Goal: Task Accomplishment & Management: Complete application form

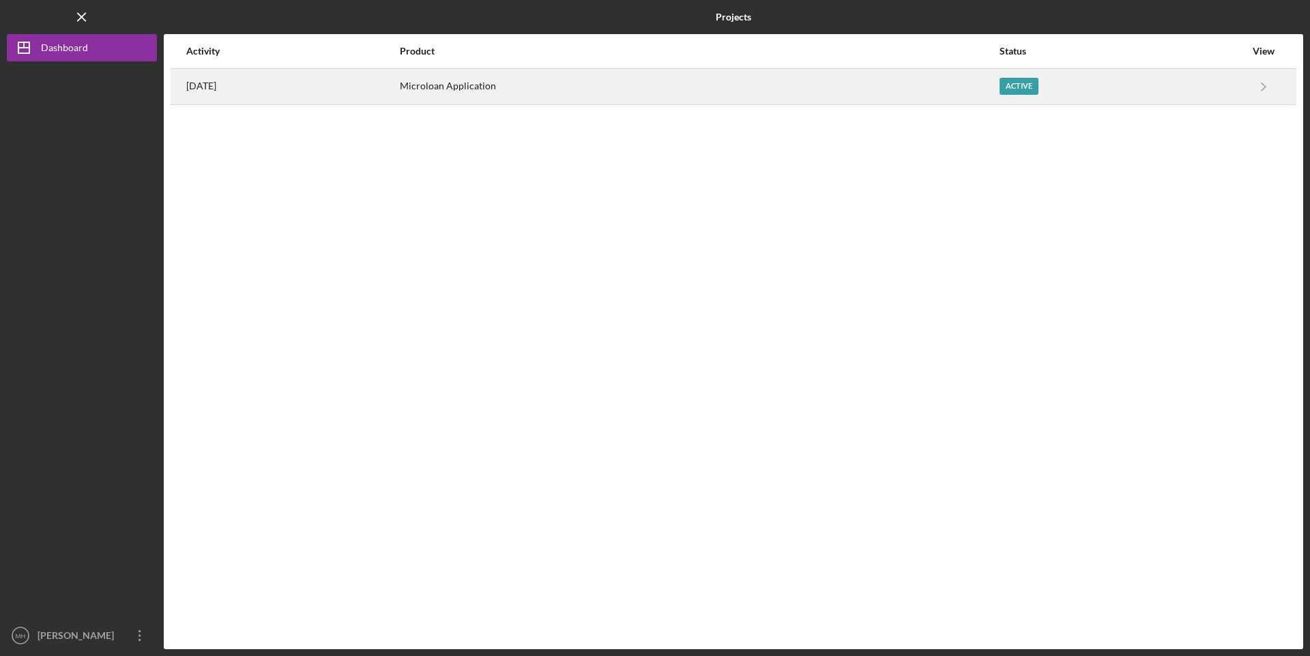
click at [1055, 78] on div "Active" at bounding box center [1122, 87] width 246 height 34
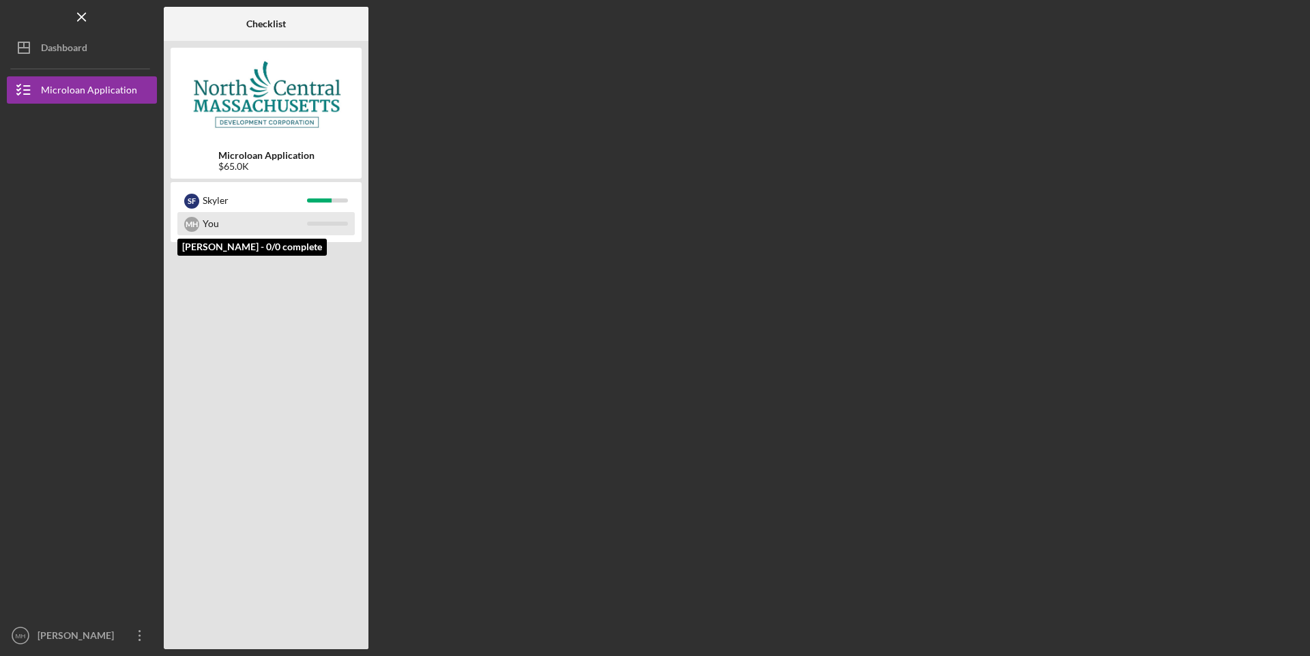
click at [246, 218] on div "You" at bounding box center [255, 223] width 104 height 23
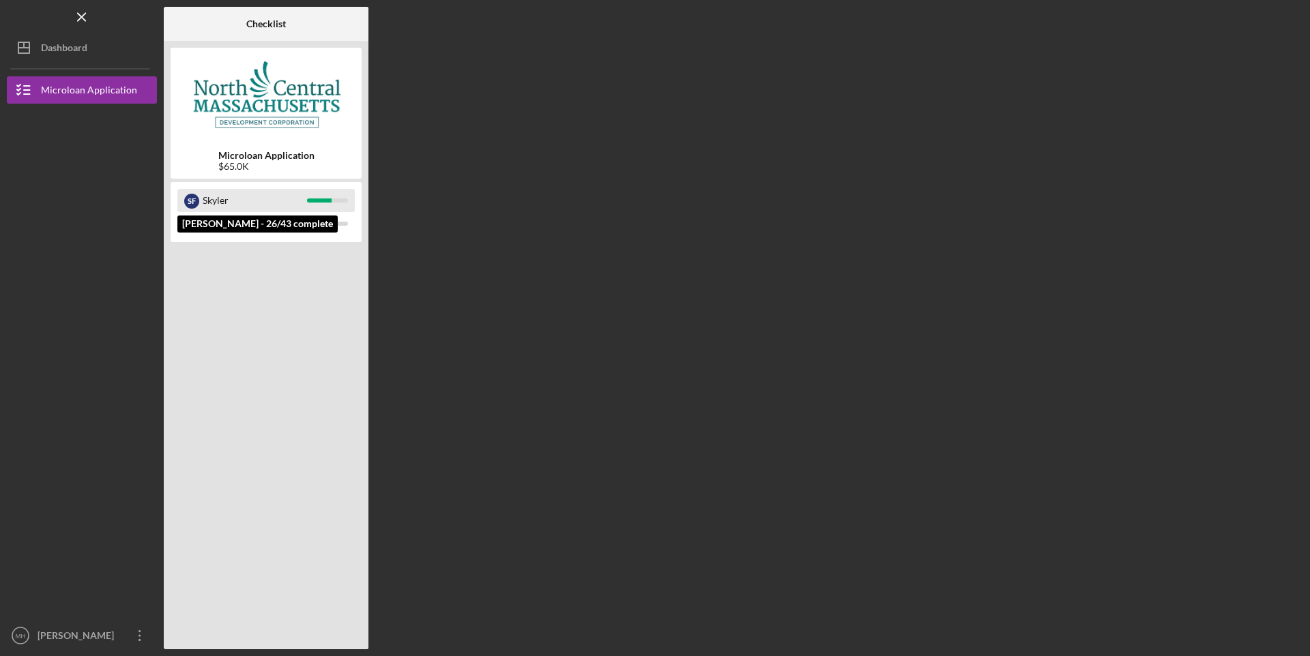
click at [235, 199] on div "Skyler" at bounding box center [255, 200] width 104 height 23
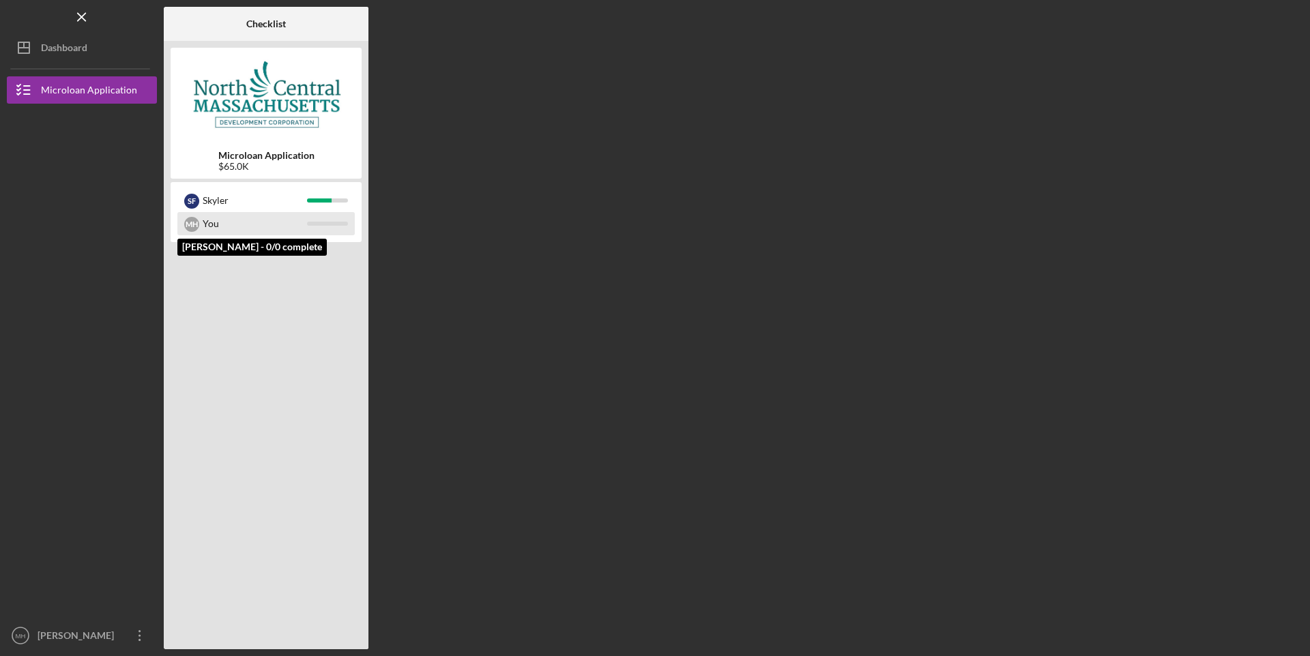
click at [235, 224] on div "You" at bounding box center [255, 223] width 104 height 23
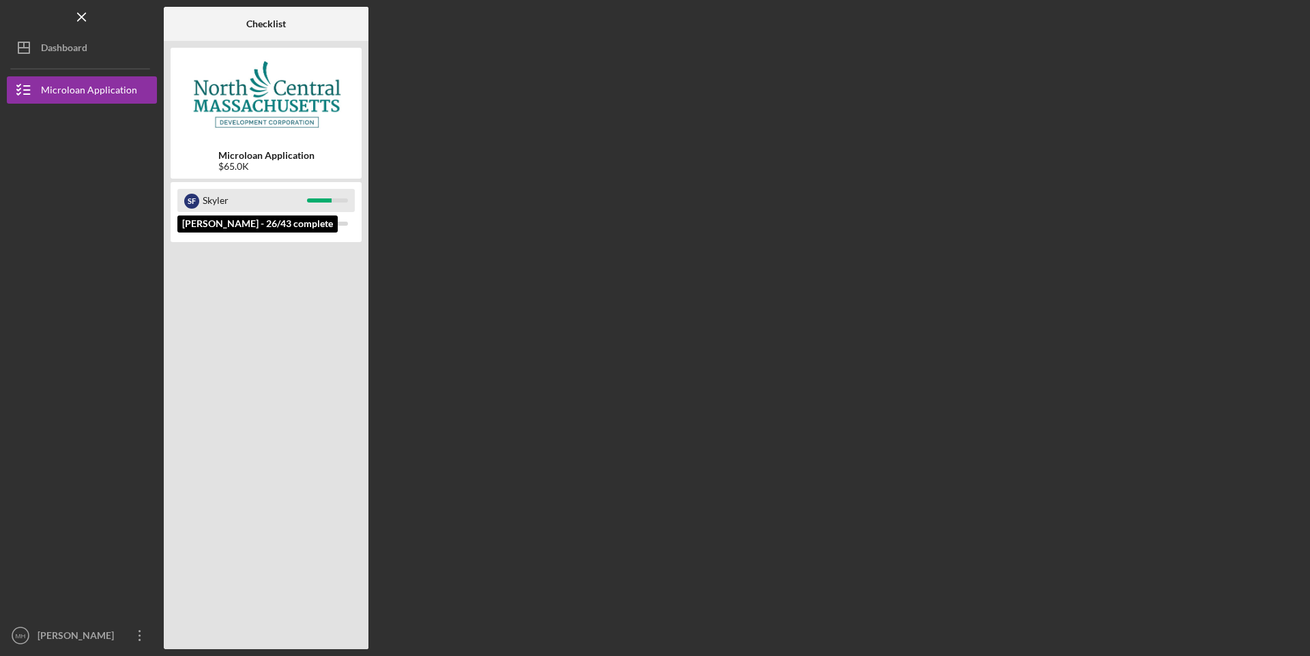
click at [185, 190] on div "S F" at bounding box center [191, 200] width 15 height 23
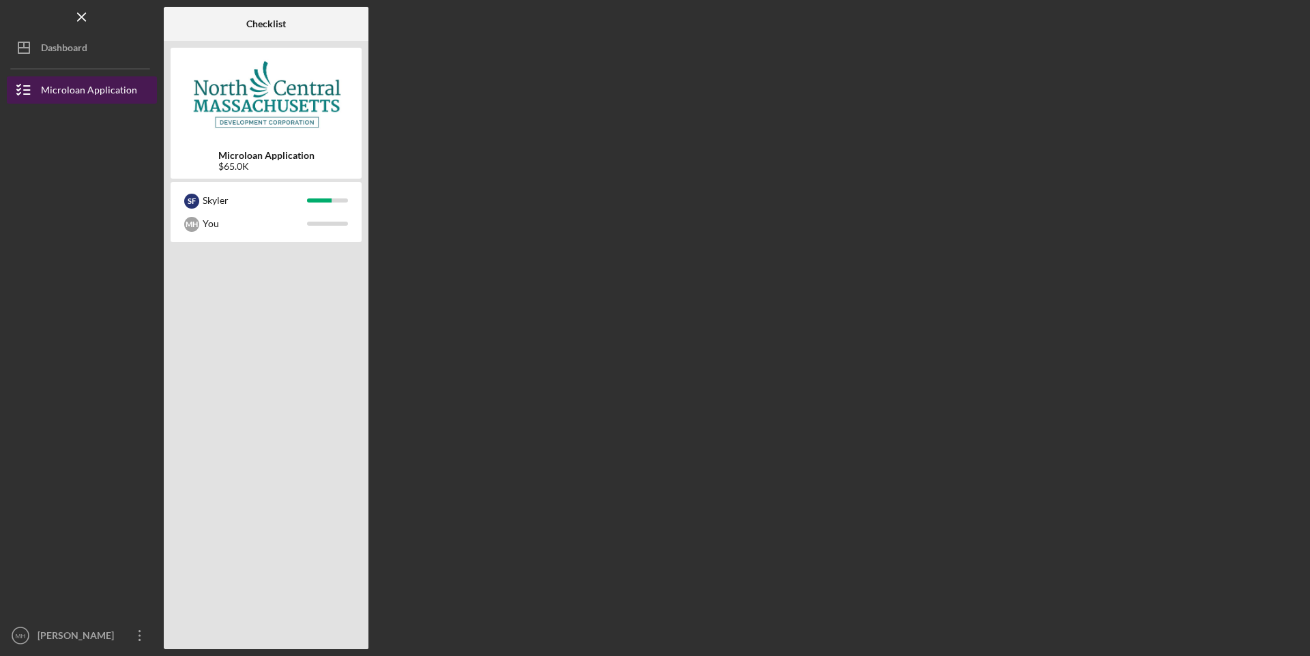
click at [61, 91] on div "Microloan Application" at bounding box center [89, 91] width 96 height 31
drag, startPoint x: 51, startPoint y: 181, endPoint x: 13, endPoint y: 166, distance: 41.0
click at [13, 166] on div at bounding box center [82, 233] width 150 height 259
click at [18, 91] on icon "button" at bounding box center [24, 90] width 34 height 34
click at [31, 214] on div at bounding box center [82, 233] width 150 height 259
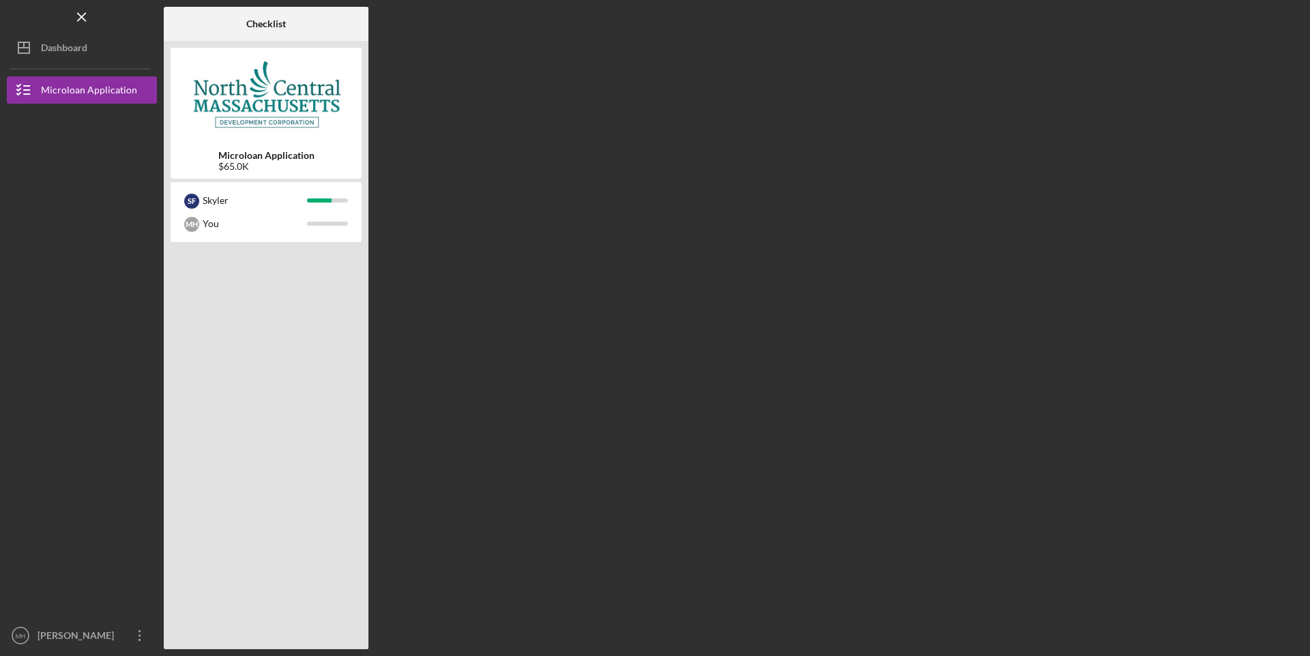
click at [23, 209] on div at bounding box center [82, 233] width 150 height 259
click at [23, 207] on div at bounding box center [82, 233] width 150 height 259
click at [21, 205] on div at bounding box center [82, 233] width 150 height 259
click at [38, 91] on icon "button" at bounding box center [24, 90] width 34 height 34
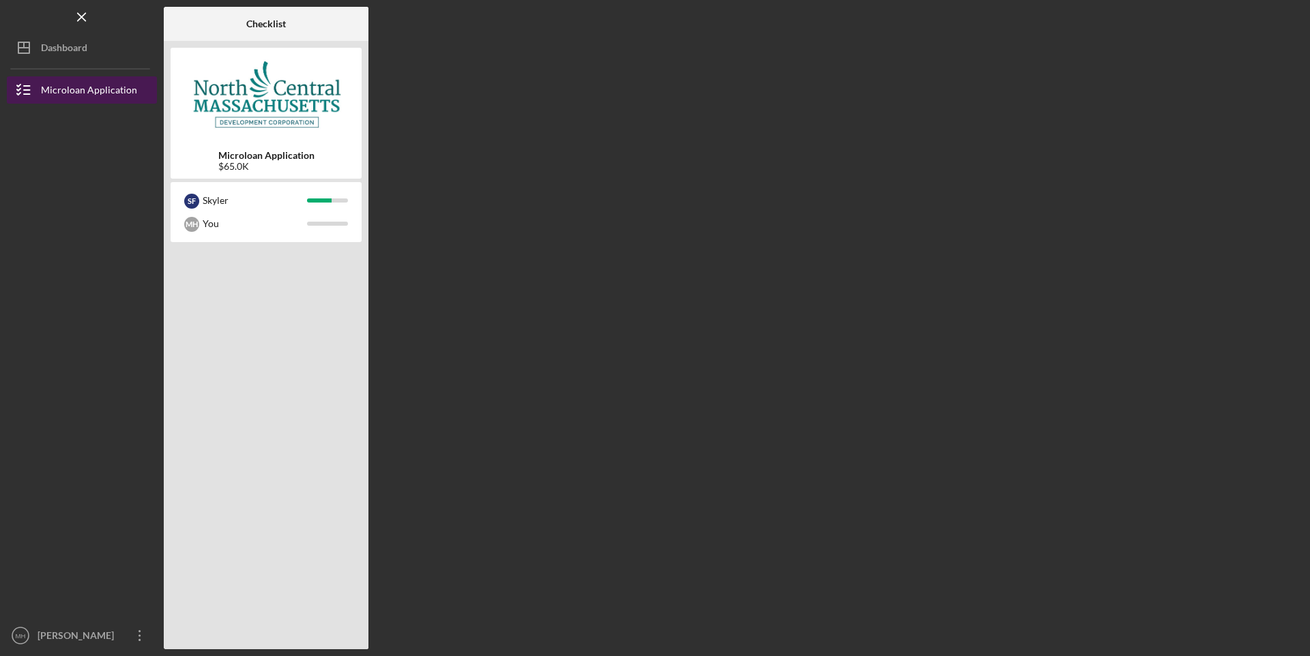
click at [38, 91] on icon "button" at bounding box center [24, 90] width 34 height 34
click at [46, 160] on div at bounding box center [82, 233] width 150 height 259
click at [45, 160] on div at bounding box center [82, 233] width 150 height 259
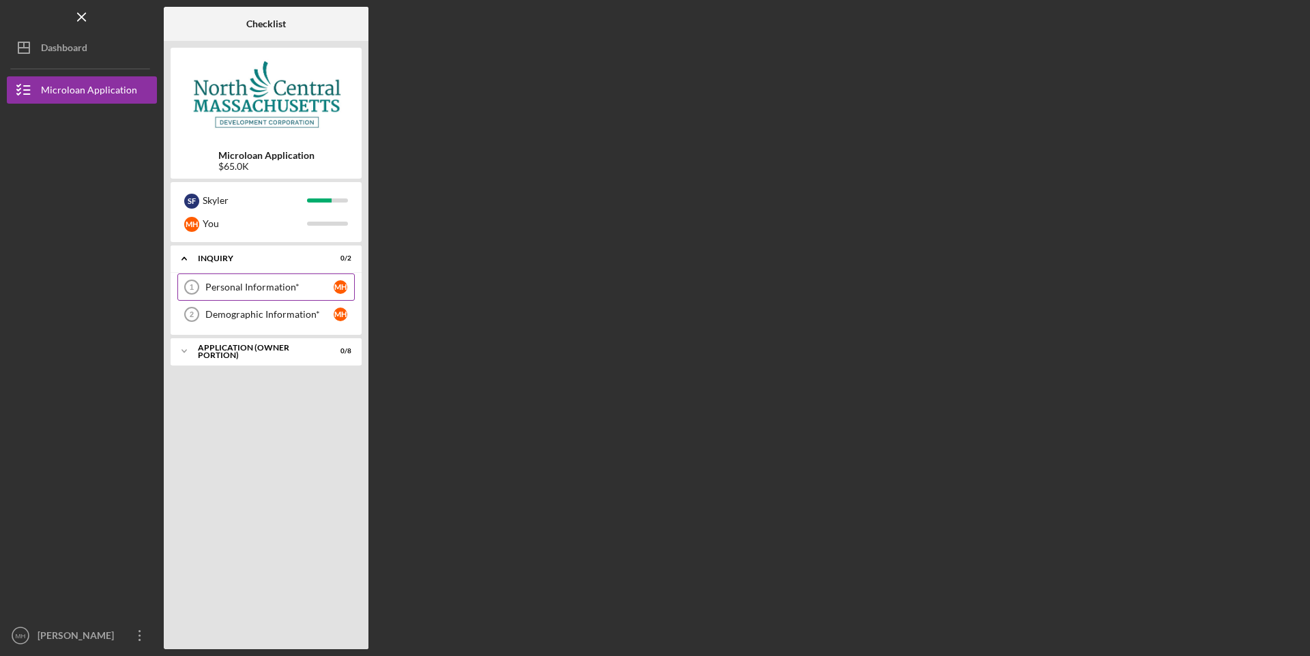
click at [282, 280] on link "Personal Information* 1 Personal Information* M H" at bounding box center [265, 287] width 177 height 27
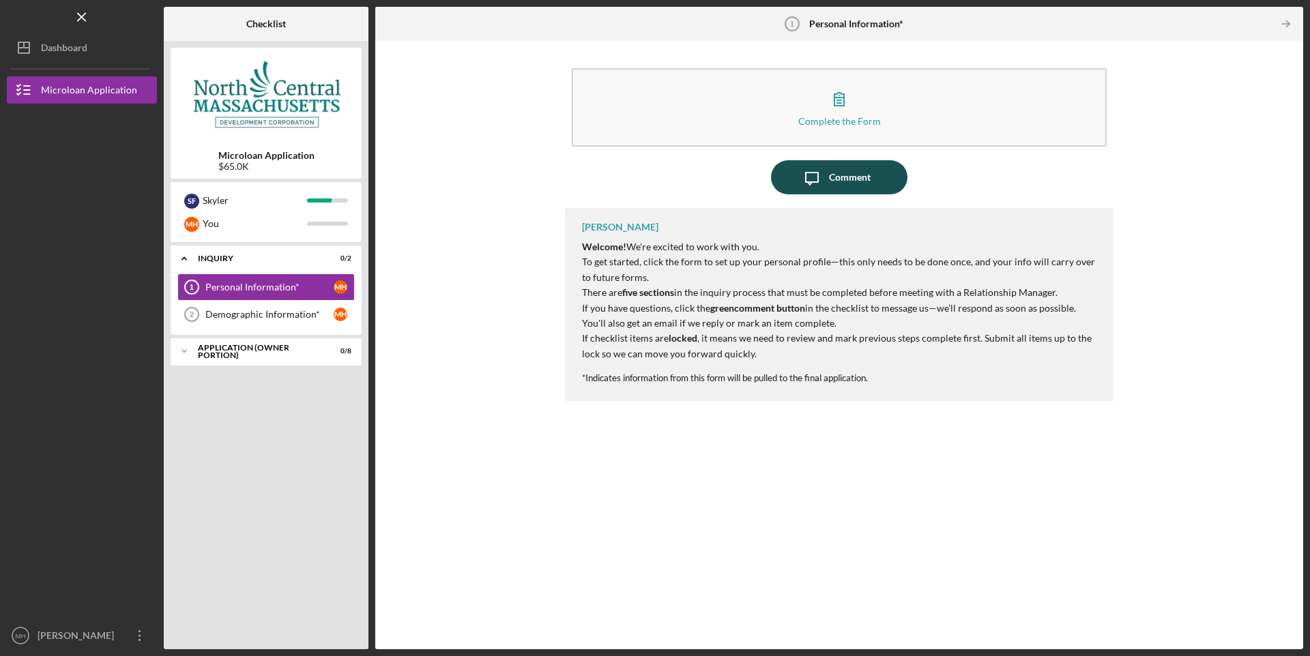
click at [851, 172] on div "Comment" at bounding box center [850, 177] width 42 height 34
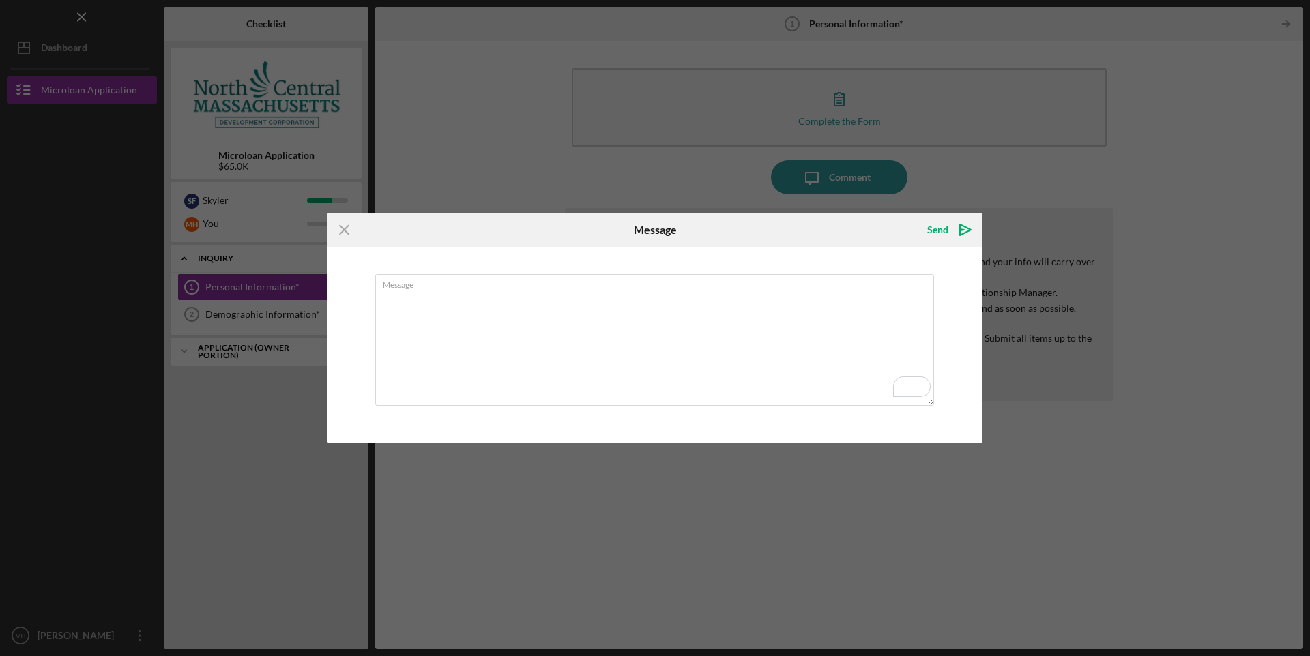
drag, startPoint x: 343, startPoint y: 231, endPoint x: 368, endPoint y: 224, distance: 25.3
click at [344, 231] on icon "Icon/Menu Close" at bounding box center [344, 230] width 34 height 34
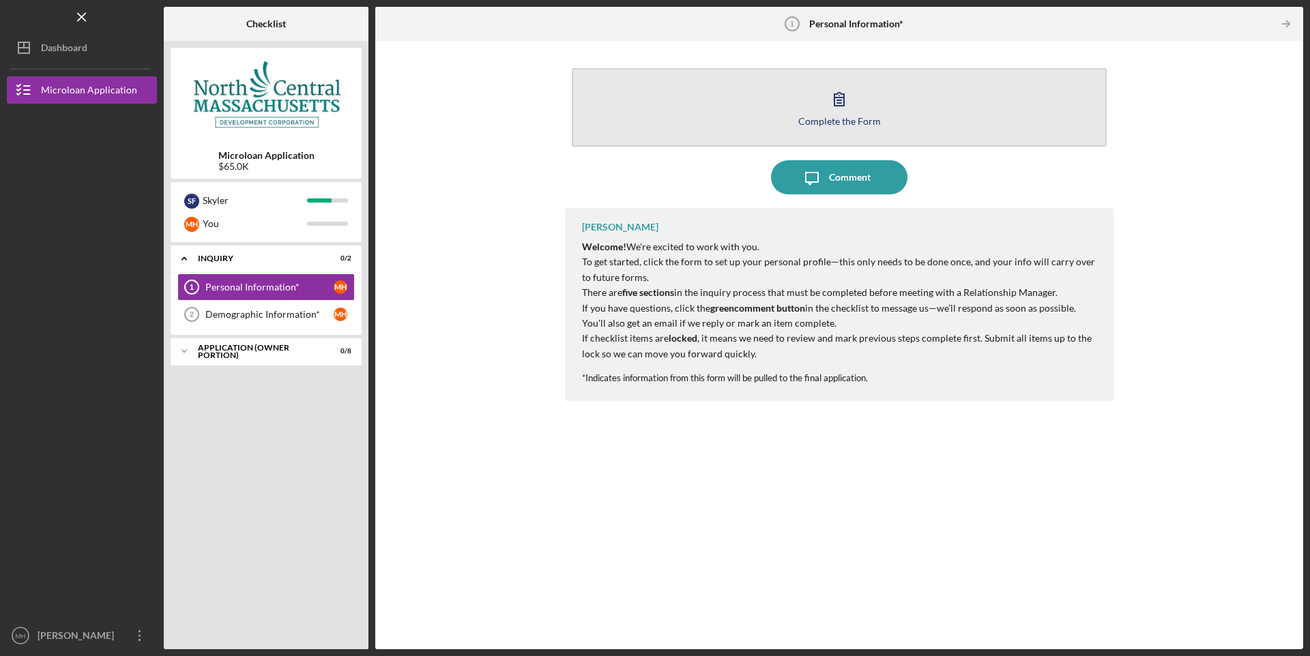
click at [842, 114] on icon "button" at bounding box center [839, 99] width 34 height 34
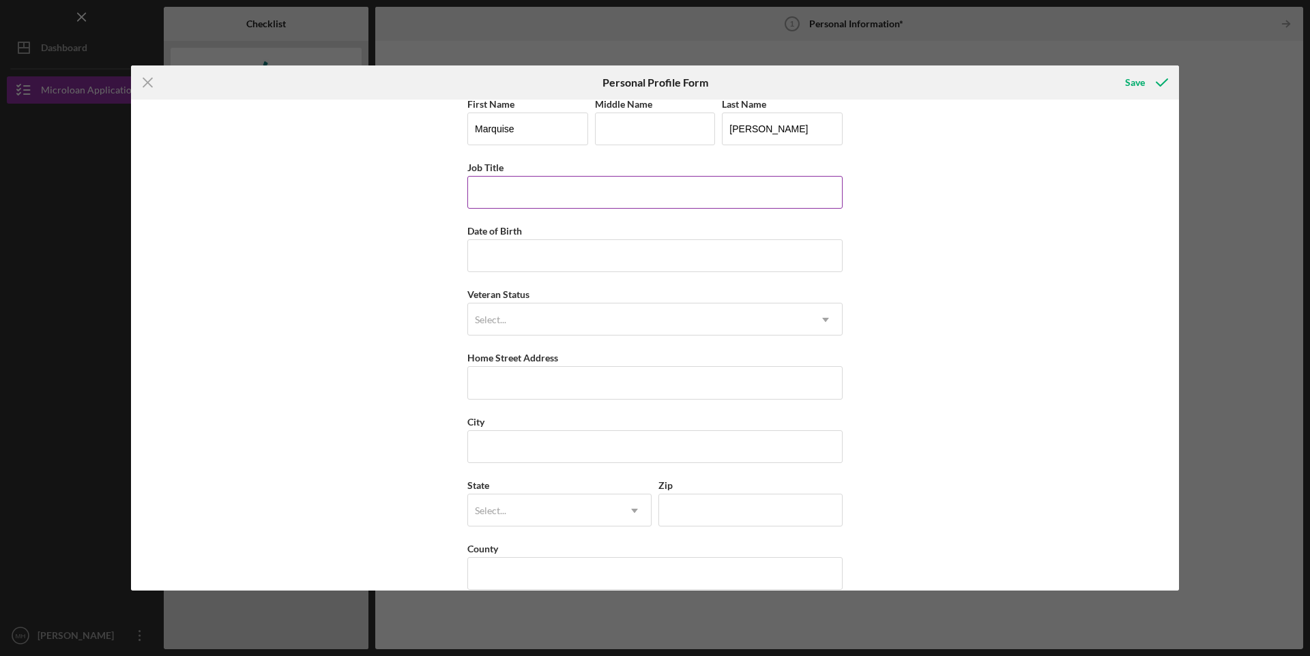
scroll to position [31, 0]
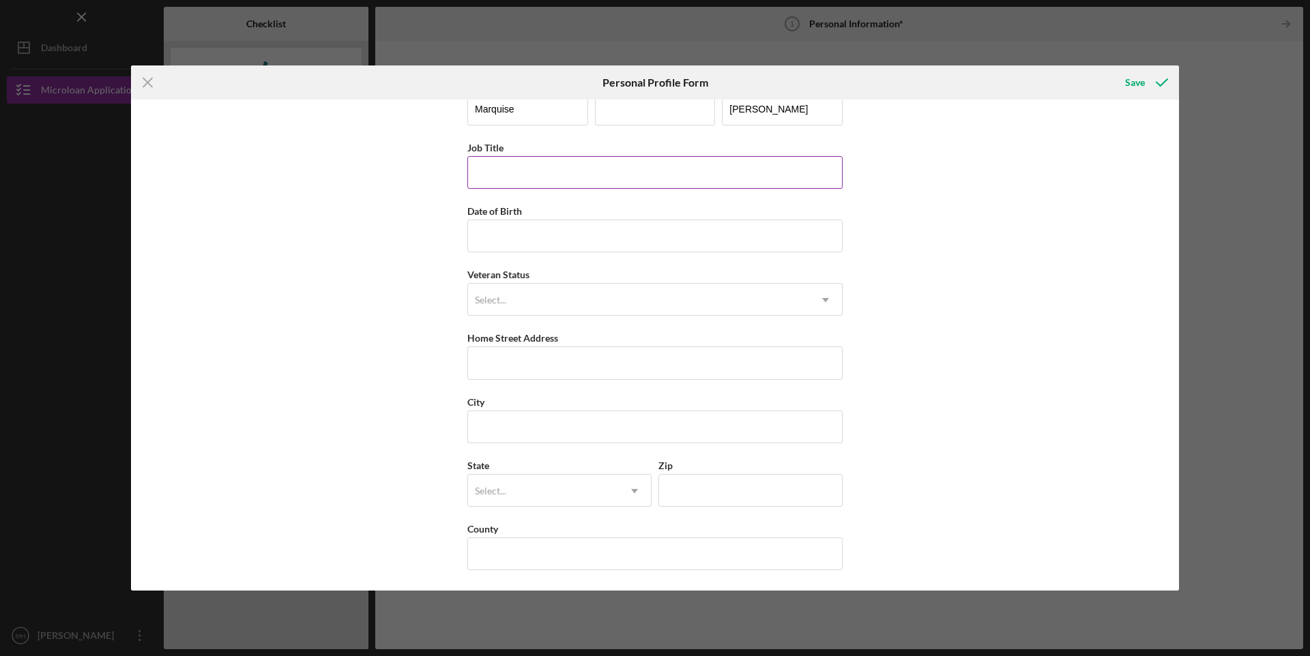
click at [544, 166] on input "Job Title" at bounding box center [654, 172] width 375 height 33
type input "N/A"
click at [544, 237] on input "Date of Birth" at bounding box center [654, 236] width 375 height 33
type input "12/31/1989"
click at [577, 298] on div "Select..." at bounding box center [638, 299] width 341 height 31
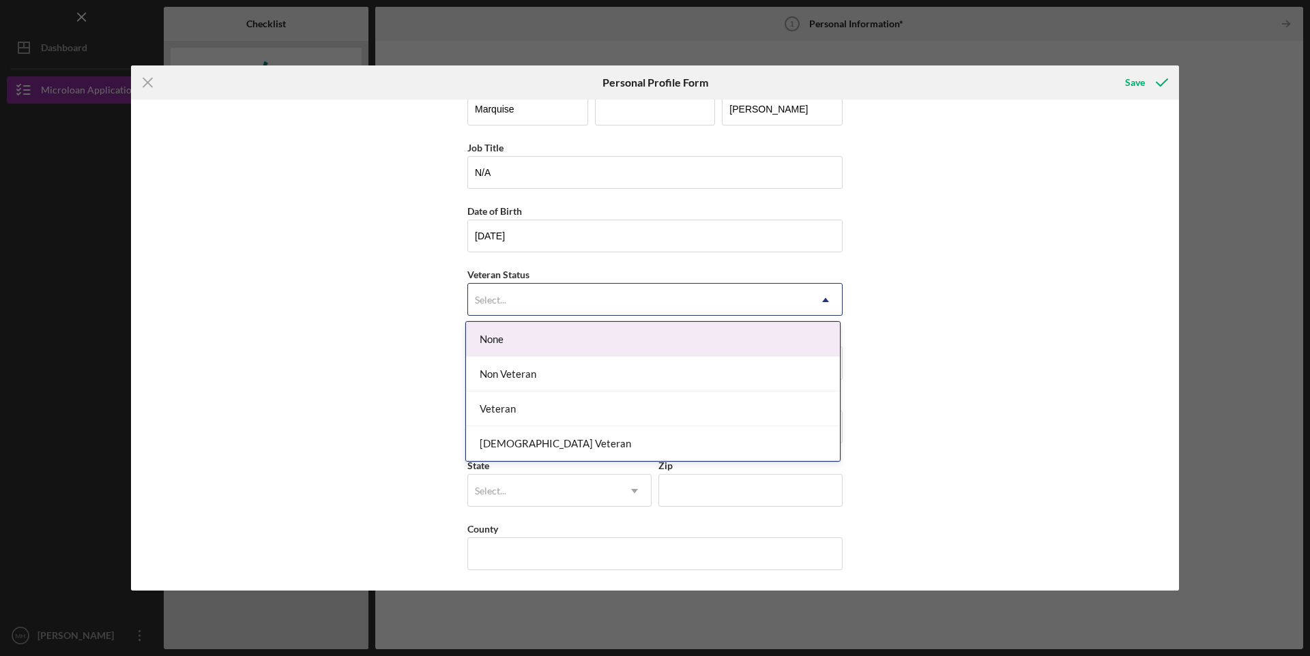
click at [534, 344] on div "None" at bounding box center [653, 339] width 374 height 35
click at [533, 301] on div "Select..." at bounding box center [638, 299] width 341 height 31
click at [513, 334] on div "None" at bounding box center [653, 339] width 374 height 35
click at [531, 306] on div "Select..." at bounding box center [638, 299] width 341 height 31
click at [483, 336] on div "None" at bounding box center [653, 339] width 374 height 35
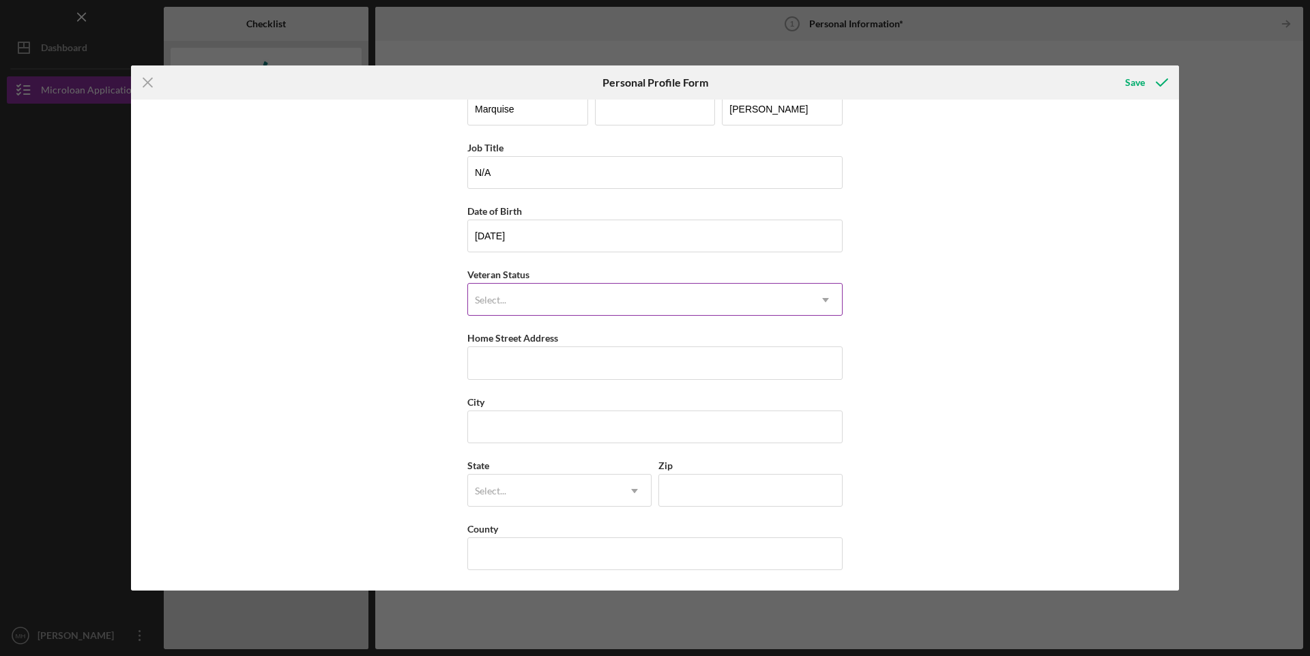
click at [501, 303] on div "Select..." at bounding box center [490, 300] width 31 height 11
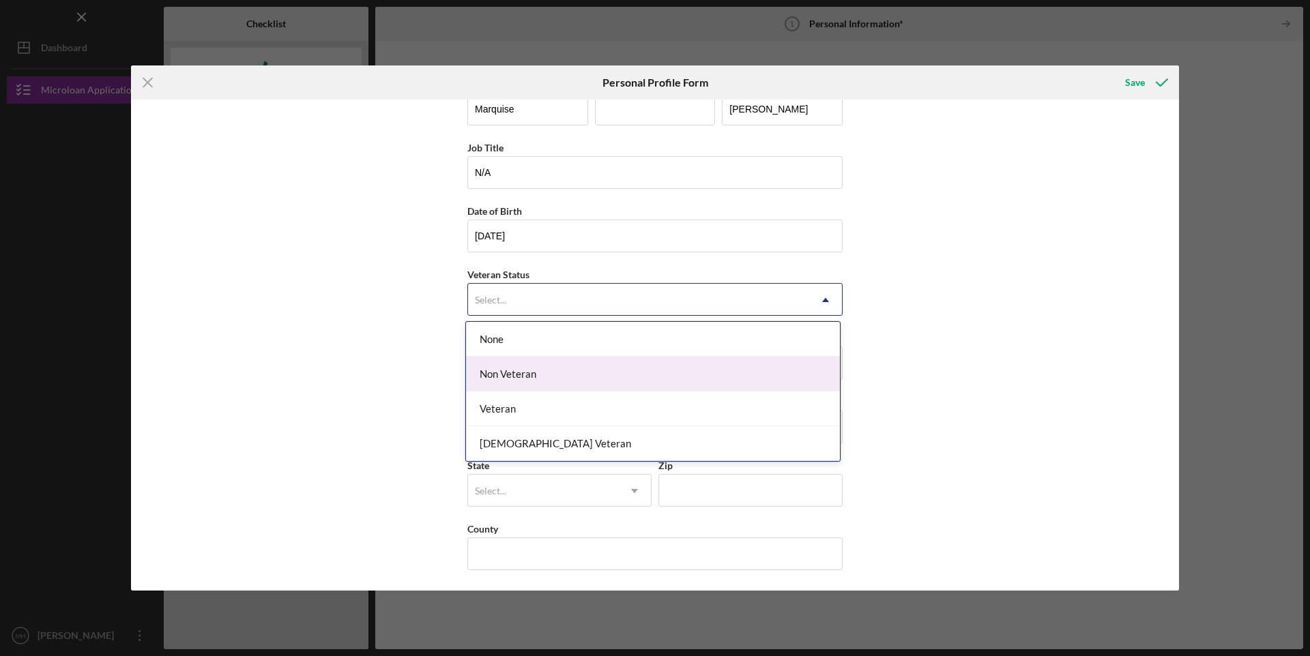
click at [505, 371] on div "Non Veteran" at bounding box center [653, 374] width 374 height 35
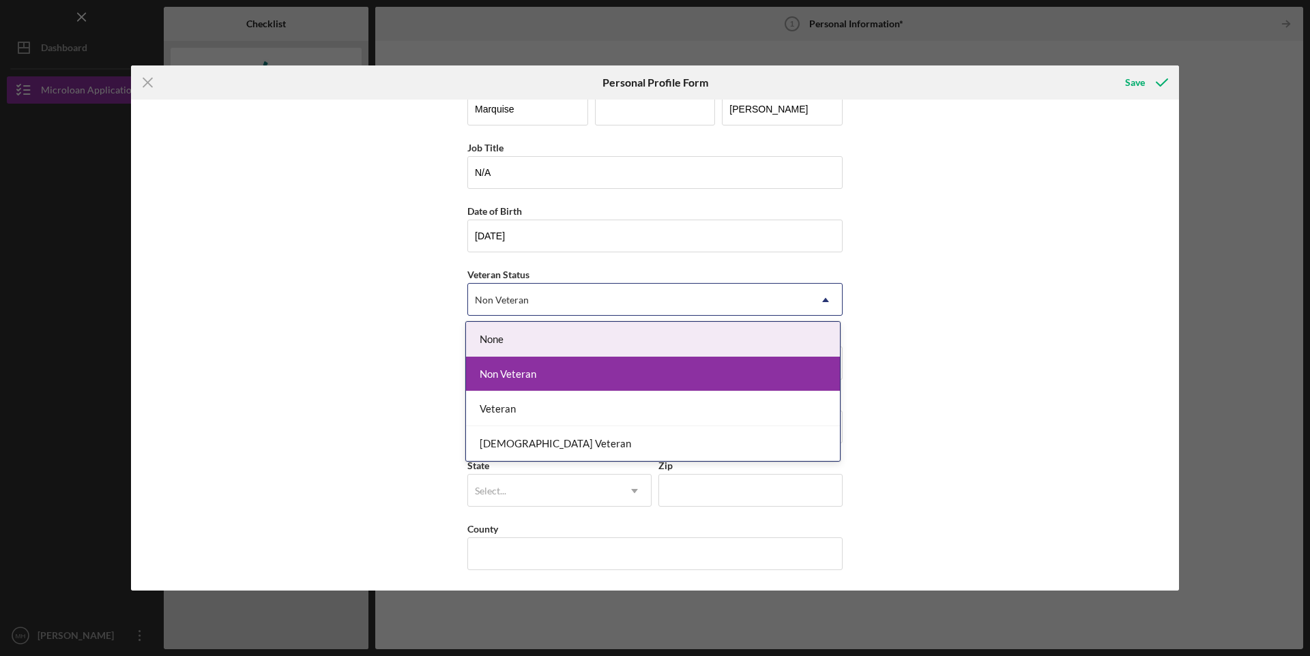
click at [596, 303] on div "Non Veteran" at bounding box center [638, 299] width 341 height 31
click at [519, 334] on div "None" at bounding box center [653, 339] width 374 height 35
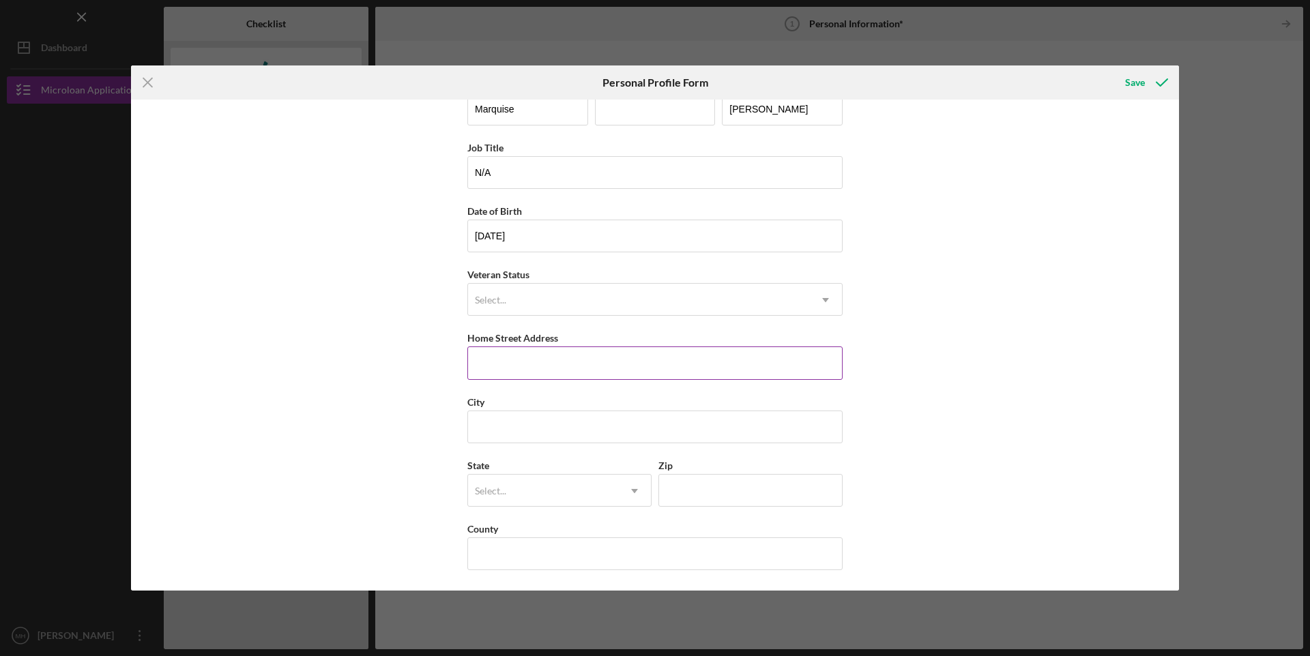
click at [503, 365] on input "Home Street Address" at bounding box center [654, 363] width 375 height 33
type input "100 Perkins Ave"
click at [510, 418] on input "City" at bounding box center [654, 427] width 375 height 33
type input "Brockton"
click at [523, 491] on div "Select..." at bounding box center [543, 490] width 150 height 31
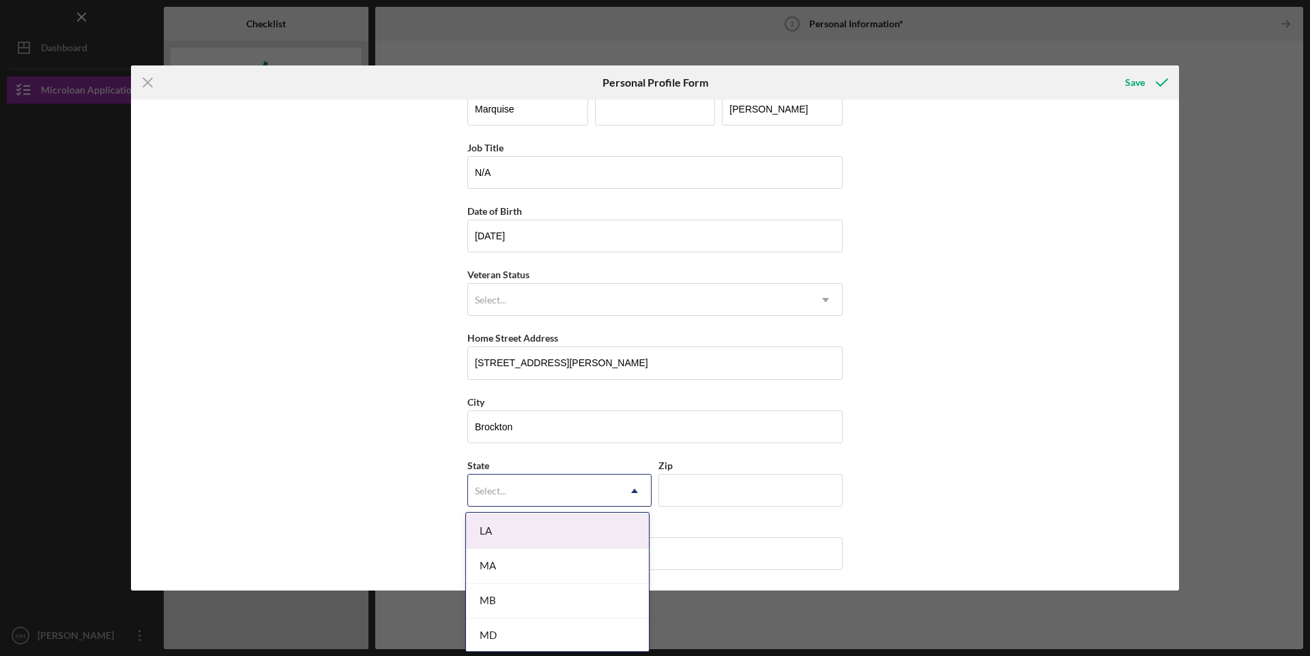
scroll to position [955, 0]
click at [539, 560] on div "MA" at bounding box center [557, 549] width 183 height 35
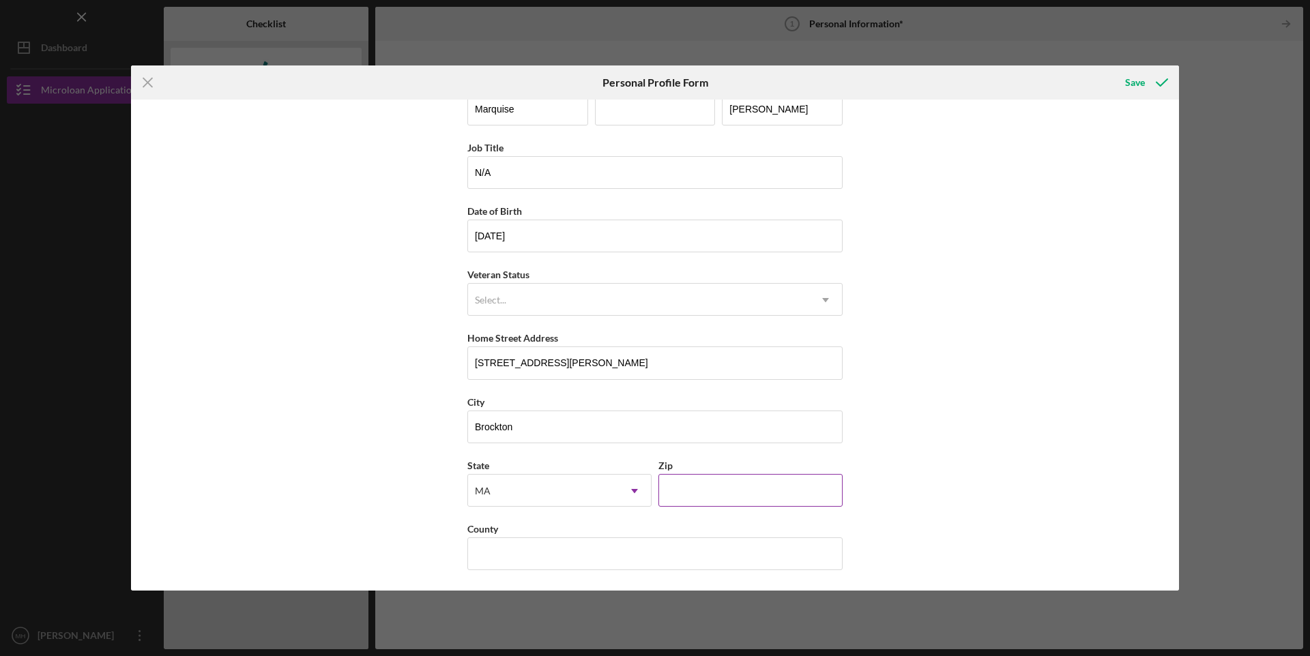
click at [718, 490] on input "Zip" at bounding box center [750, 490] width 184 height 33
click at [676, 490] on input "01302" at bounding box center [750, 490] width 184 height 33
type input "02302"
click at [528, 553] on input "County" at bounding box center [654, 554] width 375 height 33
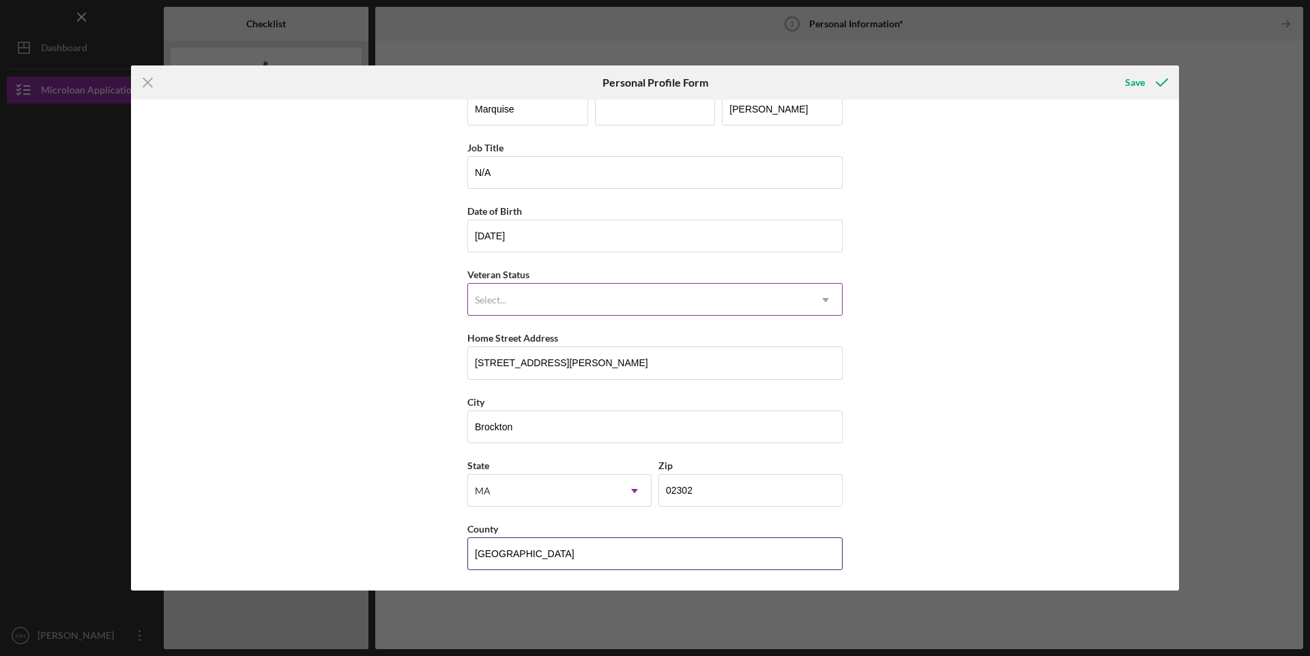
type input "Plymouth"
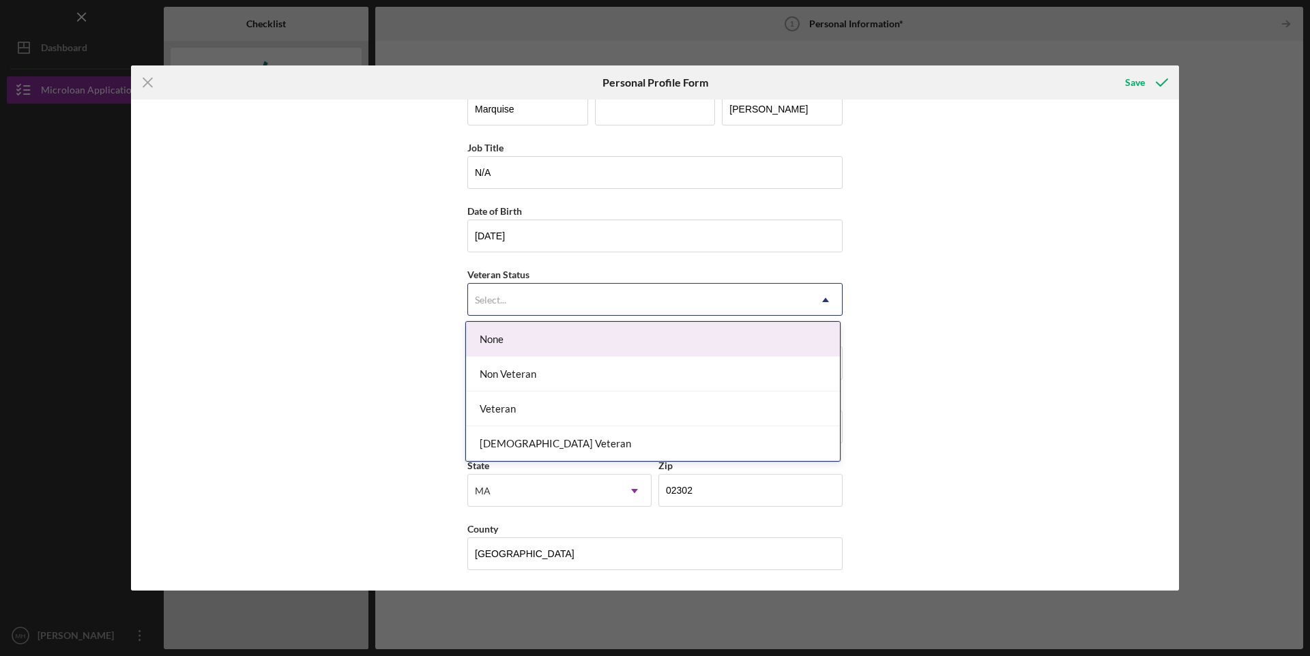
click at [546, 297] on div "Select..." at bounding box center [638, 299] width 341 height 31
click at [490, 336] on div "None" at bounding box center [653, 339] width 374 height 35
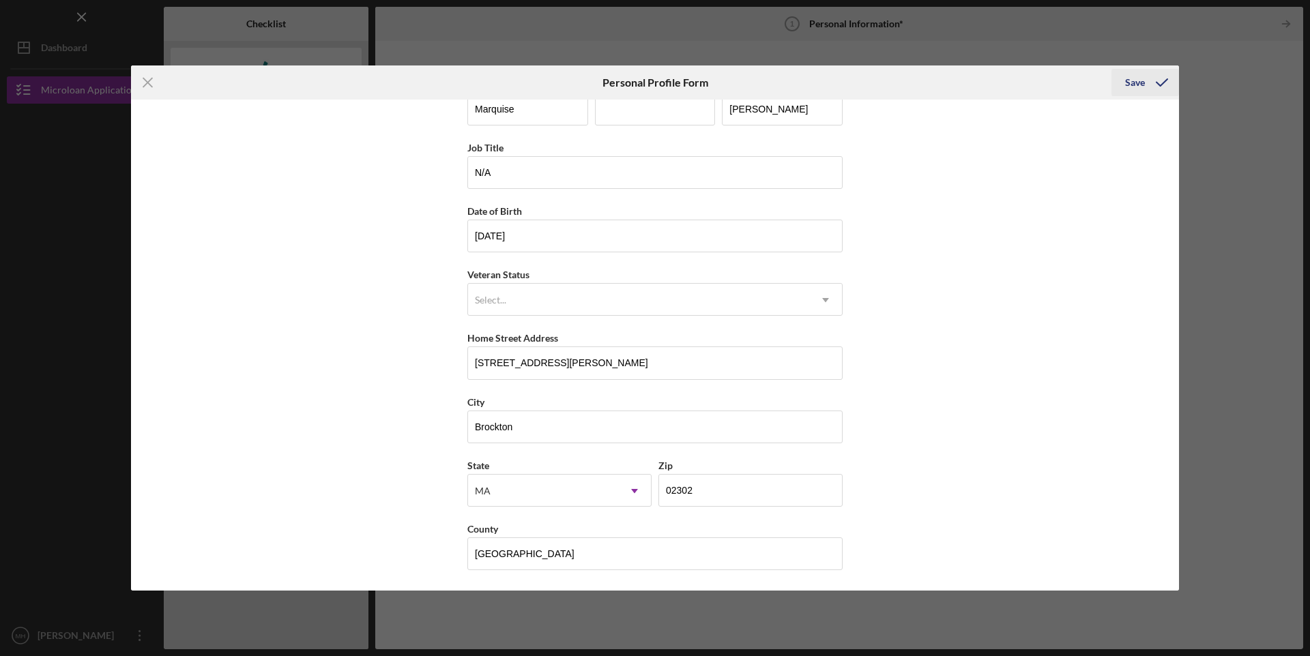
click at [1143, 76] on div "Save" at bounding box center [1135, 82] width 20 height 27
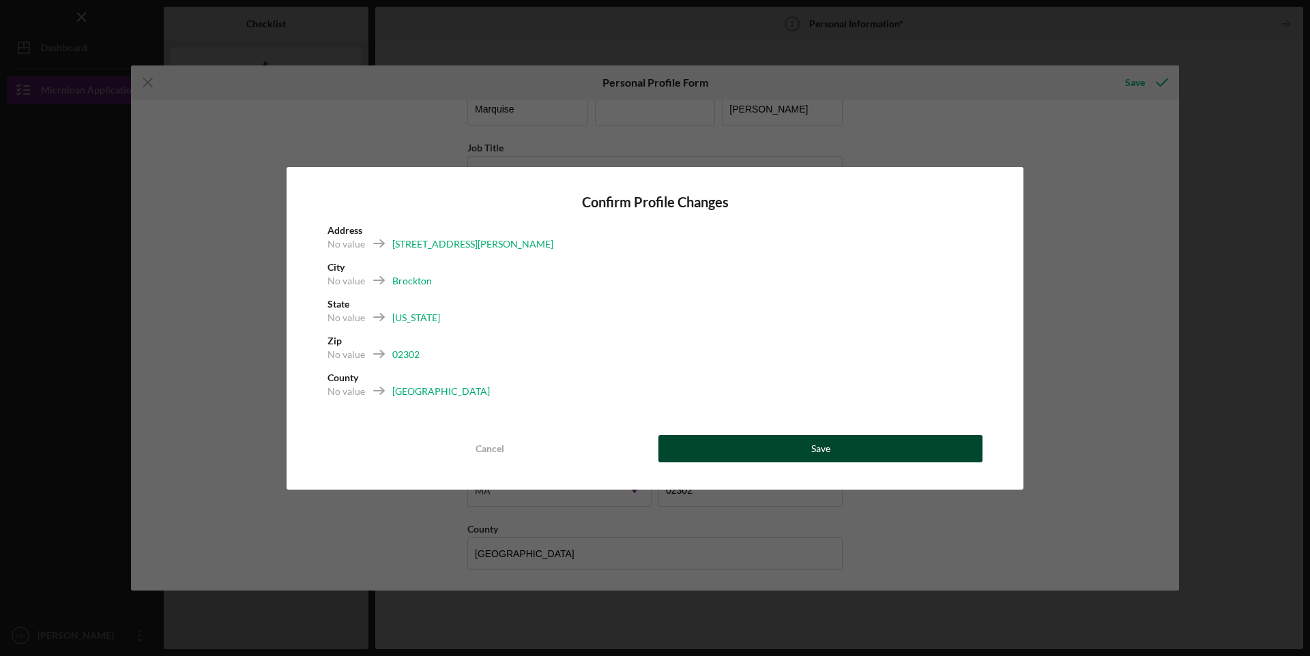
click at [755, 448] on button "Save" at bounding box center [820, 448] width 324 height 27
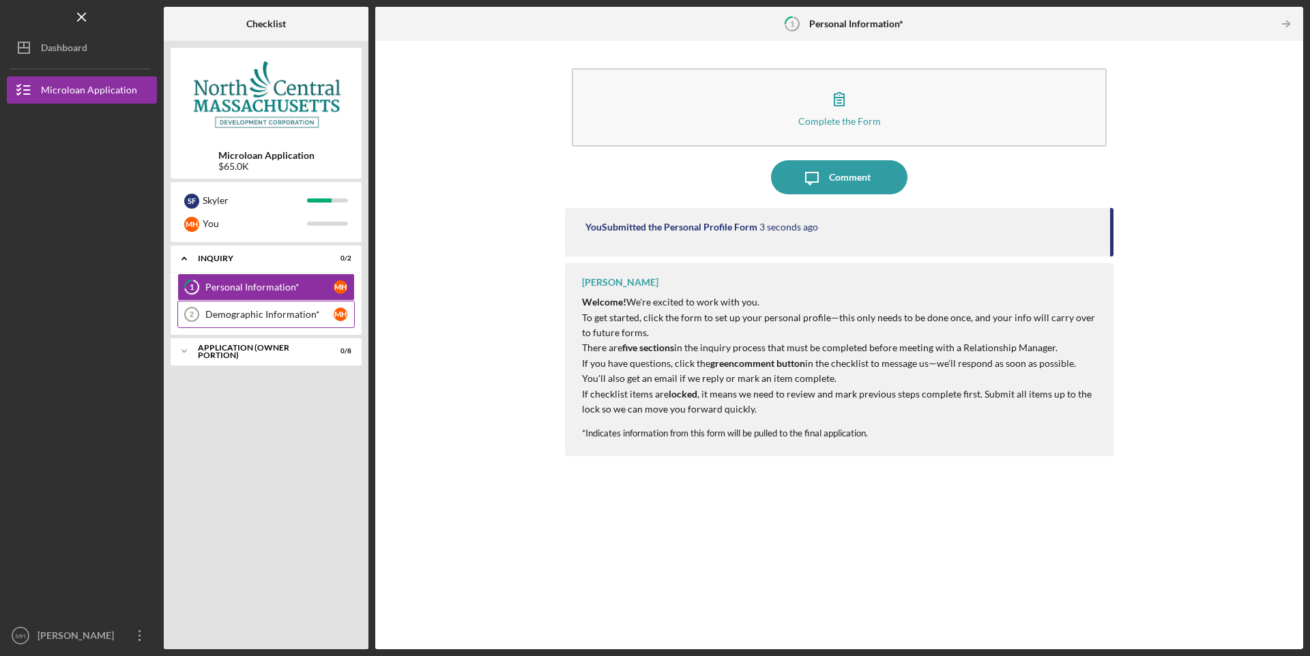
click at [279, 311] on div "Demographic Information*" at bounding box center [269, 314] width 128 height 11
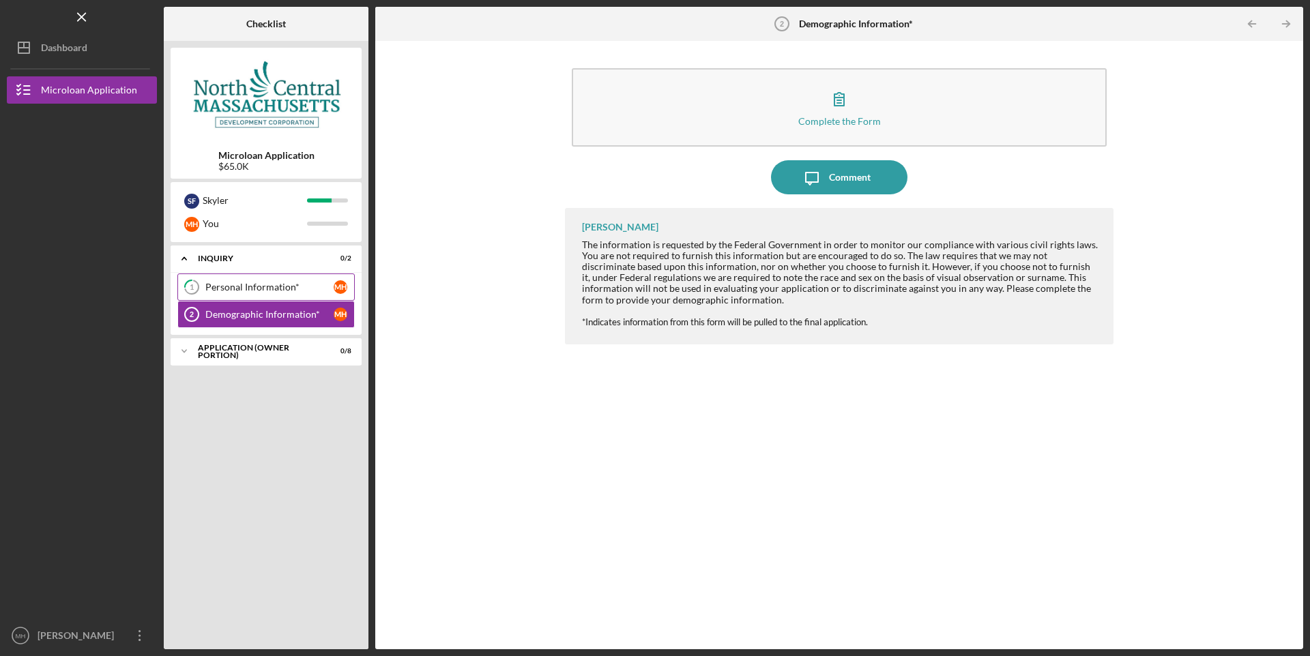
click at [268, 284] on div "Personal Information*" at bounding box center [269, 287] width 128 height 11
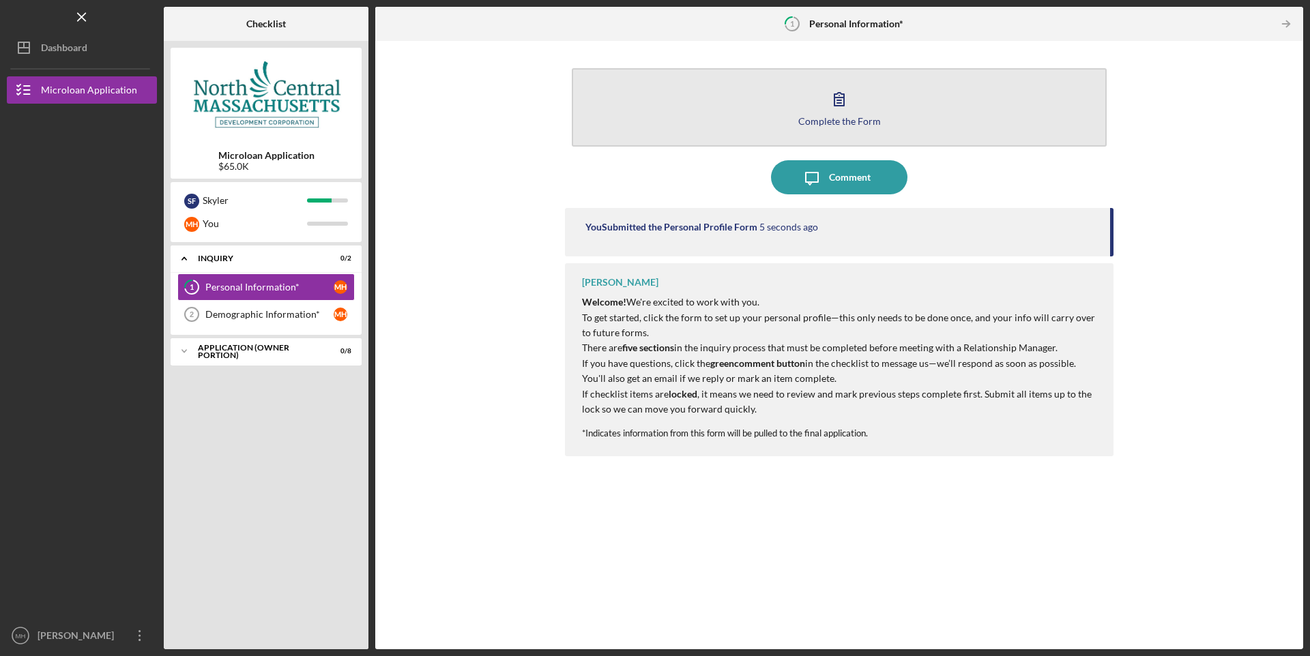
click at [827, 119] on div "Complete the Form" at bounding box center [839, 121] width 83 height 10
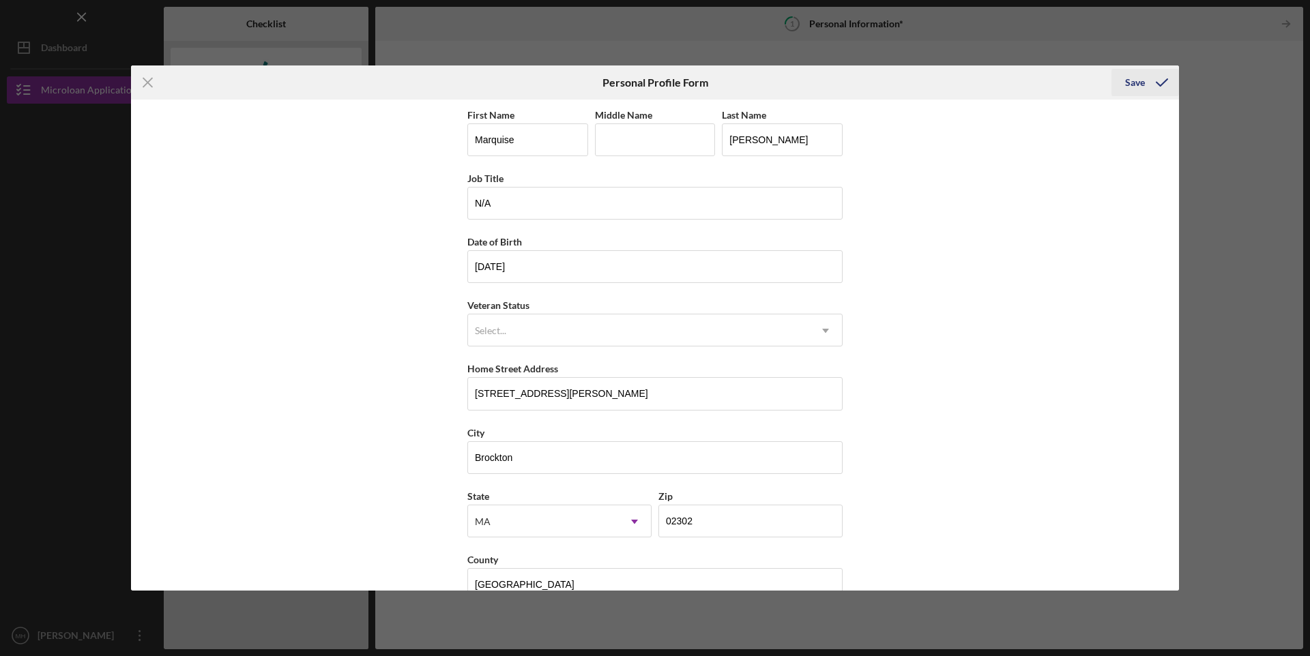
click at [1162, 87] on icon "submit" at bounding box center [1162, 82] width 34 height 34
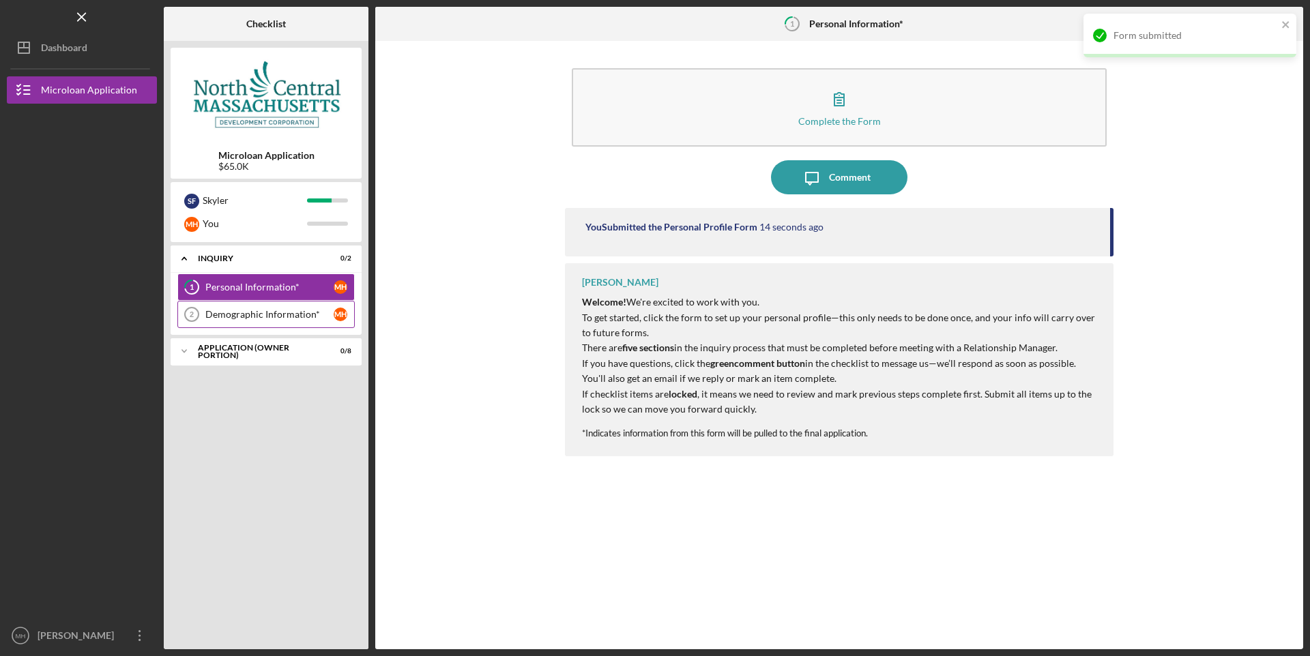
click at [194, 312] on icon "Demographic Information* 2" at bounding box center [192, 314] width 34 height 34
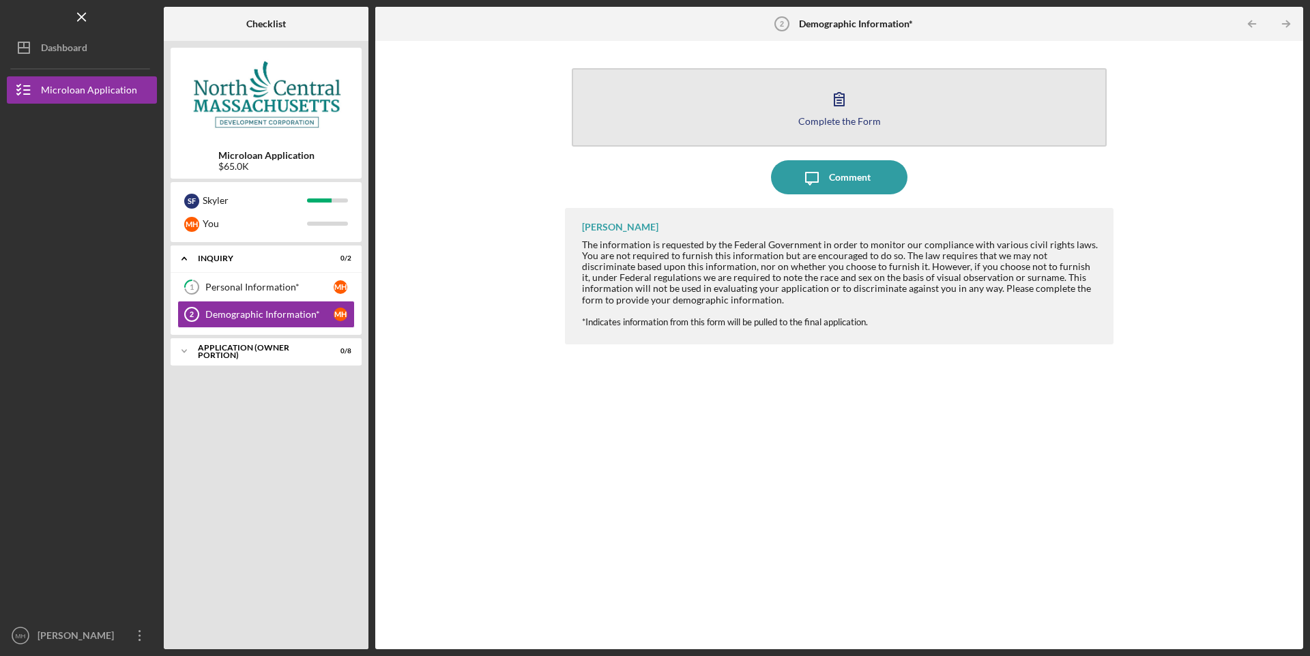
click at [837, 112] on icon "button" at bounding box center [839, 99] width 34 height 34
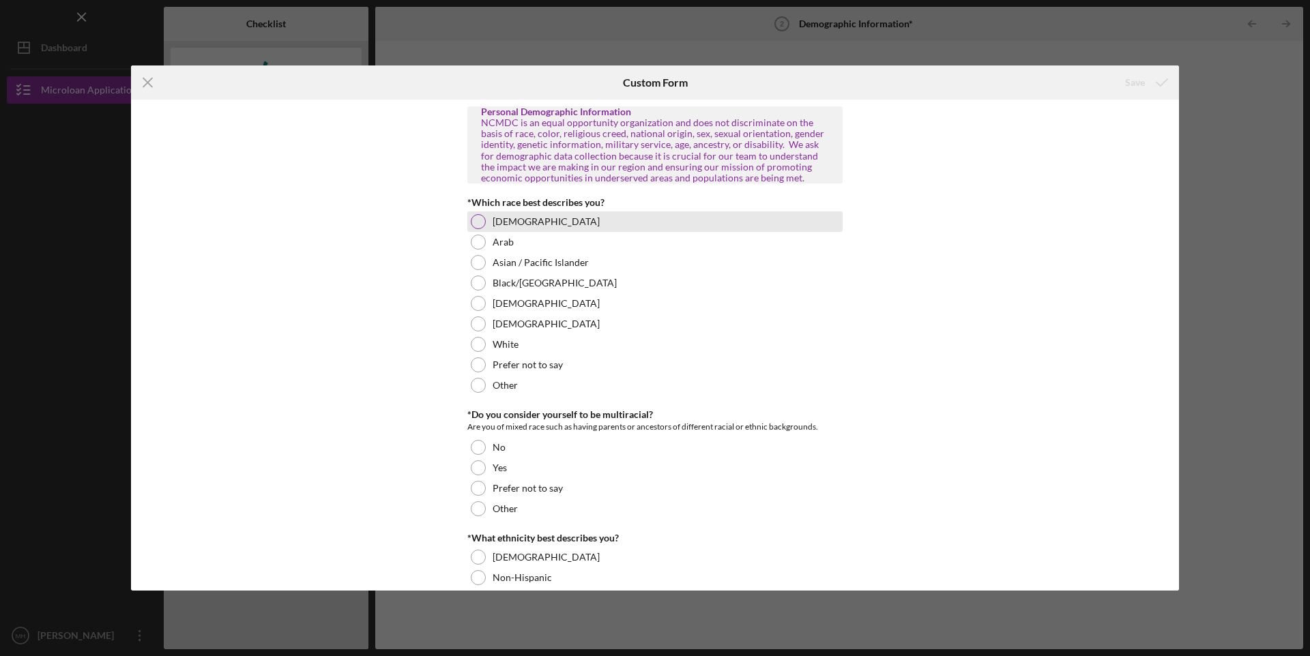
click at [475, 226] on div at bounding box center [478, 221] width 15 height 15
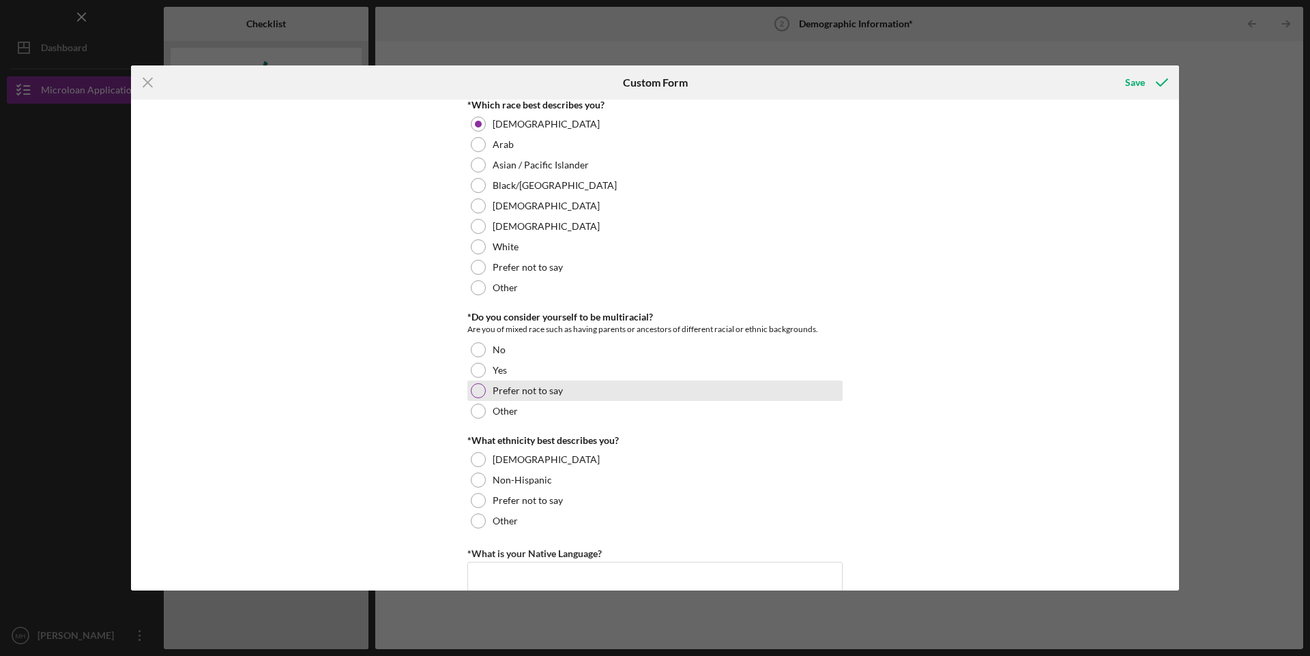
scroll to position [136, 0]
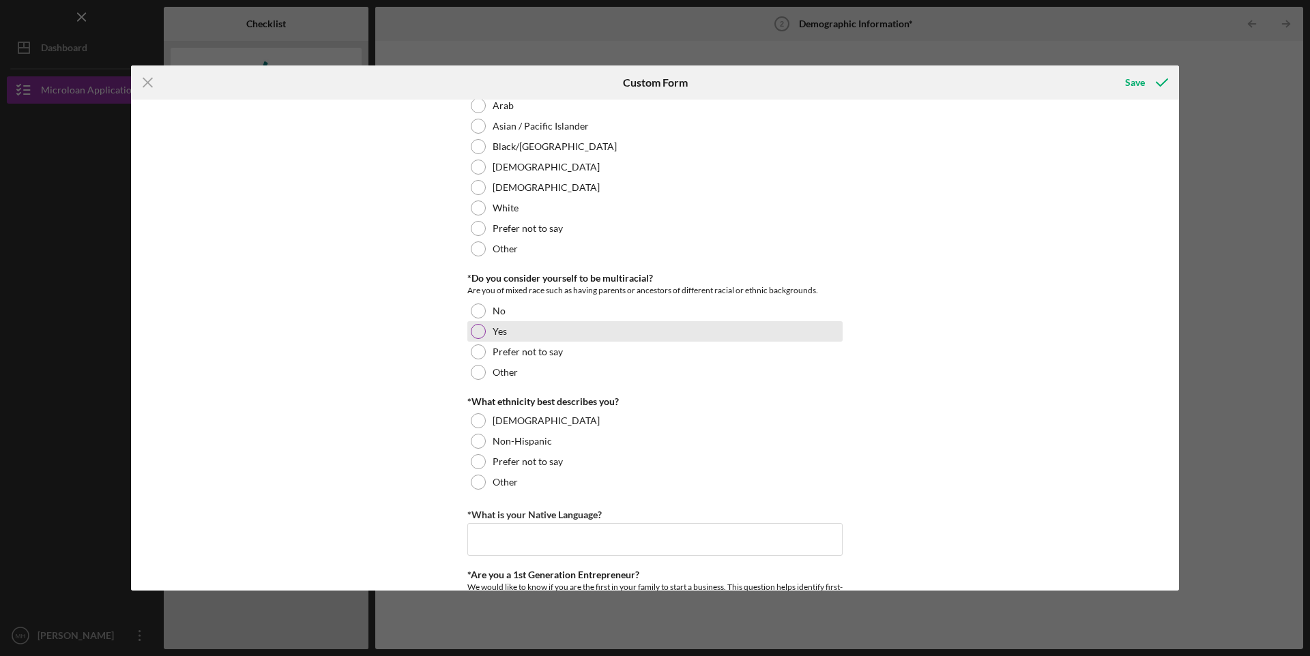
click at [471, 330] on div at bounding box center [478, 331] width 15 height 15
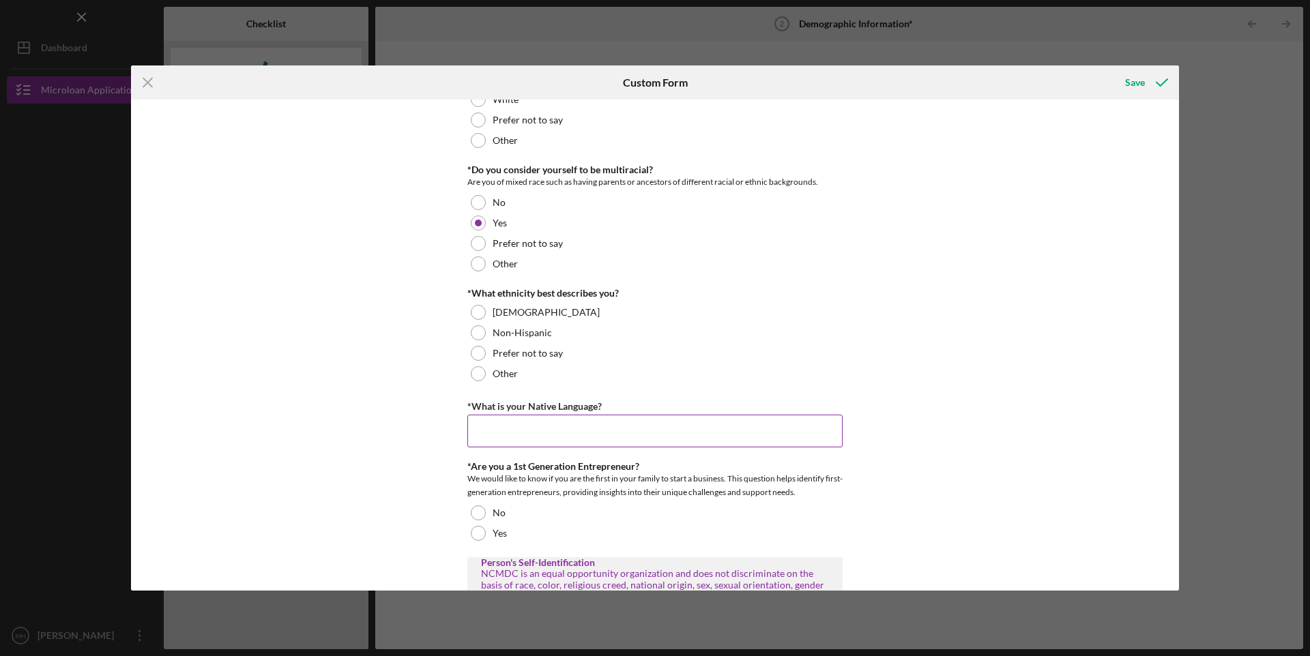
scroll to position [273, 0]
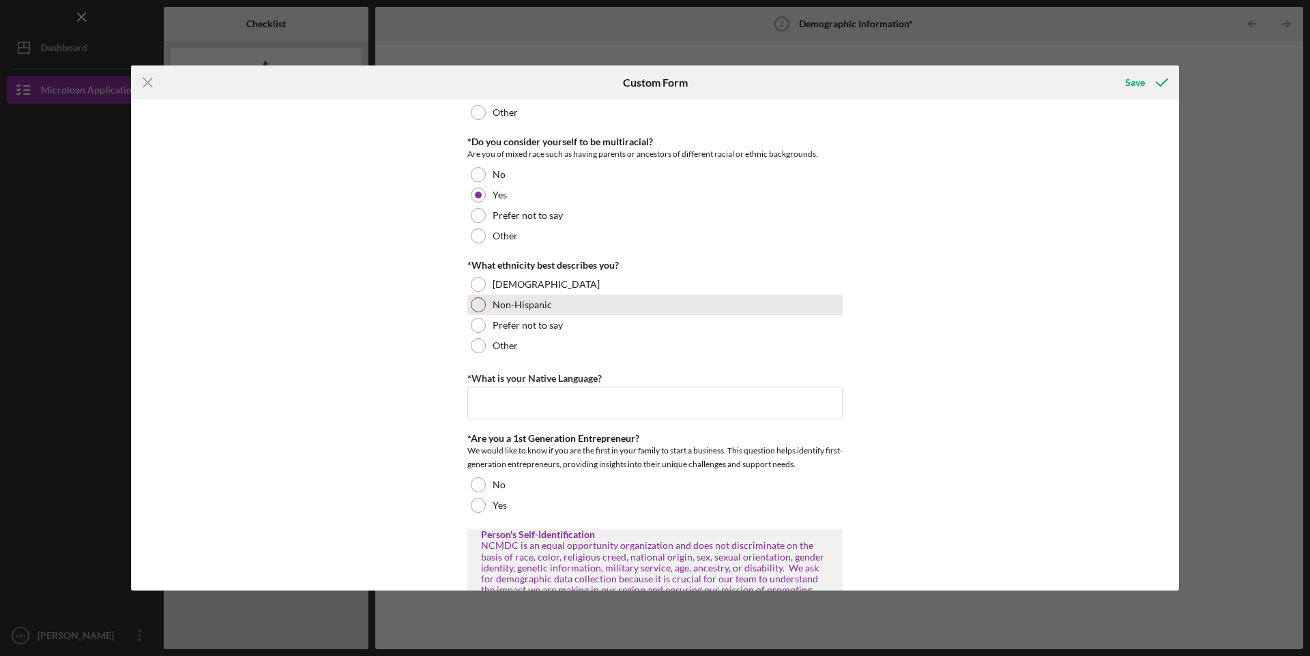
click at [476, 304] on div at bounding box center [478, 304] width 15 height 15
click at [553, 400] on input "*What is your Native Language?" at bounding box center [654, 403] width 375 height 33
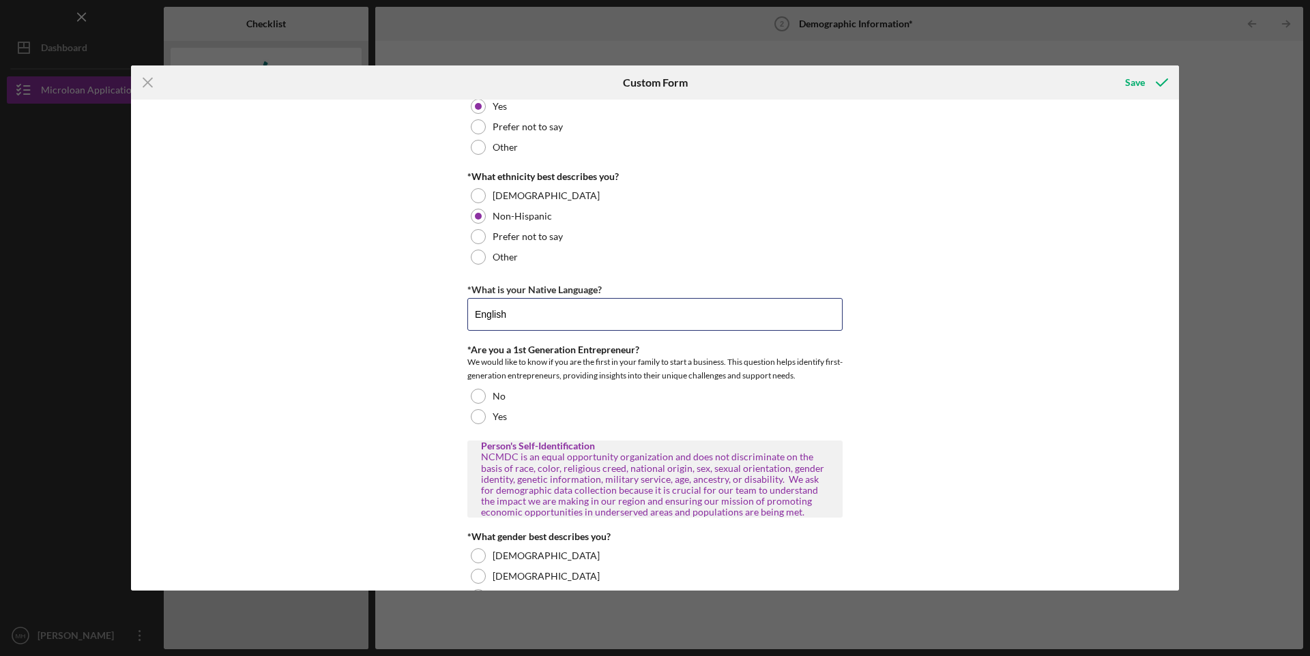
scroll to position [409, 0]
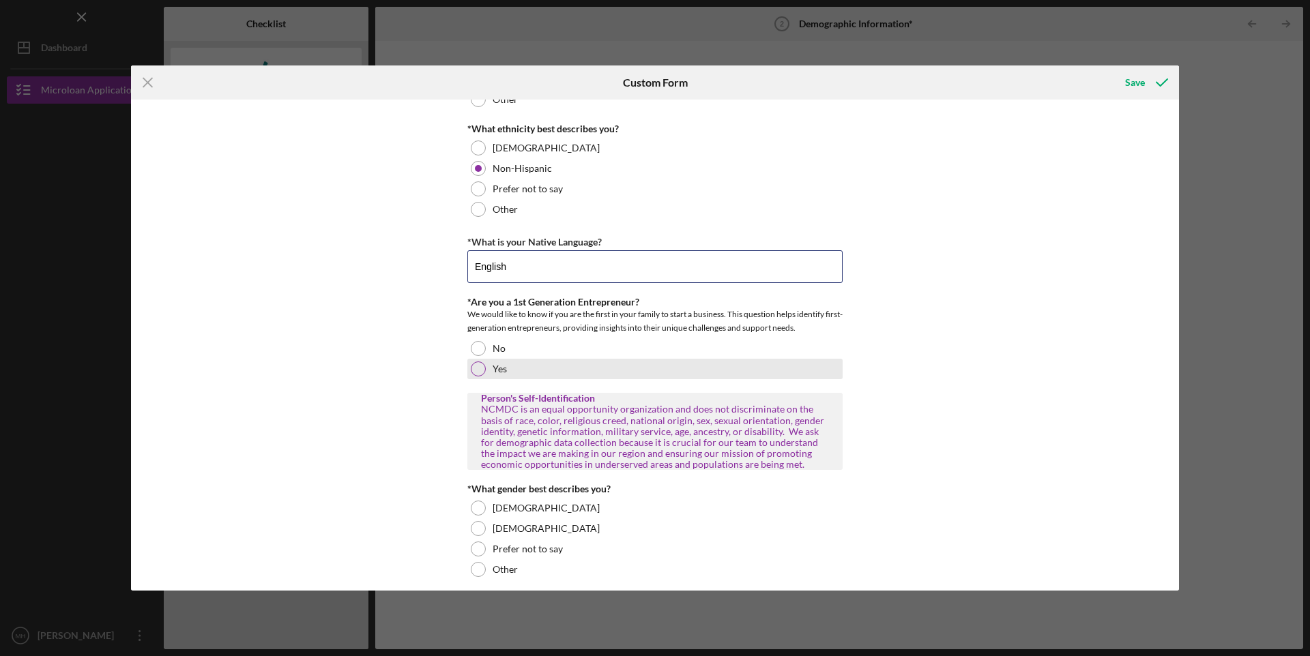
type input "English"
click at [481, 372] on div at bounding box center [478, 369] width 15 height 15
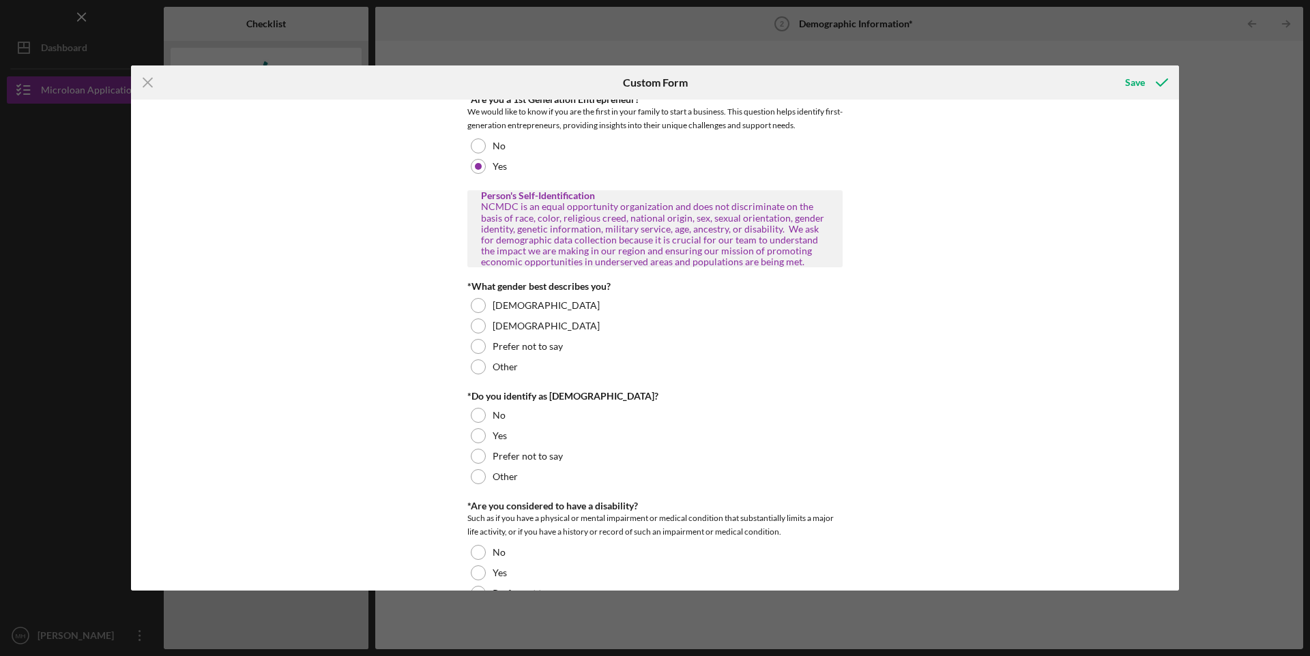
scroll to position [614, 0]
click at [475, 302] on div at bounding box center [478, 303] width 15 height 15
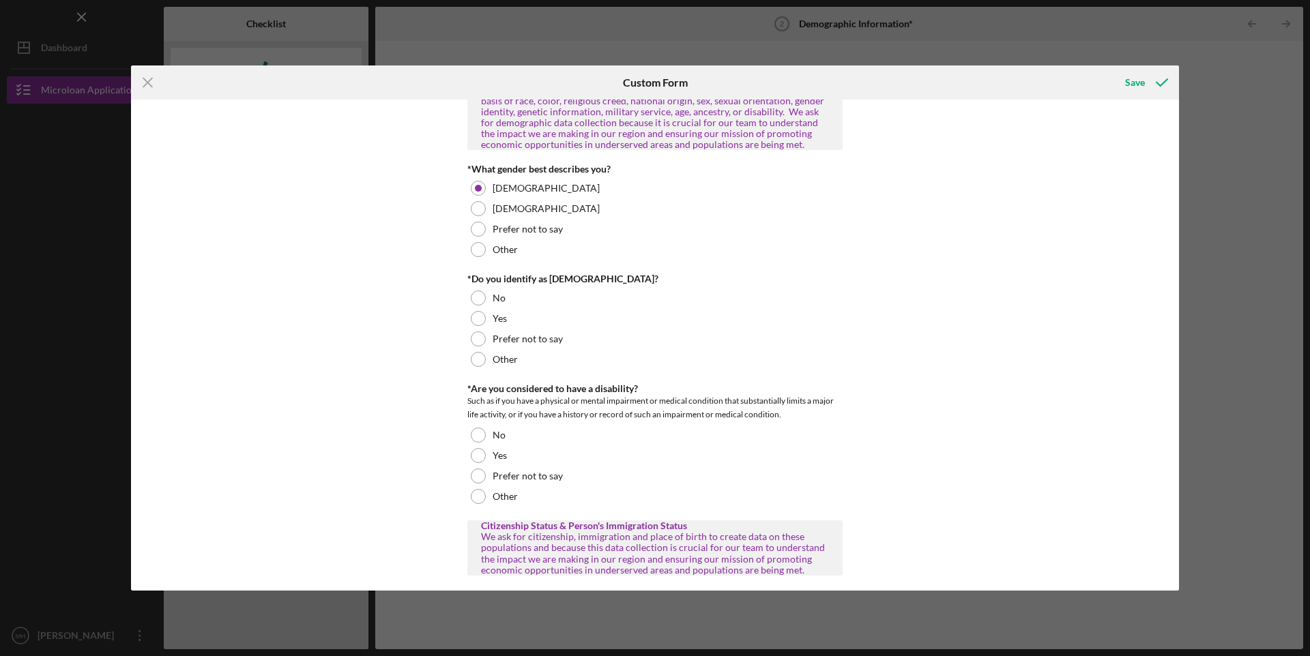
scroll to position [750, 0]
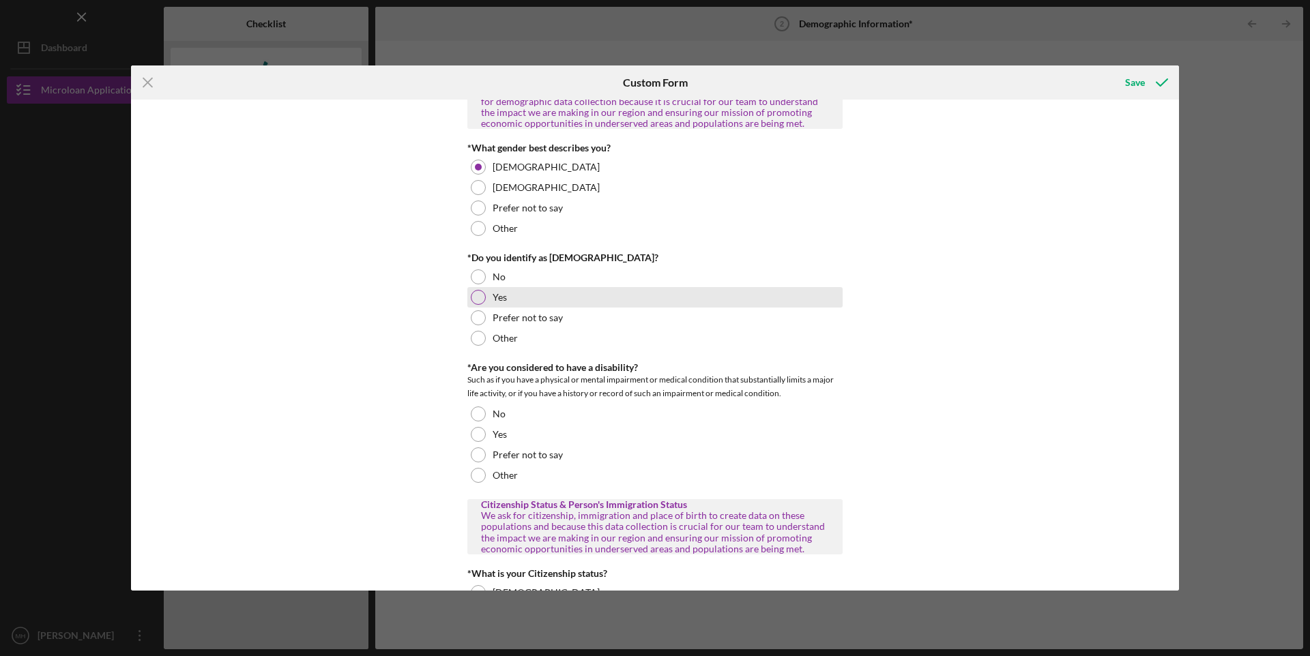
click at [476, 301] on div at bounding box center [478, 297] width 15 height 15
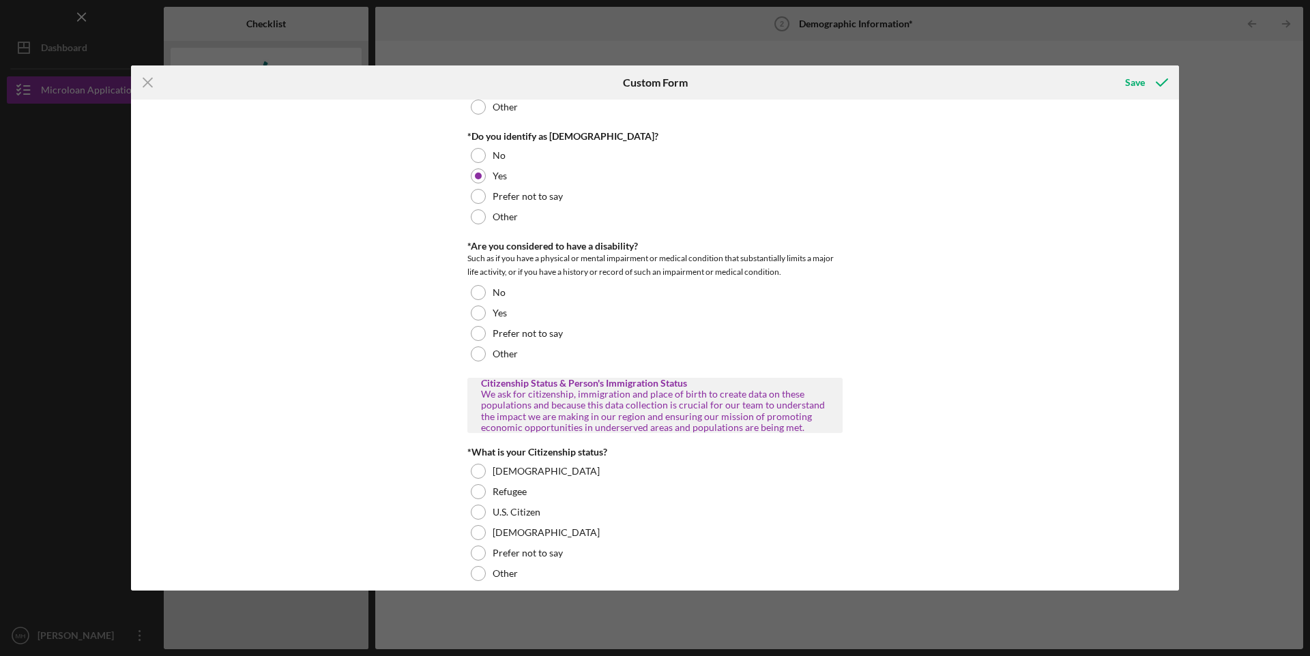
scroll to position [887, 0]
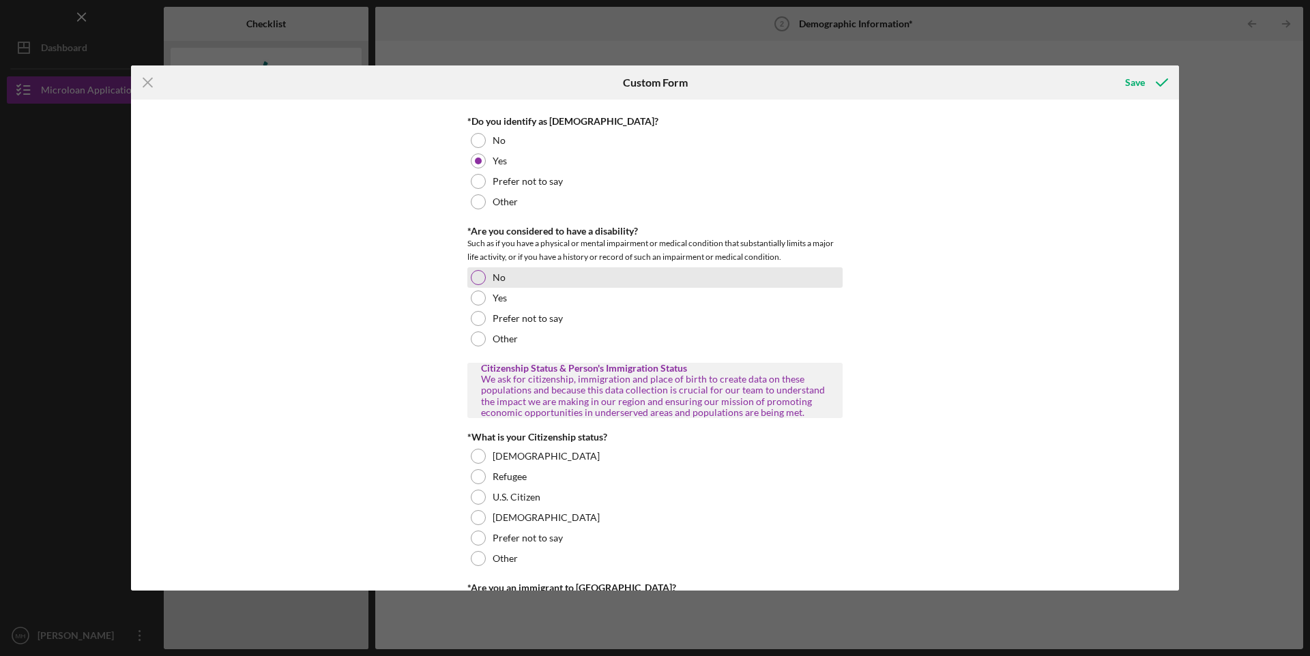
click at [478, 282] on div at bounding box center [478, 277] width 15 height 15
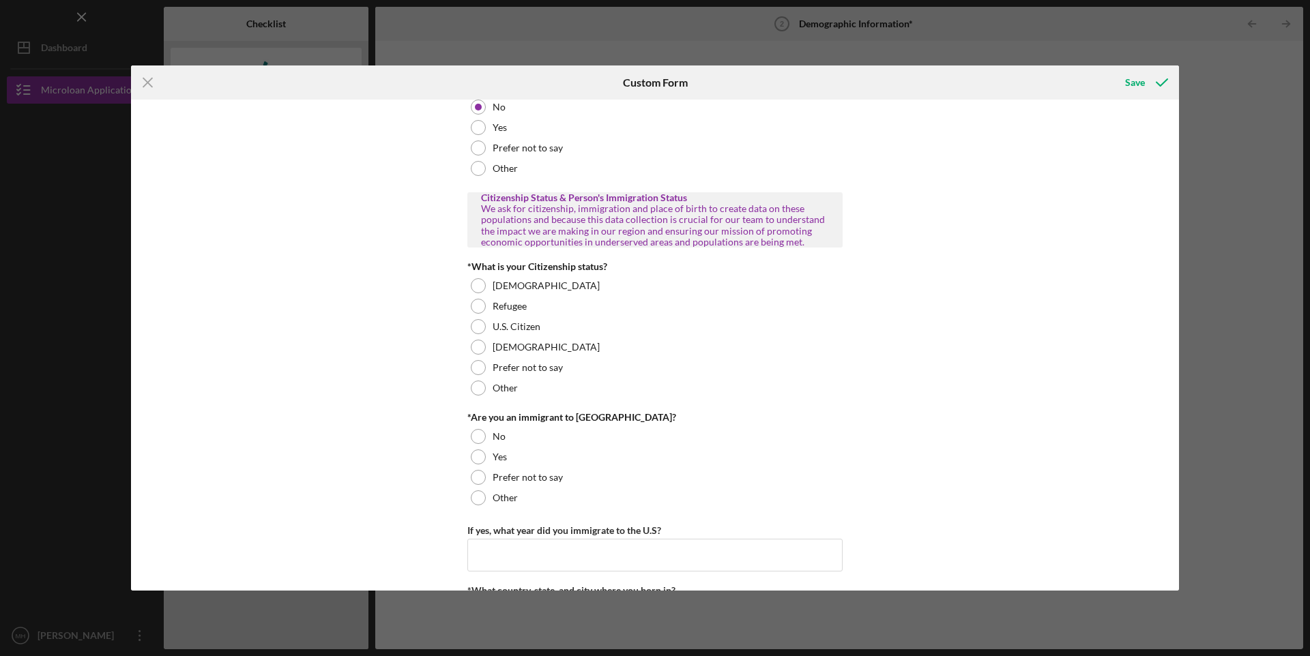
scroll to position [1091, 0]
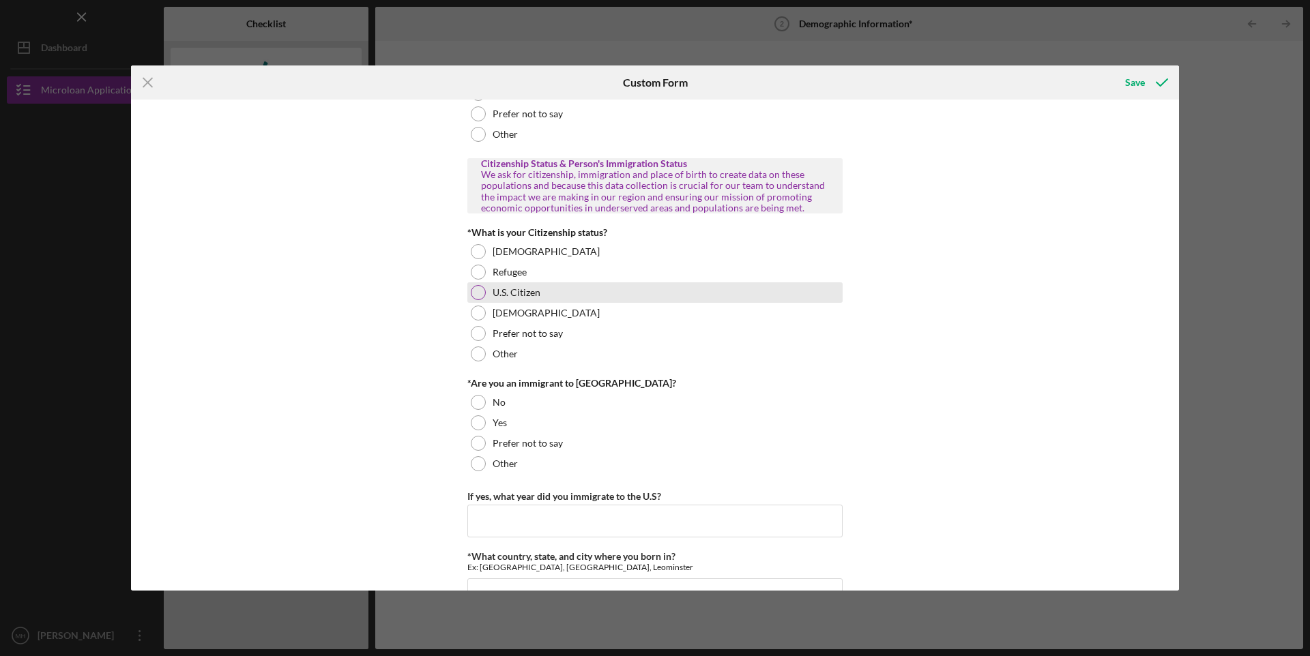
click at [476, 292] on div at bounding box center [478, 292] width 15 height 15
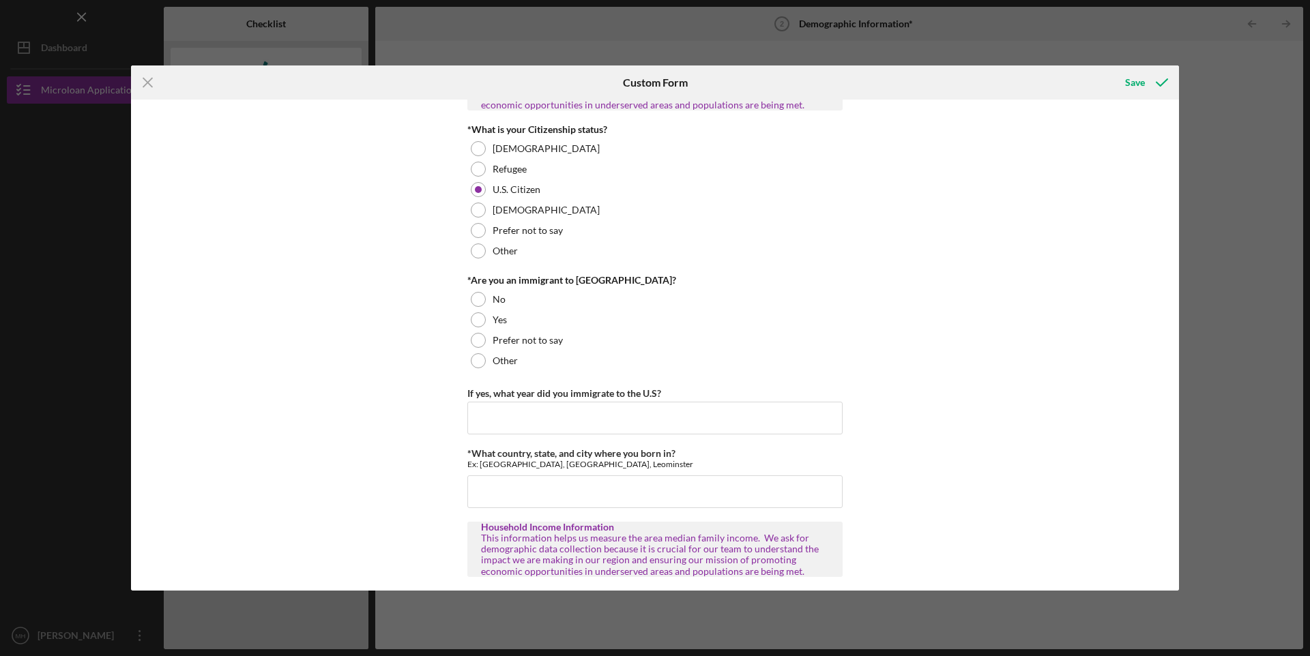
scroll to position [1228, 0]
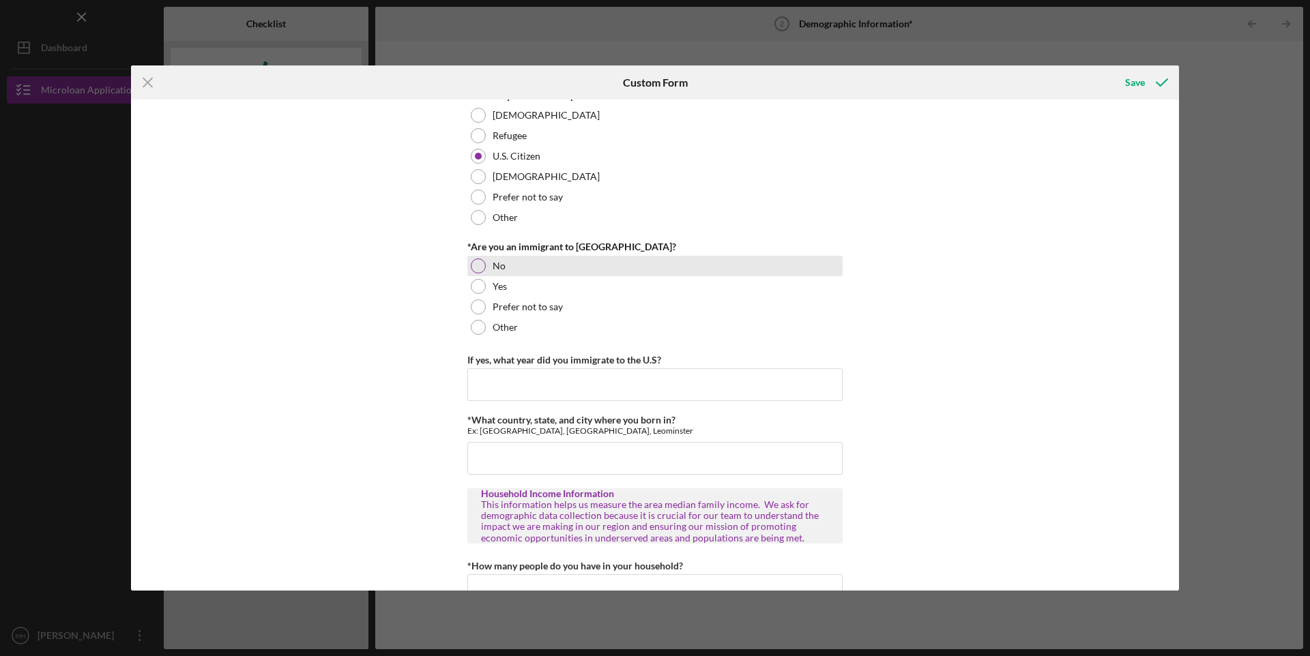
click at [473, 269] on div at bounding box center [478, 266] width 15 height 15
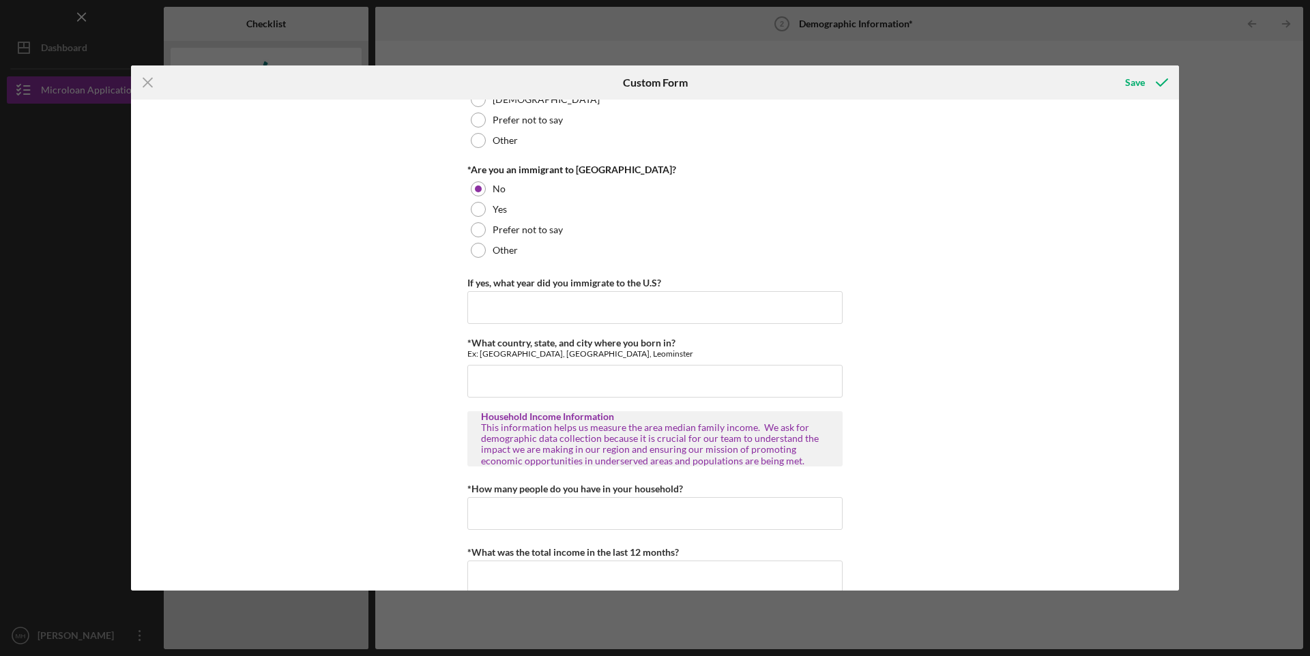
scroll to position [1328, 0]
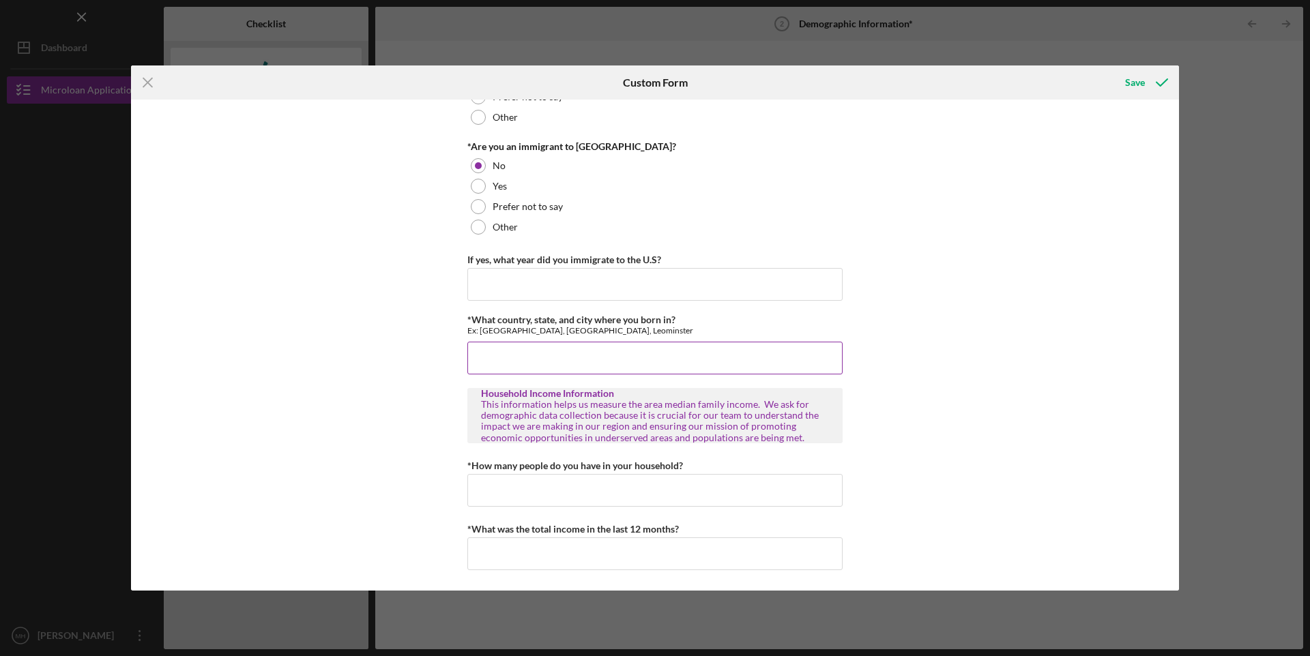
click at [497, 359] on input "*What country, state, and city where you born in?" at bounding box center [654, 358] width 375 height 33
type input "Boston MA"
click at [543, 503] on input "*How many people do you have in your household?" at bounding box center [654, 490] width 375 height 33
type input "2"
click at [566, 555] on input "*What was the total income in the last 12 months?" at bounding box center [654, 554] width 375 height 33
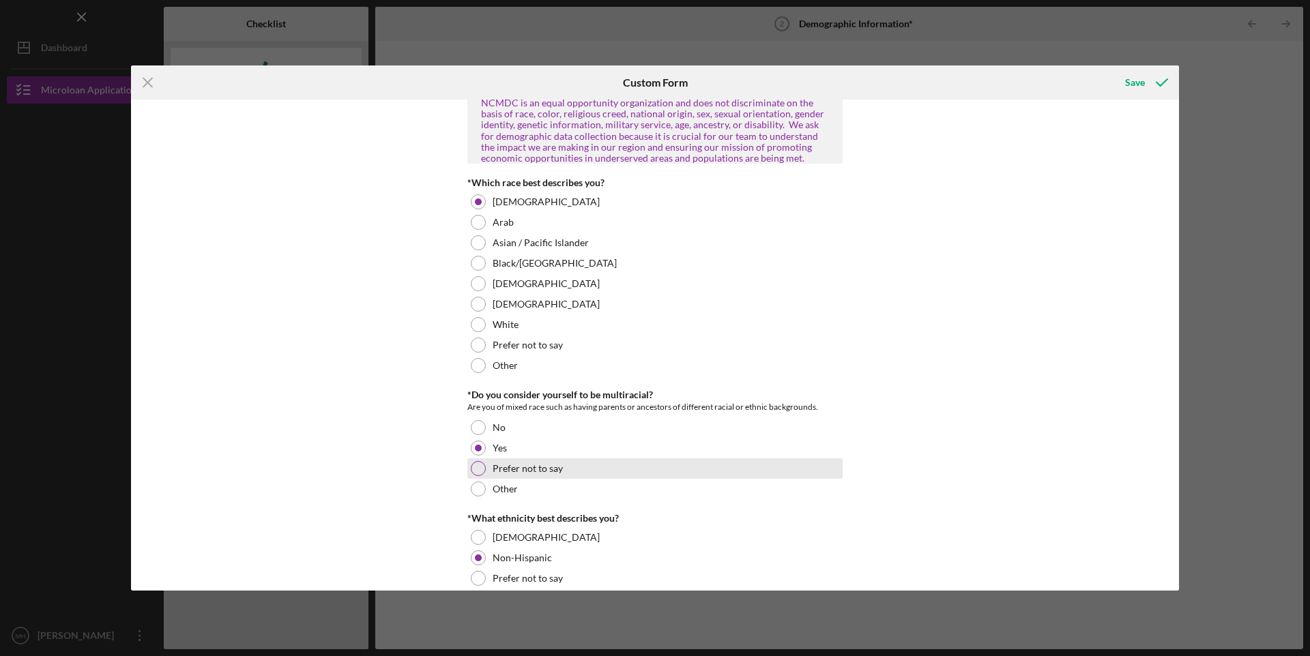
scroll to position [0, 0]
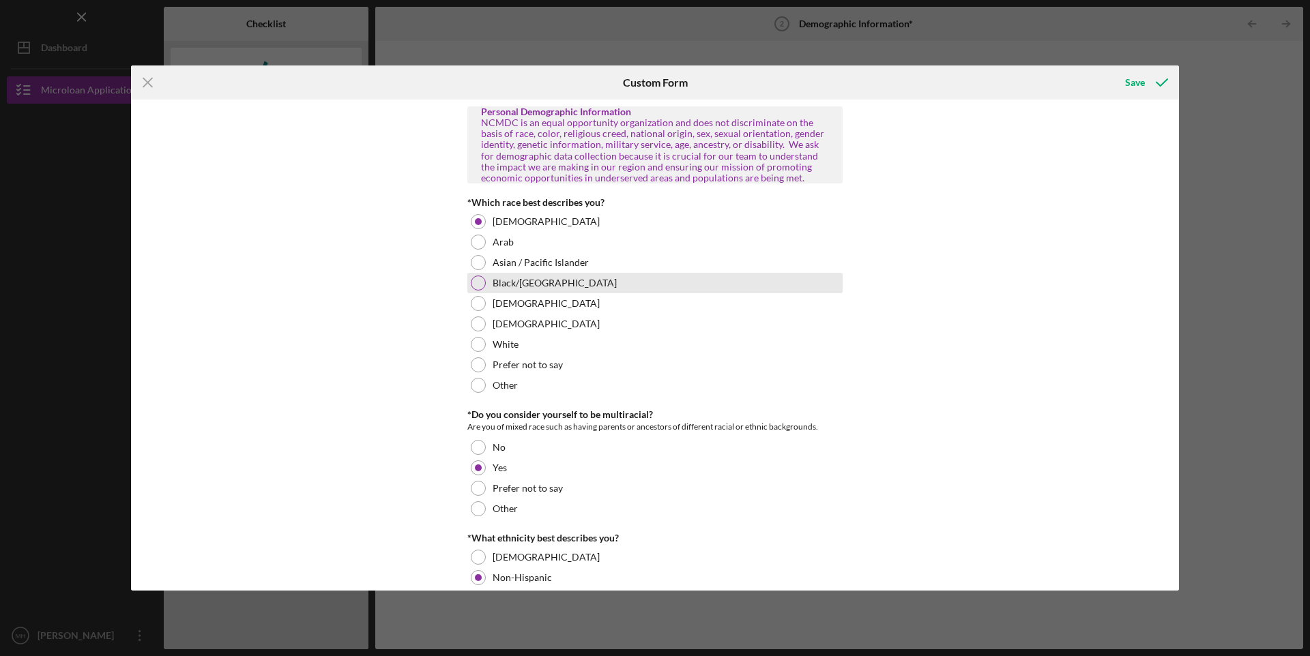
type input "$0"
click at [479, 280] on div at bounding box center [478, 283] width 15 height 15
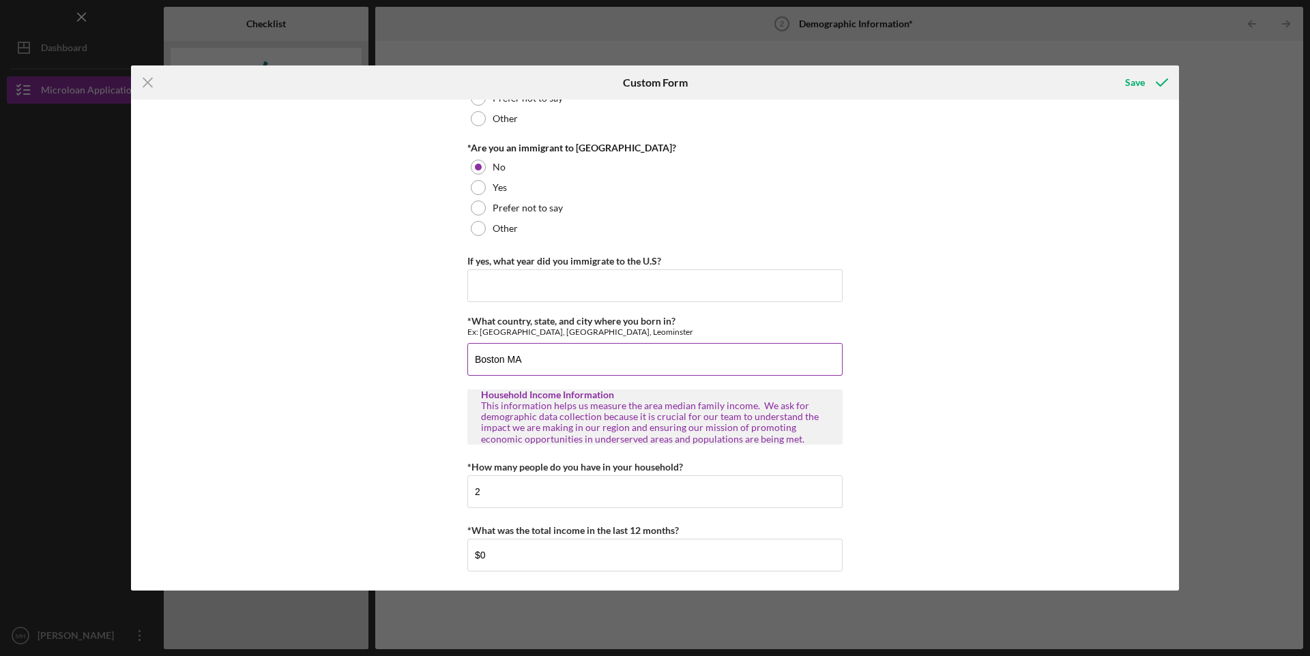
scroll to position [1328, 0]
click at [1132, 78] on div "Save" at bounding box center [1135, 82] width 20 height 27
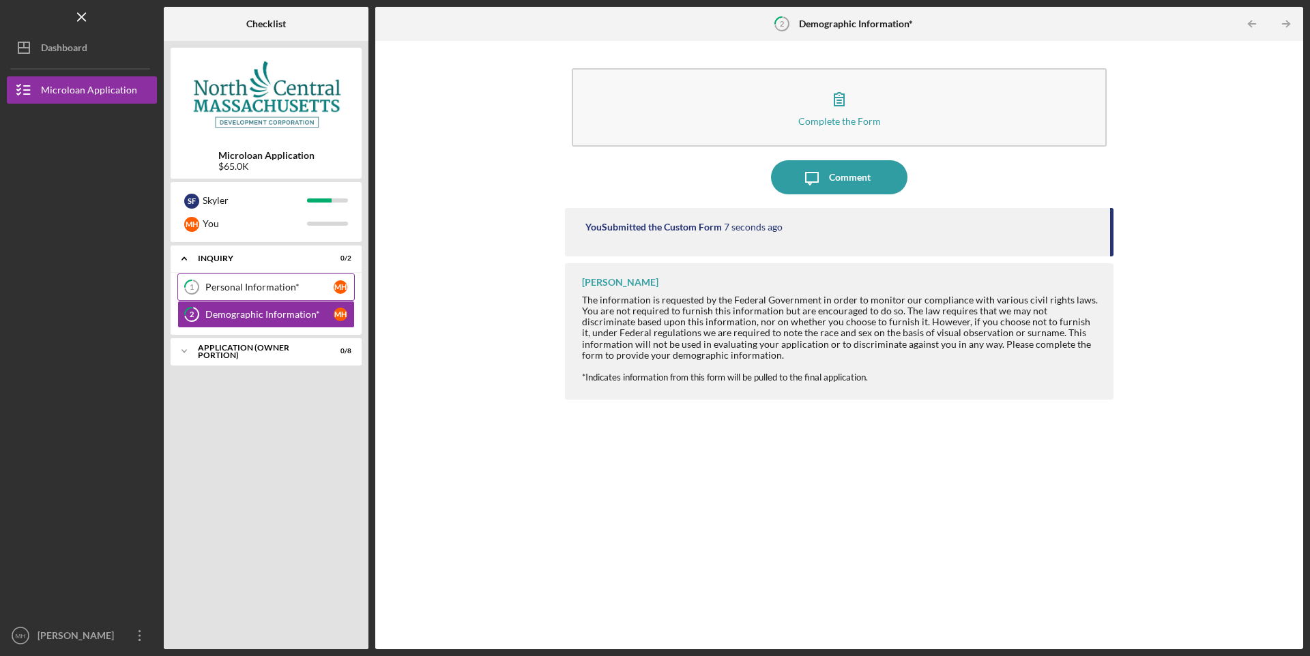
click at [233, 282] on div "Personal Information*" at bounding box center [269, 287] width 128 height 11
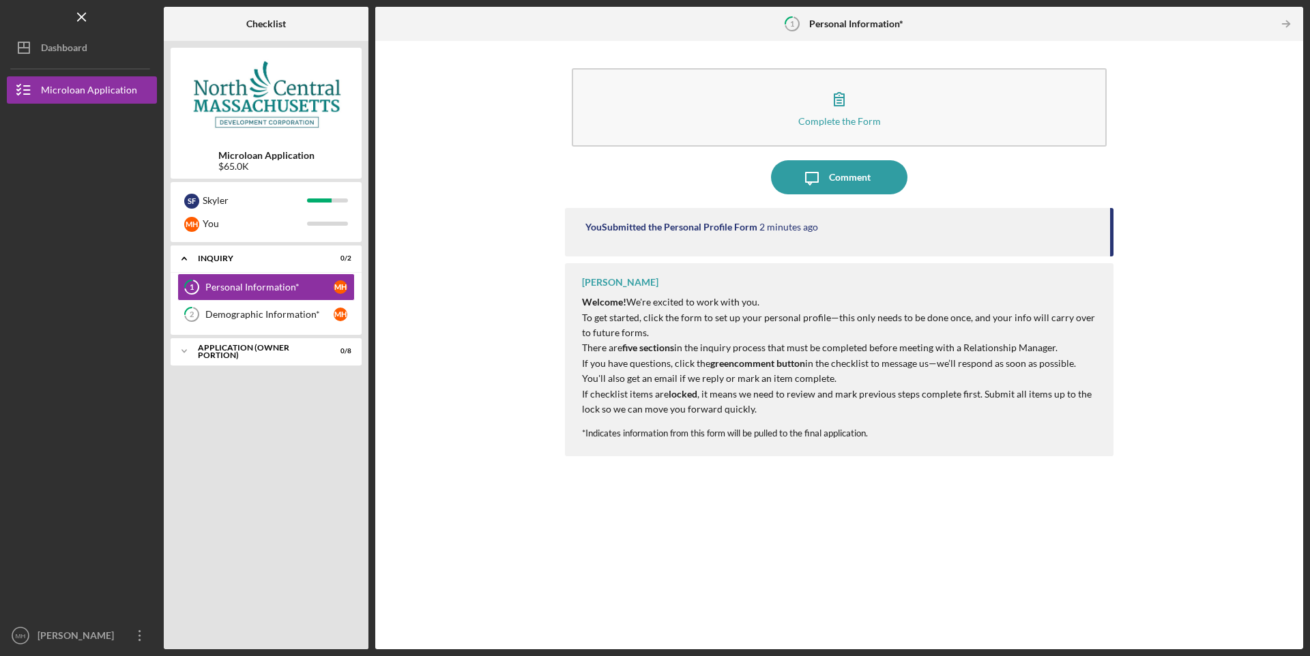
click at [844, 392] on p "If checklist items are locked , it means we need to review and mark previous st…" at bounding box center [841, 402] width 518 height 31
click at [256, 314] on div "Demographic Information*" at bounding box center [269, 314] width 128 height 11
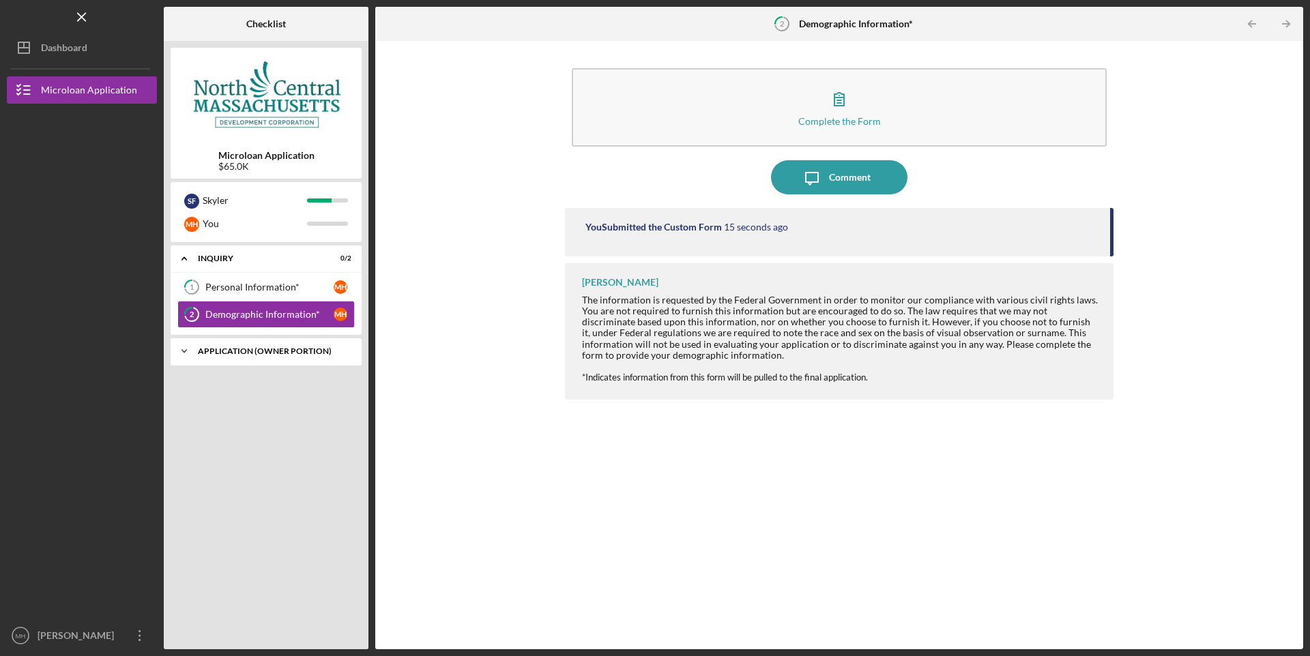
click at [265, 353] on div "APPLICATION (OWNER PORTION)" at bounding box center [271, 351] width 147 height 8
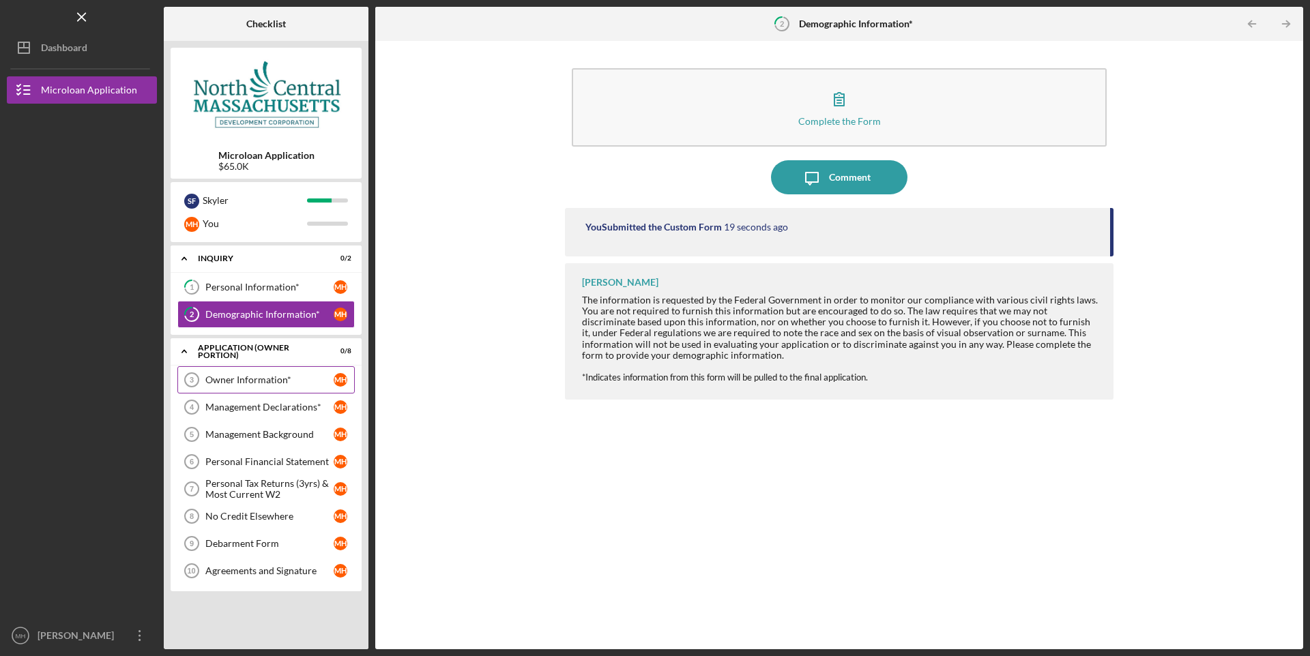
click at [265, 371] on link "Owner Information* 3 Owner Information* M H" at bounding box center [265, 379] width 177 height 27
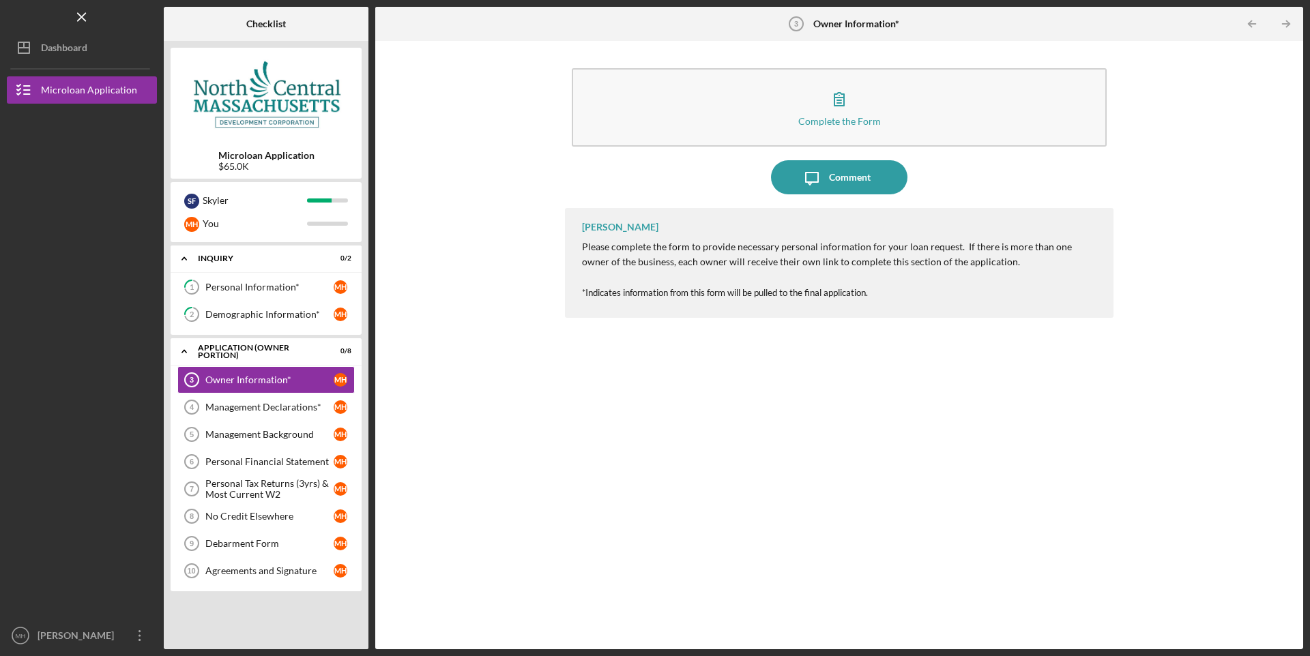
click at [823, 258] on p "Please complete the form to provide necessary personal information for your loa…" at bounding box center [841, 254] width 518 height 31
click at [239, 282] on div "Personal Information*" at bounding box center [269, 287] width 128 height 11
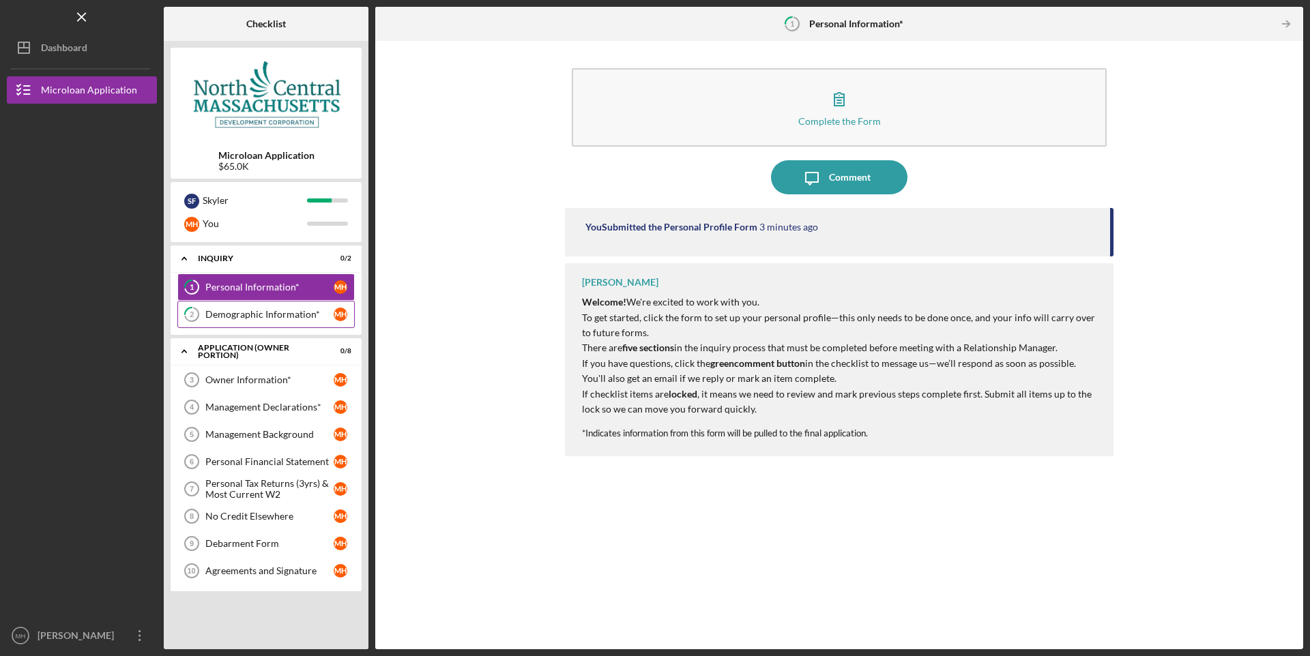
click at [253, 314] on div "Demographic Information*" at bounding box center [269, 314] width 128 height 11
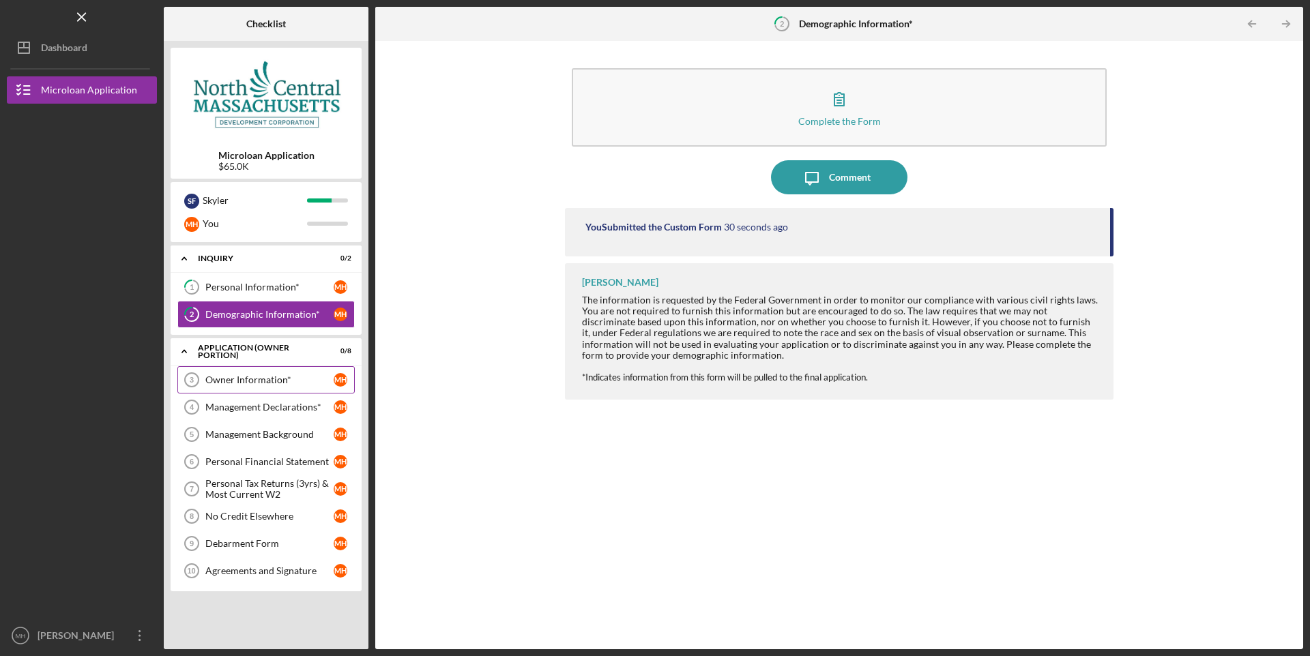
click at [239, 376] on div "Owner Information*" at bounding box center [269, 380] width 128 height 11
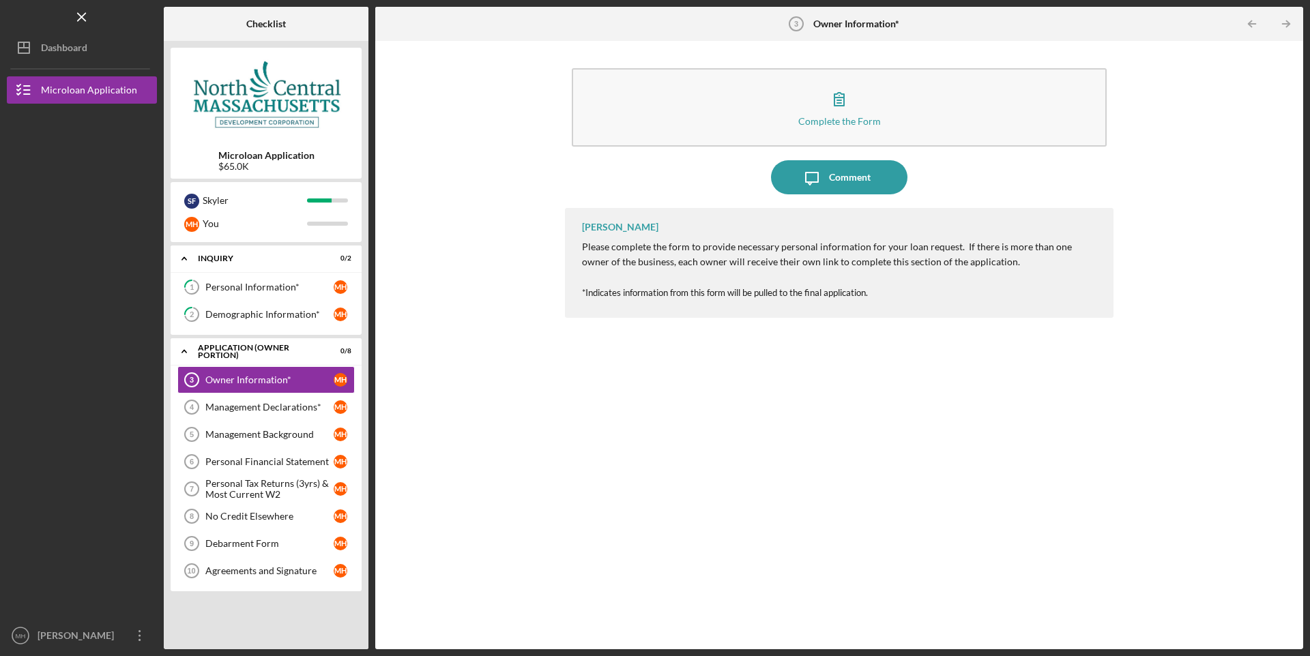
click at [808, 252] on p "Please complete the form to provide necessary personal information for your loa…" at bounding box center [841, 254] width 518 height 31
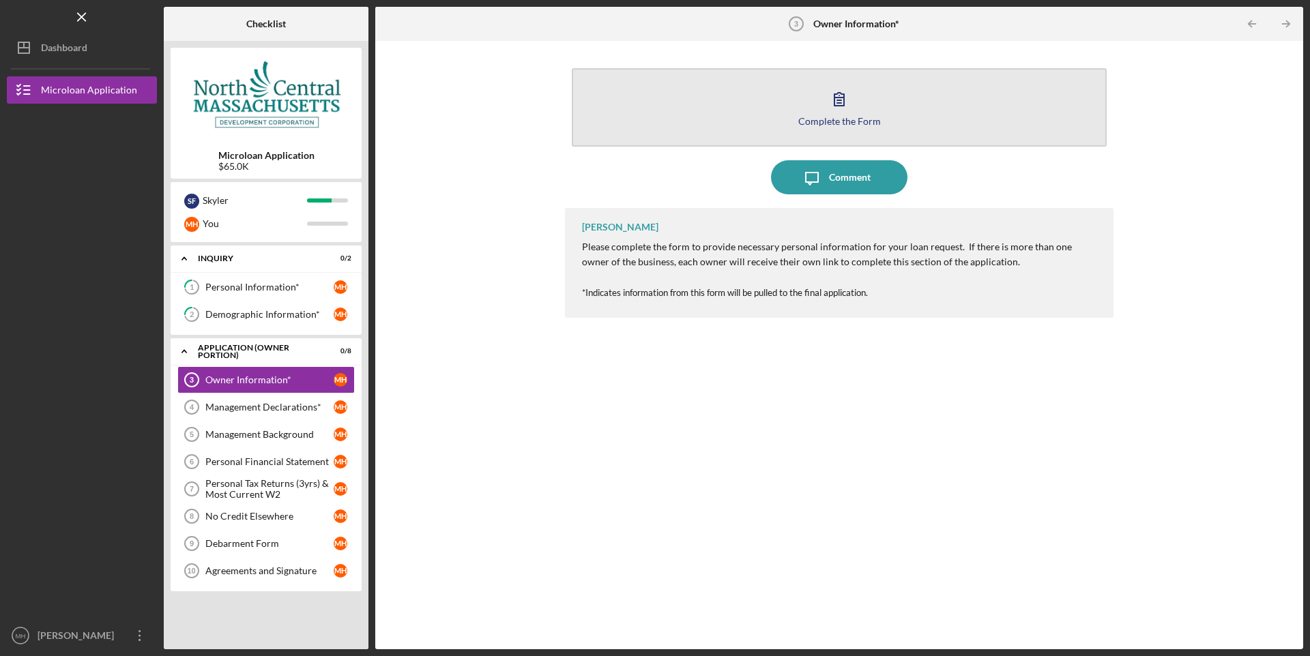
click at [852, 112] on icon "button" at bounding box center [839, 99] width 34 height 34
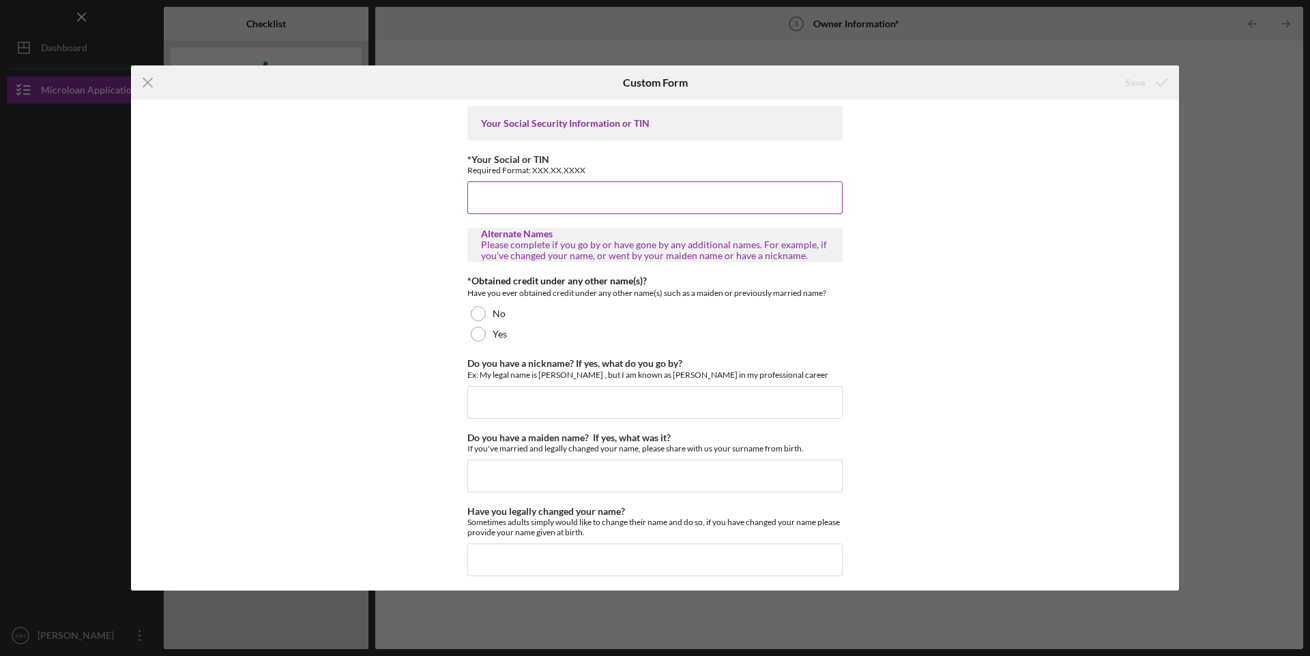
click at [540, 190] on input "*Your Social or TIN" at bounding box center [654, 197] width 375 height 33
type input "031723175"
click at [477, 314] on div at bounding box center [478, 313] width 15 height 15
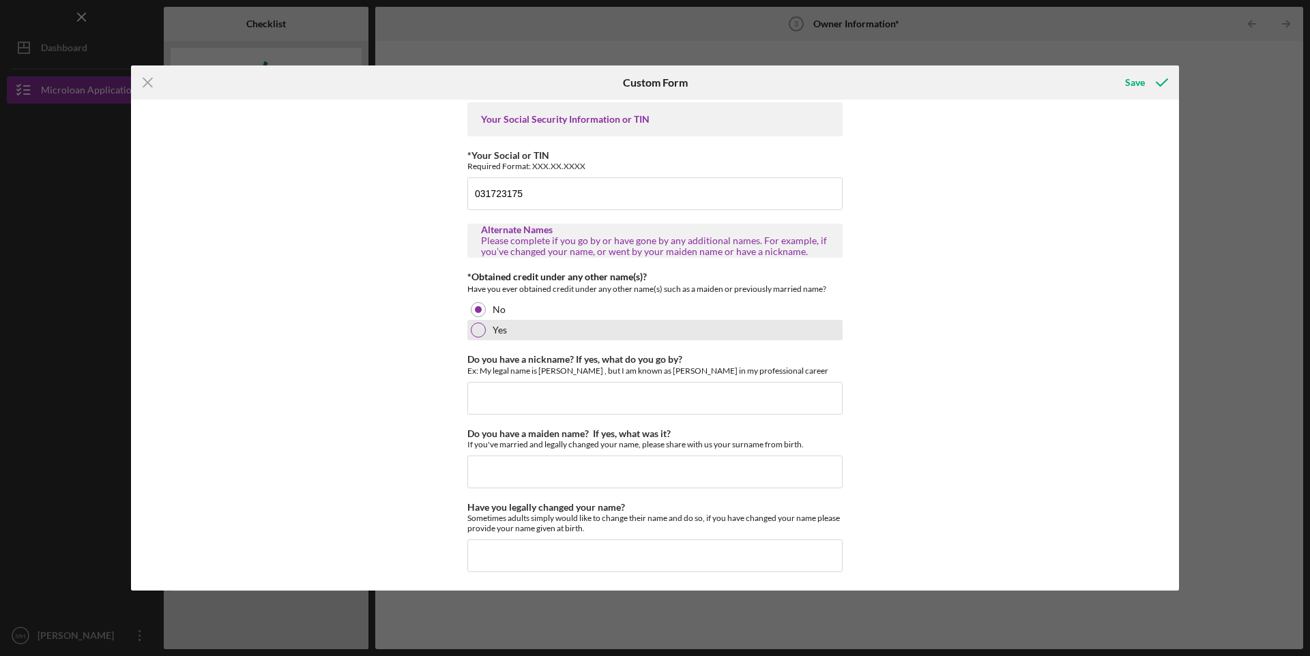
scroll to position [6, 0]
click at [550, 393] on input "Do you have a nickname? If yes, what do you go by?" at bounding box center [654, 396] width 375 height 33
type input "N/A"
click at [534, 467] on input "Do you have a maiden name? If yes, what was it?" at bounding box center [654, 470] width 375 height 33
type input "N/A"
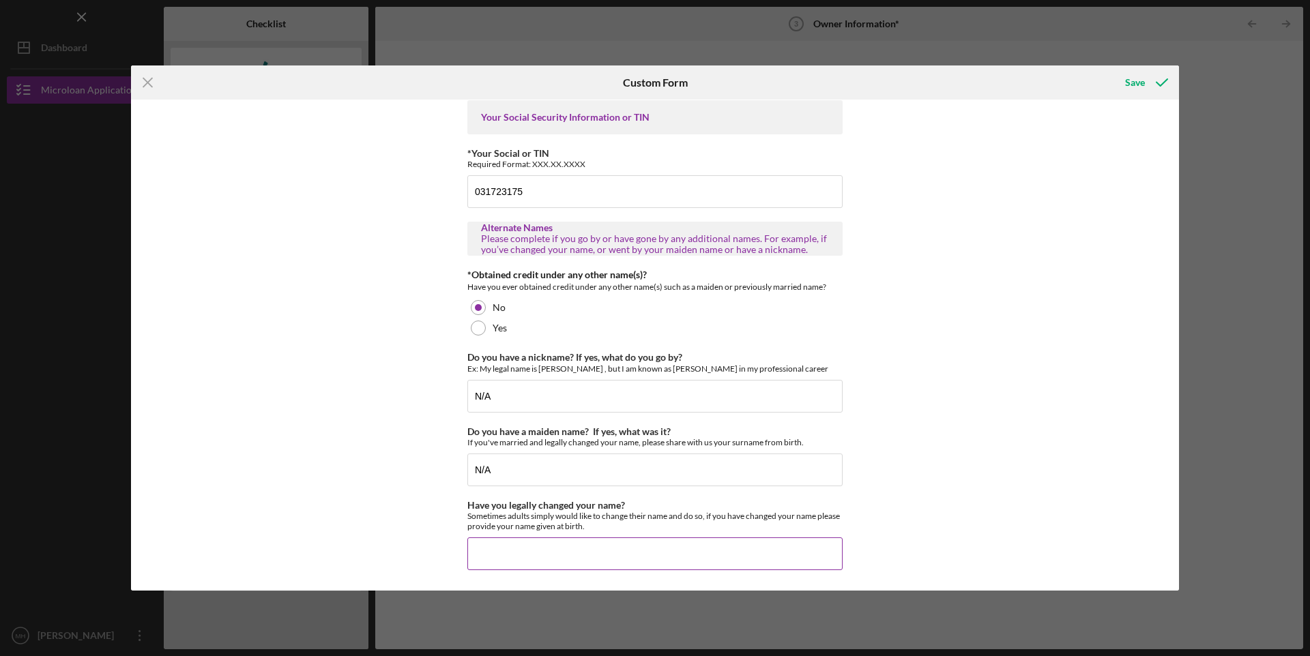
click at [532, 547] on input "Have you legally changed your name?" at bounding box center [654, 554] width 375 height 33
type input "N/A"
click at [1129, 86] on div "Save" at bounding box center [1135, 82] width 20 height 27
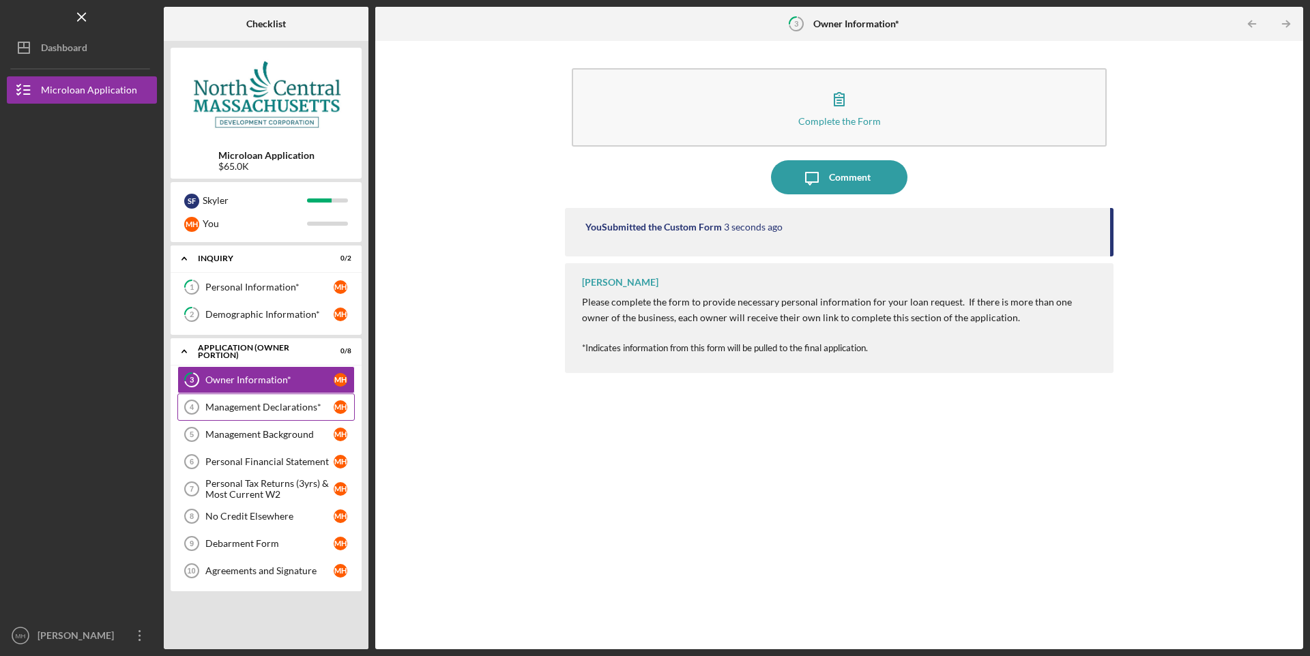
click at [252, 405] on div "Management Declarations*" at bounding box center [269, 407] width 128 height 11
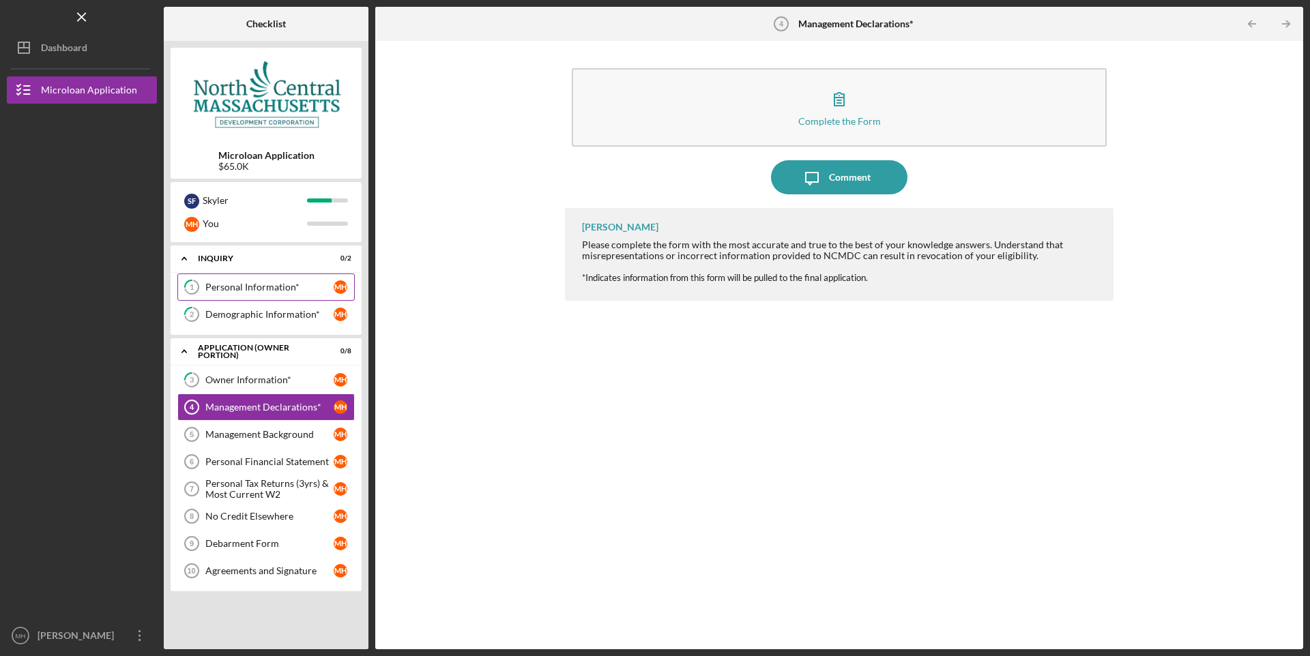
click at [214, 297] on link "1 Personal Information* M H" at bounding box center [265, 287] width 177 height 27
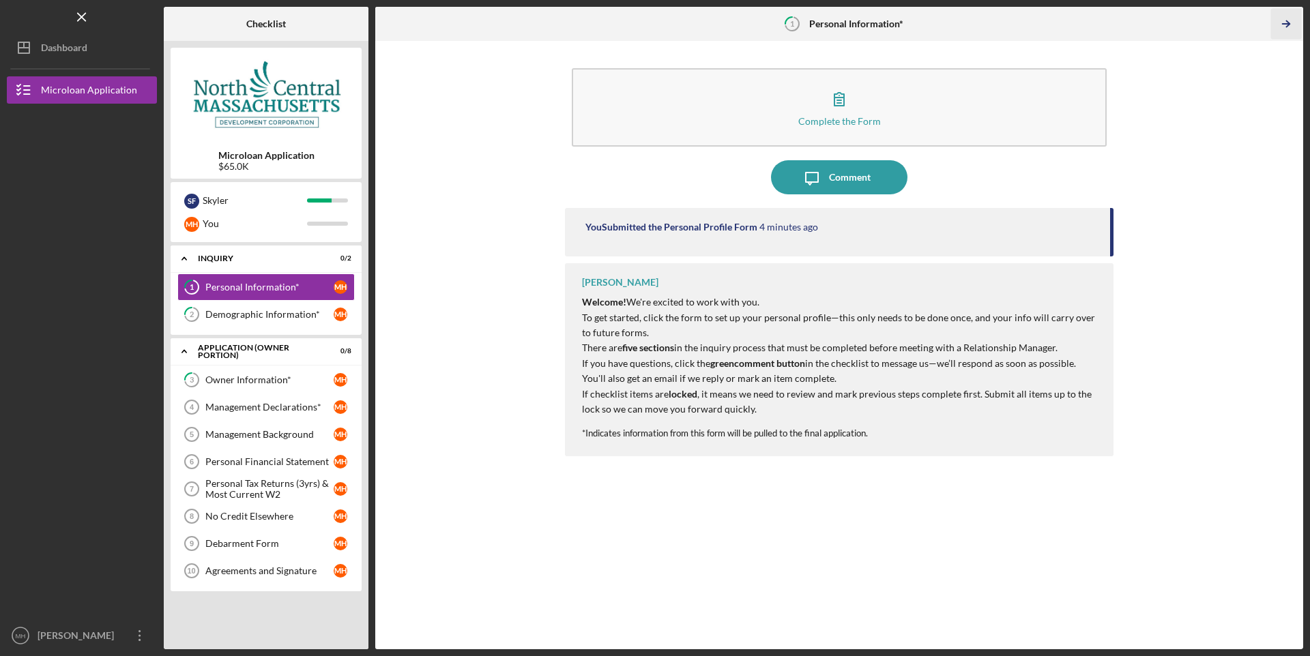
click at [1289, 26] on icon "Icon/Table Pagination Arrow" at bounding box center [1285, 24] width 31 height 31
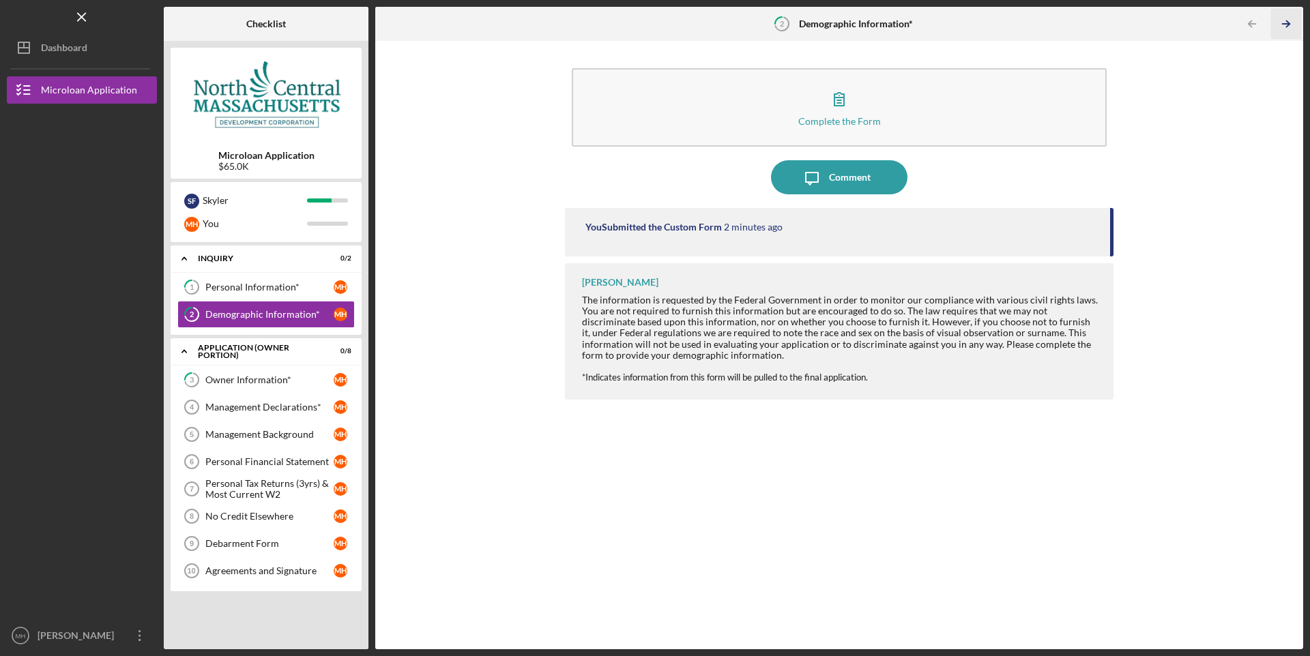
click at [1289, 26] on icon "Icon/Table Pagination Arrow" at bounding box center [1285, 24] width 31 height 31
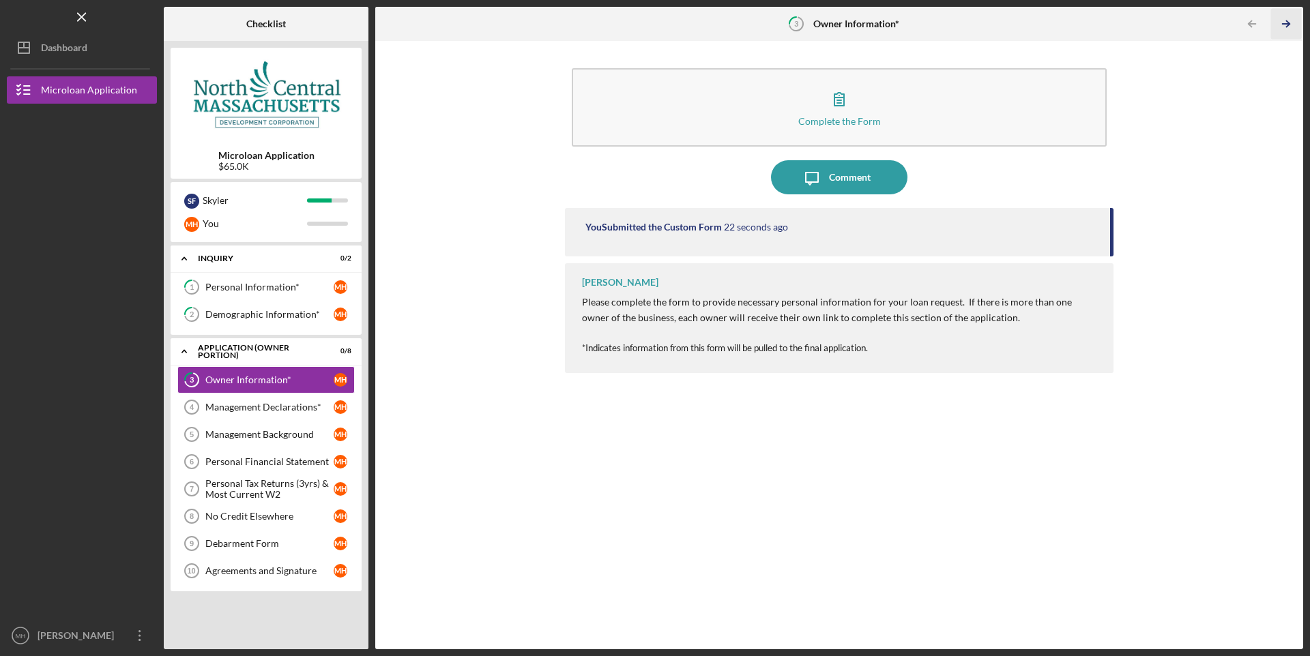
click at [1289, 26] on icon "Icon/Table Pagination Arrow" at bounding box center [1285, 24] width 31 height 31
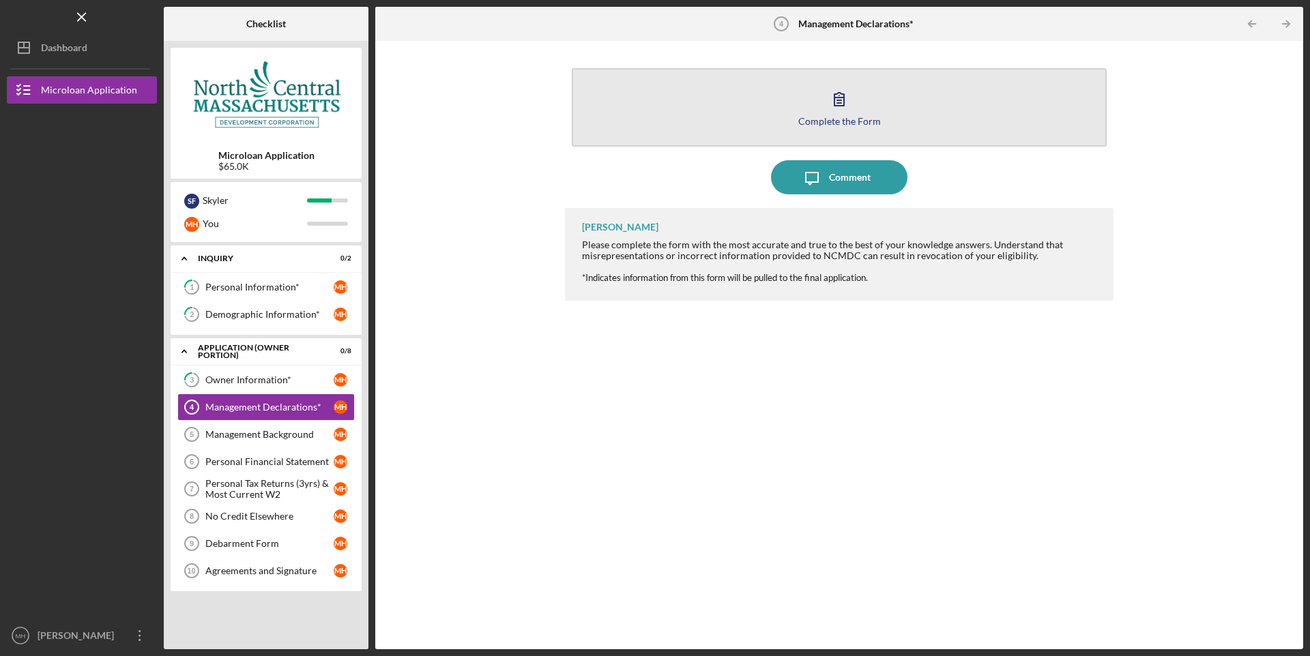
click at [834, 113] on icon "button" at bounding box center [839, 99] width 34 height 34
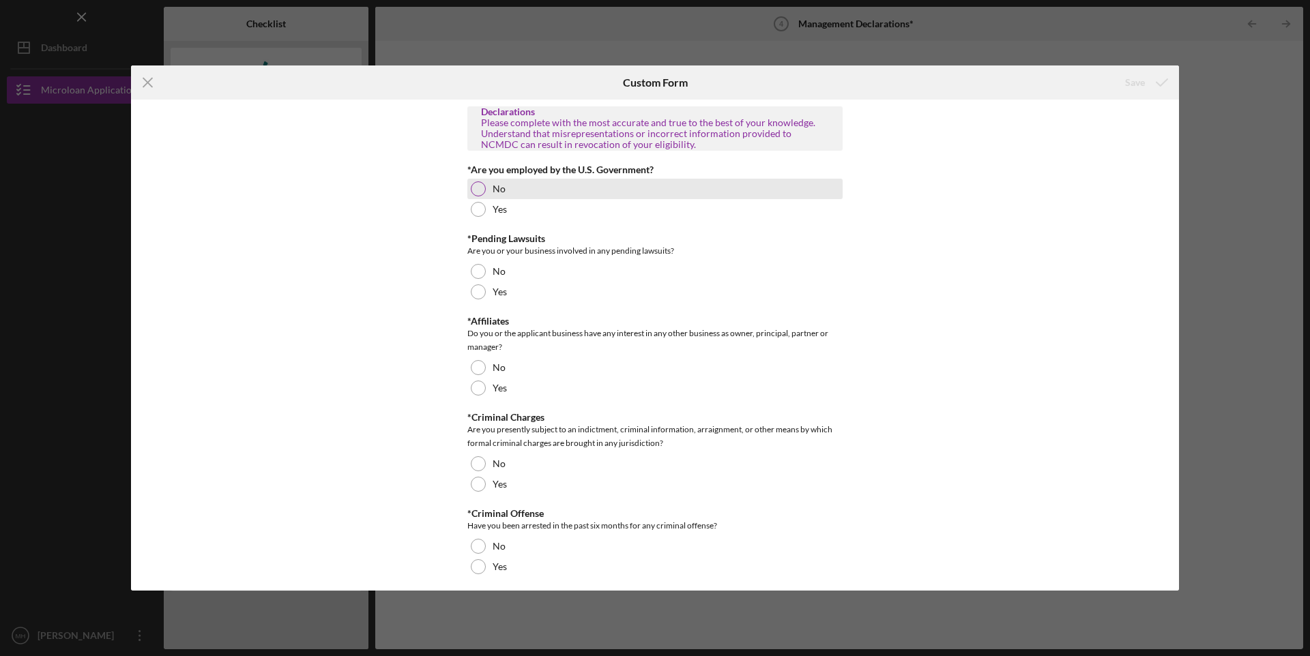
click at [478, 186] on div at bounding box center [478, 188] width 15 height 15
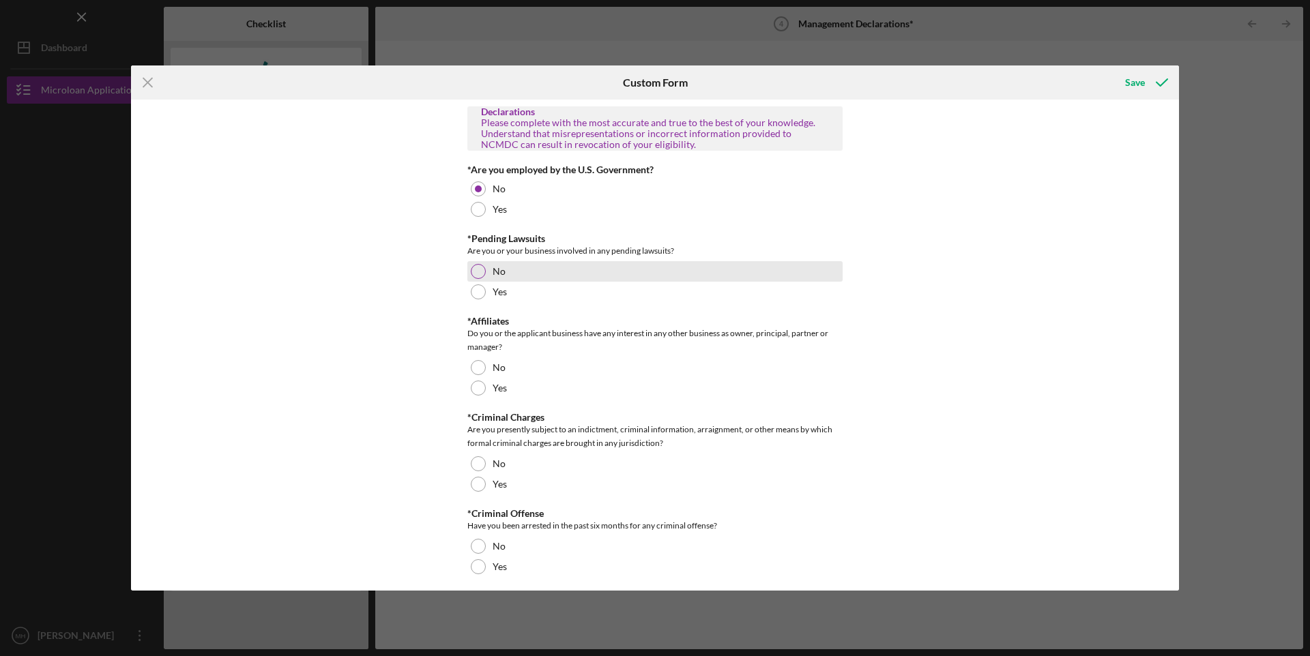
click at [471, 269] on div at bounding box center [478, 271] width 15 height 15
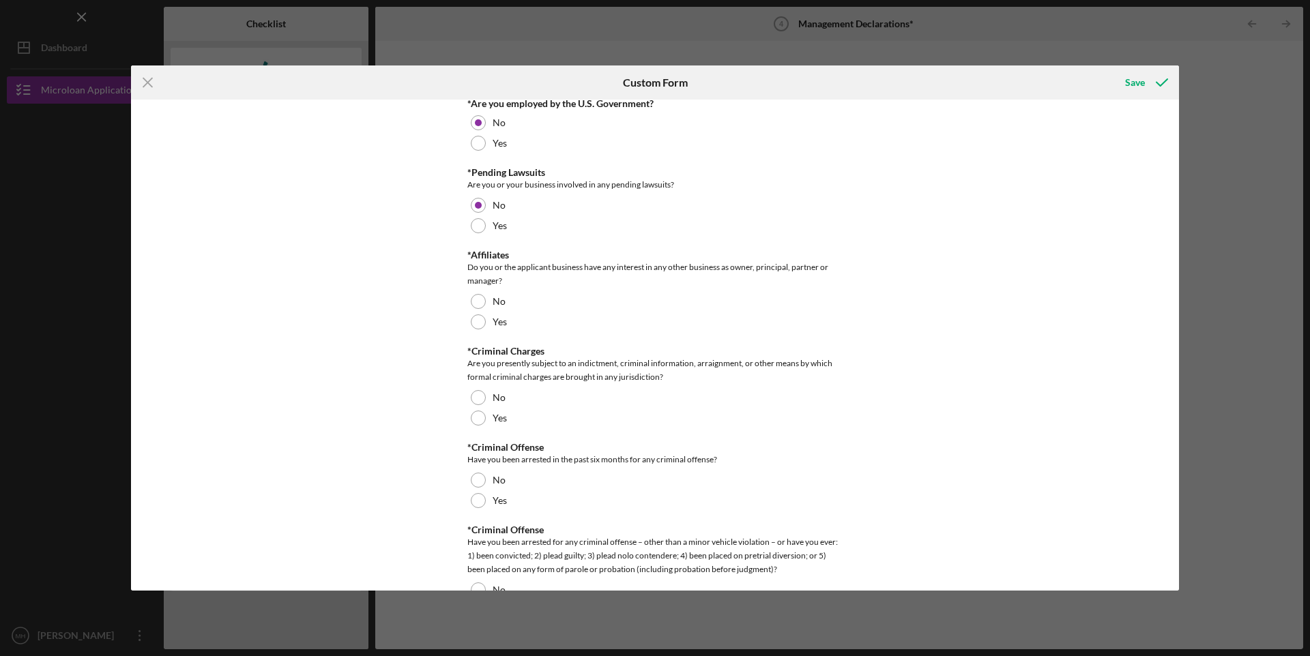
scroll to position [68, 0]
click at [473, 295] on div at bounding box center [478, 299] width 15 height 15
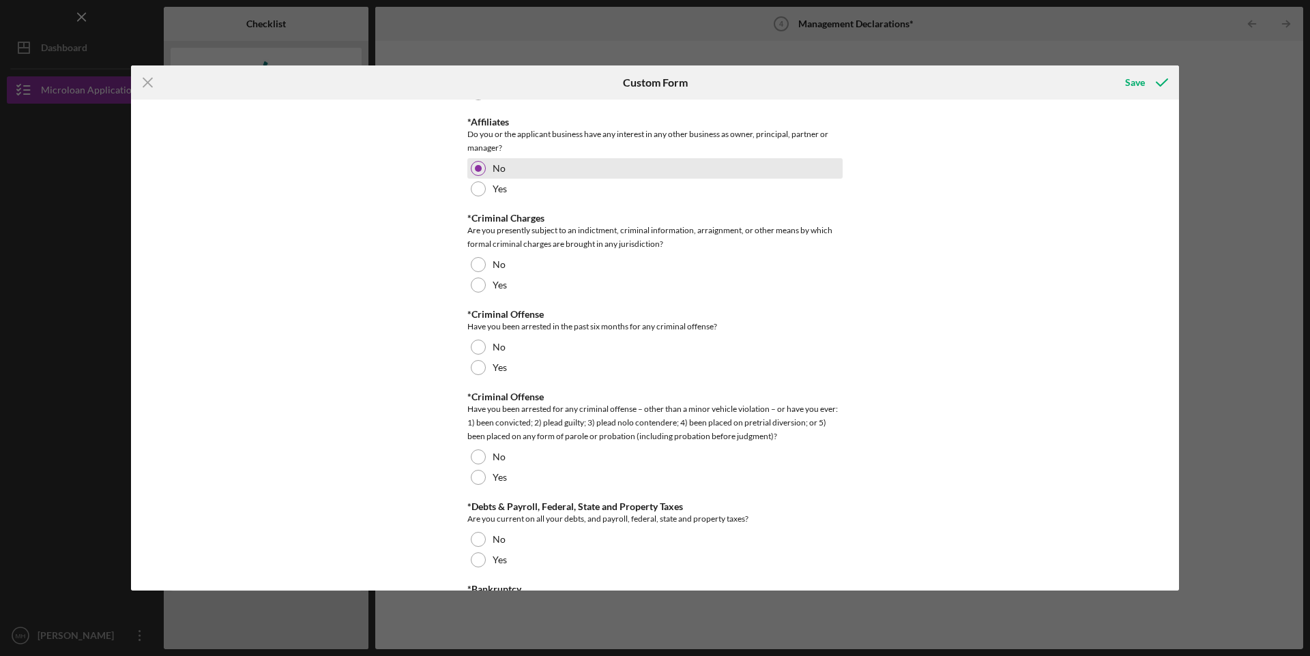
scroll to position [273, 0]
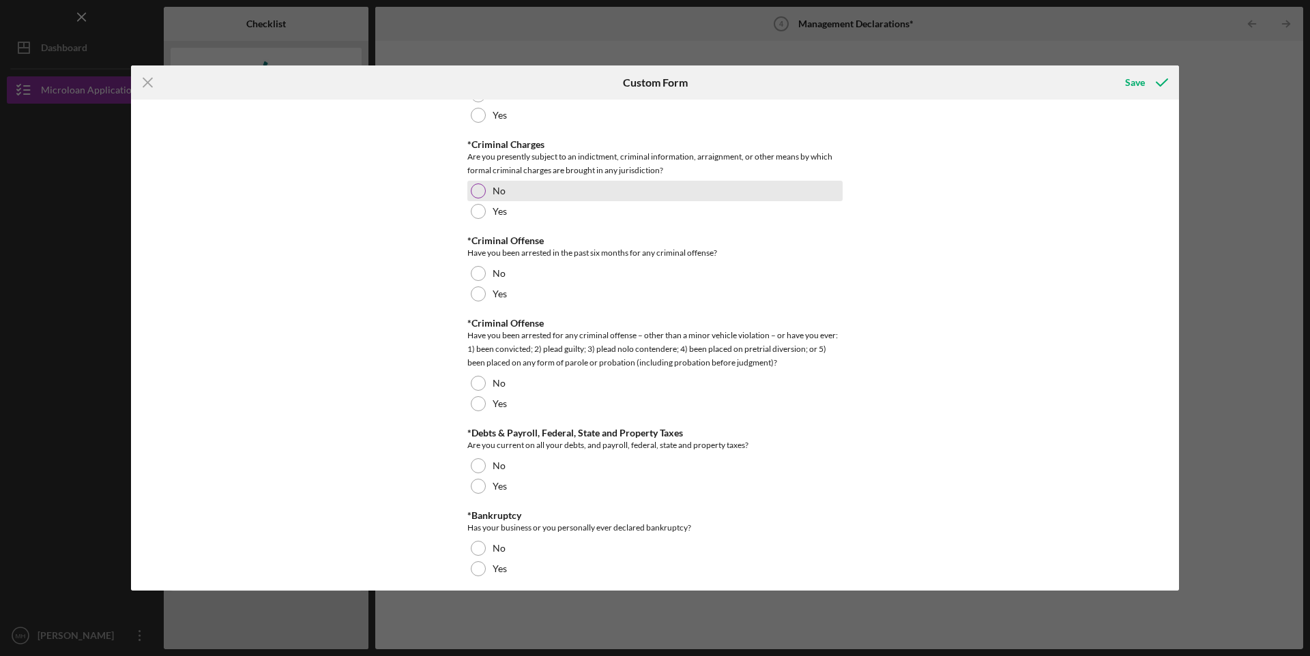
click at [481, 192] on div at bounding box center [478, 191] width 15 height 15
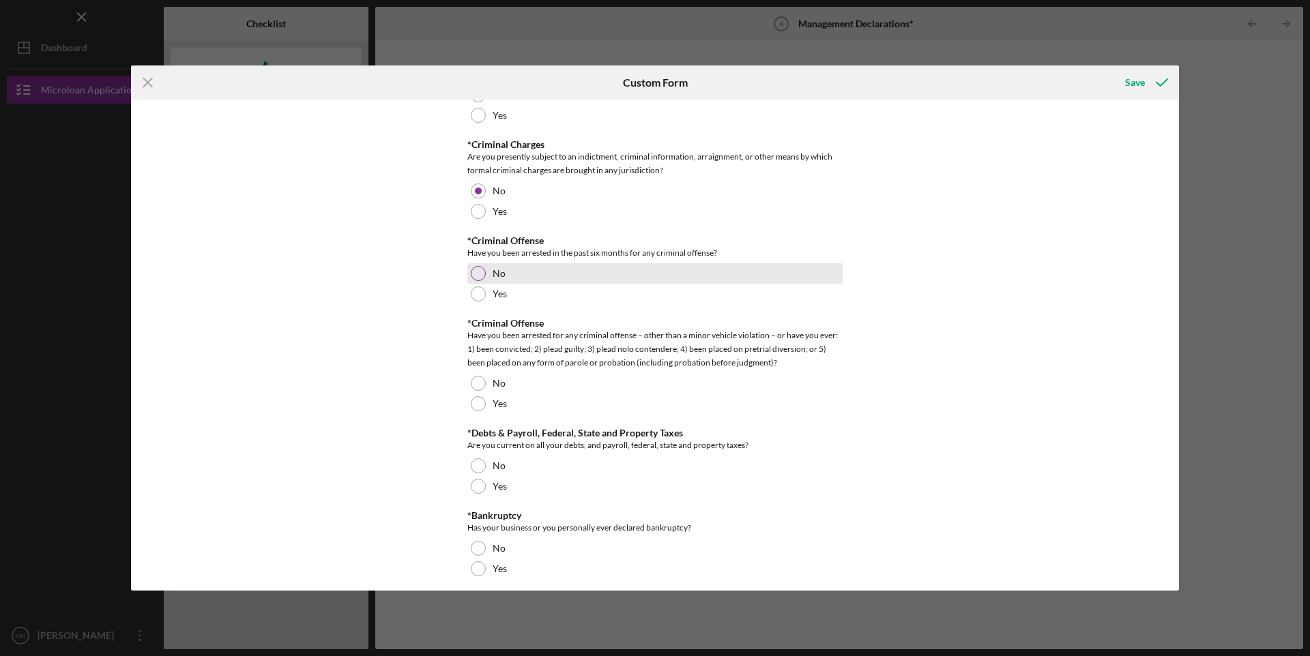
click at [471, 270] on div at bounding box center [478, 273] width 15 height 15
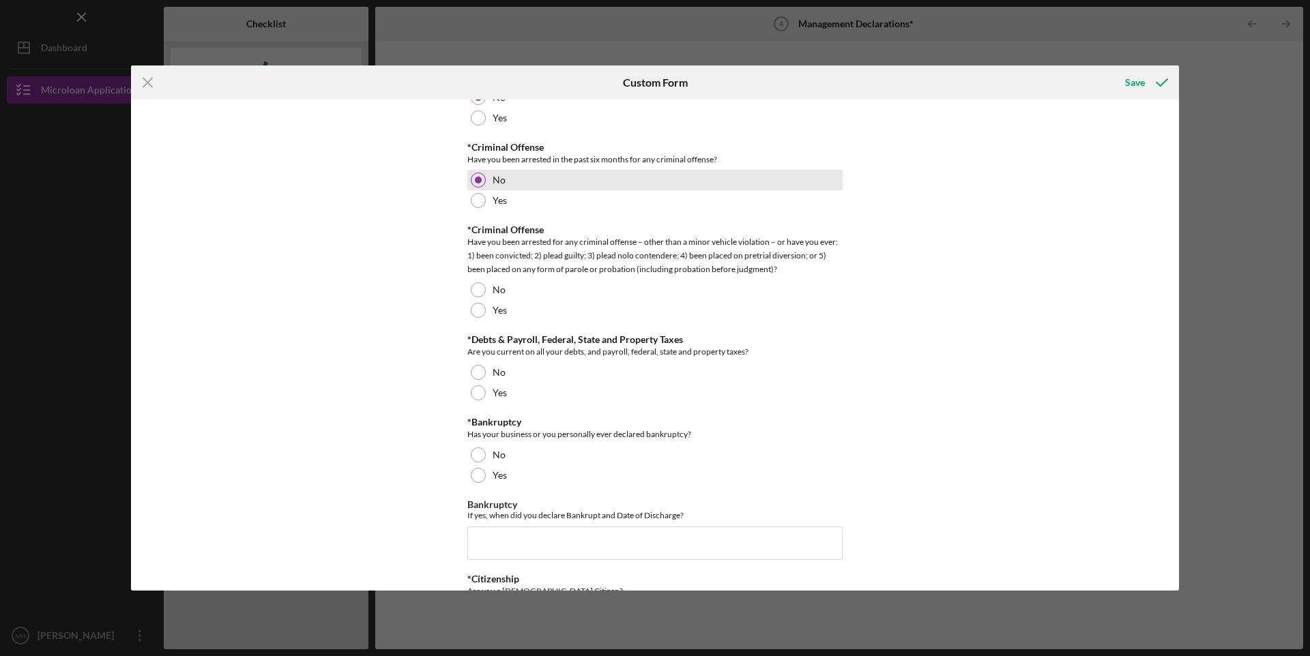
scroll to position [409, 0]
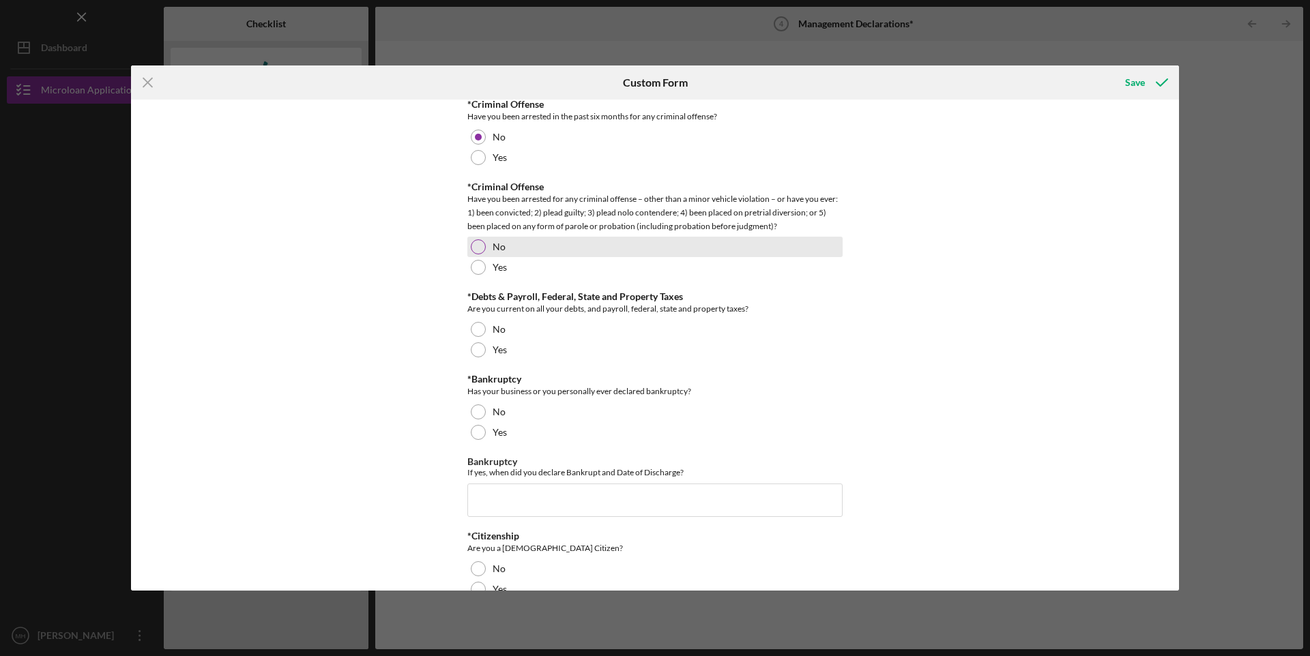
click at [475, 248] on div at bounding box center [478, 246] width 15 height 15
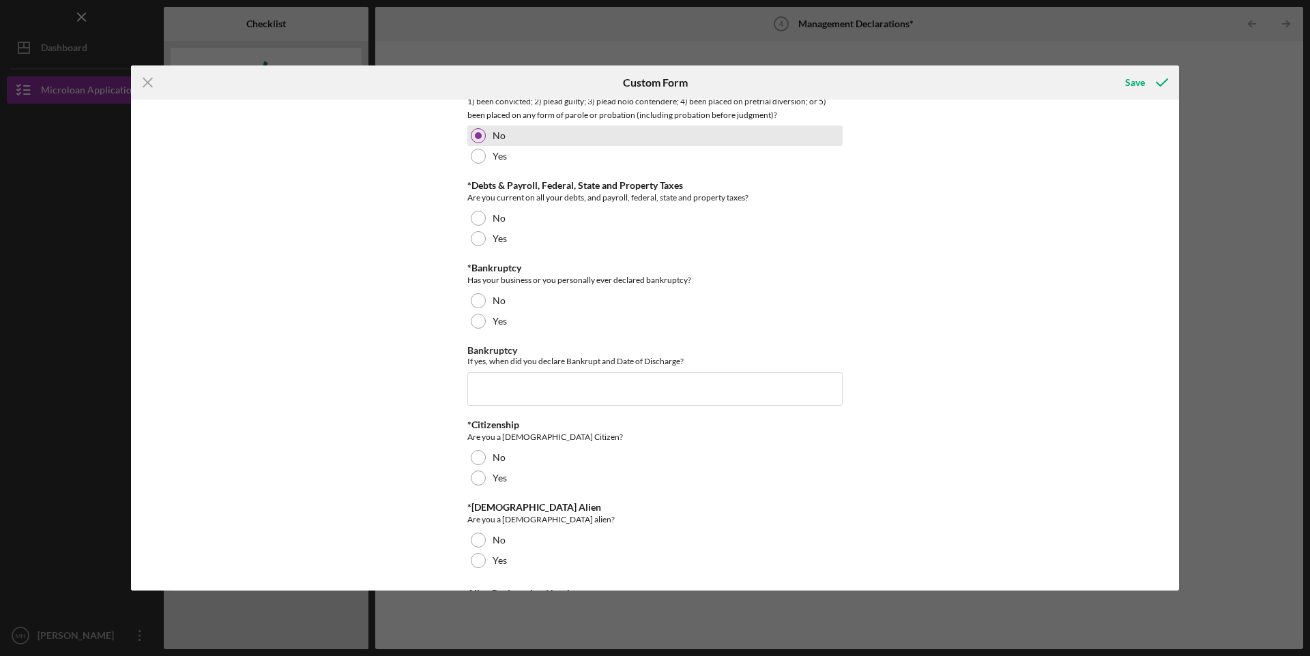
scroll to position [546, 0]
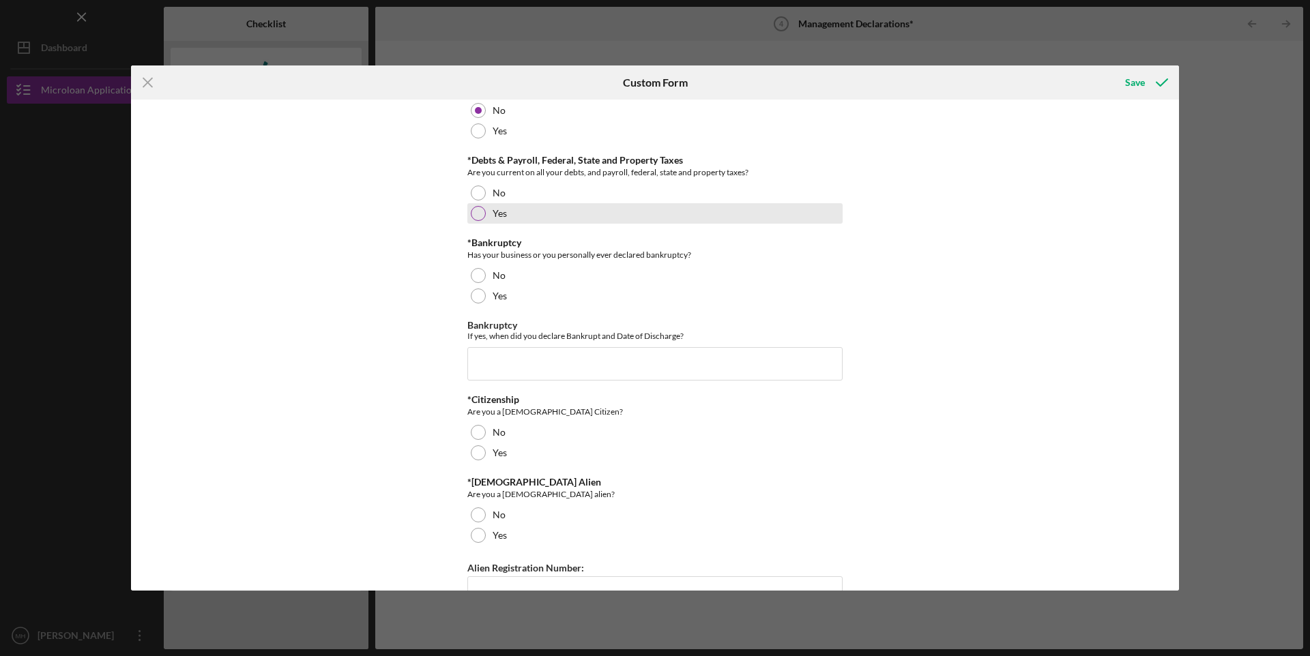
click at [478, 215] on div at bounding box center [478, 213] width 15 height 15
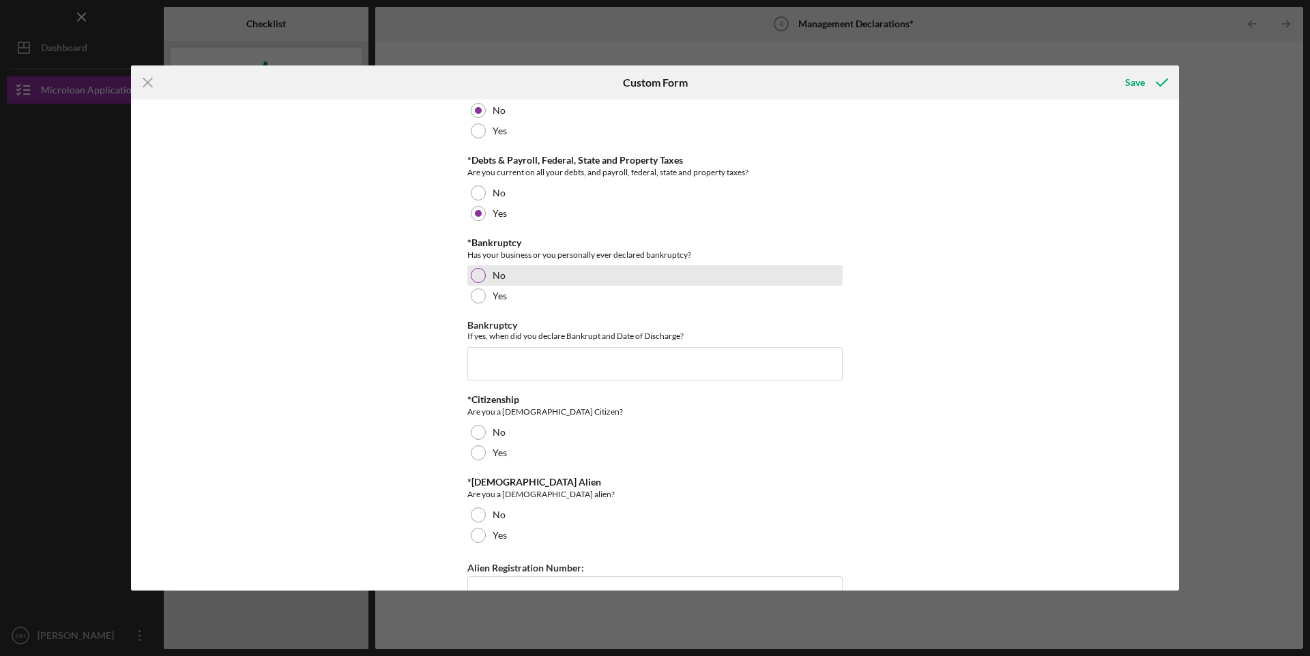
click at [475, 272] on div at bounding box center [478, 275] width 15 height 15
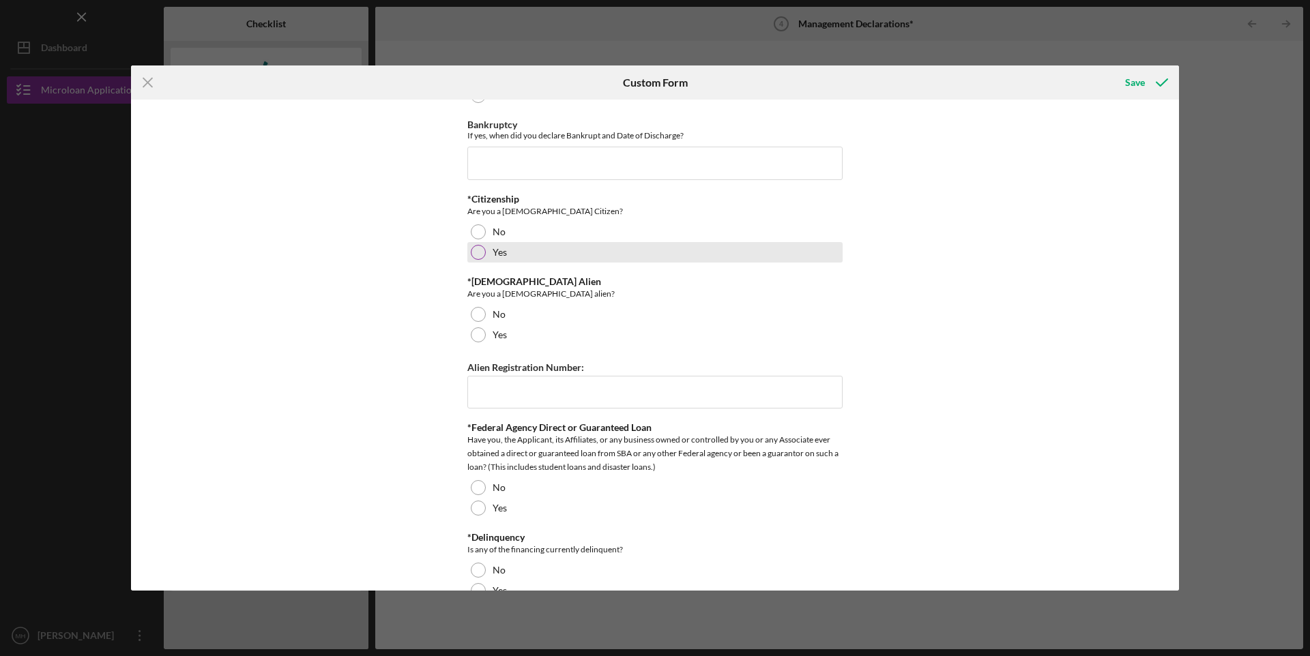
scroll to position [750, 0]
click at [477, 253] on div at bounding box center [478, 248] width 15 height 15
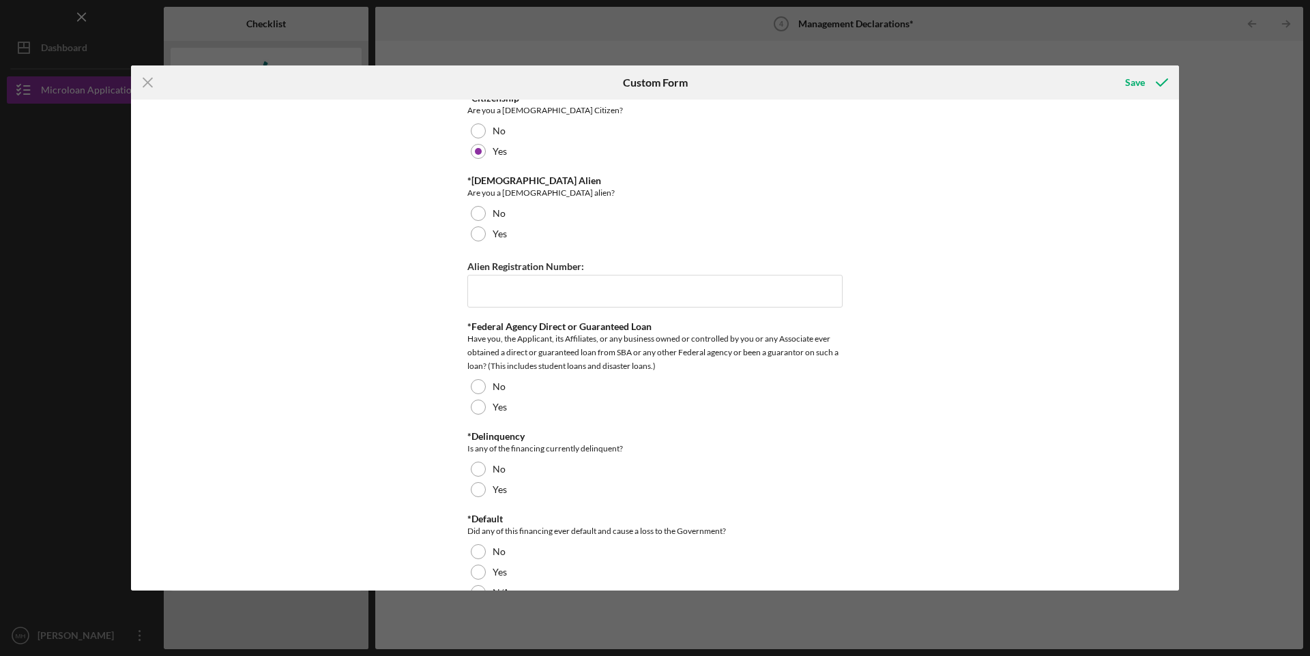
scroll to position [880, 0]
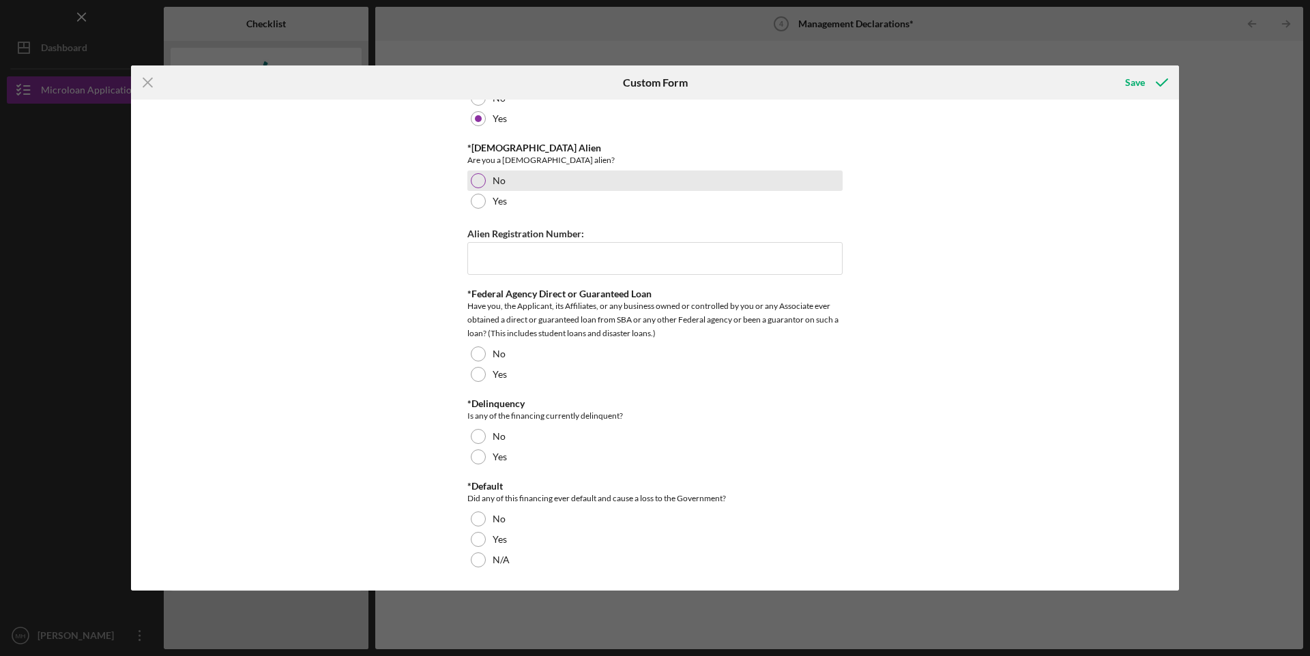
click at [483, 181] on div at bounding box center [478, 180] width 15 height 15
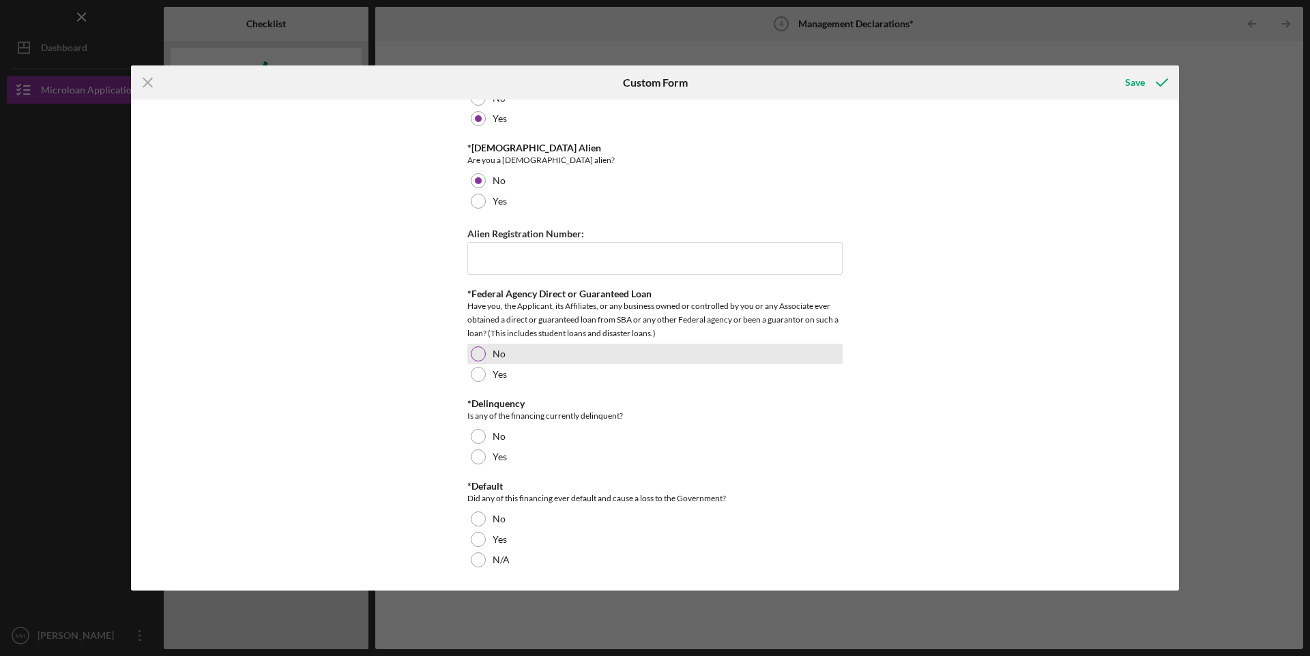
click at [475, 351] on div at bounding box center [478, 354] width 15 height 15
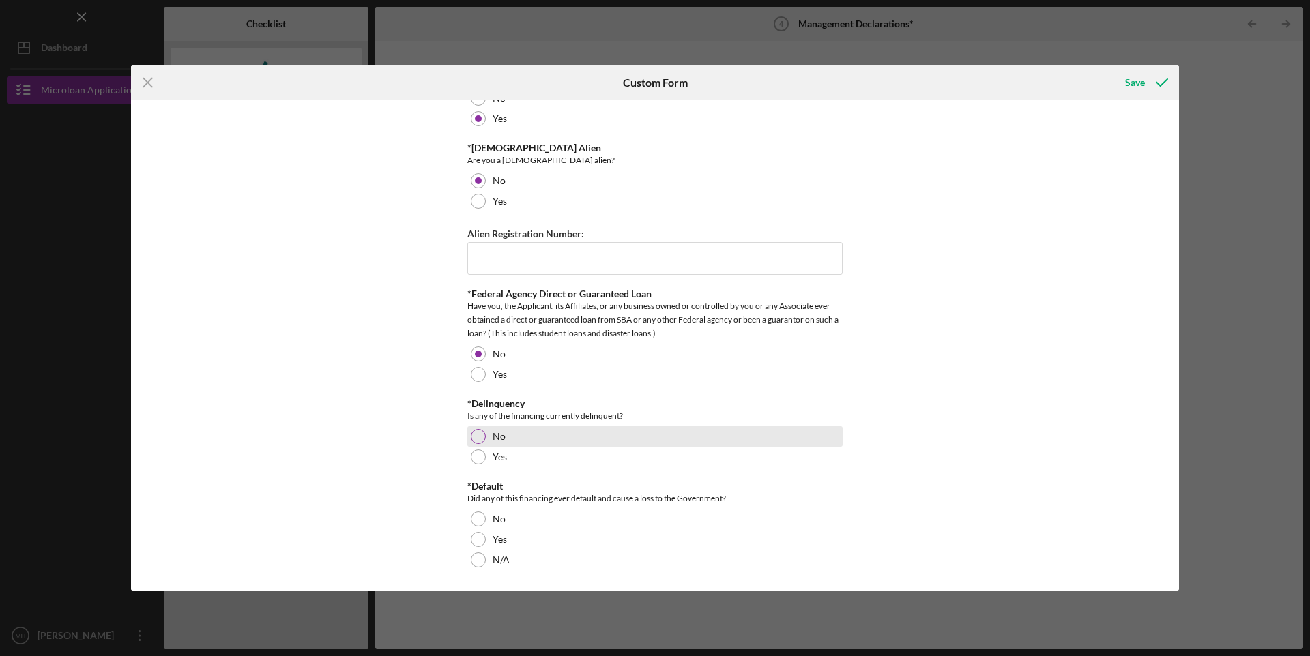
click at [485, 437] on div "No" at bounding box center [654, 436] width 375 height 20
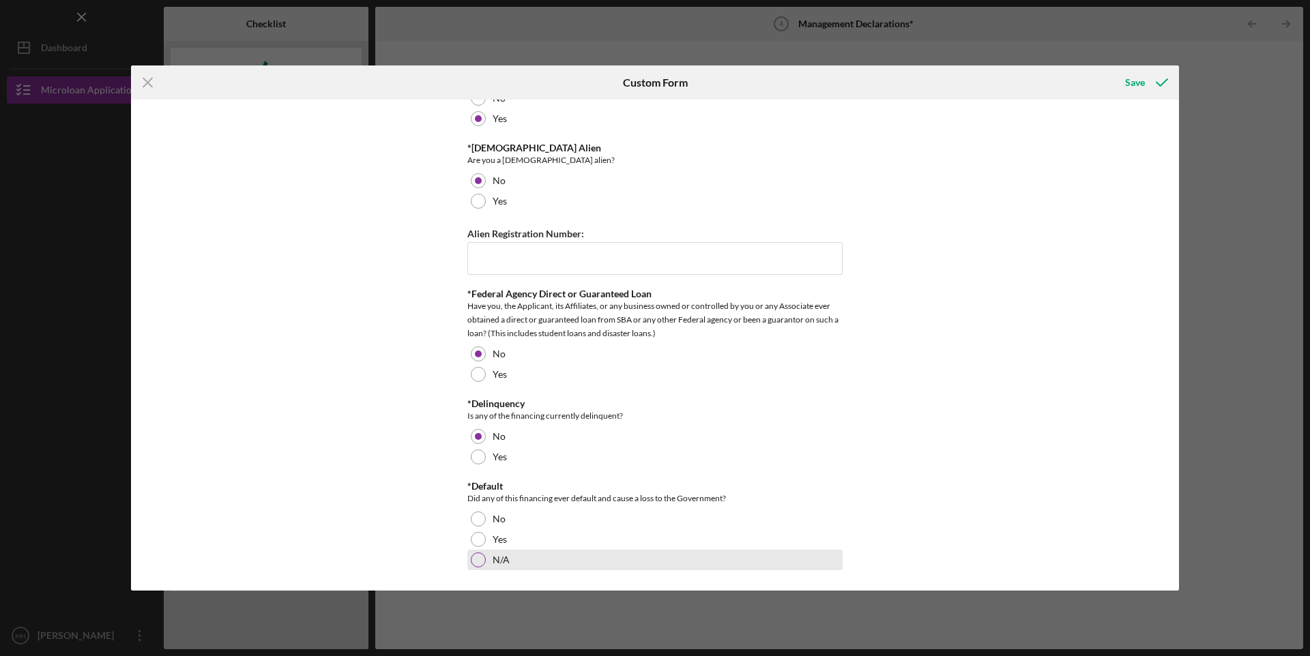
click at [476, 559] on div at bounding box center [478, 560] width 15 height 15
click at [1149, 78] on icon "submit" at bounding box center [1162, 82] width 34 height 34
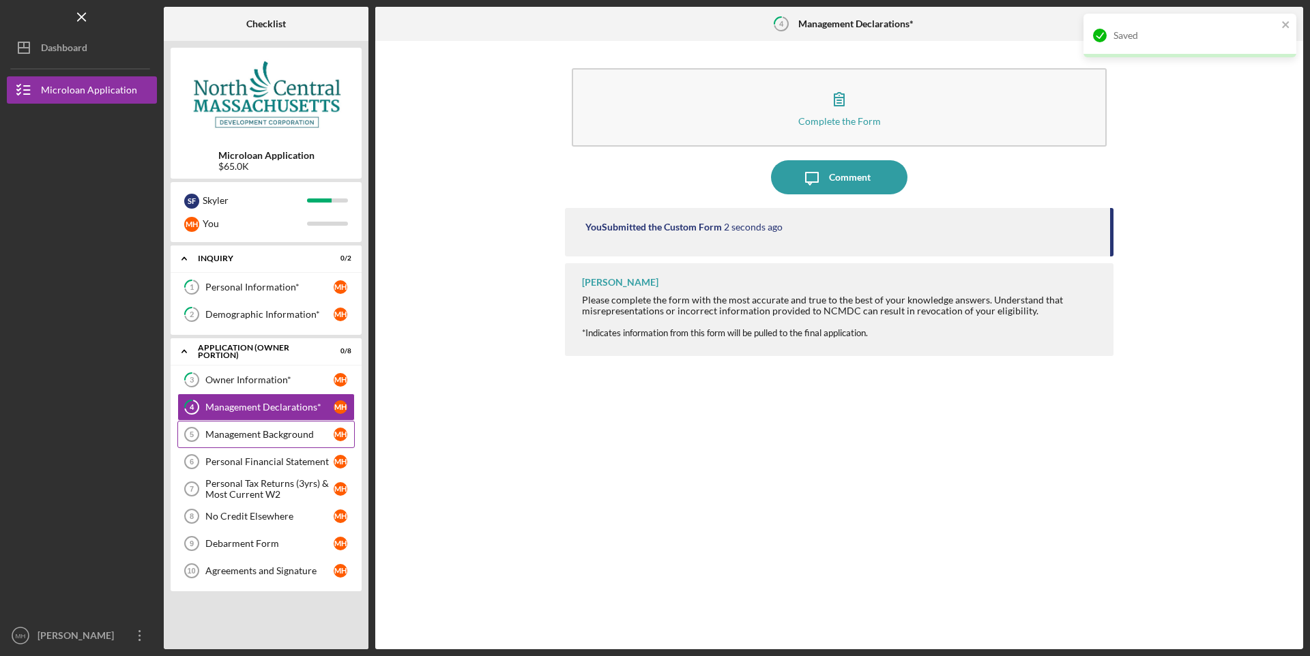
click at [259, 440] on div "Management Background" at bounding box center [269, 434] width 128 height 11
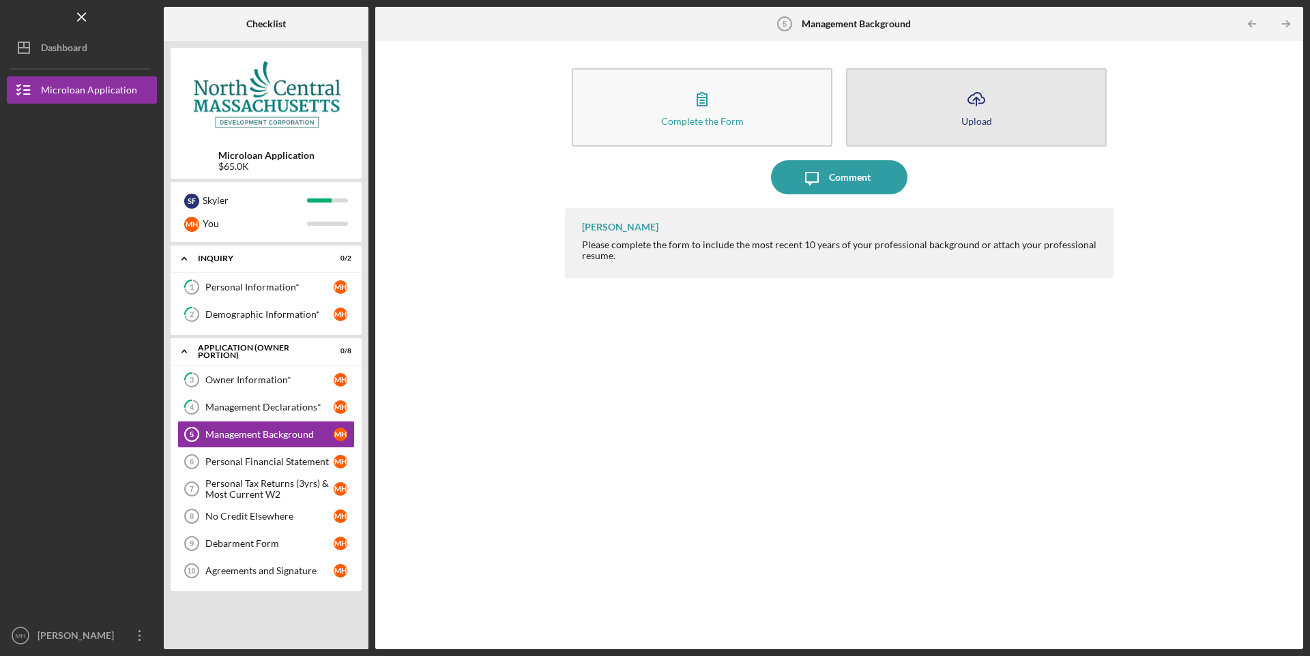
click at [1010, 111] on button "Icon/Upload Upload" at bounding box center [976, 107] width 261 height 78
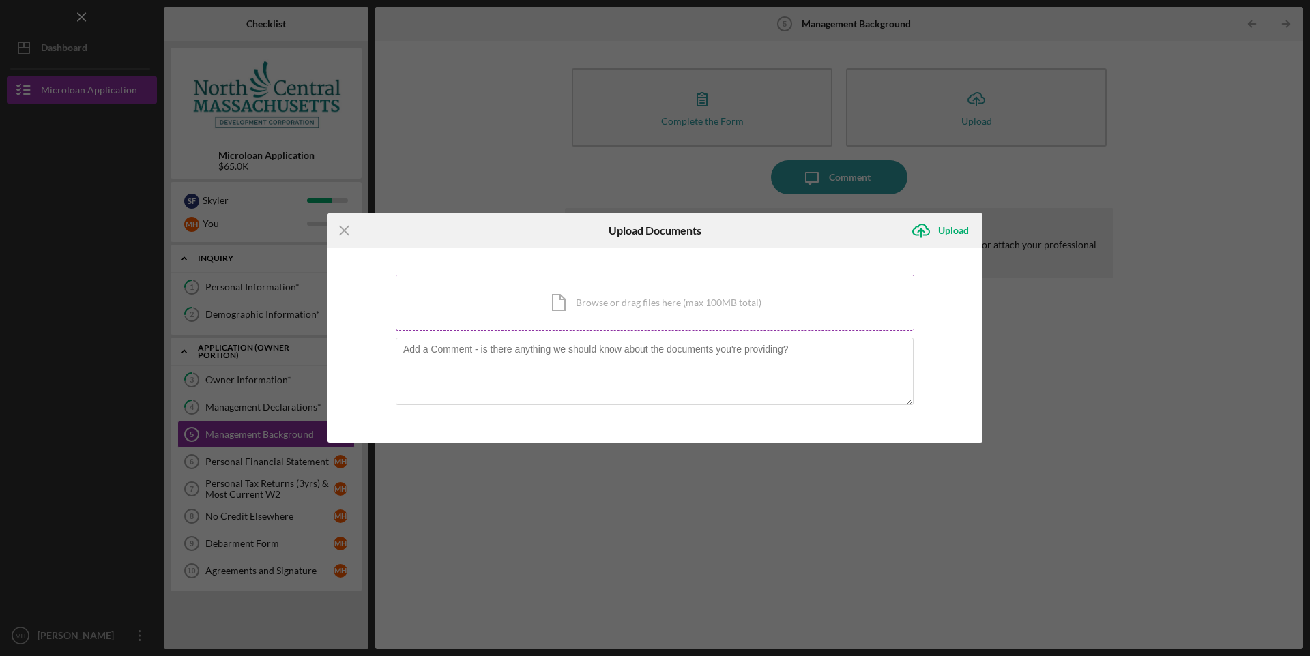
click at [619, 304] on div "Icon/Document Browse or drag files here (max 100MB total) Tap to choose files o…" at bounding box center [655, 303] width 518 height 56
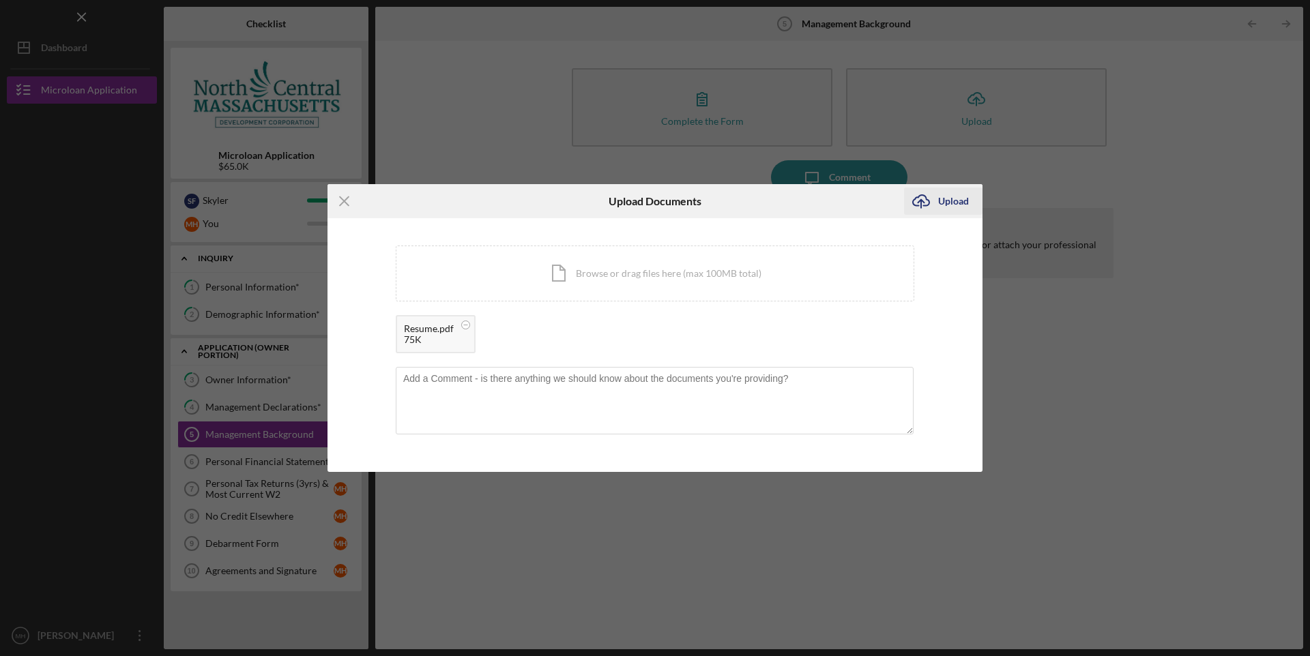
click at [934, 208] on icon "Icon/Upload" at bounding box center [921, 201] width 34 height 34
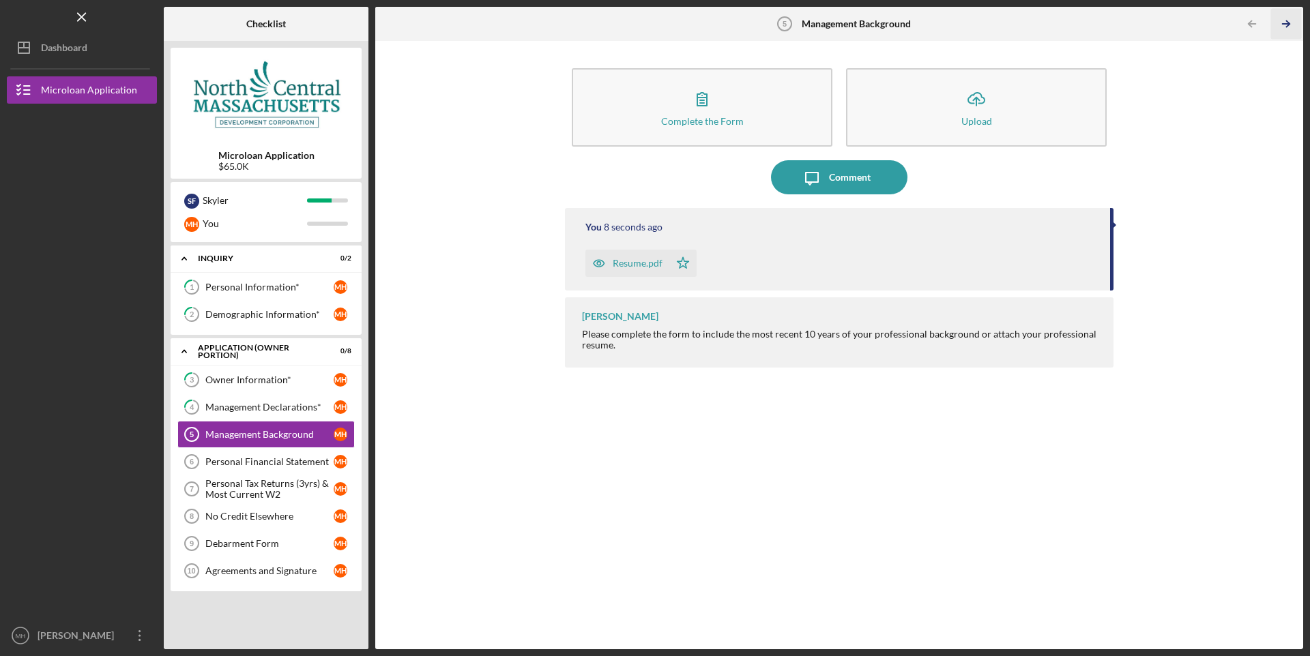
click at [1289, 25] on polyline "button" at bounding box center [1287, 24] width 3 height 6
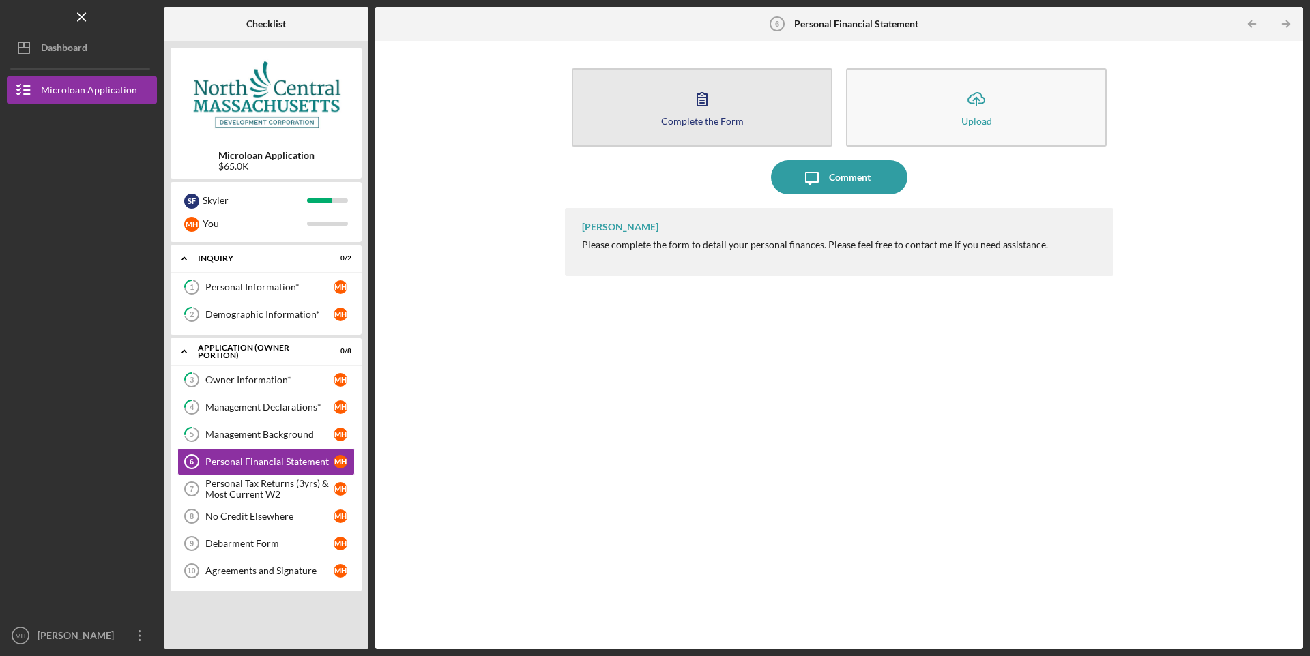
click at [688, 133] on button "Complete the Form Form" at bounding box center [702, 107] width 261 height 78
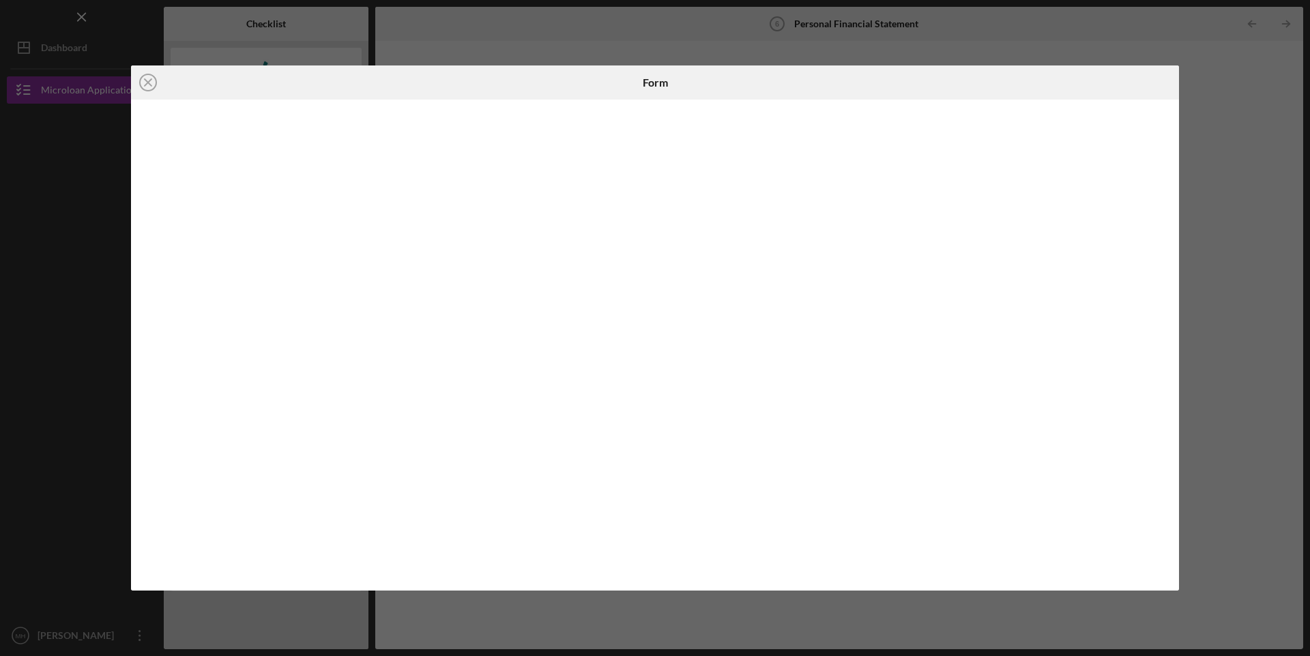
click at [1255, 121] on div "Icon/Close Form" at bounding box center [655, 328] width 1310 height 656
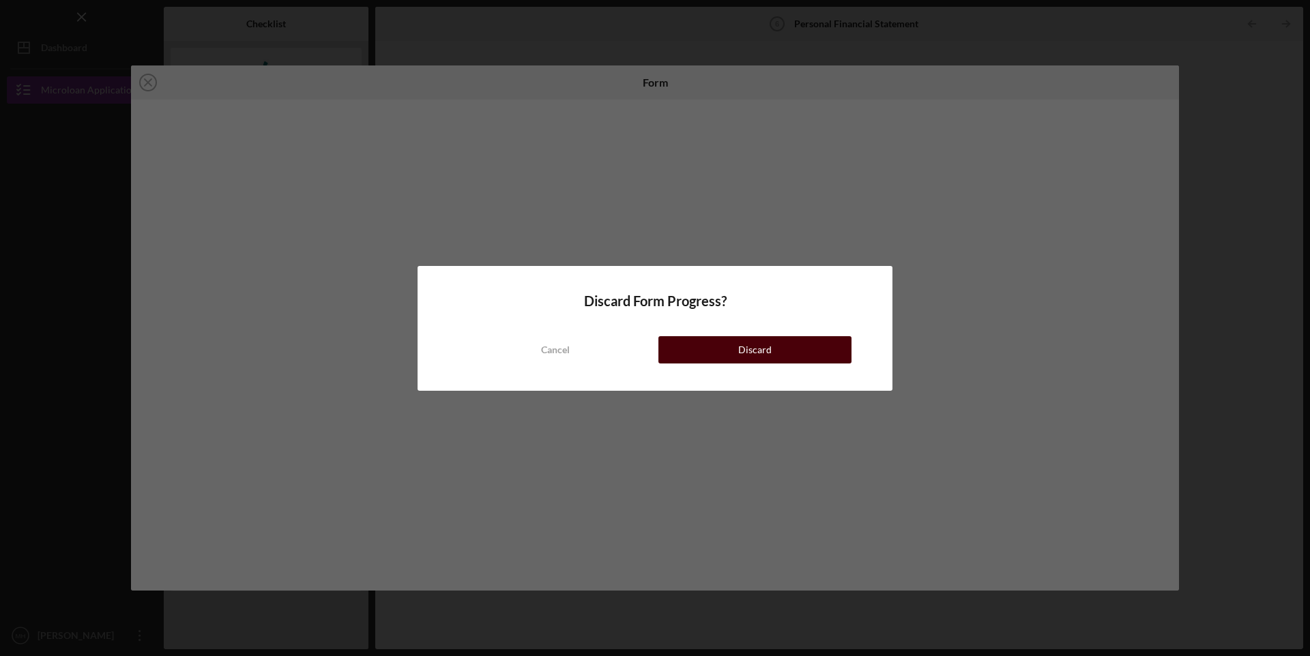
click at [691, 351] on button "Discard" at bounding box center [754, 349] width 193 height 27
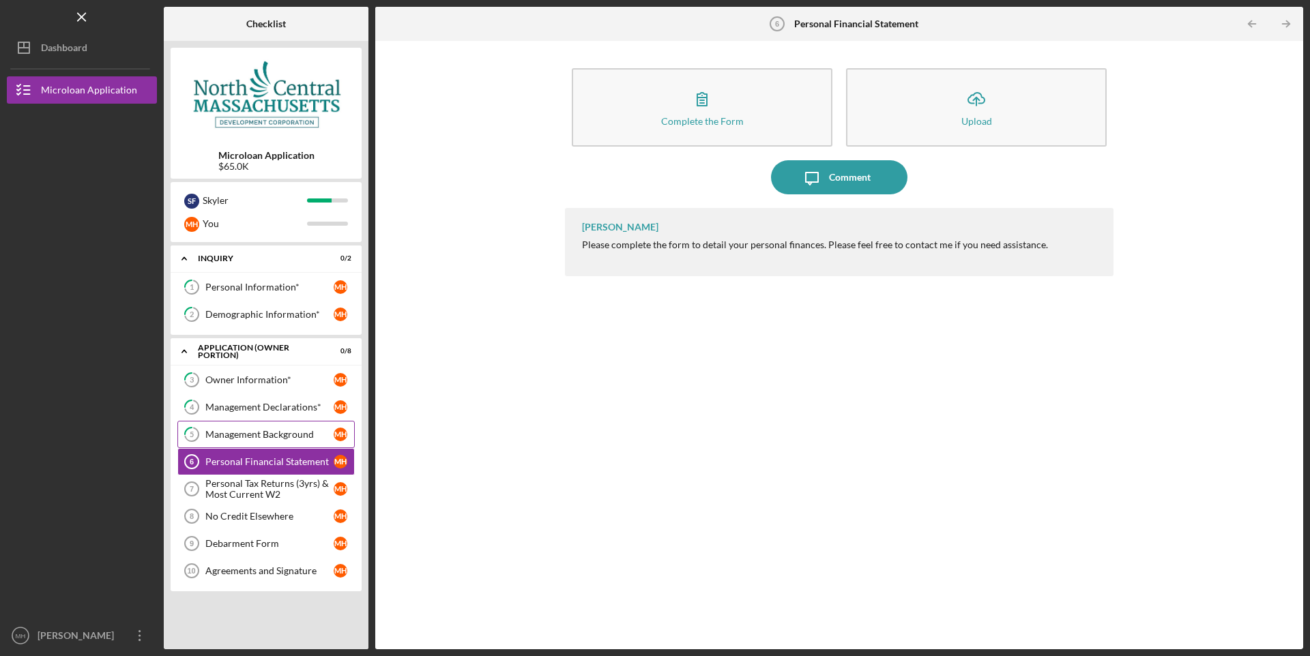
click at [262, 437] on div "Management Background" at bounding box center [269, 434] width 128 height 11
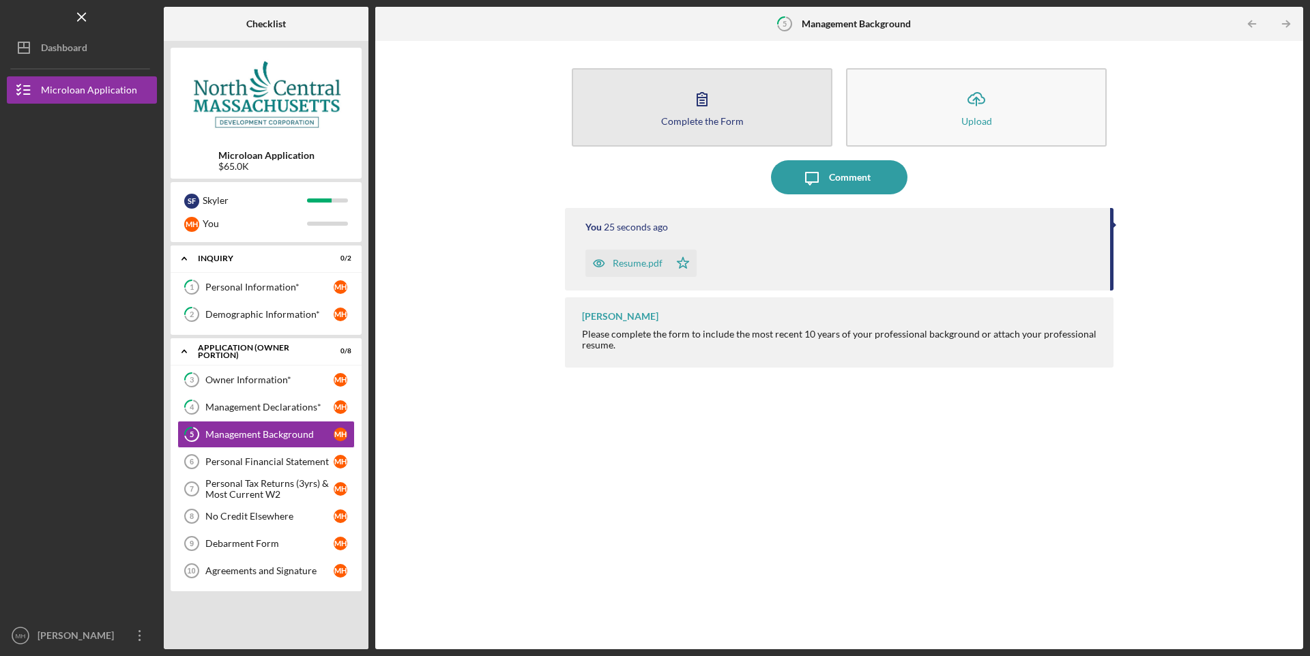
click at [680, 119] on div "Complete the Form" at bounding box center [702, 121] width 83 height 10
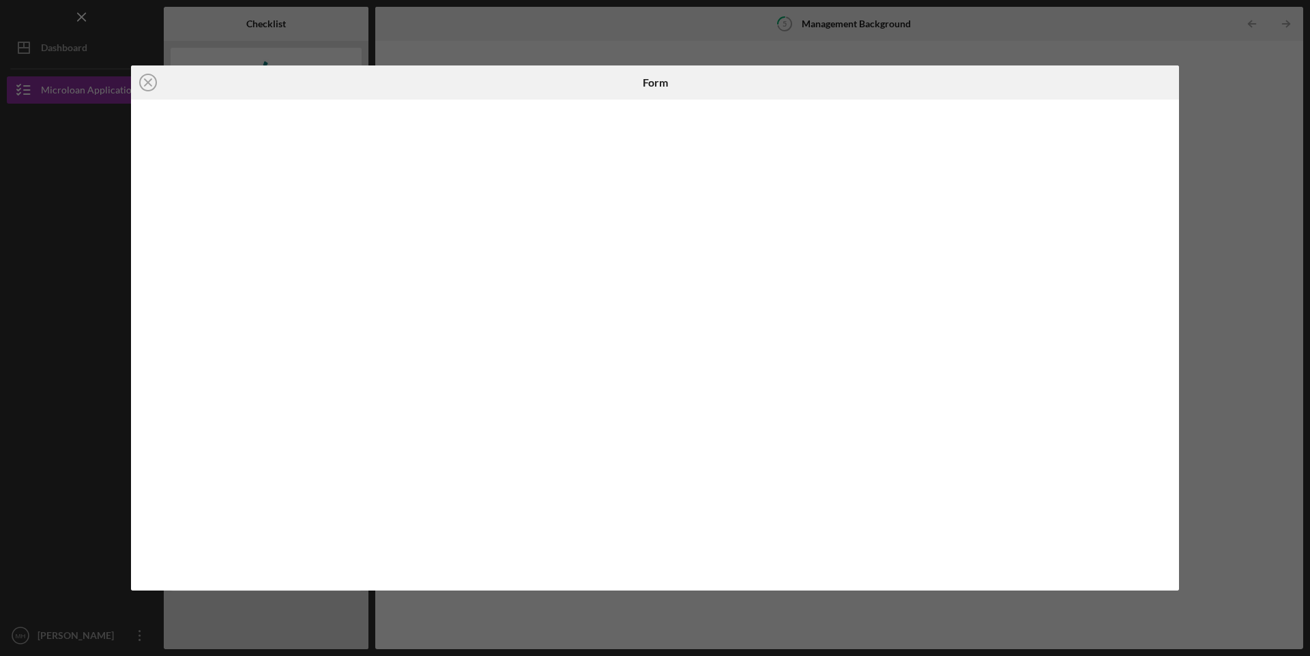
click at [1263, 104] on div "Icon/Close Form" at bounding box center [655, 328] width 1310 height 656
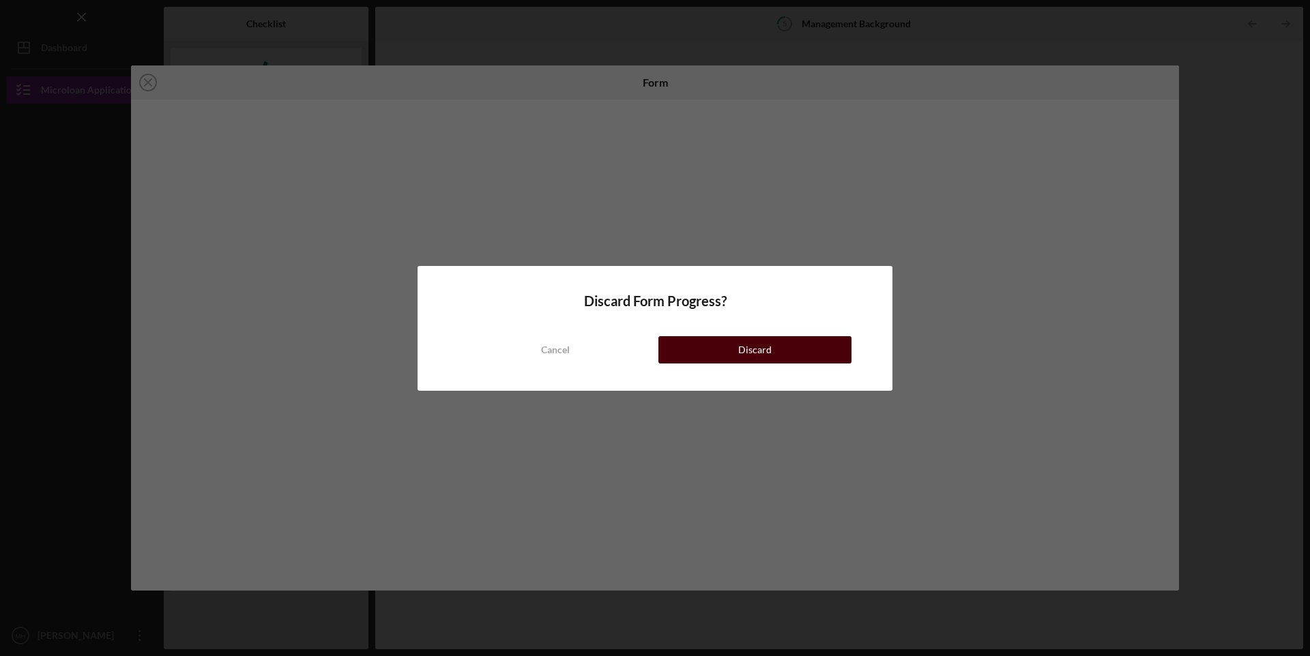
click at [739, 346] on button "Discard" at bounding box center [754, 349] width 193 height 27
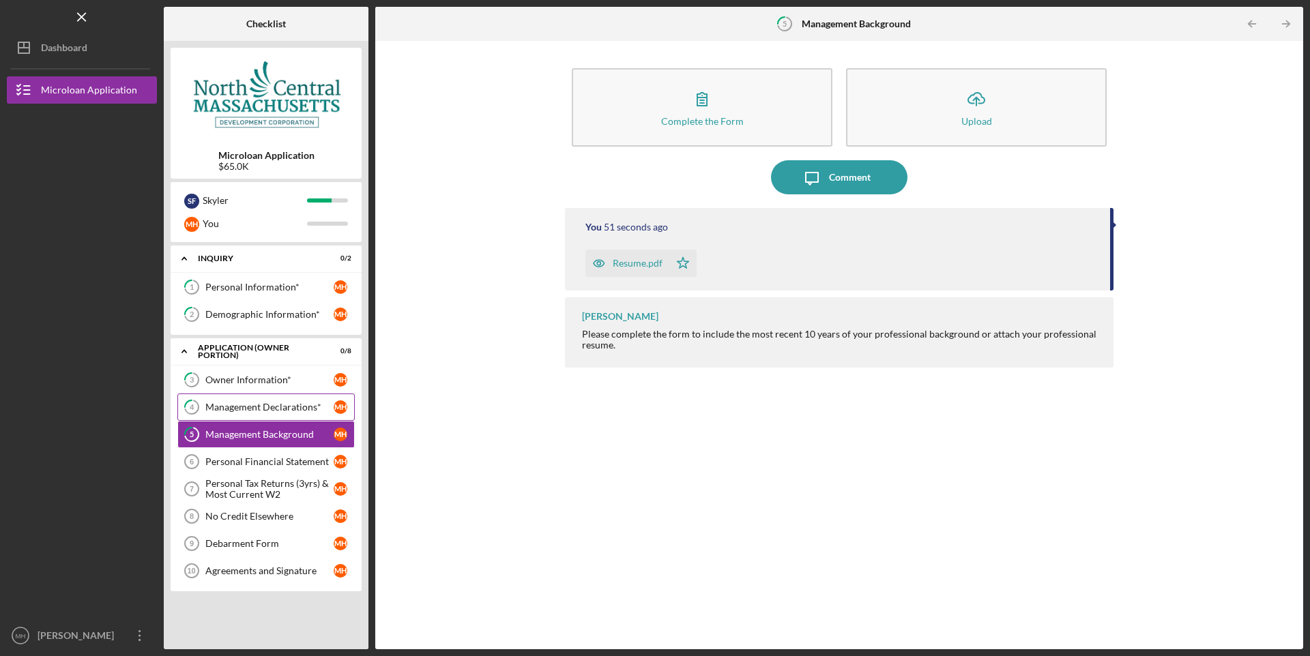
click at [237, 415] on link "4 Management Declarations* M H" at bounding box center [265, 407] width 177 height 27
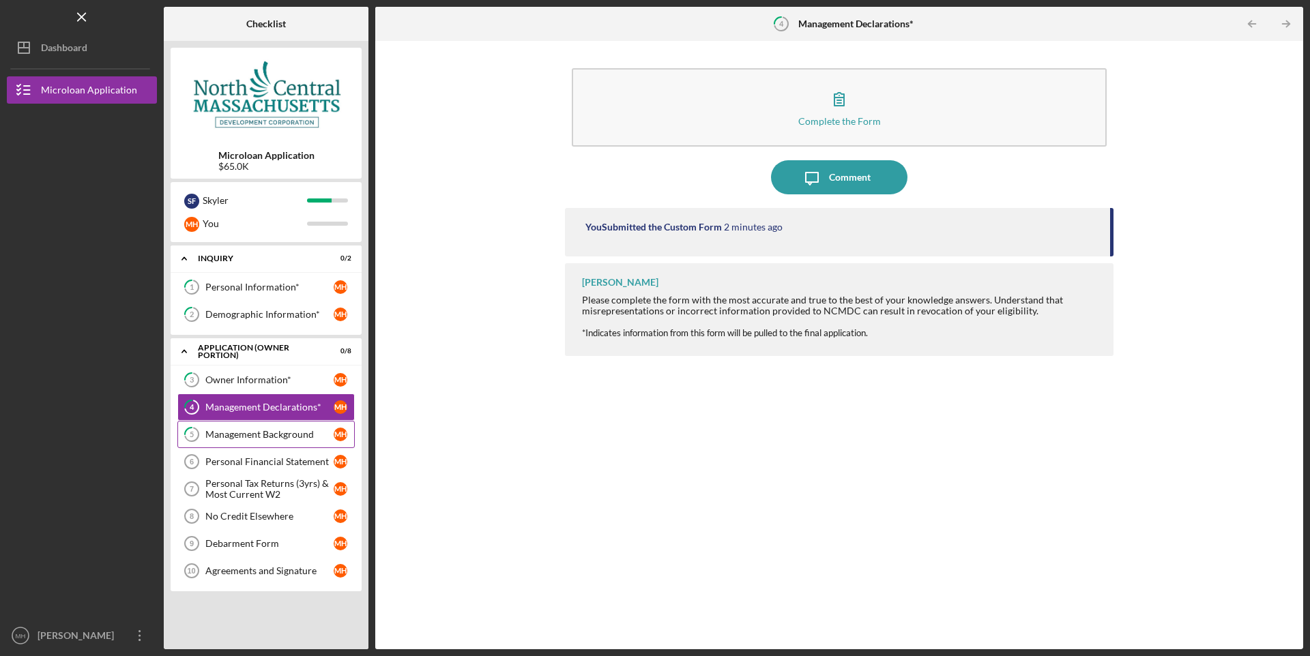
click at [251, 425] on link "5 Management Background M H" at bounding box center [265, 434] width 177 height 27
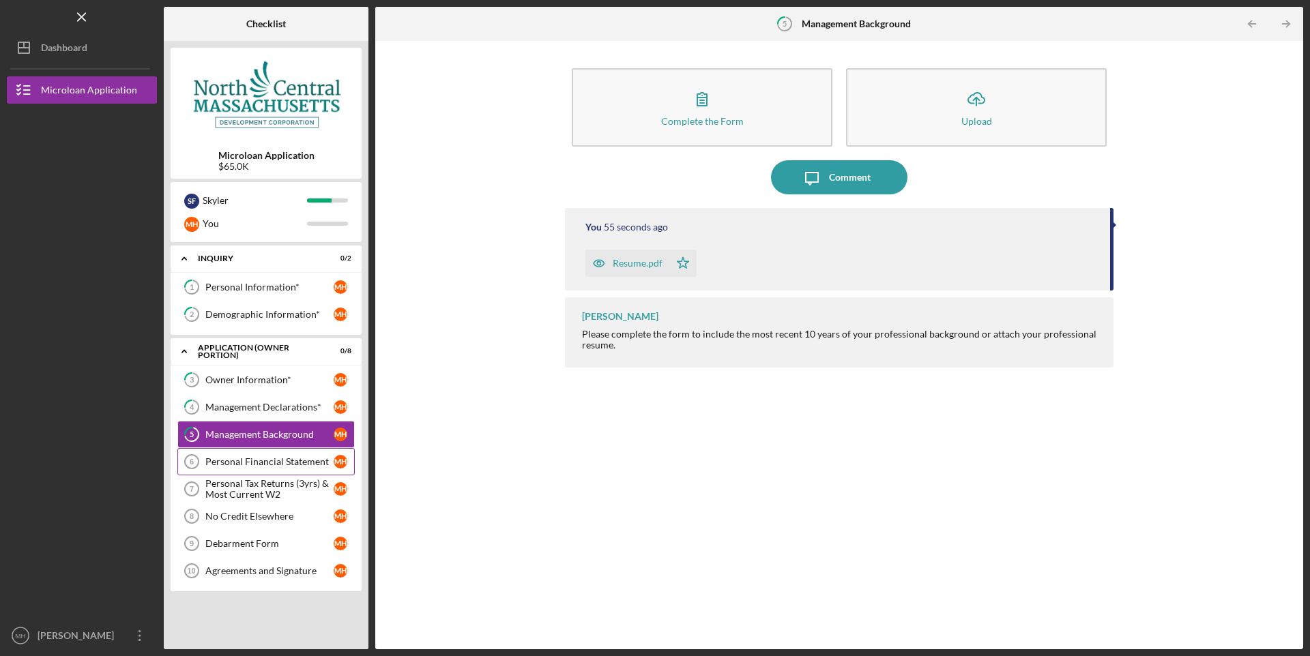
click at [250, 457] on div "Personal Financial Statement" at bounding box center [269, 461] width 128 height 11
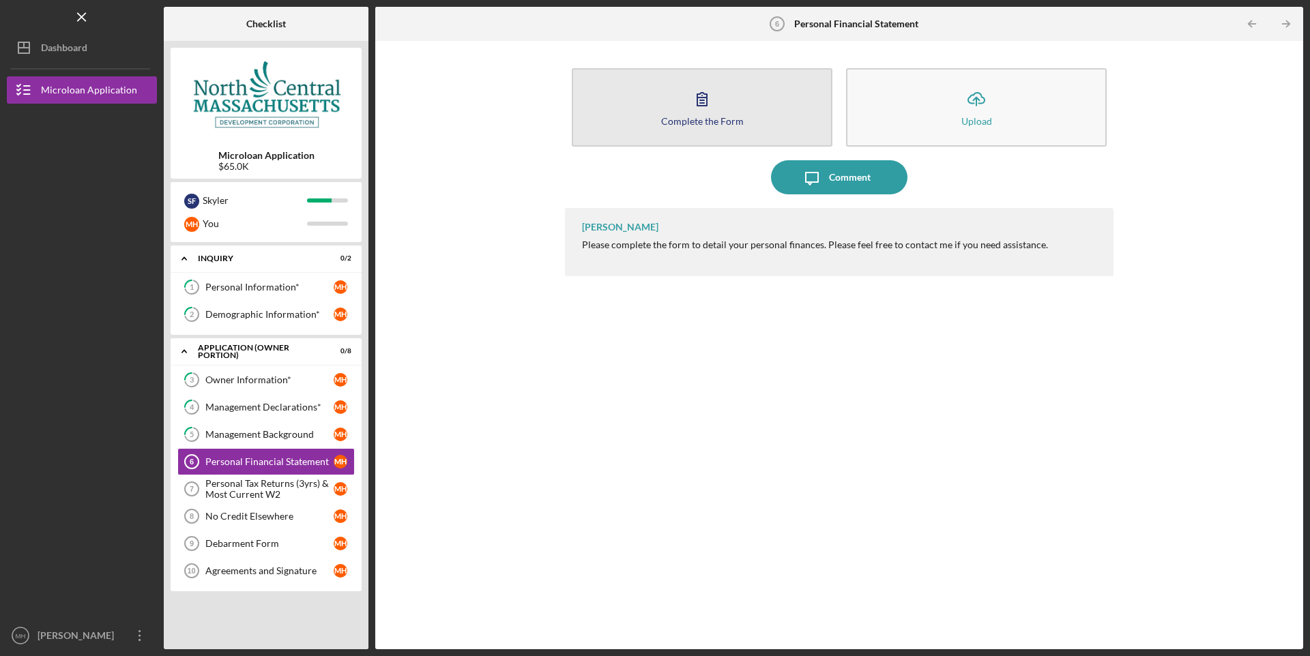
click at [728, 121] on div "Complete the Form" at bounding box center [702, 121] width 83 height 10
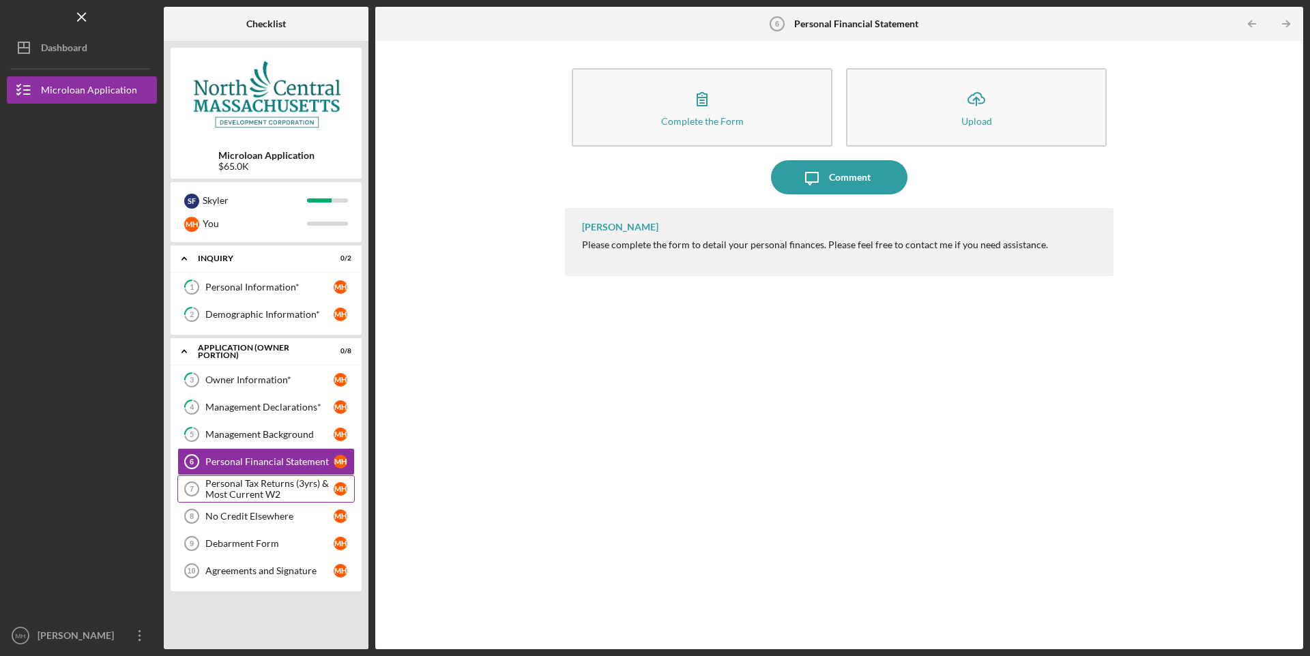
click at [249, 491] on div "Personal Tax Returns (3yrs) & Most Current W2" at bounding box center [269, 489] width 128 height 22
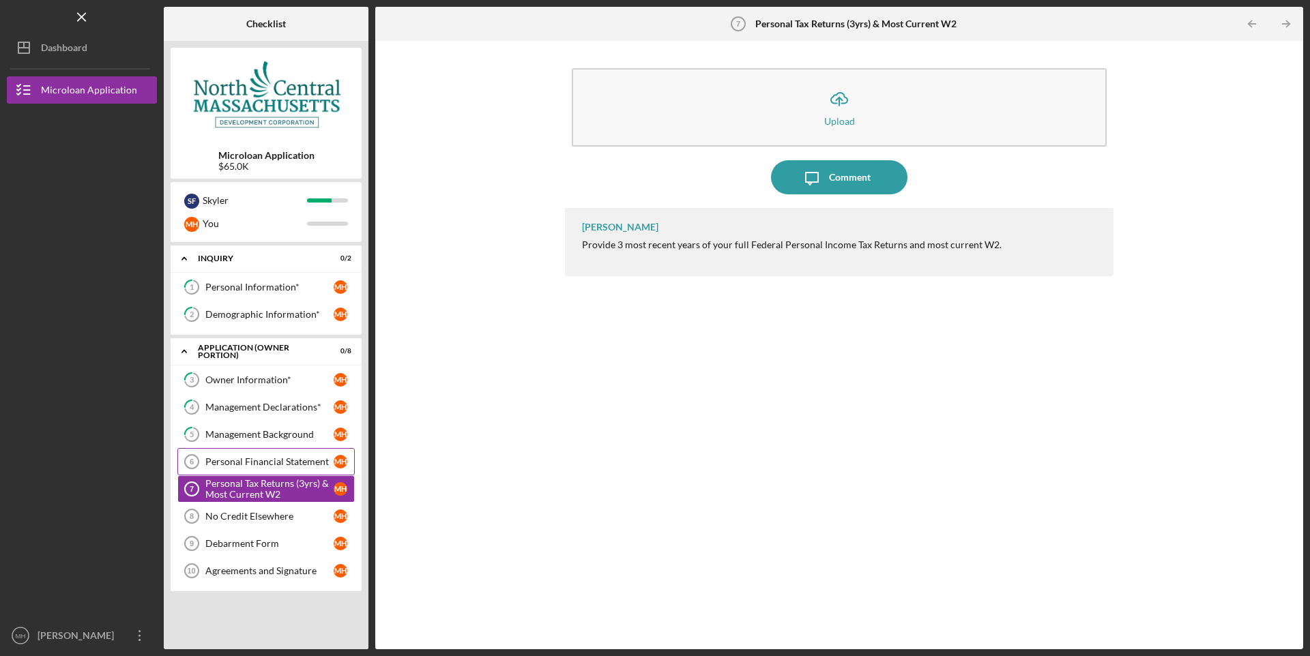
click at [244, 454] on link "Personal Financial Statement 6 Personal Financial Statement M H" at bounding box center [265, 461] width 177 height 27
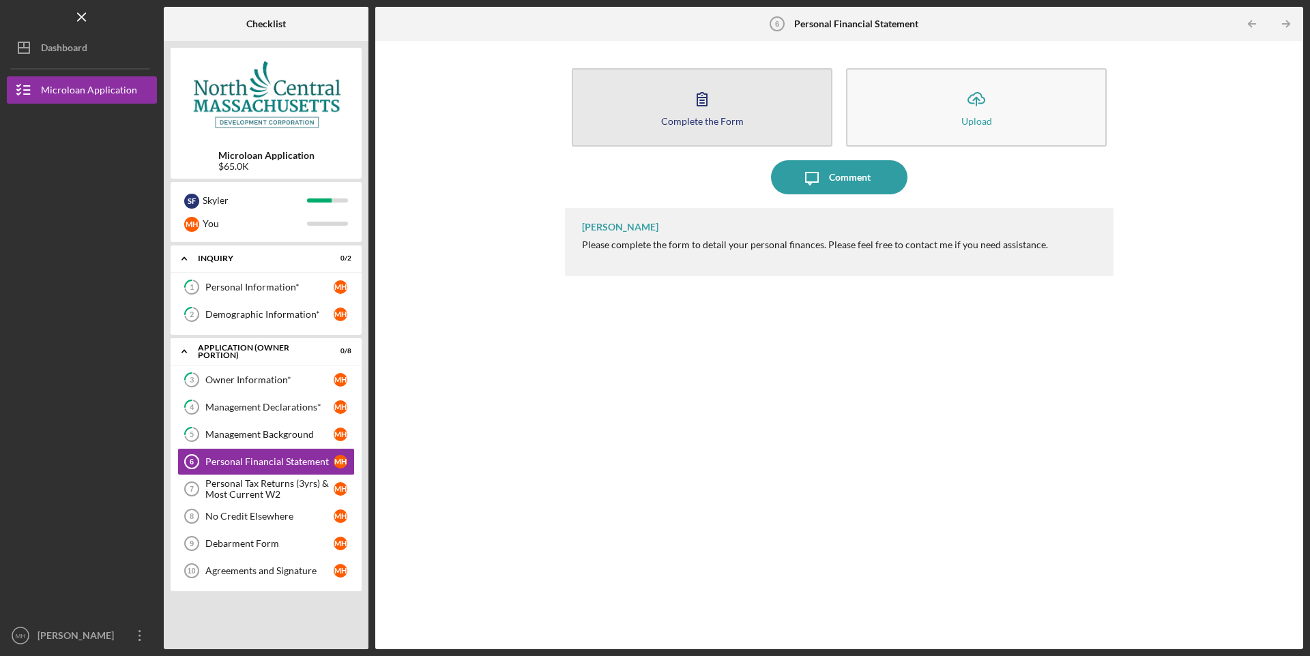
click at [741, 120] on button "Complete the Form Form" at bounding box center [702, 107] width 261 height 78
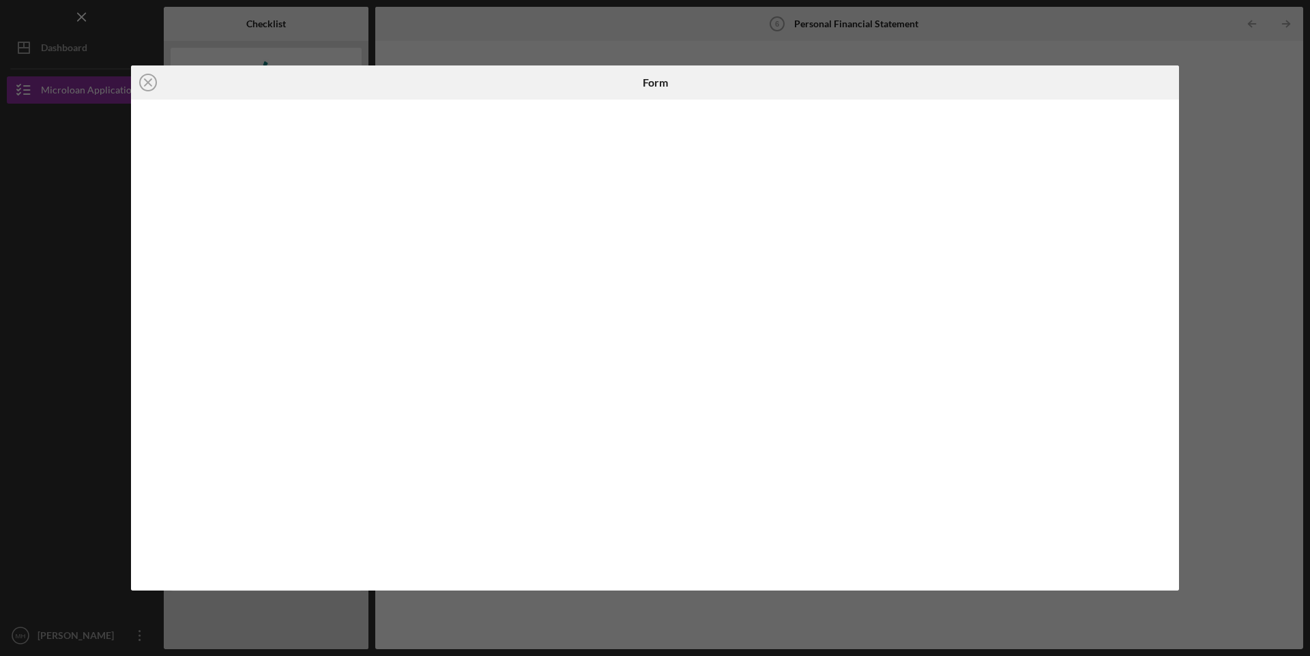
click at [1256, 322] on div "Icon/Close Form" at bounding box center [655, 328] width 1310 height 656
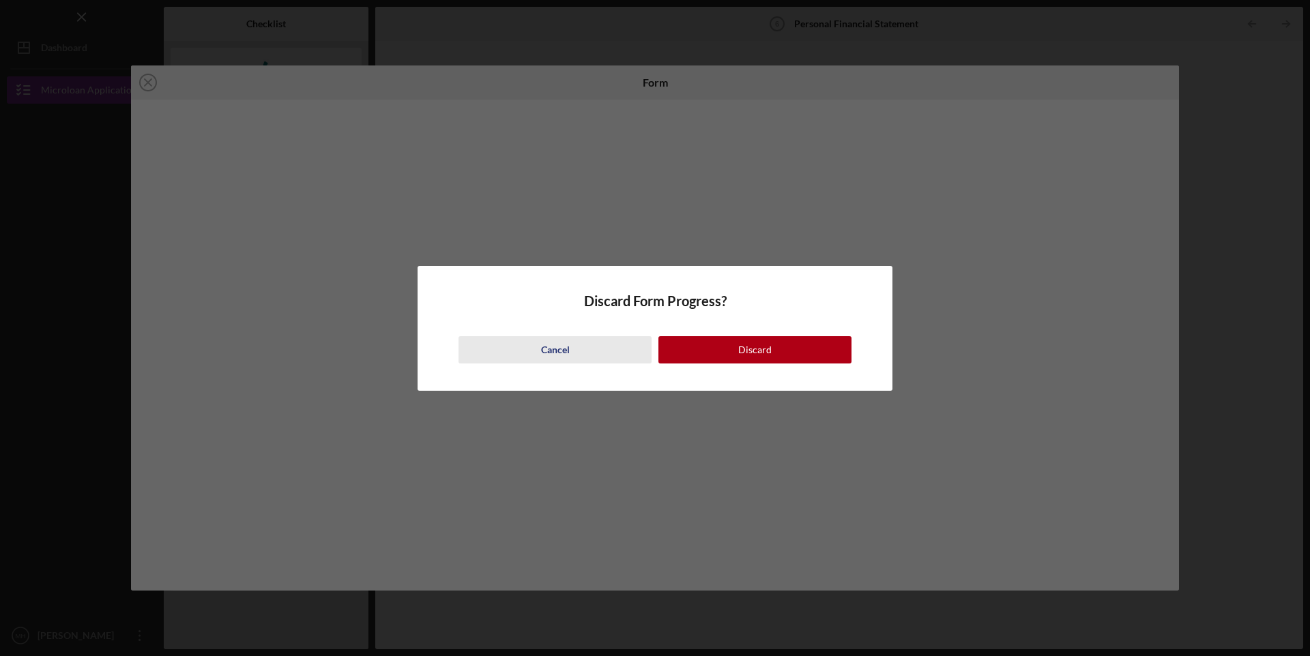
click at [593, 347] on button "Cancel" at bounding box center [554, 349] width 193 height 27
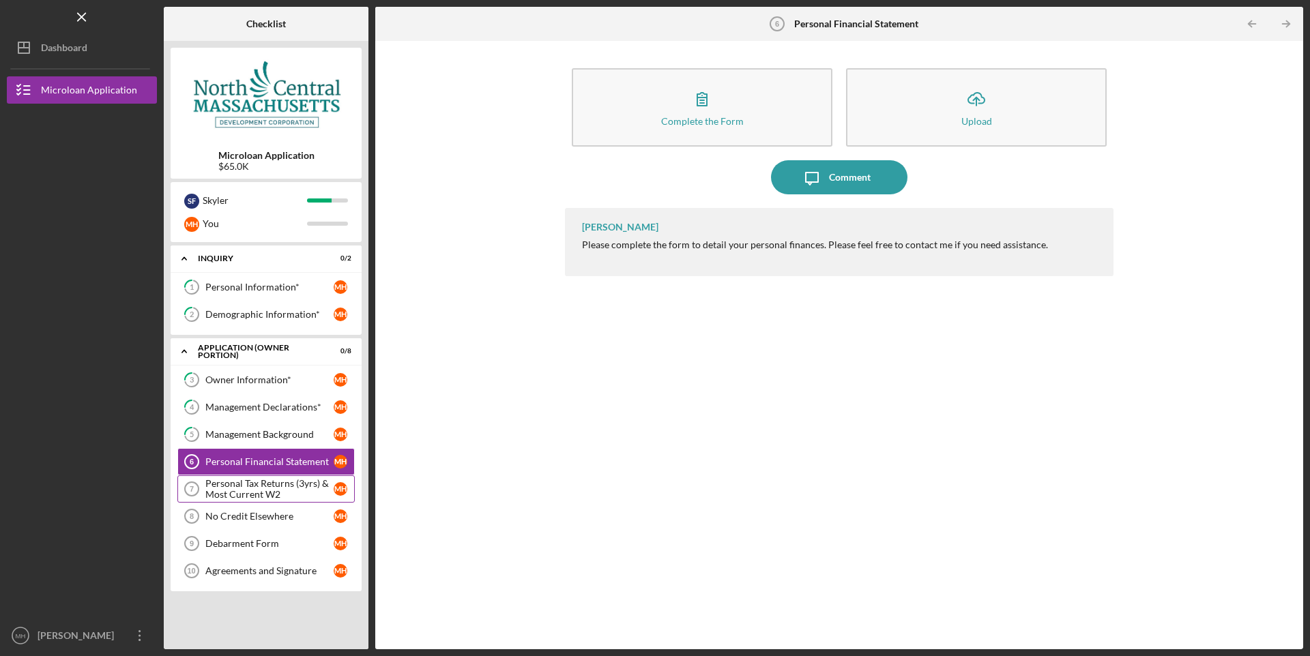
click at [233, 486] on div "Personal Tax Returns (3yrs) & Most Current W2" at bounding box center [269, 489] width 128 height 22
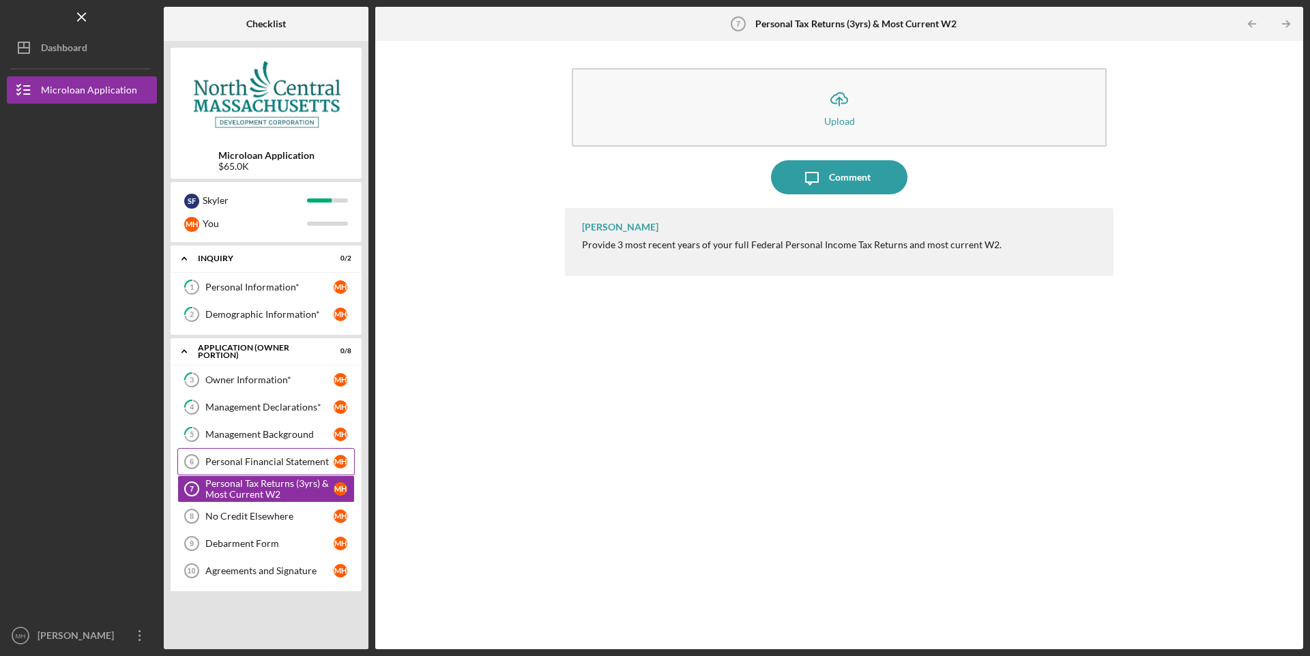
click at [249, 465] on div "Personal Financial Statement" at bounding box center [269, 461] width 128 height 11
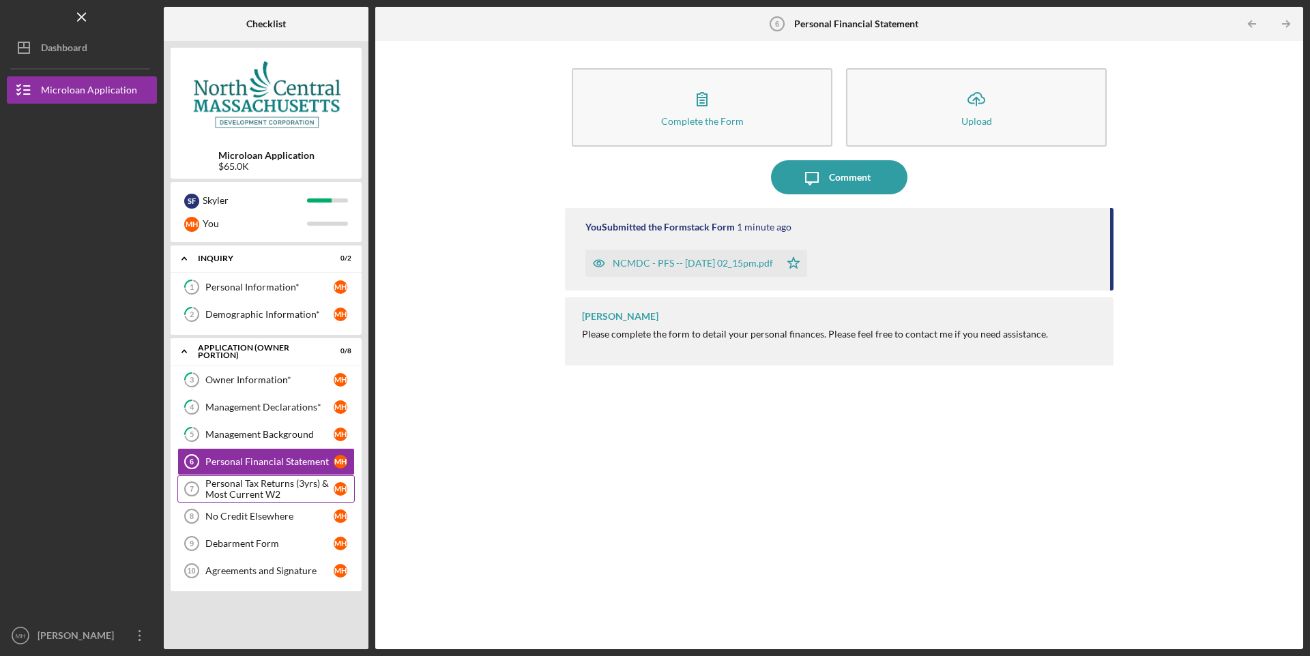
click at [265, 489] on div "Personal Tax Returns (3yrs) & Most Current W2" at bounding box center [269, 489] width 128 height 22
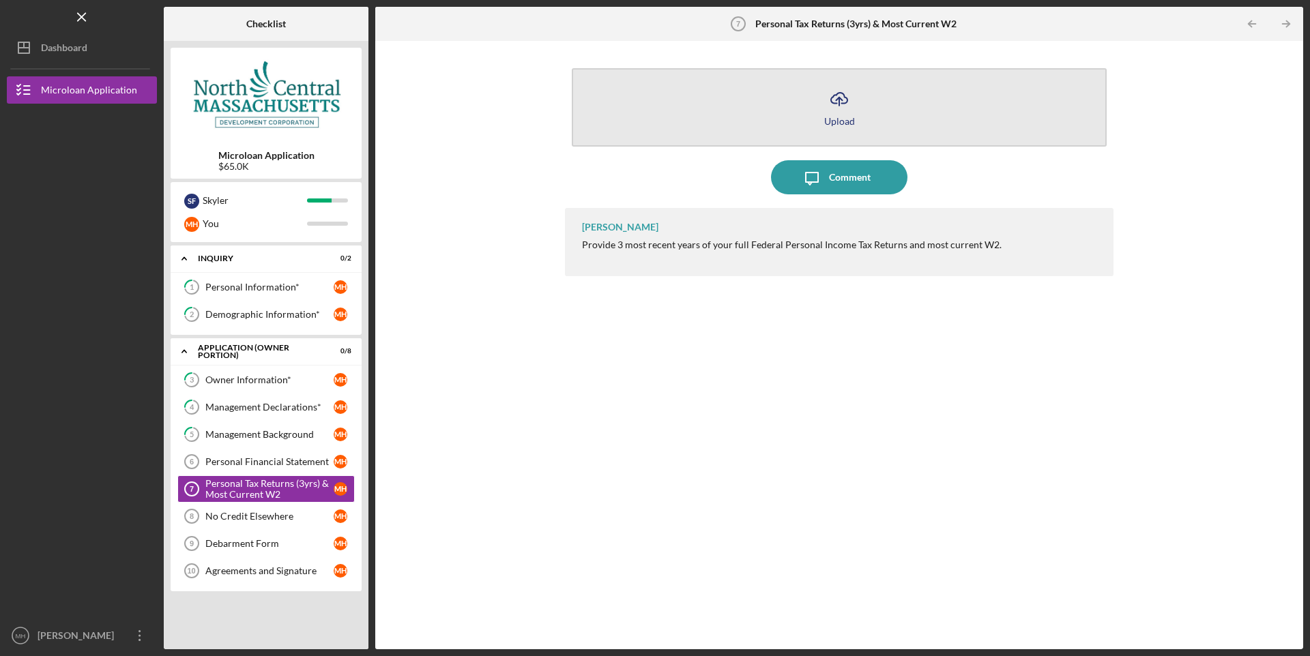
click at [846, 119] on div "Upload" at bounding box center [839, 121] width 31 height 10
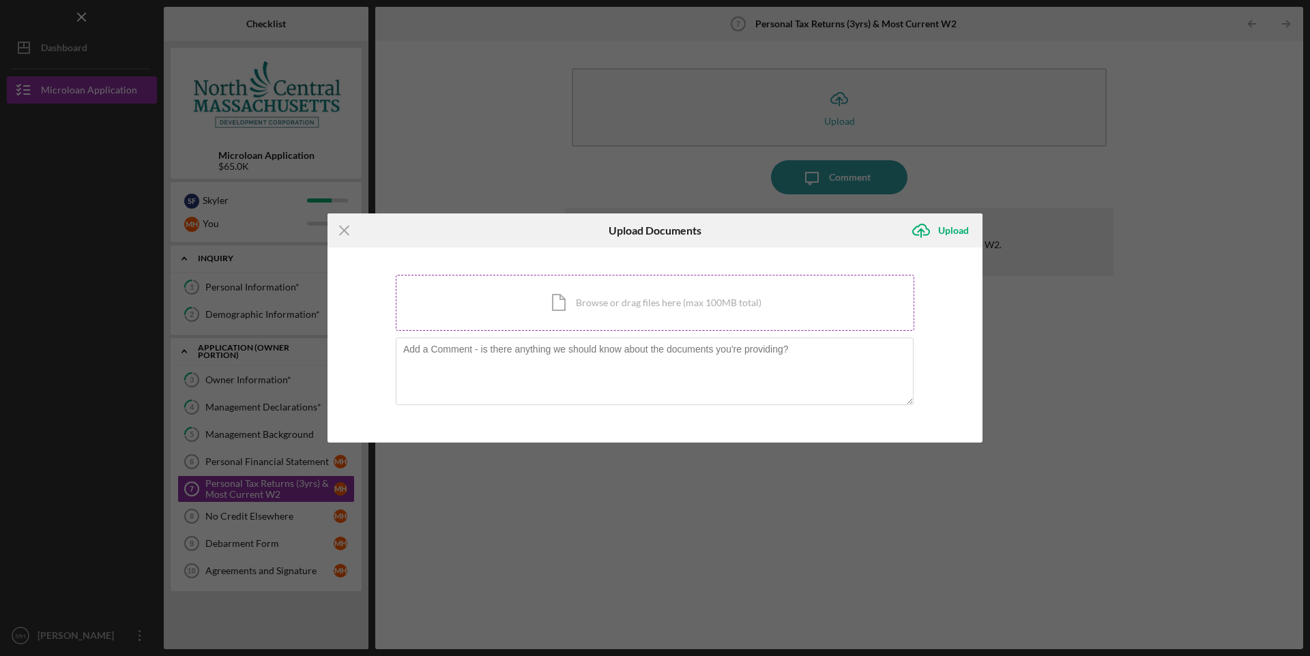
click at [601, 313] on div "Icon/Document Browse or drag files here (max 100MB total) Tap to choose files o…" at bounding box center [655, 303] width 518 height 56
click at [1136, 424] on div "Icon/Menu Close Upload Documents Icon/Upload Upload You're uploading documents …" at bounding box center [655, 328] width 1310 height 656
click at [344, 230] on line at bounding box center [344, 230] width 9 height 9
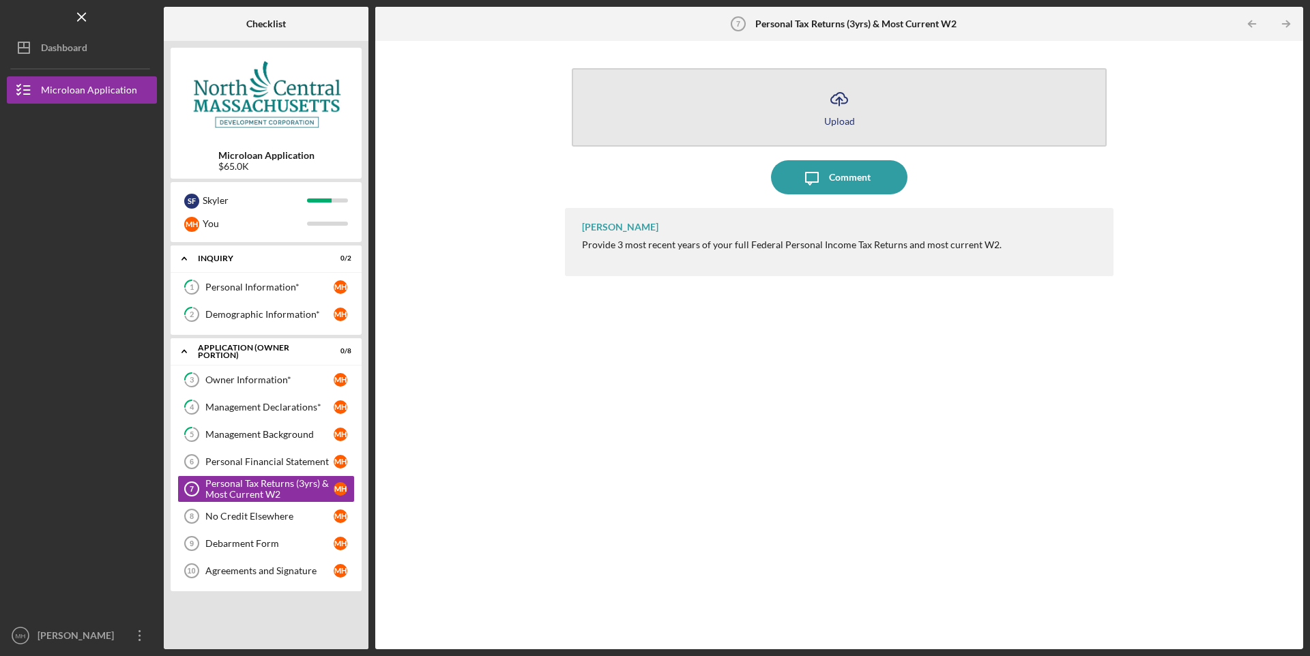
click at [831, 113] on icon "Icon/Upload" at bounding box center [839, 99] width 34 height 34
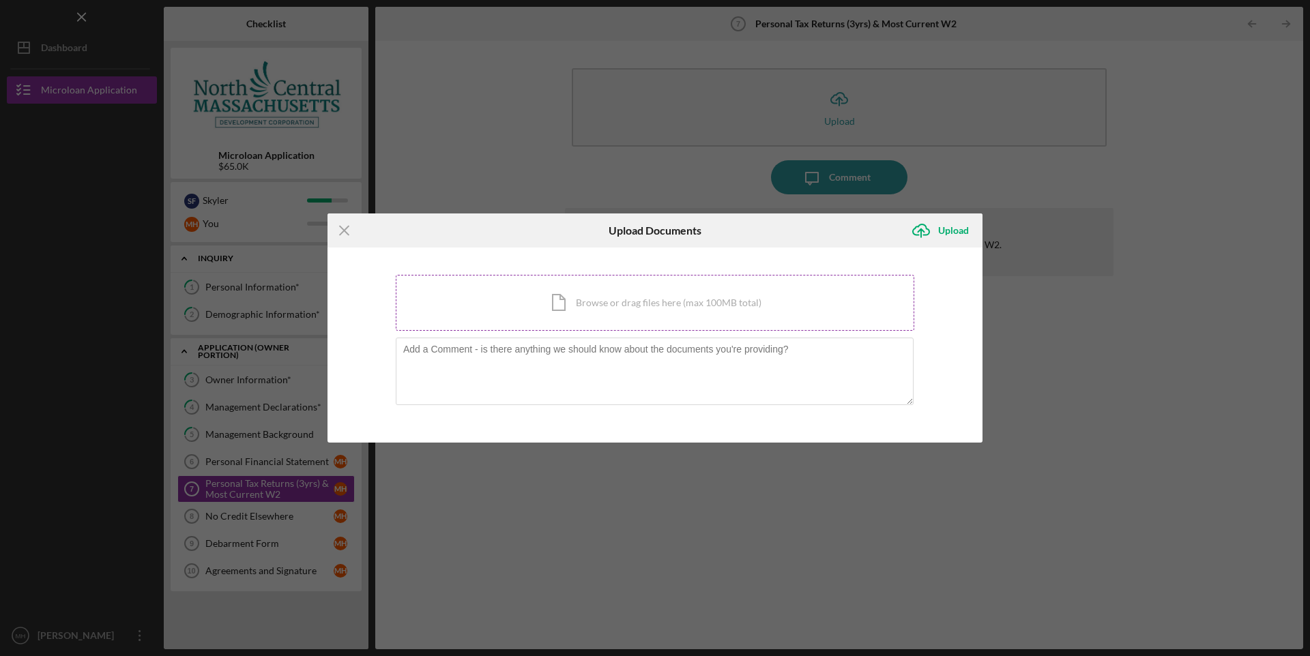
click at [606, 298] on div "Icon/Document Browse or drag files here (max 100MB total) Tap to choose files o…" at bounding box center [655, 303] width 518 height 56
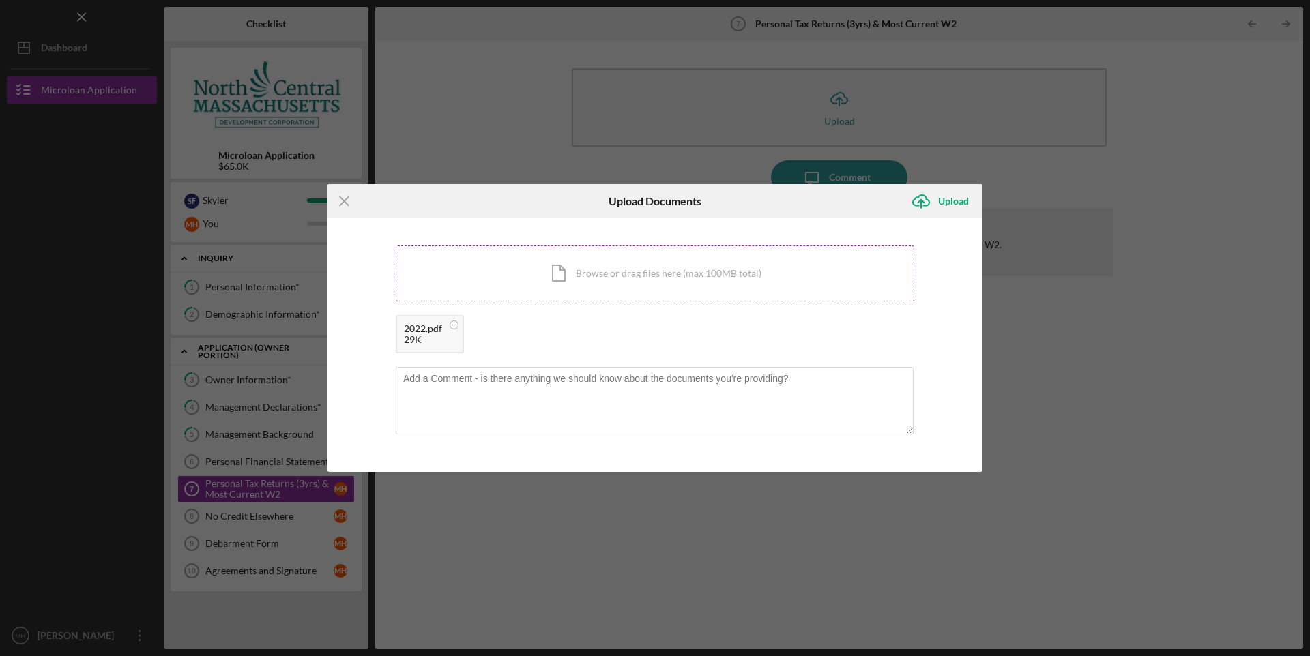
click at [617, 274] on div "Icon/Document Browse or drag files here (max 100MB total) Tap to choose files o…" at bounding box center [655, 274] width 518 height 56
click at [643, 263] on div "Icon/Document Browse or drag files here (max 100MB total) Tap to choose files o…" at bounding box center [655, 274] width 518 height 56
click at [942, 203] on div "Upload" at bounding box center [953, 201] width 31 height 27
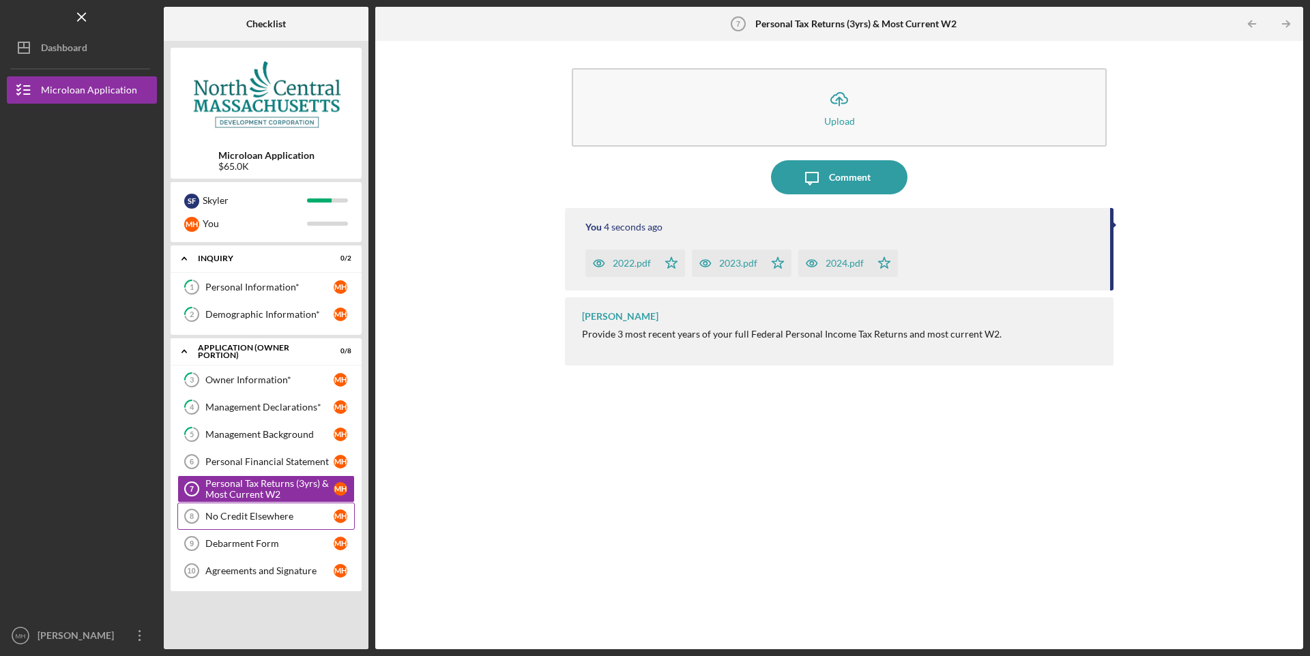
click at [260, 518] on div "No Credit Elsewhere" at bounding box center [269, 516] width 128 height 11
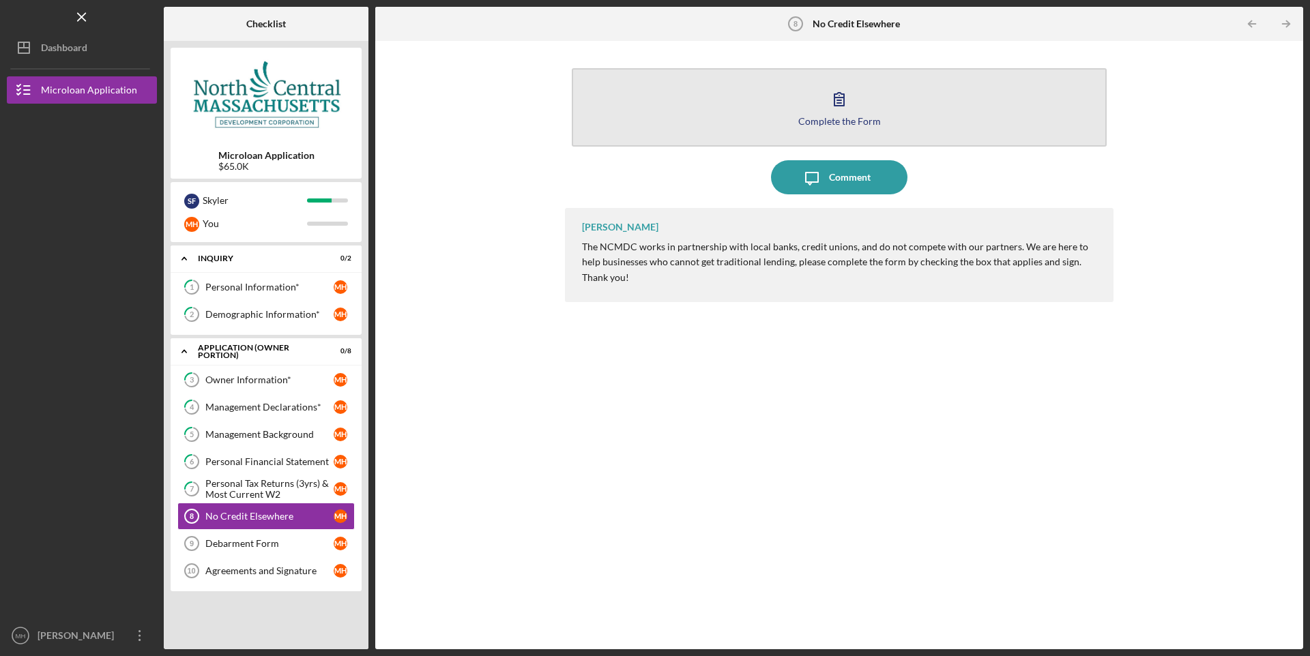
click at [835, 112] on icon "button" at bounding box center [839, 99] width 34 height 34
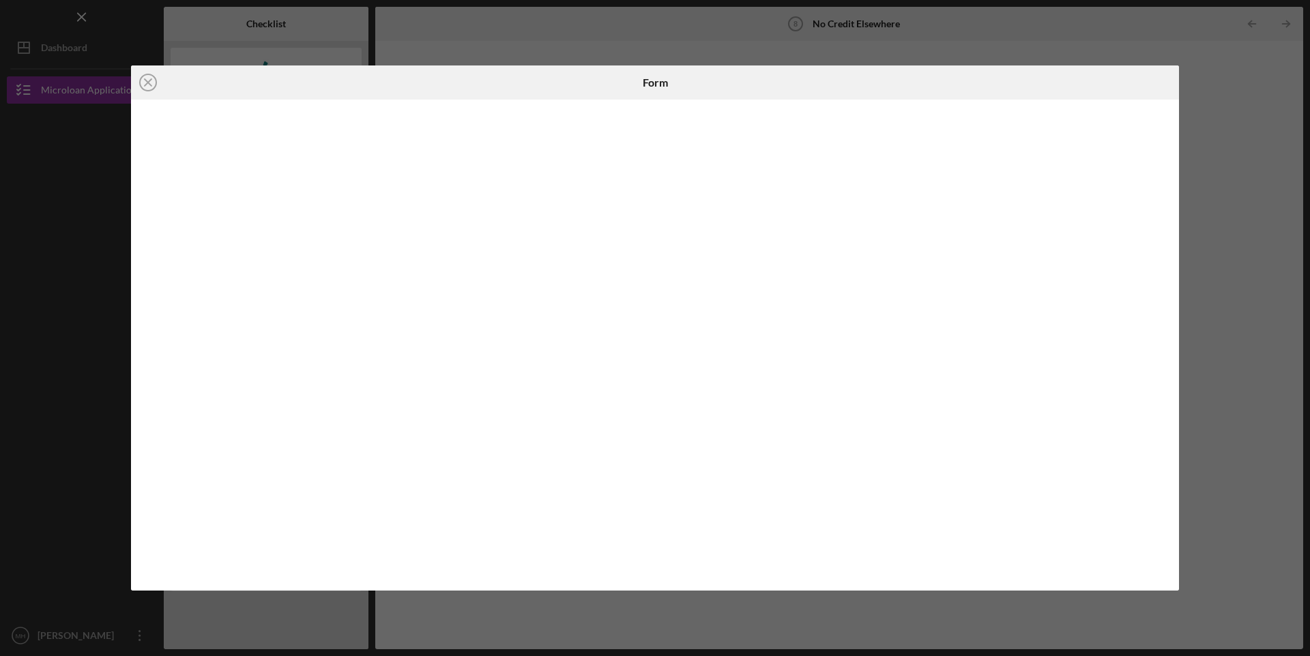
click at [1309, 237] on div "Icon/Close Form" at bounding box center [655, 328] width 1310 height 656
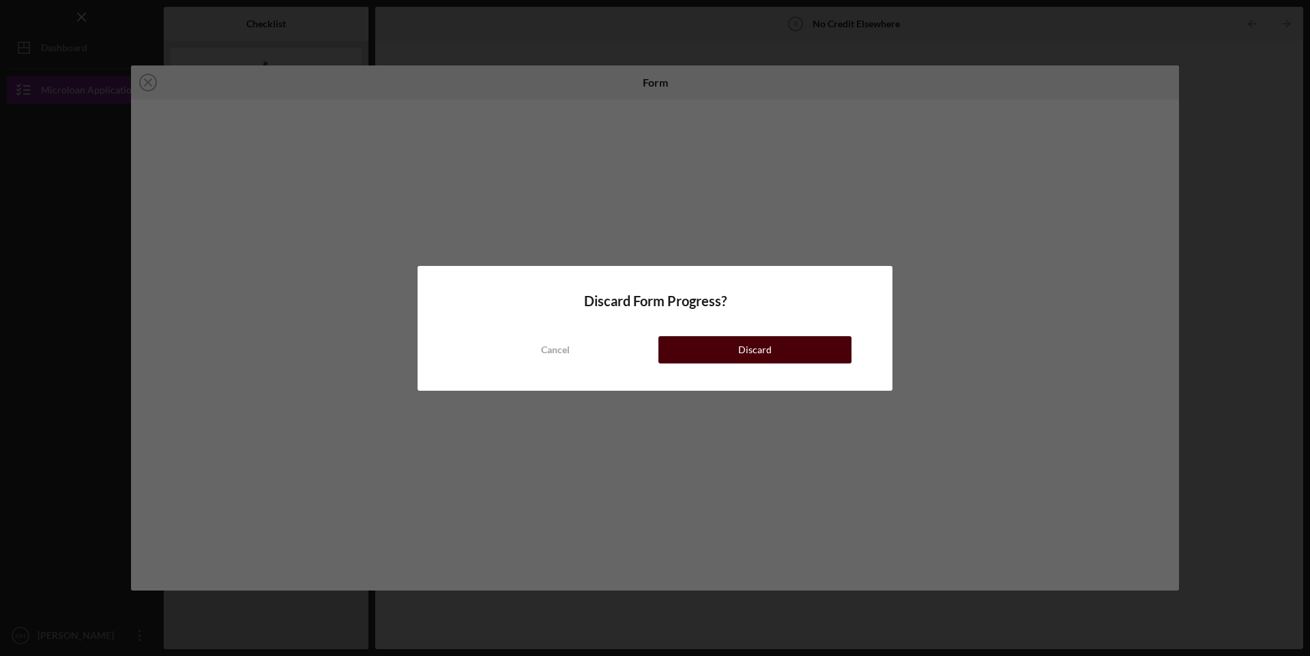
click at [771, 351] on button "Discard" at bounding box center [754, 349] width 193 height 27
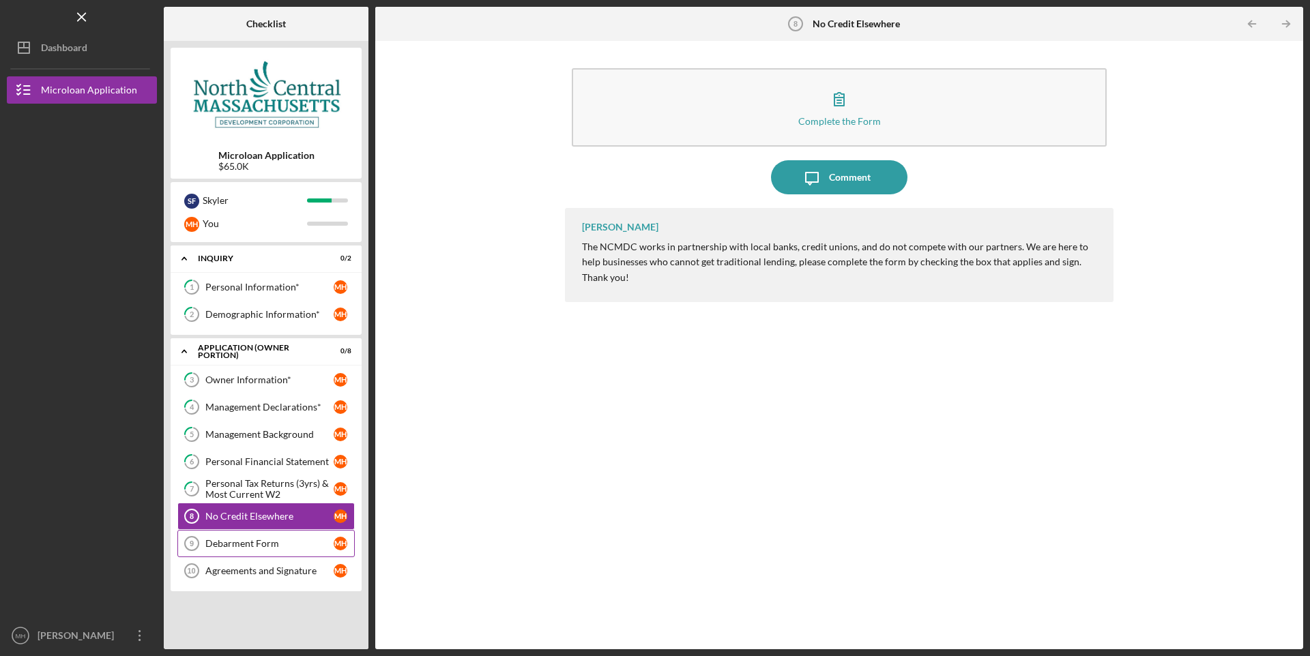
click at [261, 545] on div "Debarment Form" at bounding box center [269, 543] width 128 height 11
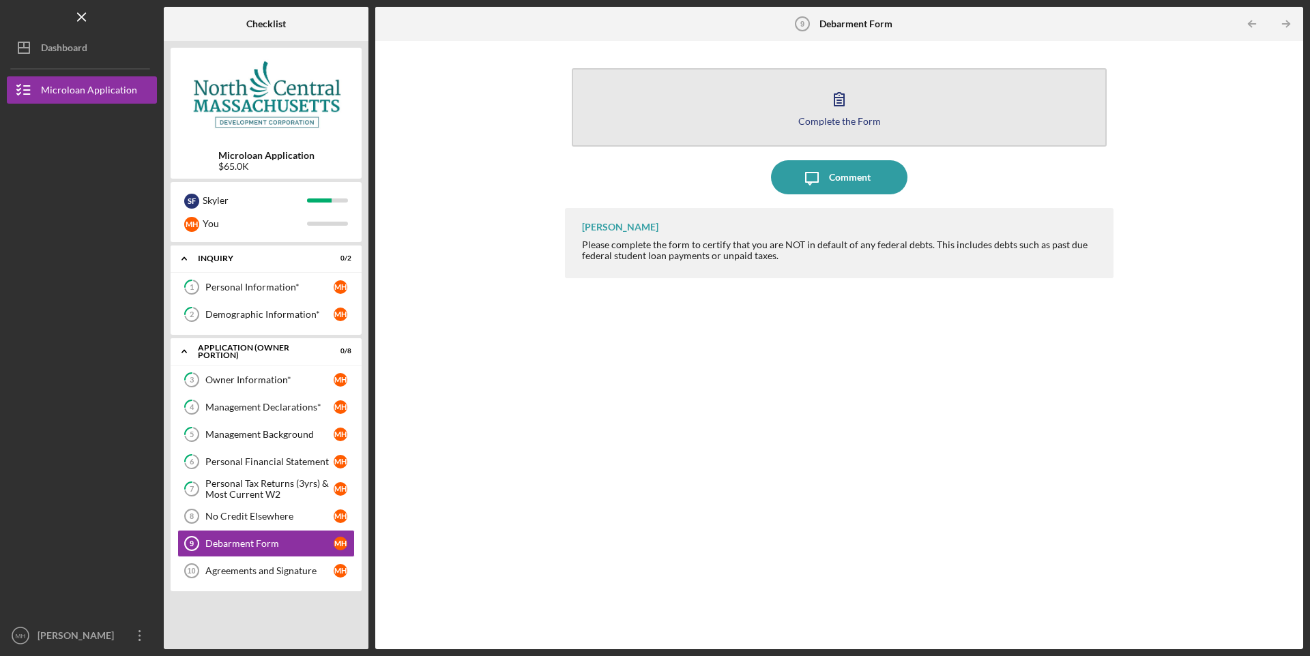
click at [841, 101] on icon "button" at bounding box center [839, 99] width 10 height 13
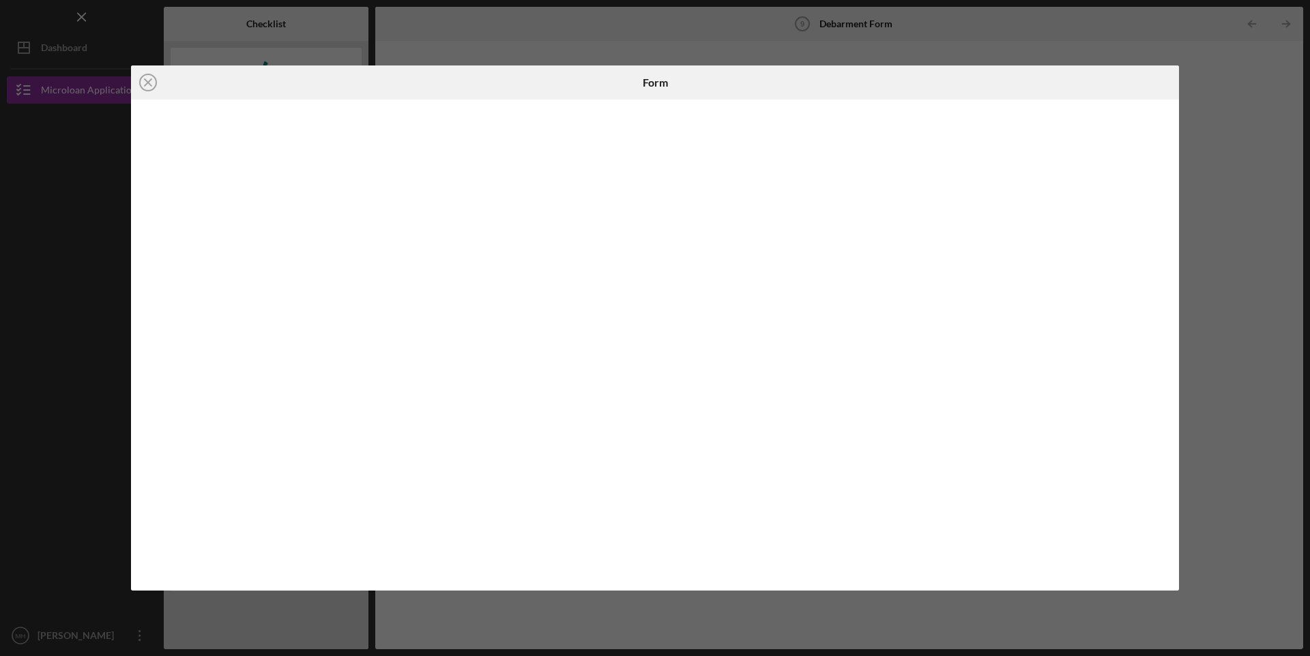
click at [1264, 323] on div "Icon/Close Form" at bounding box center [655, 328] width 1310 height 656
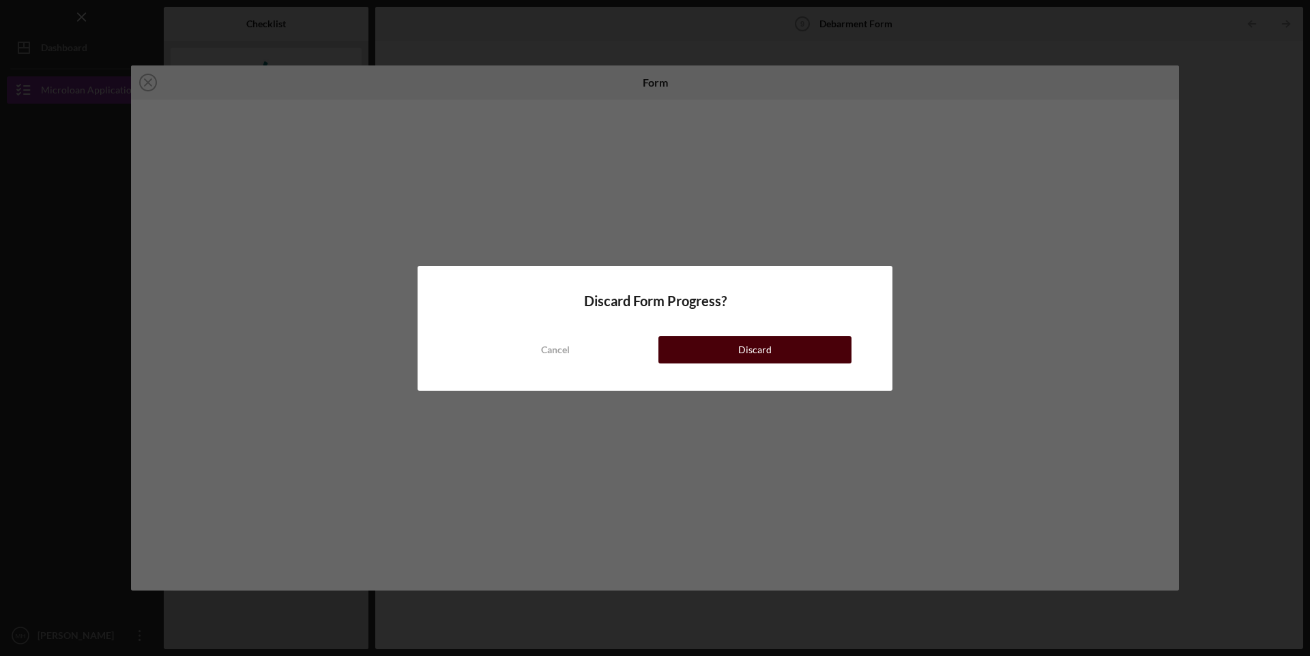
click at [789, 345] on button "Discard" at bounding box center [754, 349] width 193 height 27
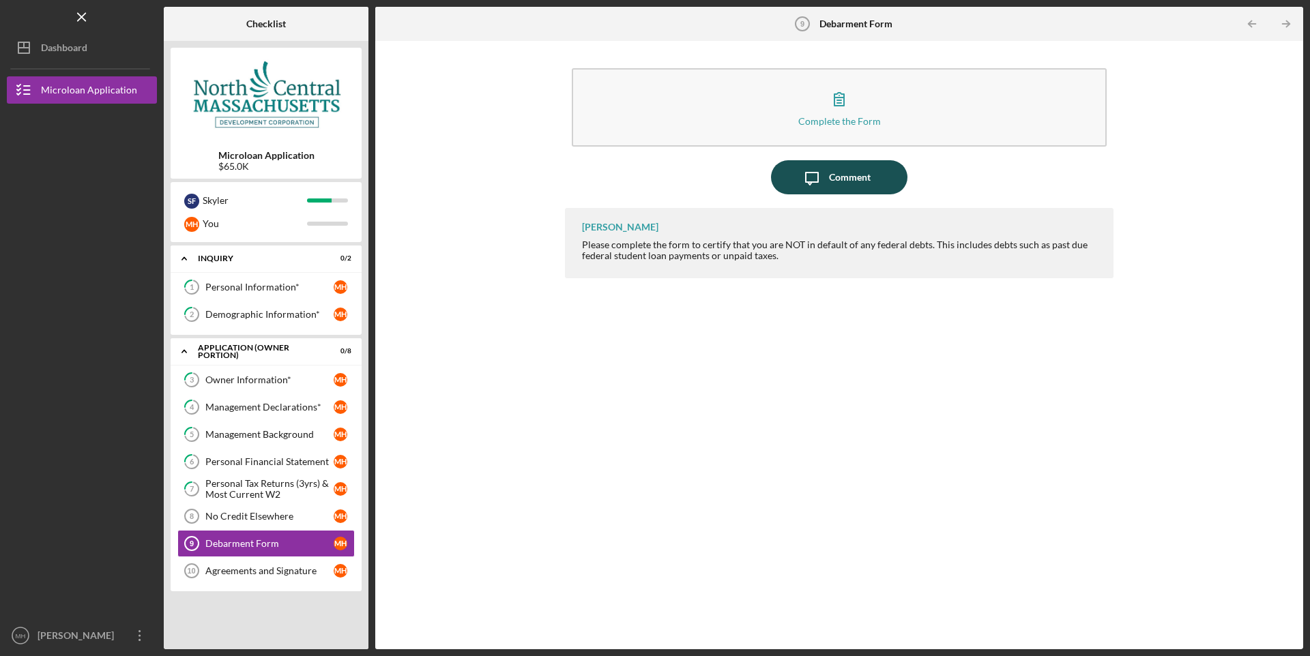
click at [854, 166] on div "Comment" at bounding box center [850, 177] width 42 height 34
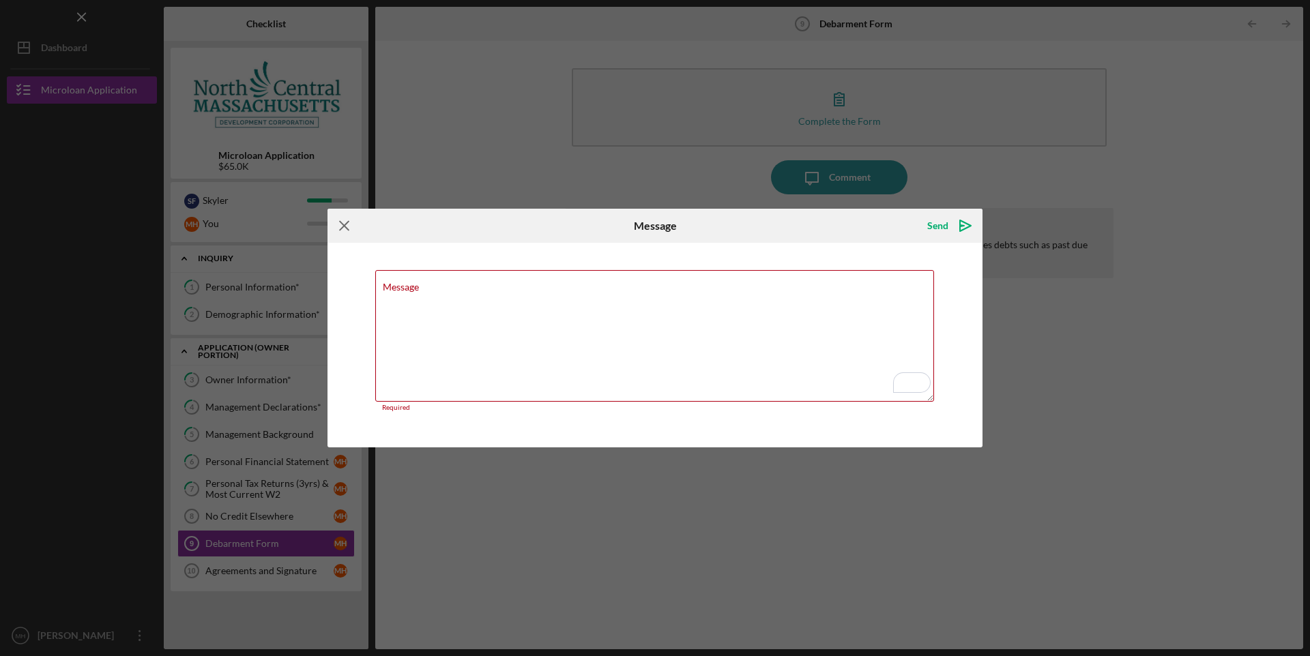
click at [342, 231] on icon "Icon/Menu Close" at bounding box center [344, 226] width 34 height 34
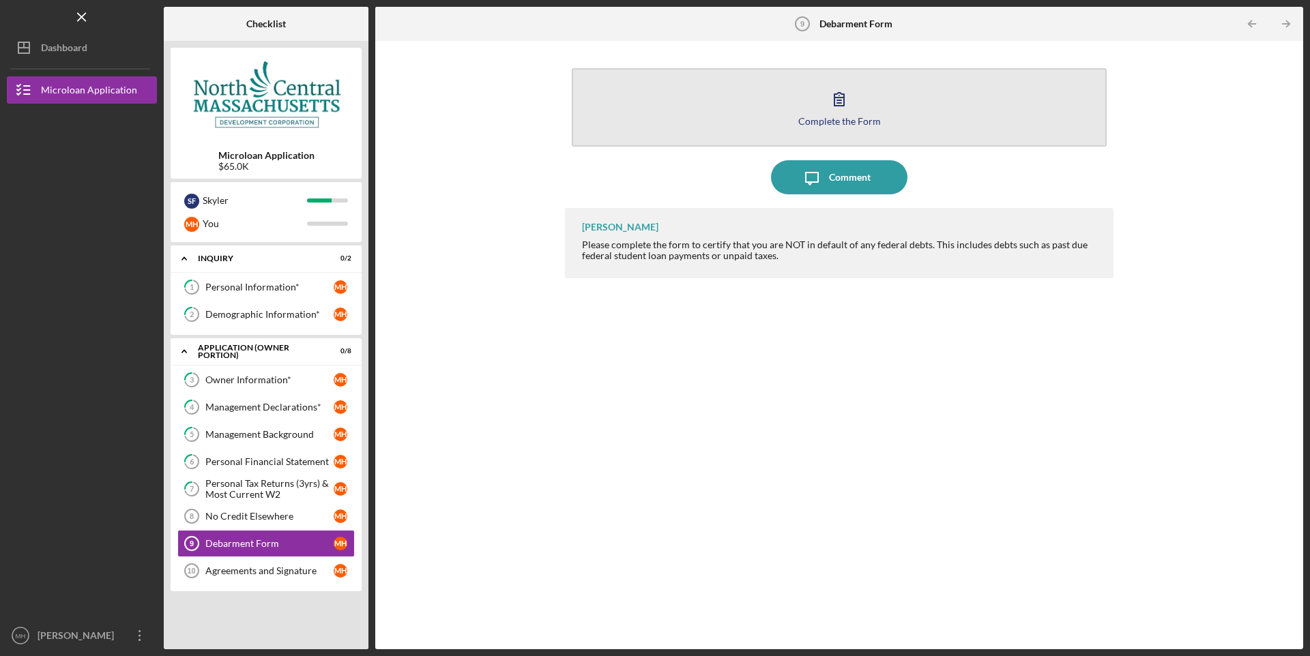
click at [855, 120] on div "Complete the Form" at bounding box center [839, 121] width 83 height 10
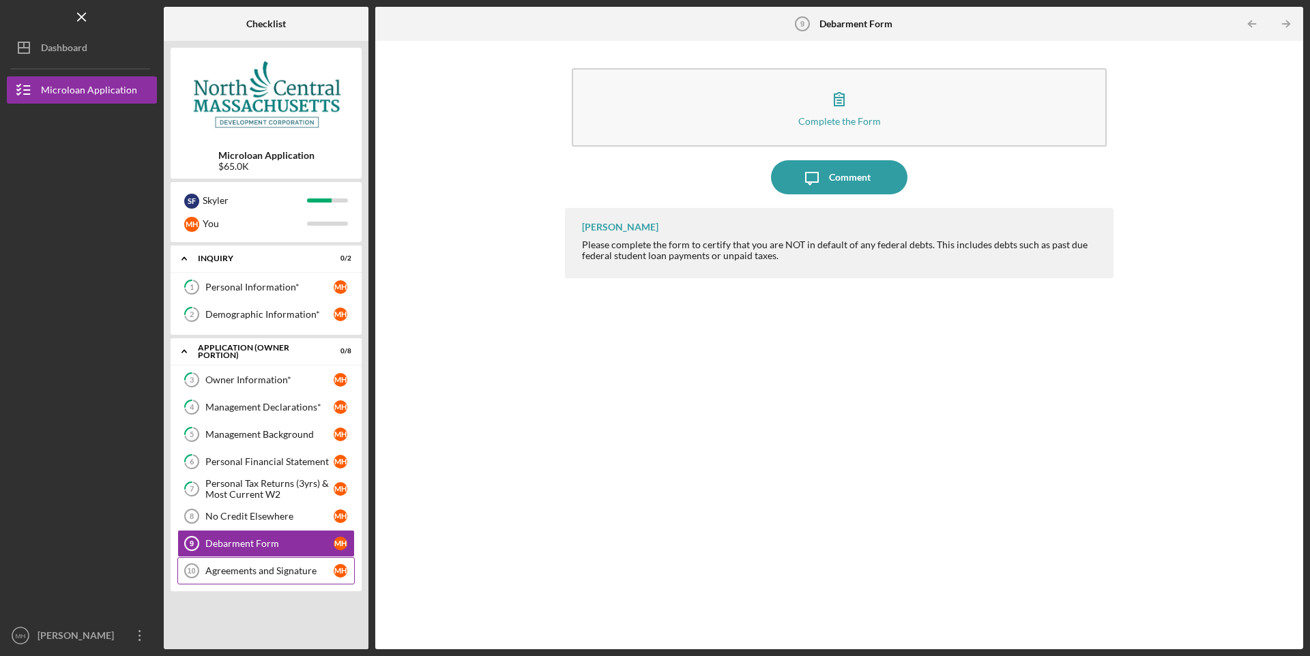
click at [272, 567] on div "Agreements and Signature" at bounding box center [269, 571] width 128 height 11
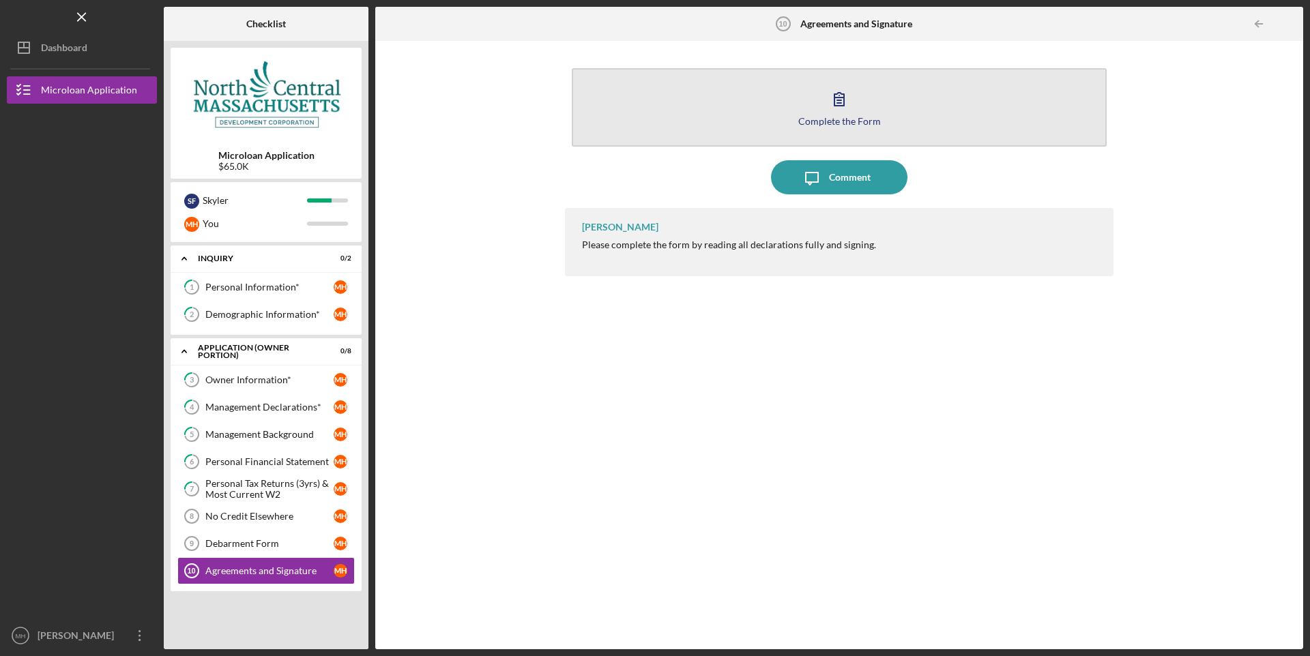
click at [833, 97] on icon "button" at bounding box center [839, 99] width 34 height 34
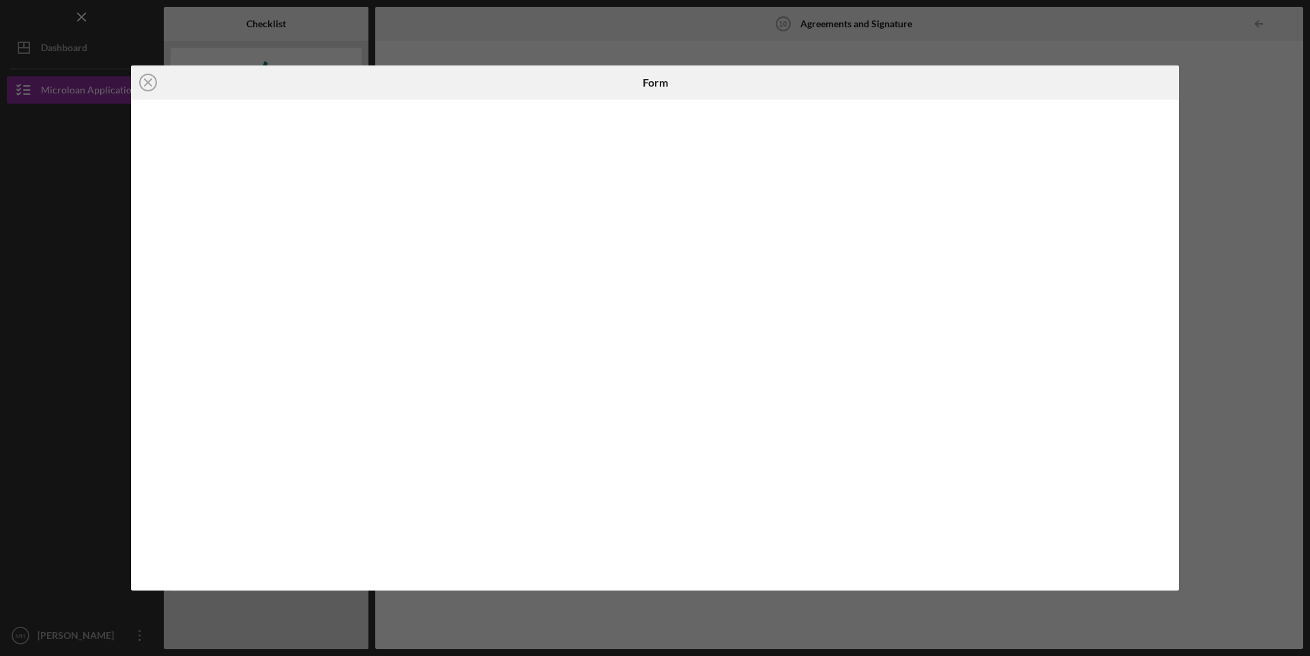
click at [1254, 229] on div "Icon/Close Form" at bounding box center [655, 328] width 1310 height 656
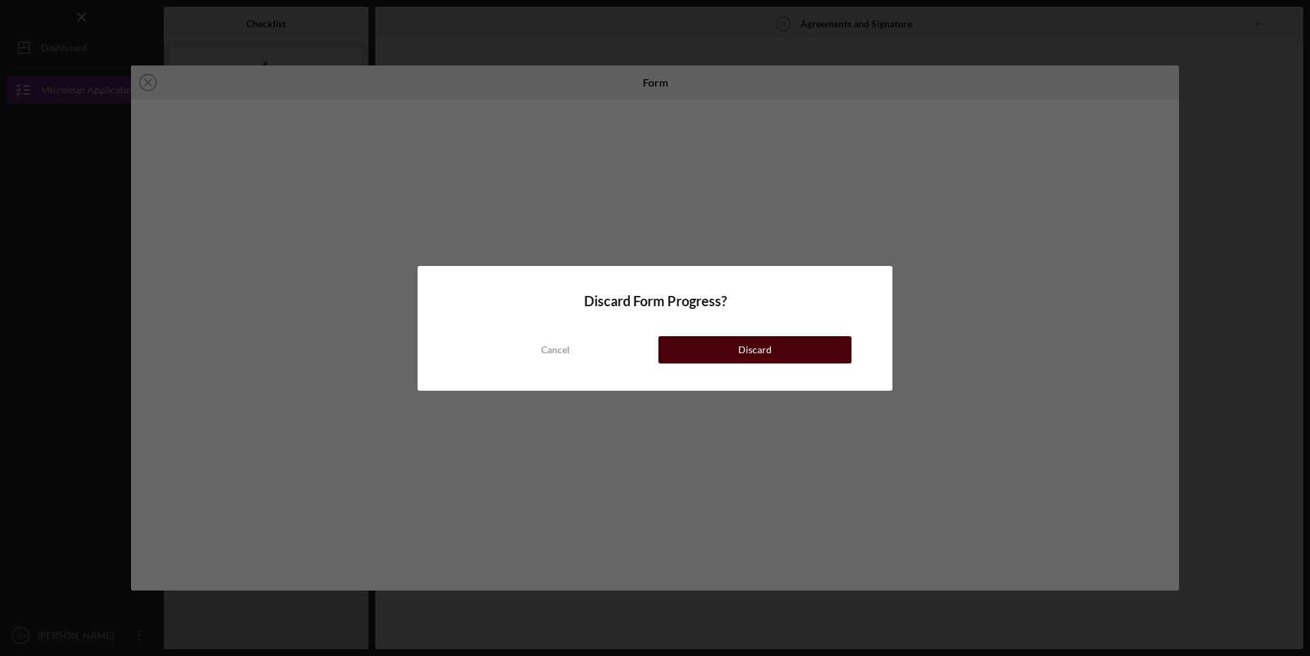
click at [789, 340] on button "Discard" at bounding box center [754, 349] width 193 height 27
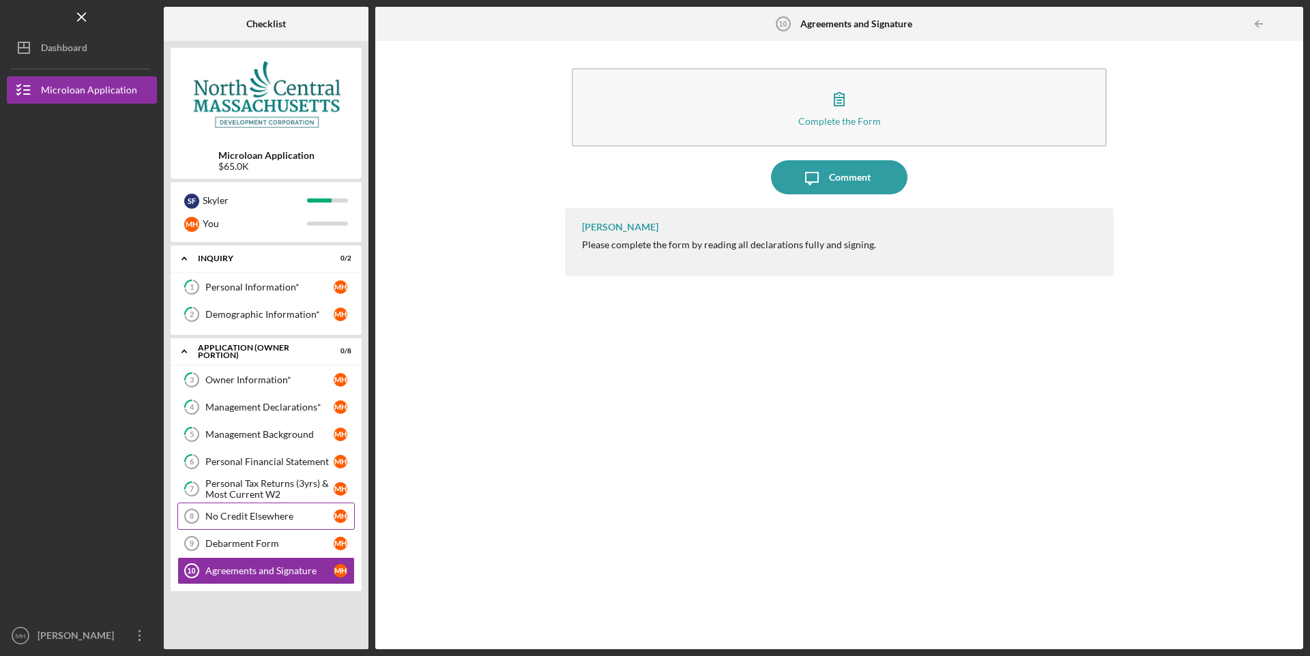
click at [272, 510] on link "No Credit Elsewhere 8 No Credit Elsewhere M H" at bounding box center [265, 516] width 177 height 27
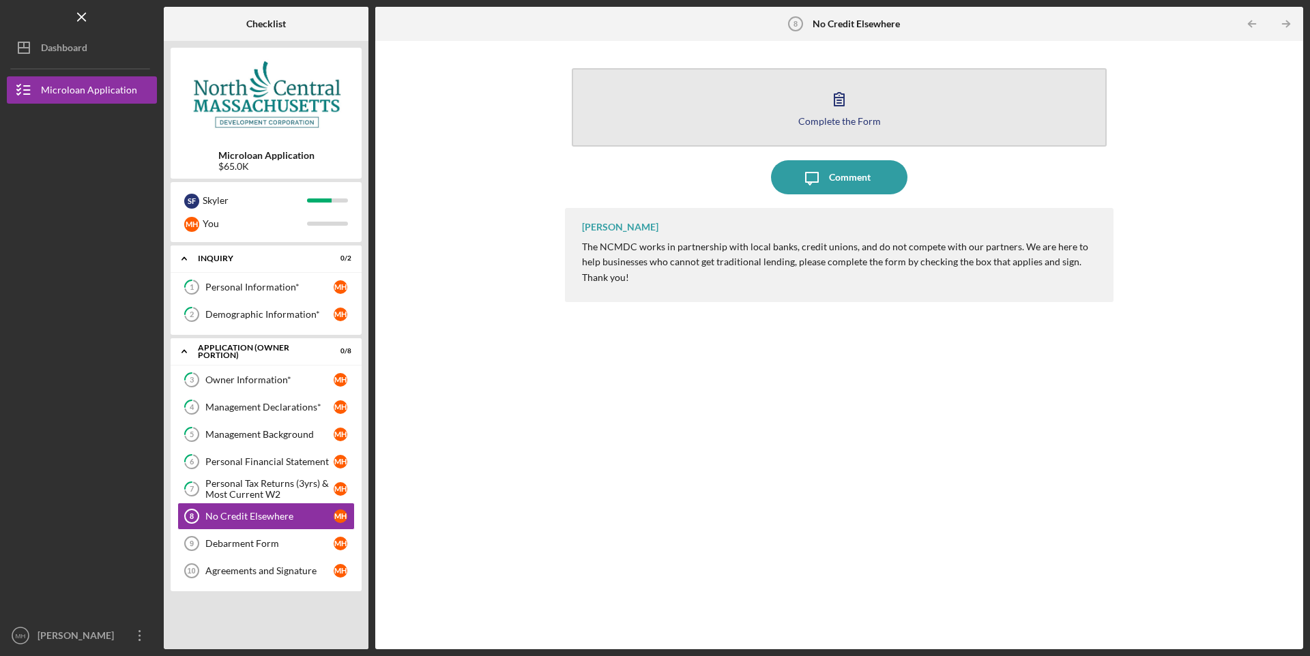
click at [851, 120] on div "Complete the Form" at bounding box center [839, 121] width 83 height 10
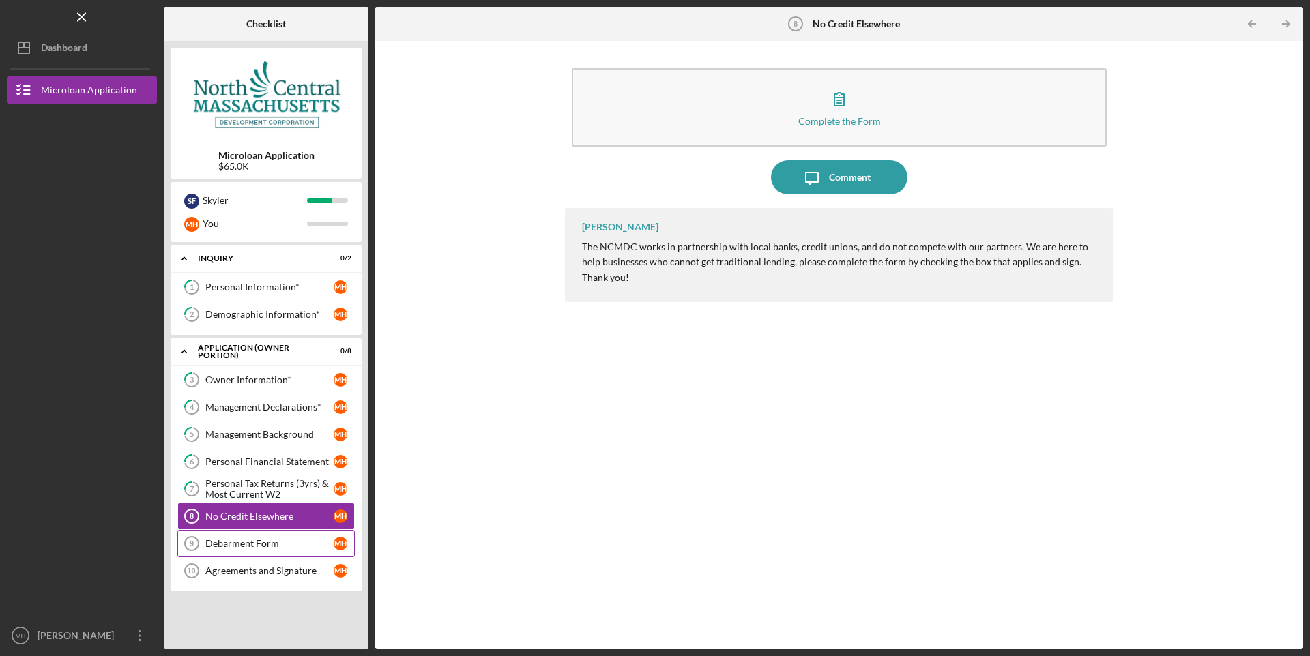
click at [235, 546] on div "Debarment Form" at bounding box center [269, 543] width 128 height 11
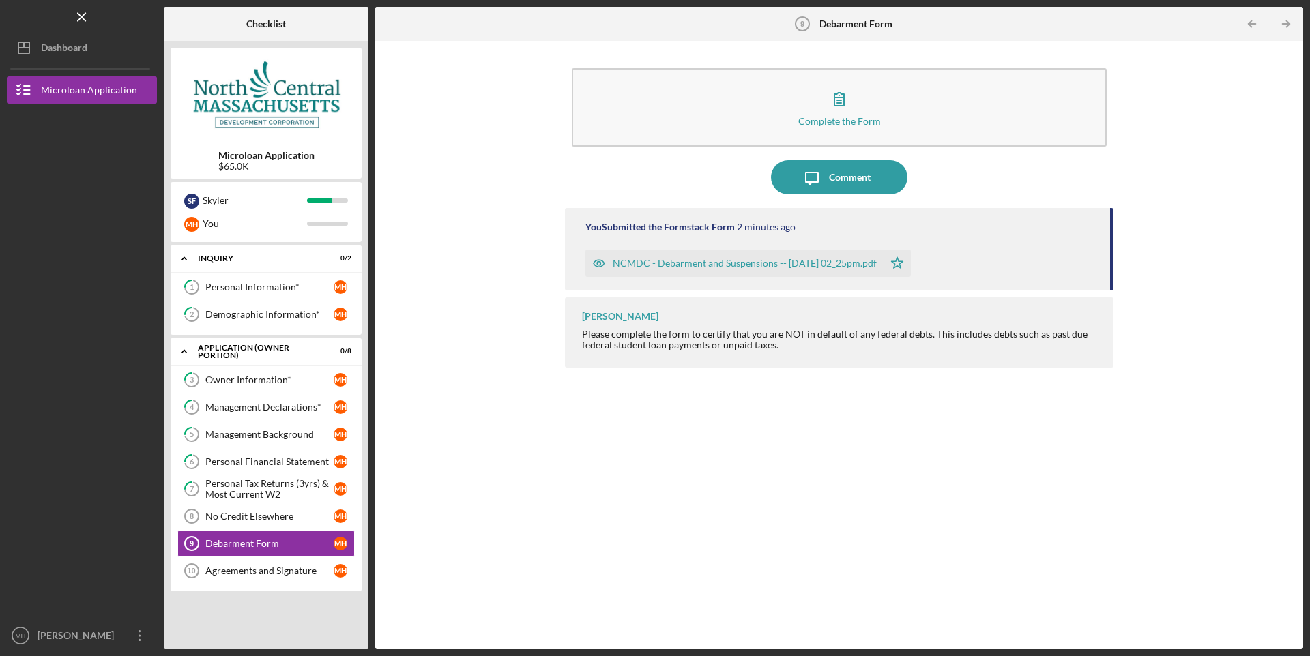
click at [855, 267] on div "NCMDC - Debarment and Suspensions -- 2025-09-12 02_25pm.pdf" at bounding box center [745, 263] width 264 height 11
click at [1283, 20] on icon "close" at bounding box center [1286, 24] width 10 height 11
click at [268, 572] on div "Agreements and Signature" at bounding box center [269, 571] width 128 height 11
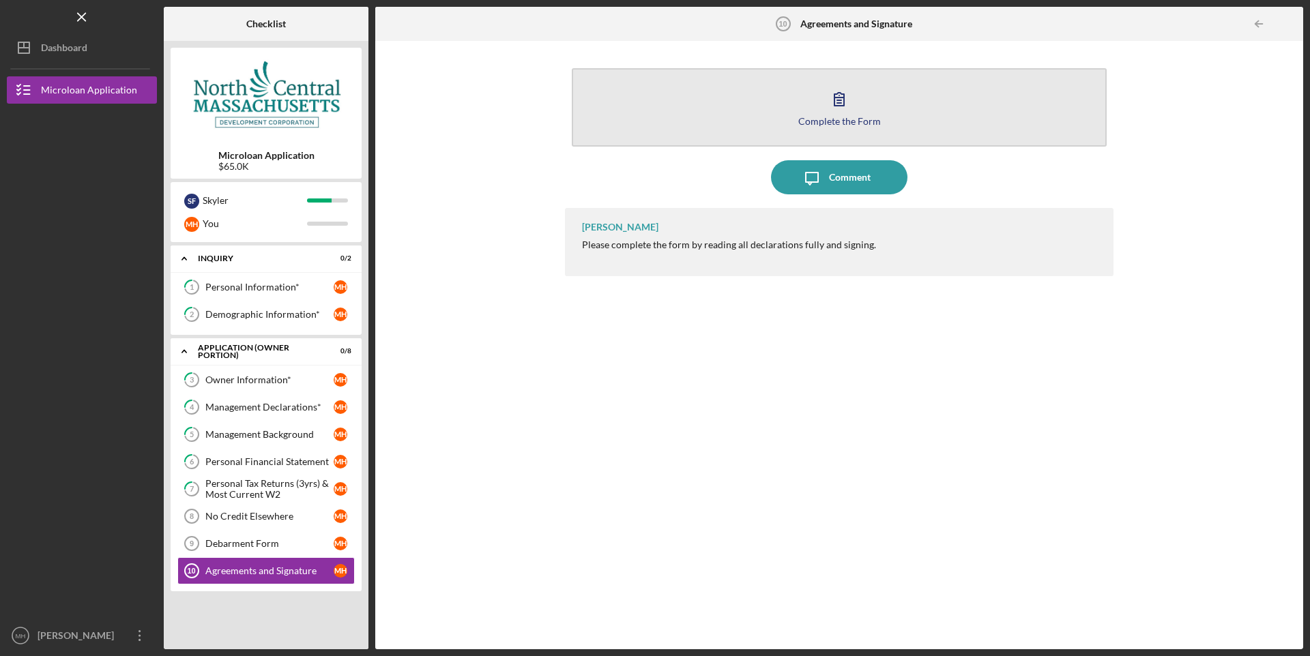
click at [843, 114] on icon "button" at bounding box center [839, 99] width 34 height 34
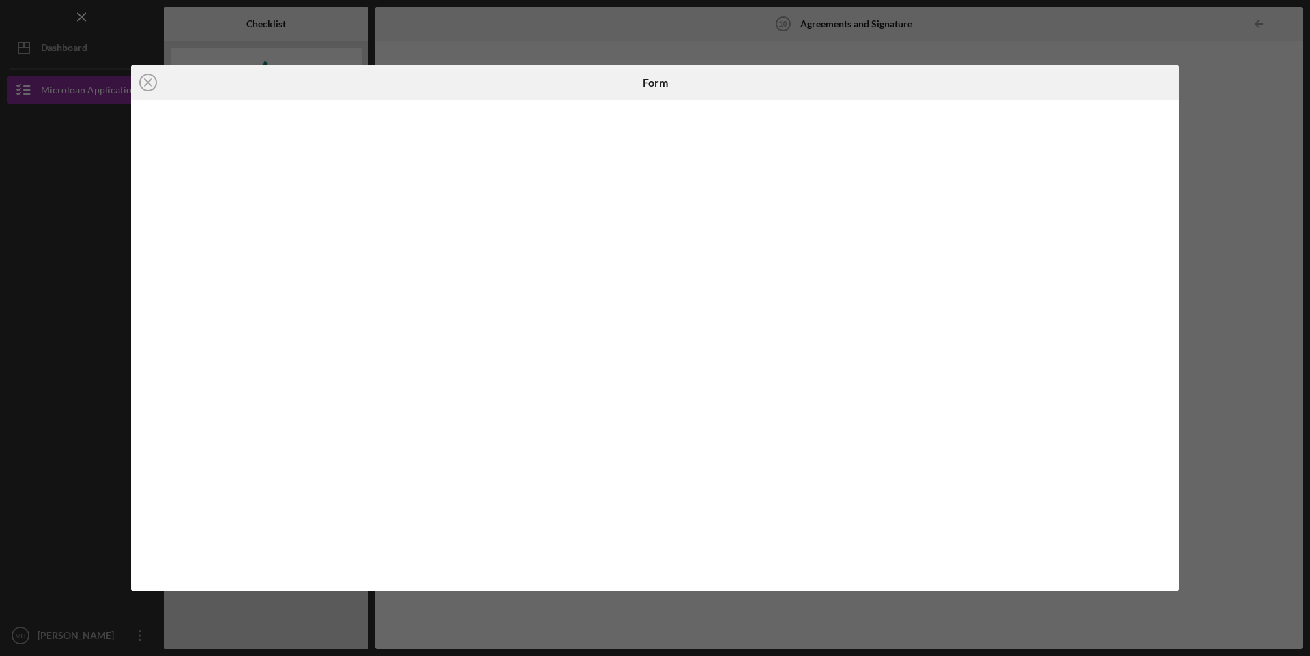
click at [1245, 175] on div "Icon/Close Form" at bounding box center [655, 328] width 1310 height 656
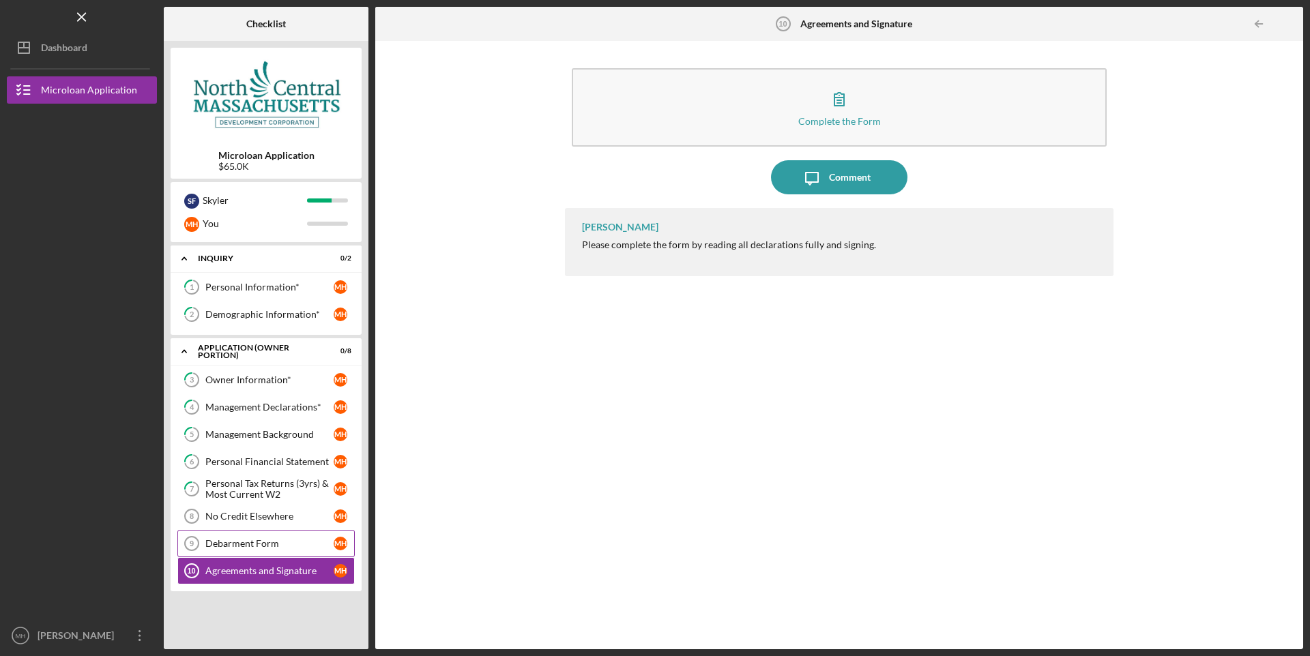
click at [239, 546] on div "Debarment Form" at bounding box center [269, 543] width 128 height 11
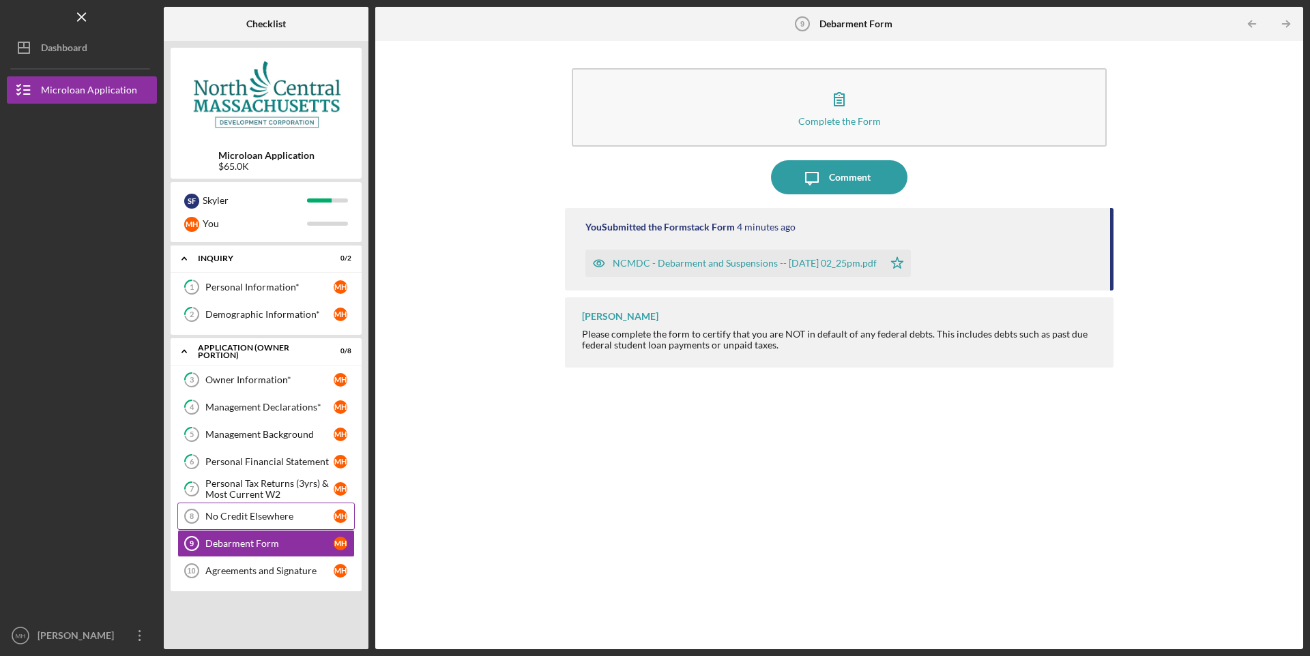
click at [242, 516] on div "No Credit Elsewhere" at bounding box center [269, 516] width 128 height 11
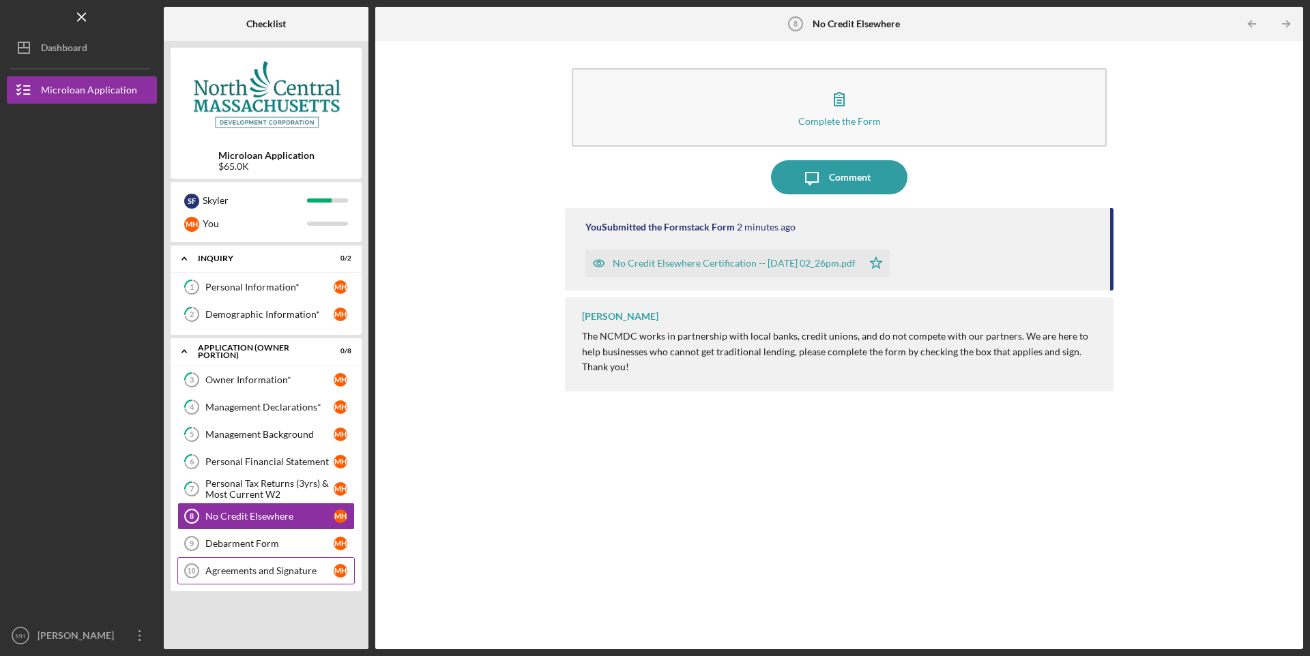
click at [247, 572] on div "Agreements and Signature" at bounding box center [269, 571] width 128 height 11
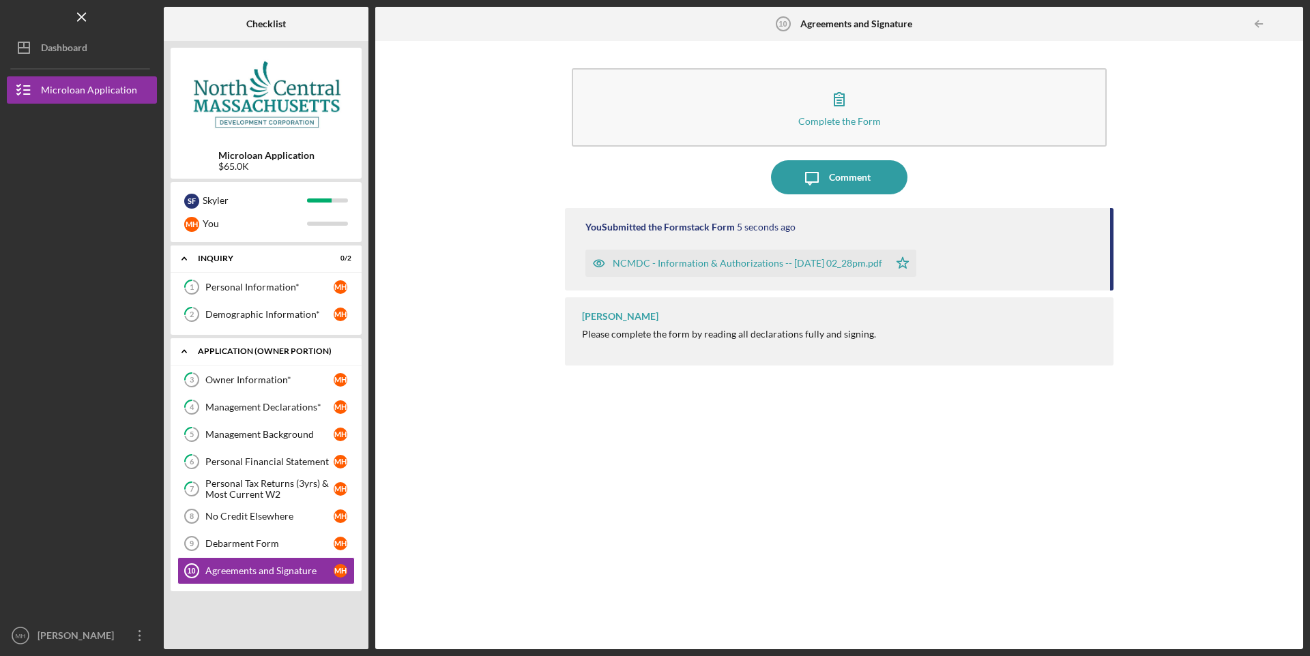
click at [186, 348] on icon "Icon/Expander" at bounding box center [184, 351] width 27 height 27
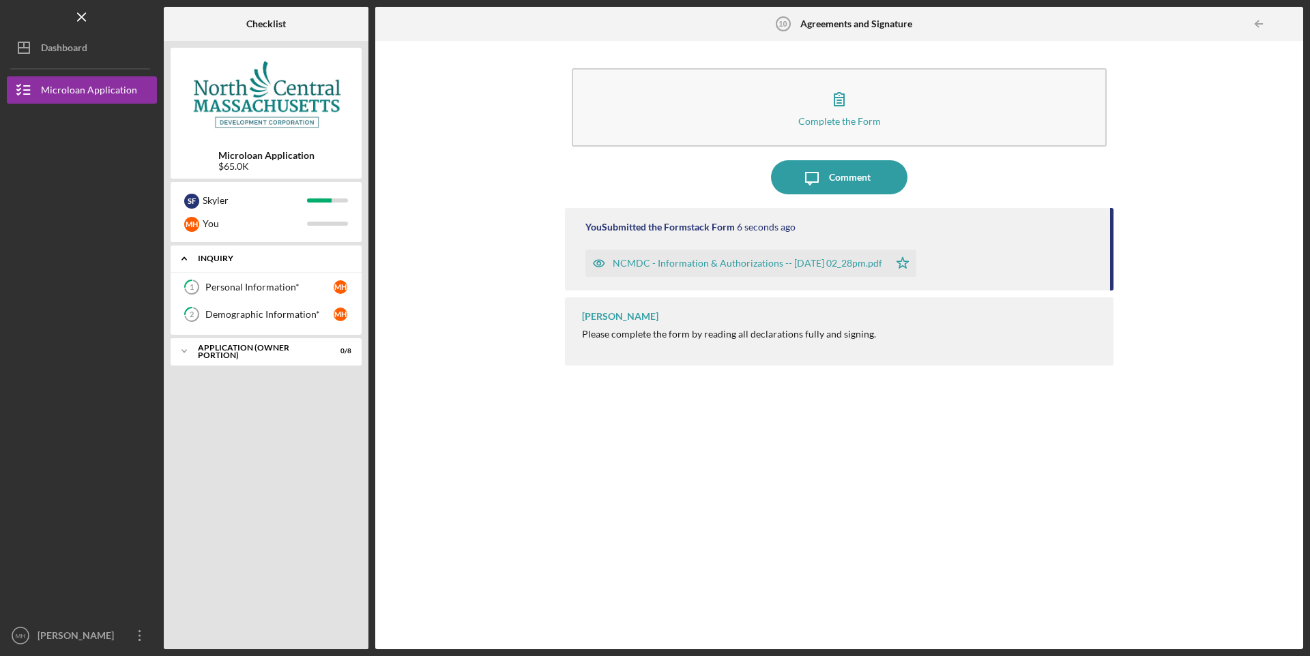
click at [179, 259] on icon "Icon/Expander" at bounding box center [184, 258] width 27 height 27
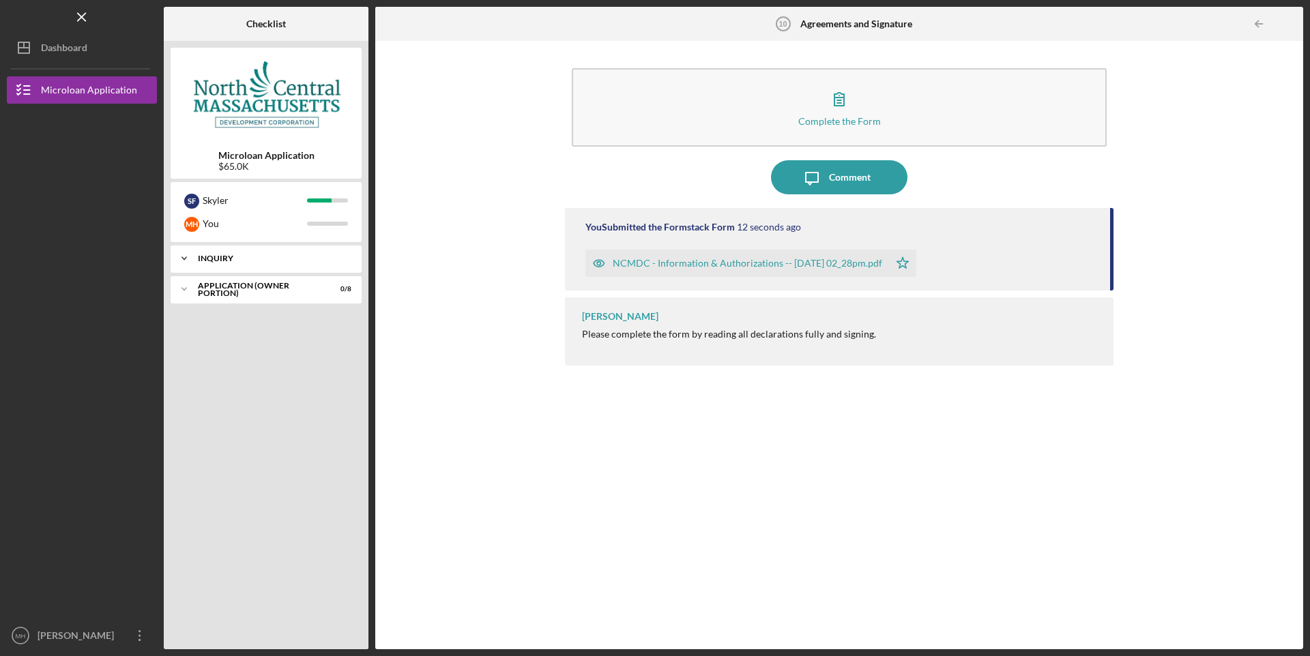
click at [252, 263] on div "Icon/Expander INQUIRY 0 / 2" at bounding box center [266, 258] width 191 height 27
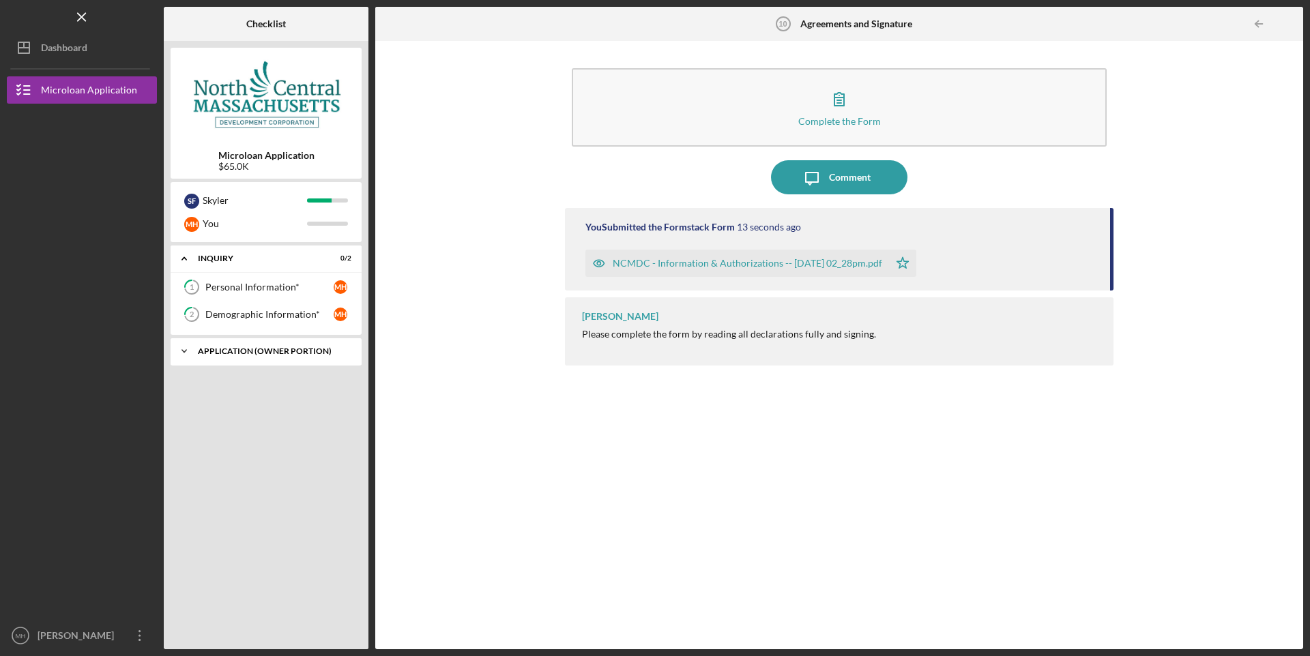
click at [274, 347] on div "Icon/Expander APPLICATION (OWNER PORTION) 0 / 8" at bounding box center [266, 351] width 191 height 27
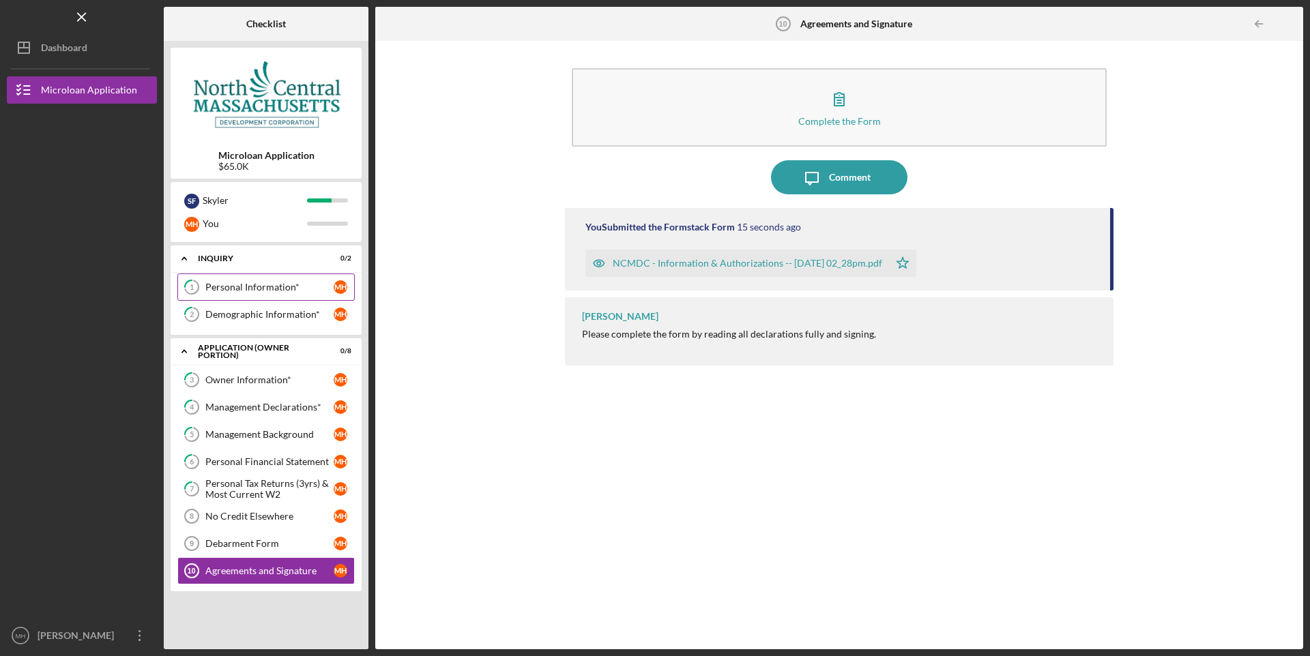
click at [222, 290] on div "Personal Information*" at bounding box center [269, 287] width 128 height 11
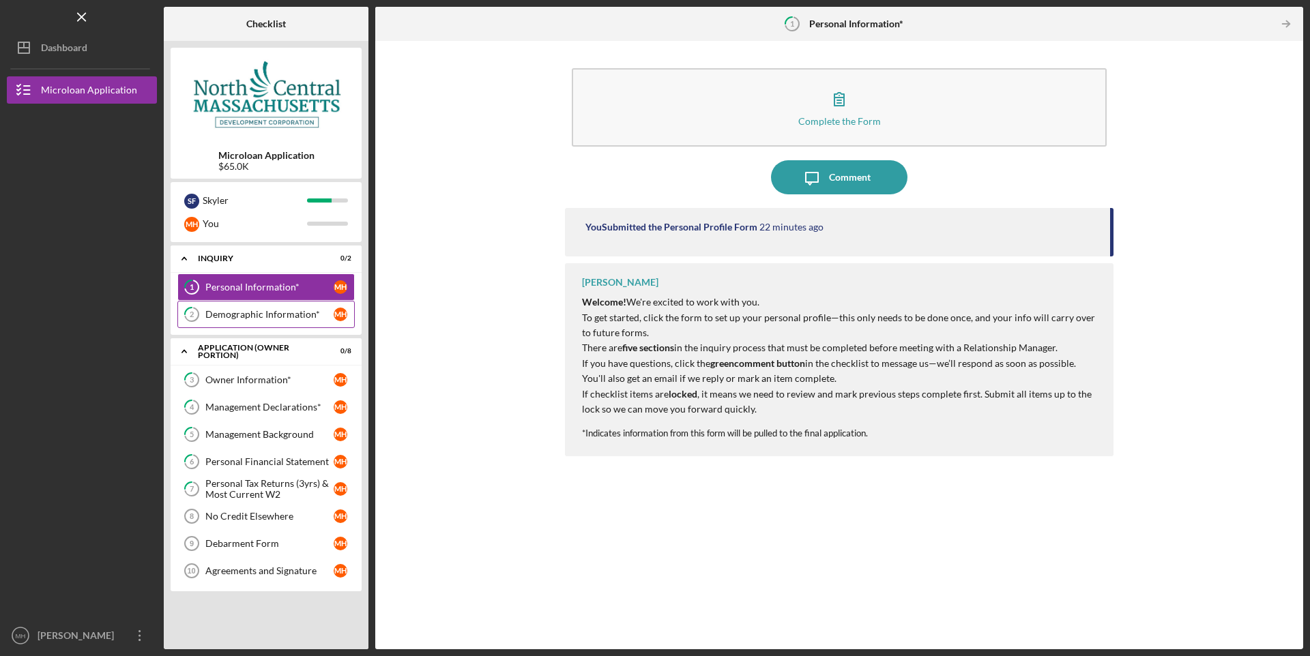
click at [259, 318] on div "Demographic Information*" at bounding box center [269, 314] width 128 height 11
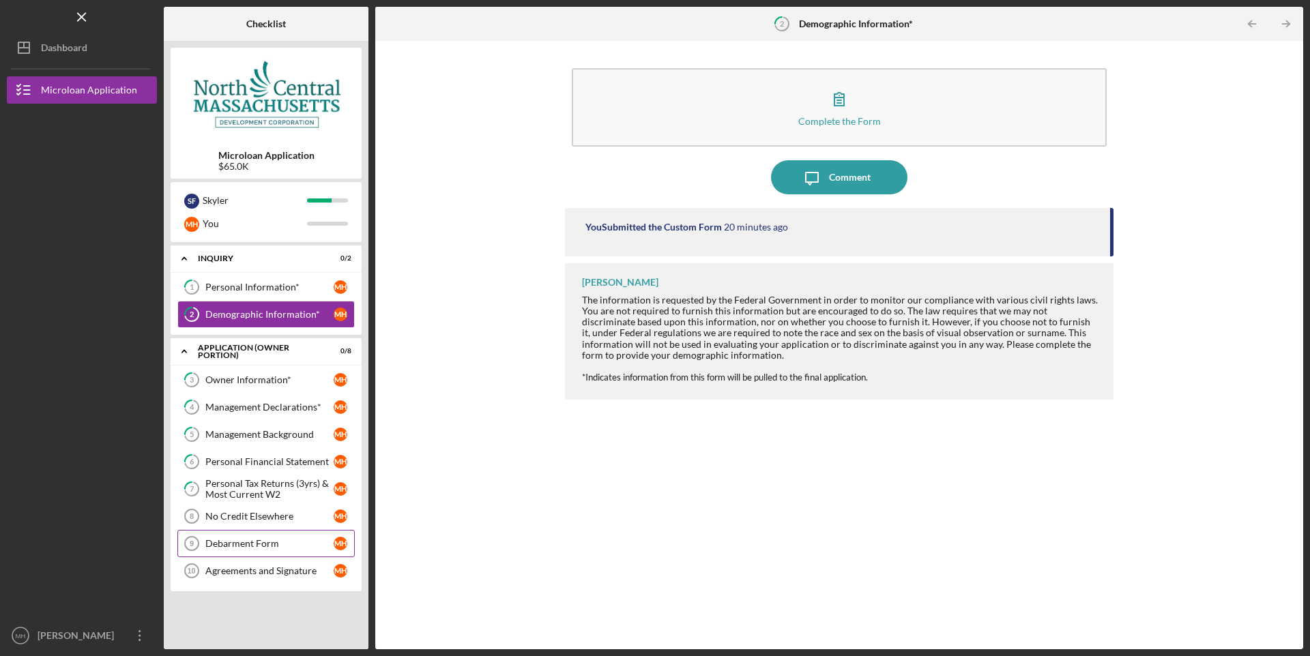
click at [252, 540] on div "Debarment Form" at bounding box center [269, 543] width 128 height 11
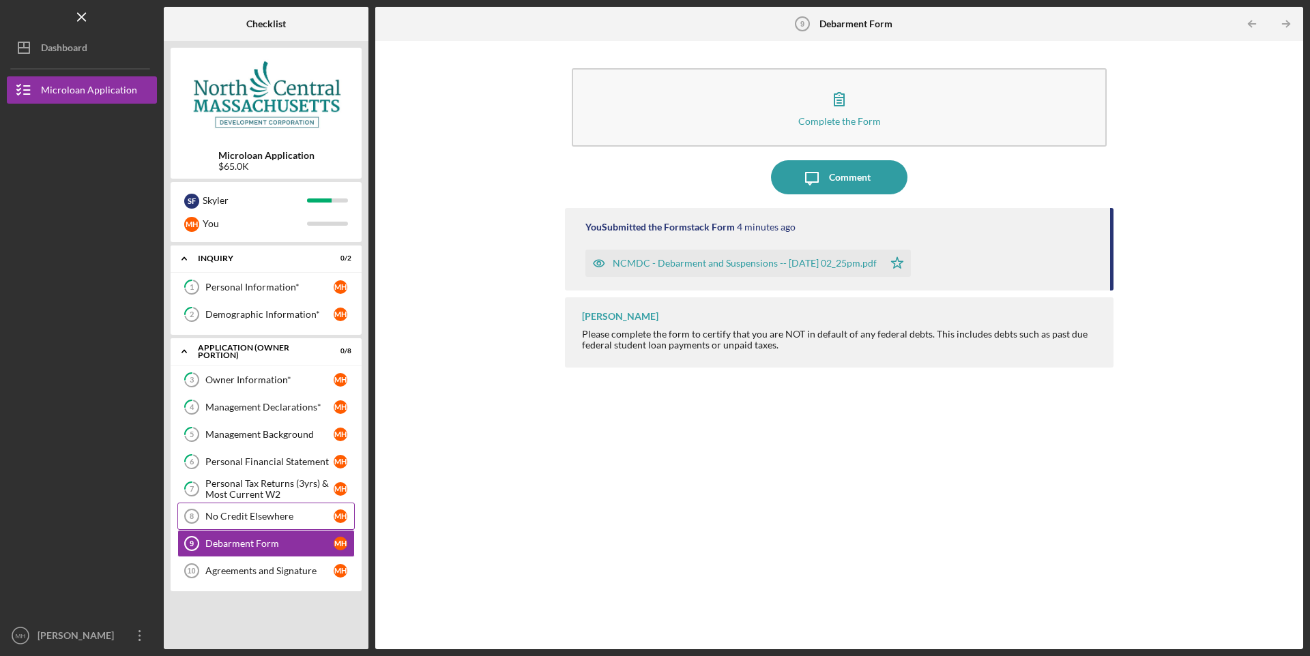
click at [248, 511] on div "No Credit Elsewhere" at bounding box center [269, 516] width 128 height 11
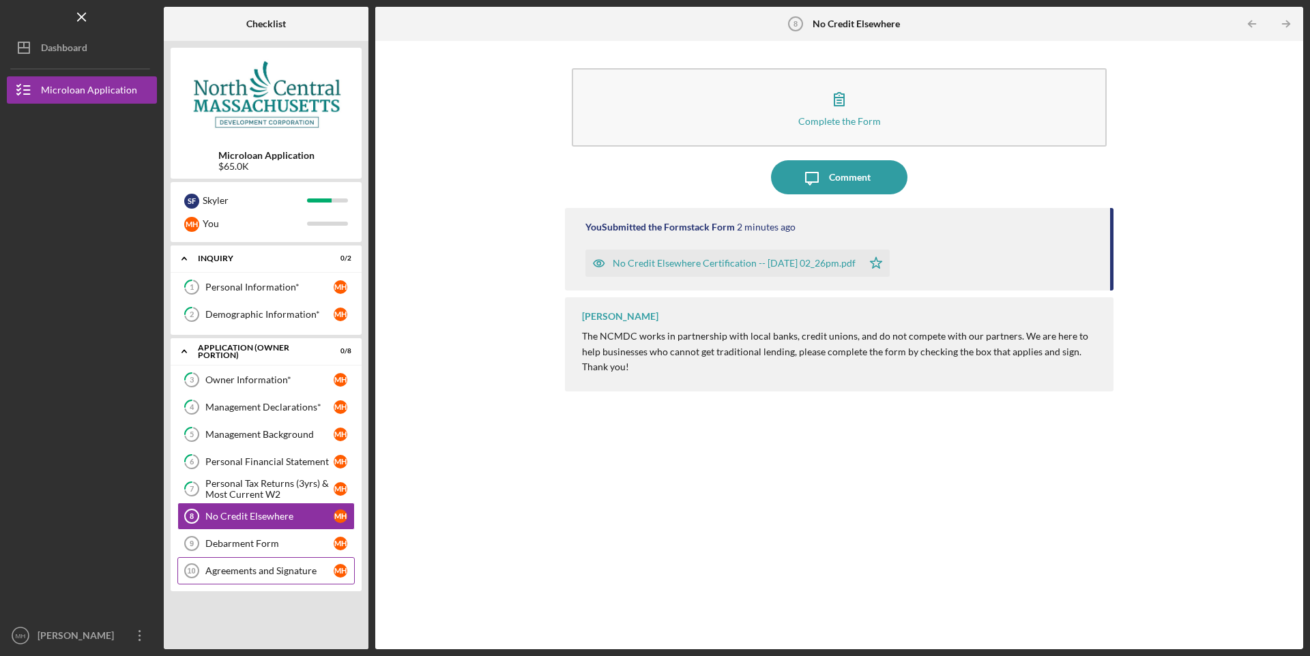
click at [252, 570] on div "Agreements and Signature" at bounding box center [269, 571] width 128 height 11
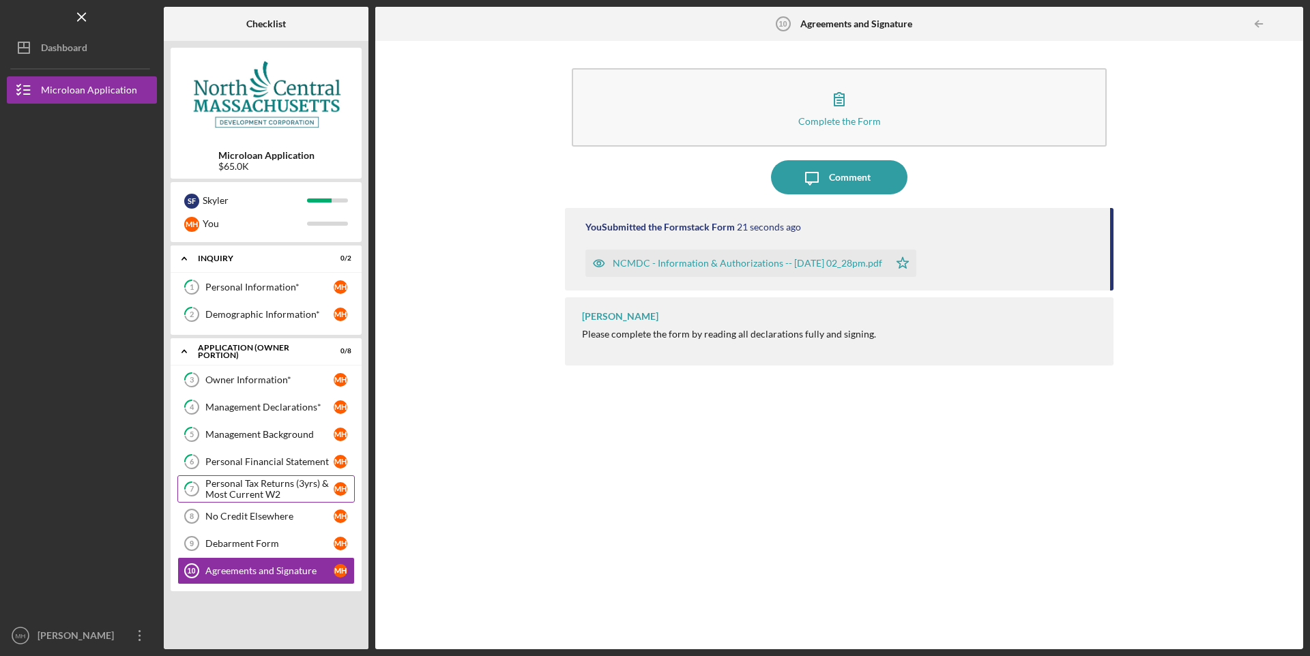
click at [236, 492] on div "Personal Tax Returns (3yrs) & Most Current W2" at bounding box center [269, 489] width 128 height 22
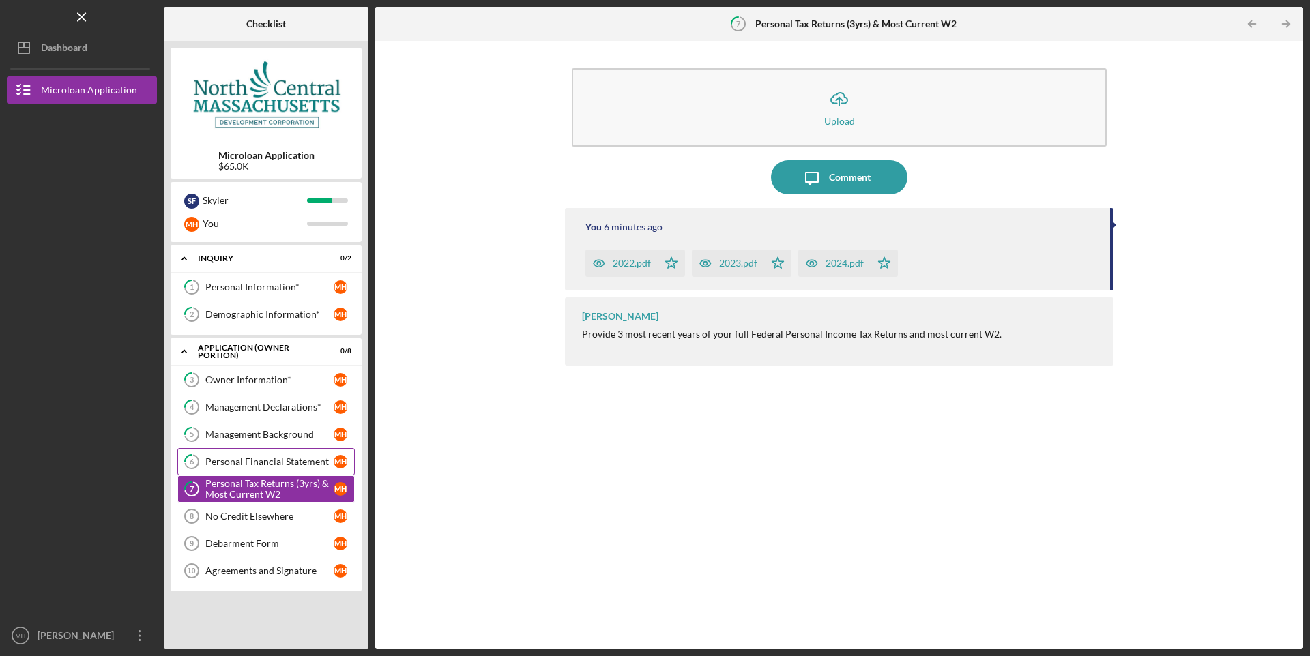
click at [238, 451] on link "6 Personal Financial Statement M H" at bounding box center [265, 461] width 177 height 27
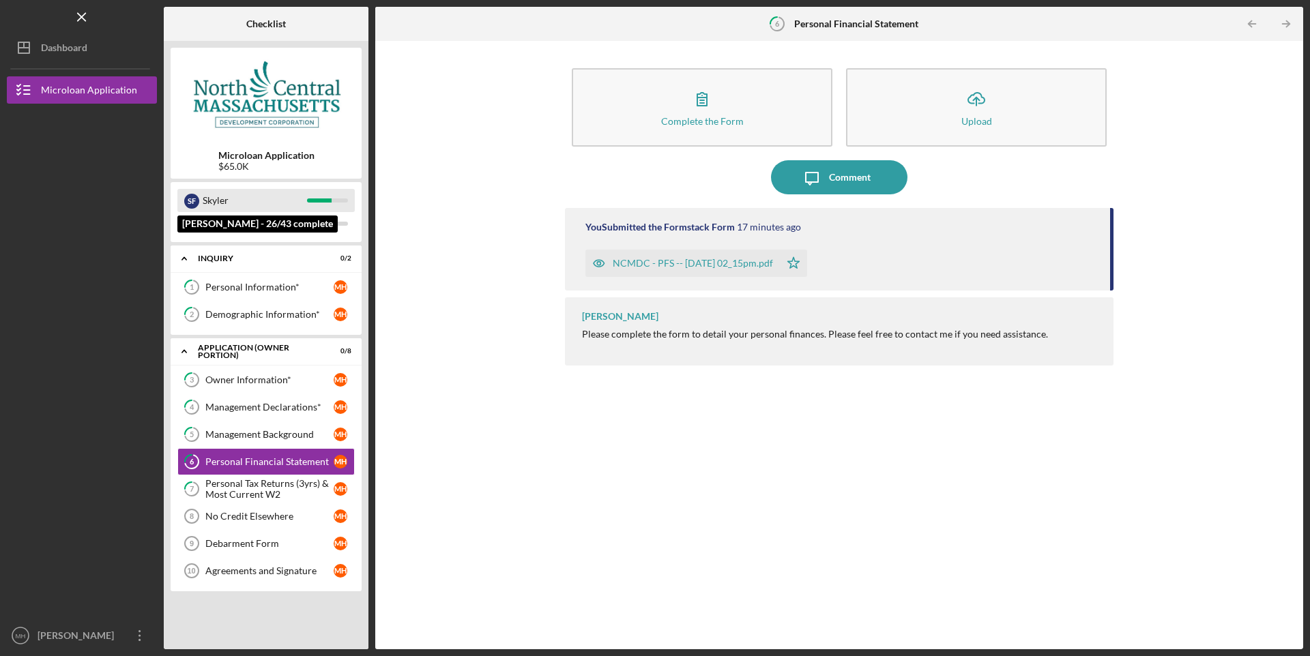
click at [315, 199] on div at bounding box center [319, 201] width 25 height 4
click at [220, 197] on div "Skyler" at bounding box center [255, 200] width 104 height 23
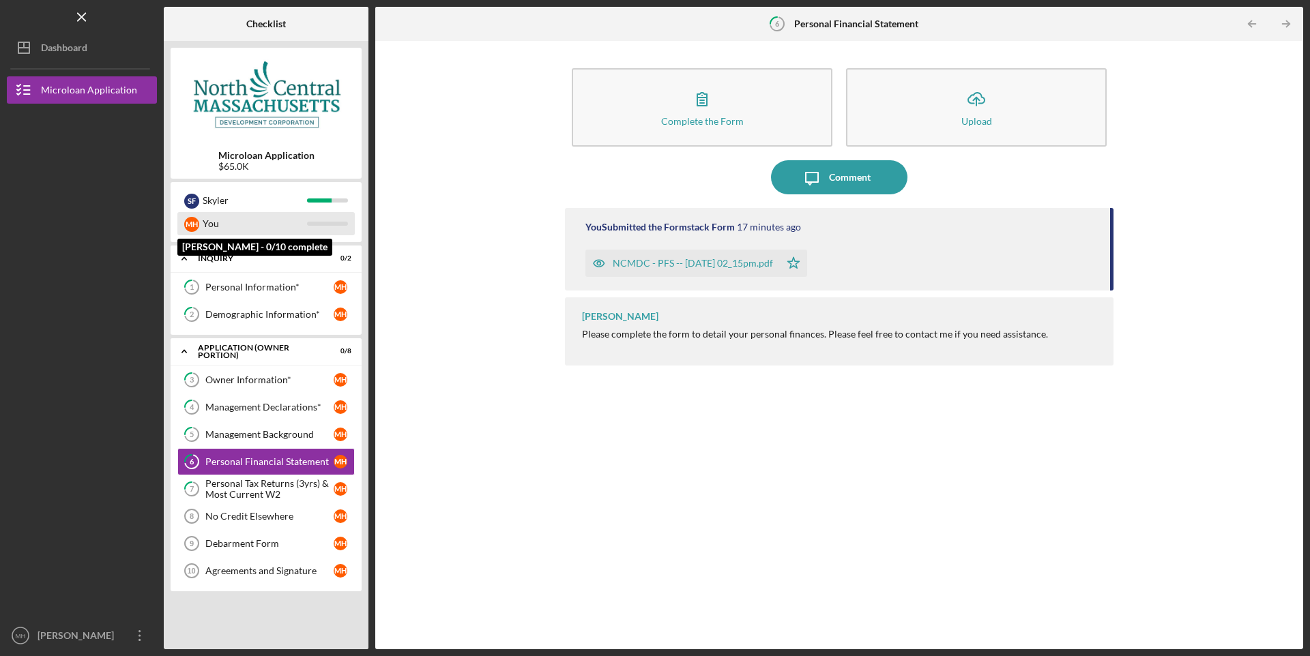
click at [233, 224] on div "You" at bounding box center [255, 223] width 104 height 23
click at [239, 298] on link "1 Personal Information* M H" at bounding box center [265, 287] width 177 height 27
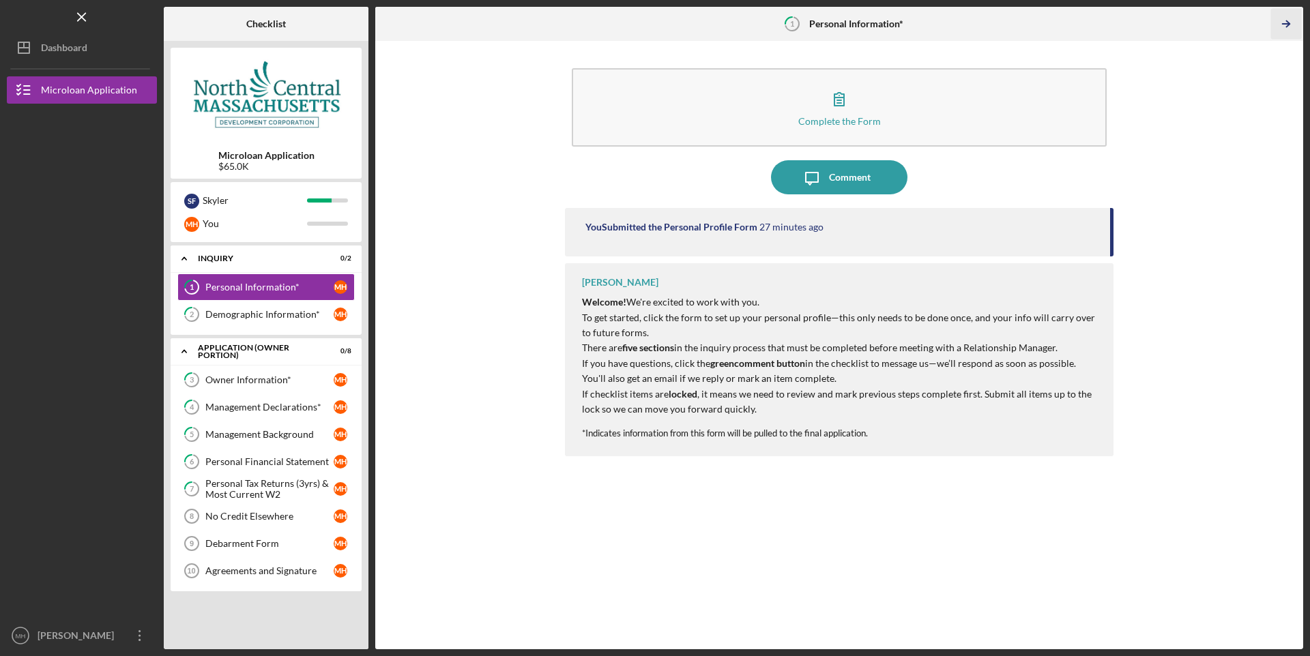
click at [1290, 18] on icon "Icon/Table Pagination Arrow" at bounding box center [1285, 24] width 31 height 31
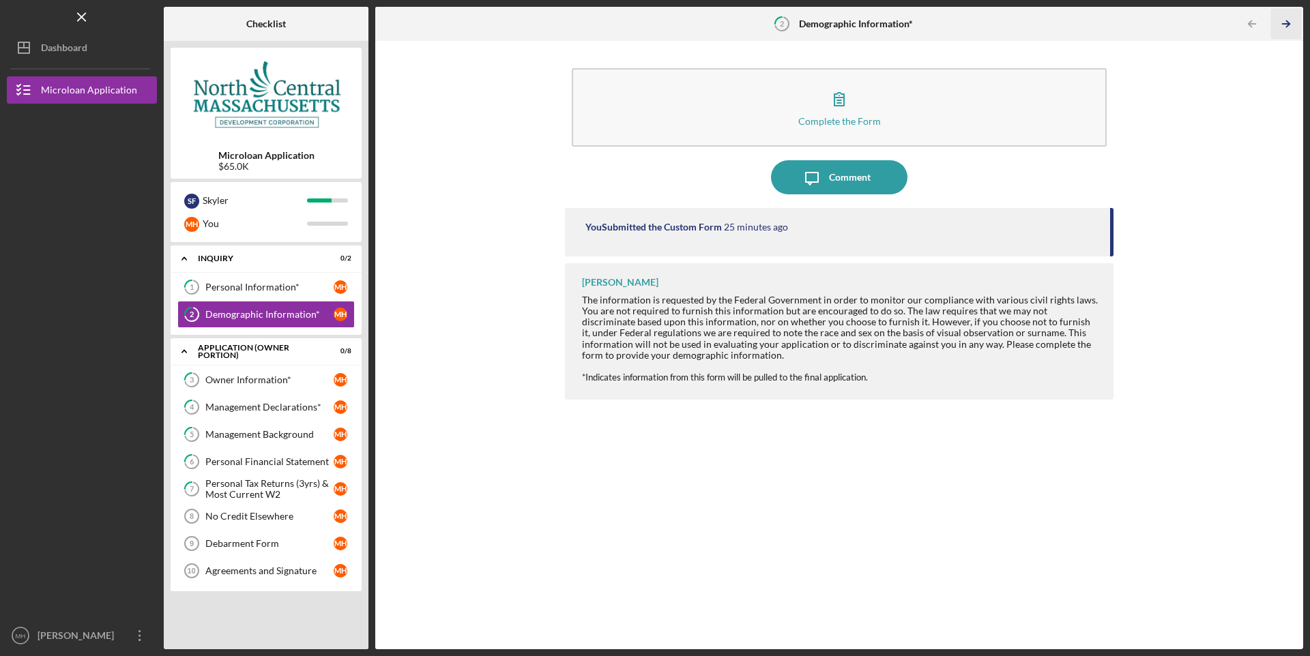
click at [1290, 18] on icon "Icon/Table Pagination Arrow" at bounding box center [1285, 24] width 31 height 31
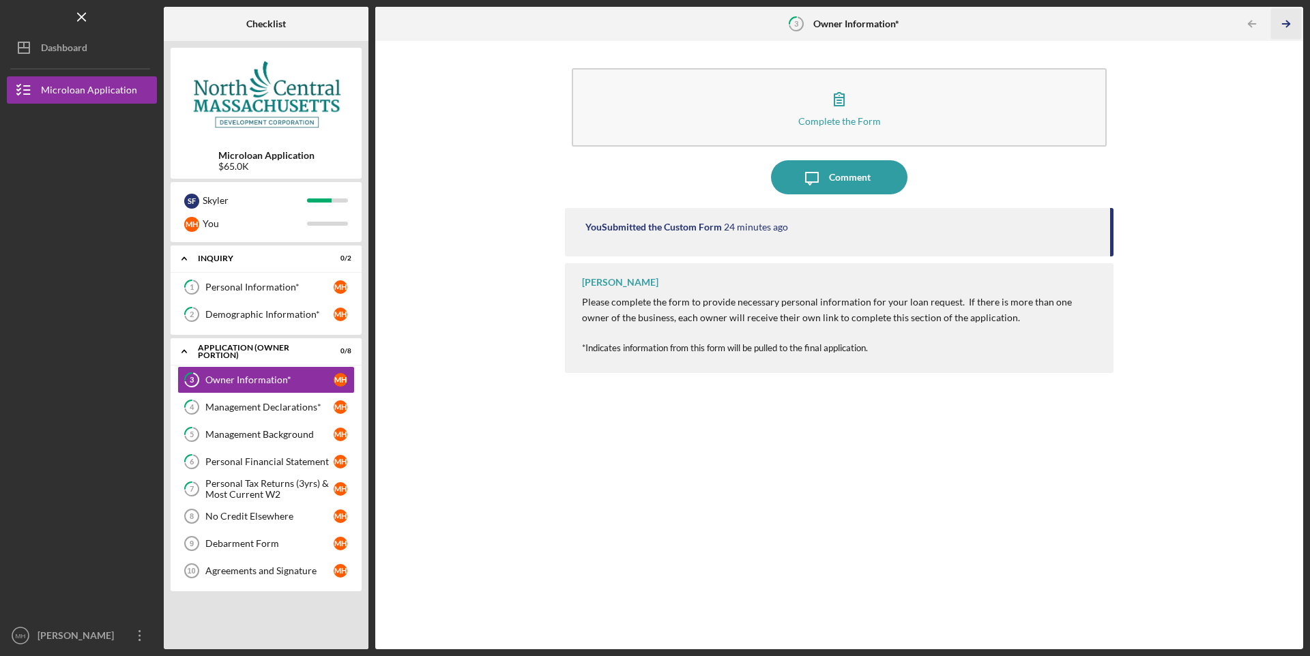
click at [1290, 18] on icon "Icon/Table Pagination Arrow" at bounding box center [1285, 24] width 31 height 31
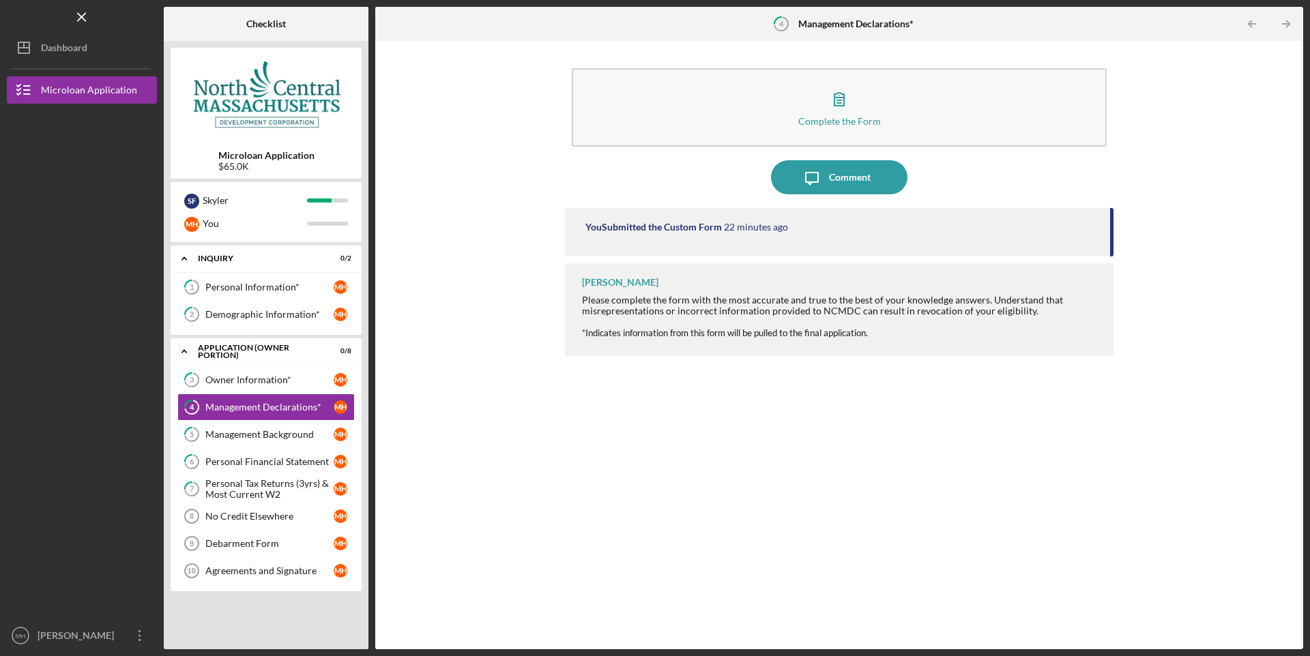
click at [1290, 18] on icon "Icon/Table Pagination Arrow" at bounding box center [1285, 24] width 31 height 31
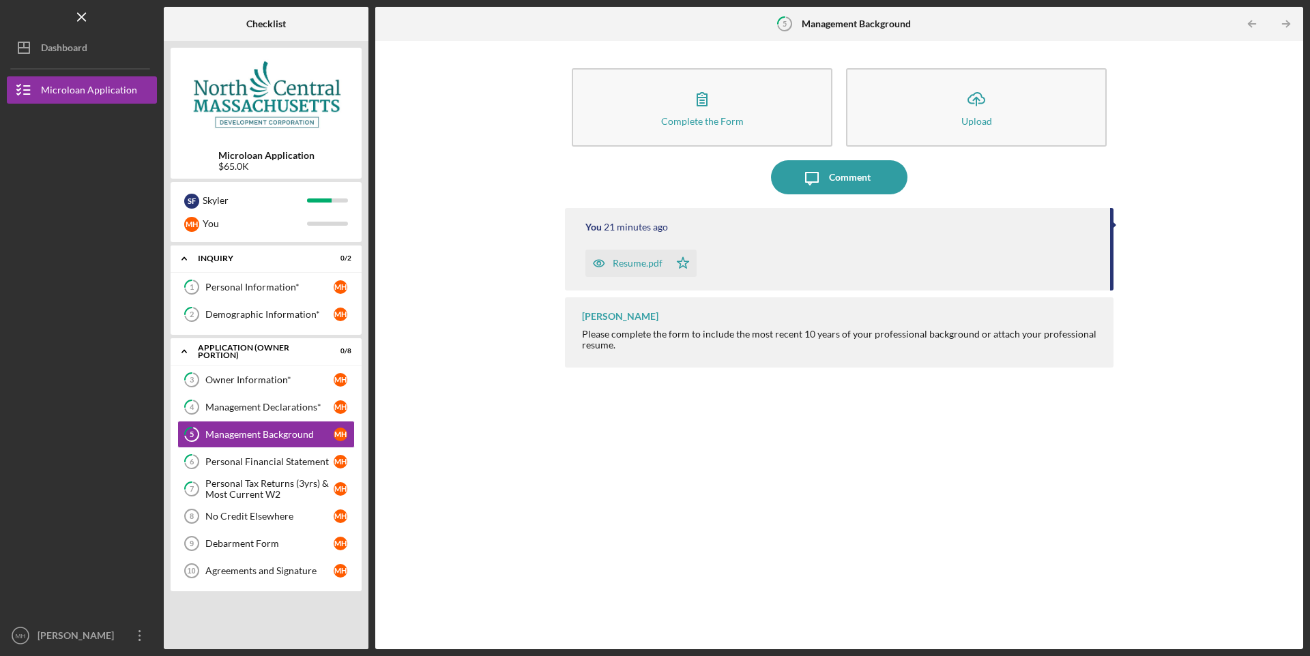
click at [1290, 18] on icon "Icon/Table Pagination Arrow" at bounding box center [1285, 24] width 31 height 31
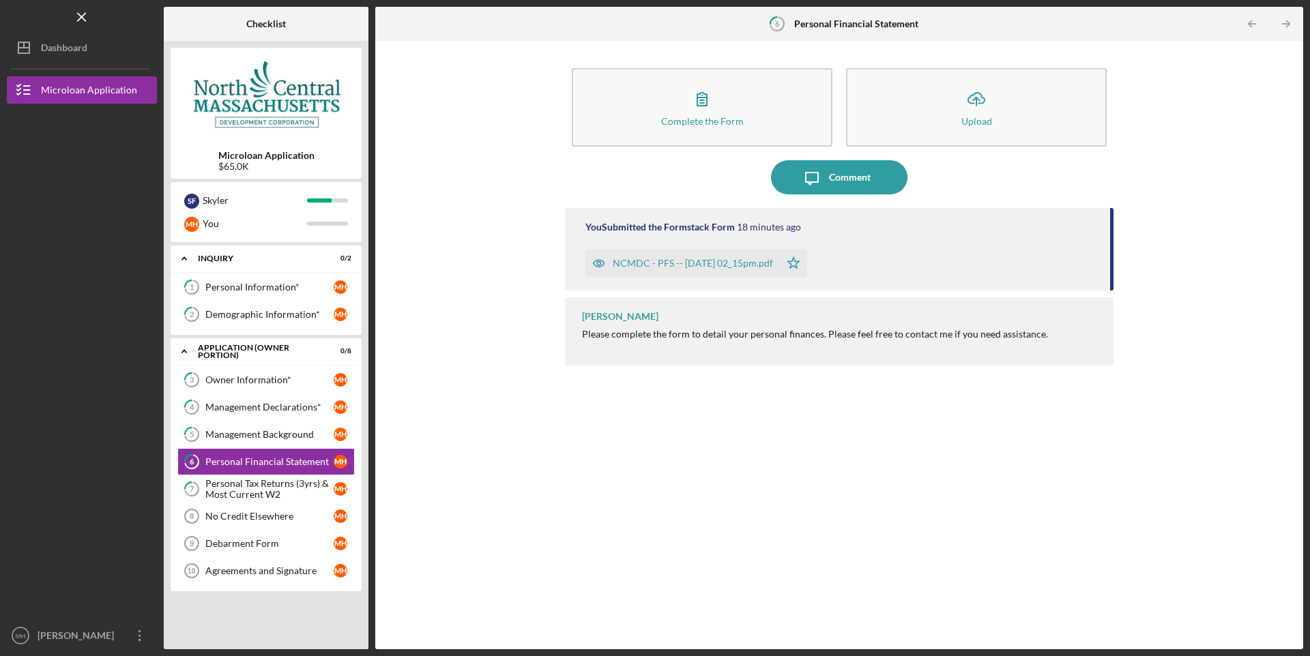
click at [1290, 18] on icon "Icon/Table Pagination Arrow" at bounding box center [1285, 24] width 31 height 31
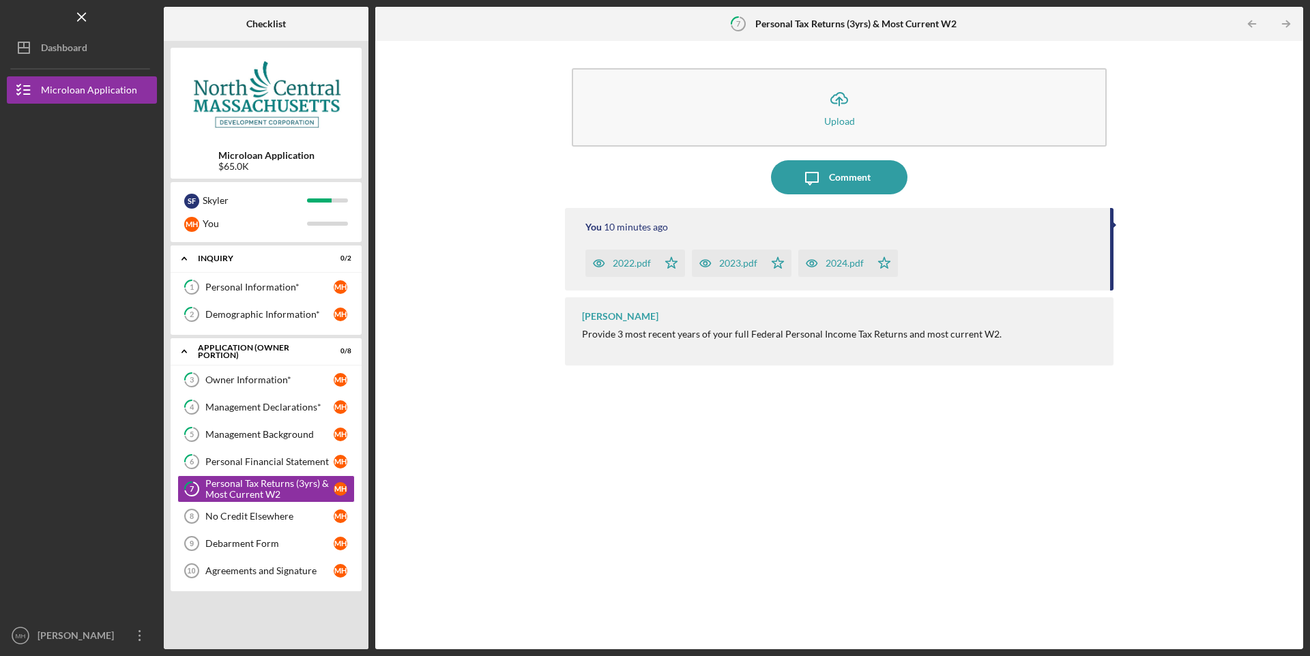
click at [1290, 18] on icon "Icon/Table Pagination Arrow" at bounding box center [1285, 24] width 31 height 31
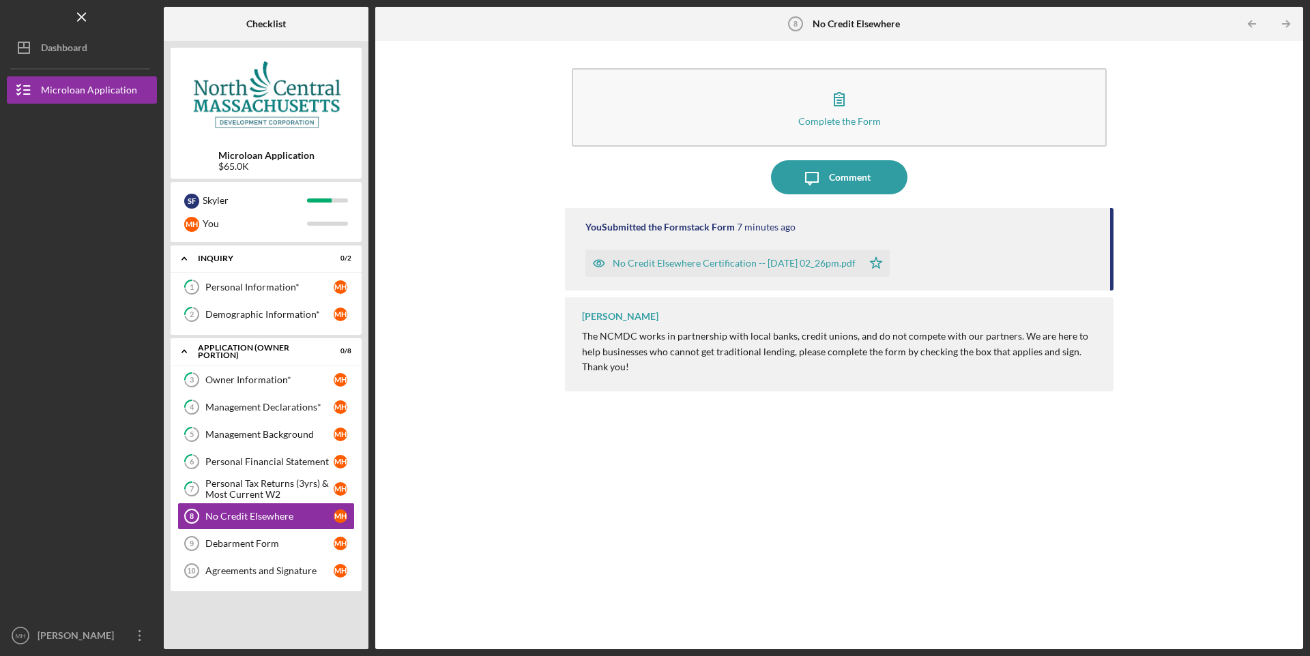
click at [1290, 18] on icon "Icon/Table Pagination Arrow" at bounding box center [1285, 24] width 31 height 31
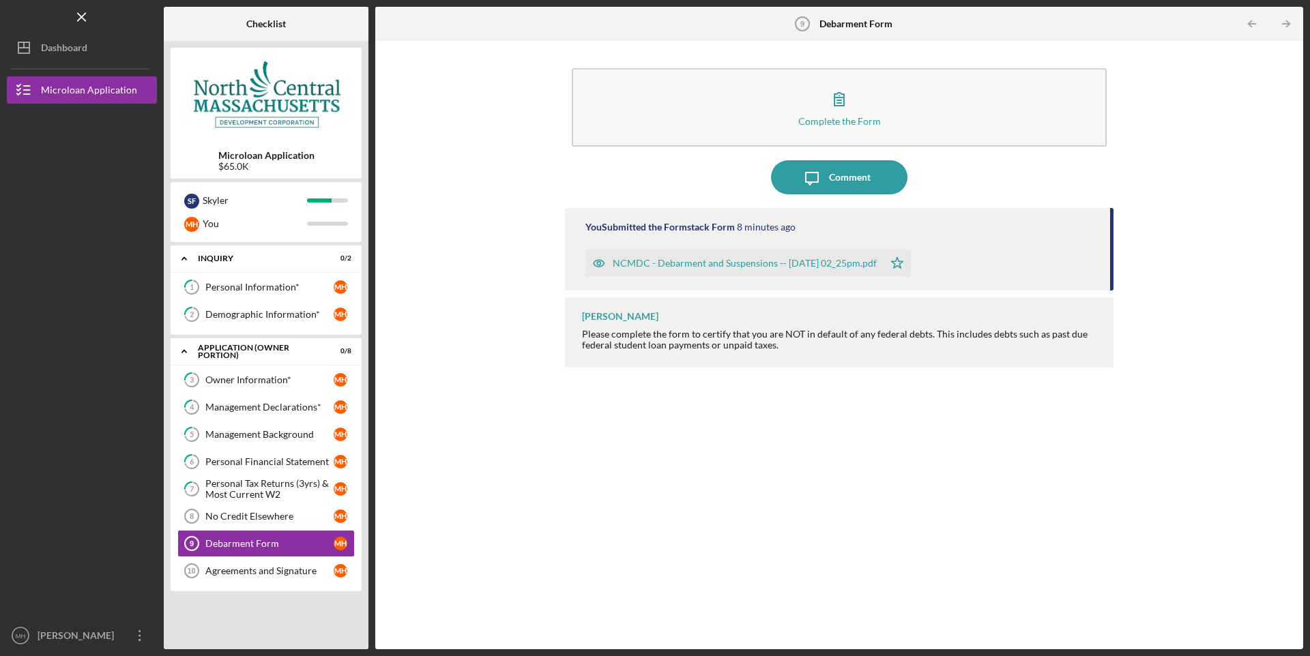
click at [1290, 18] on icon "Icon/Table Pagination Arrow" at bounding box center [1285, 24] width 31 height 31
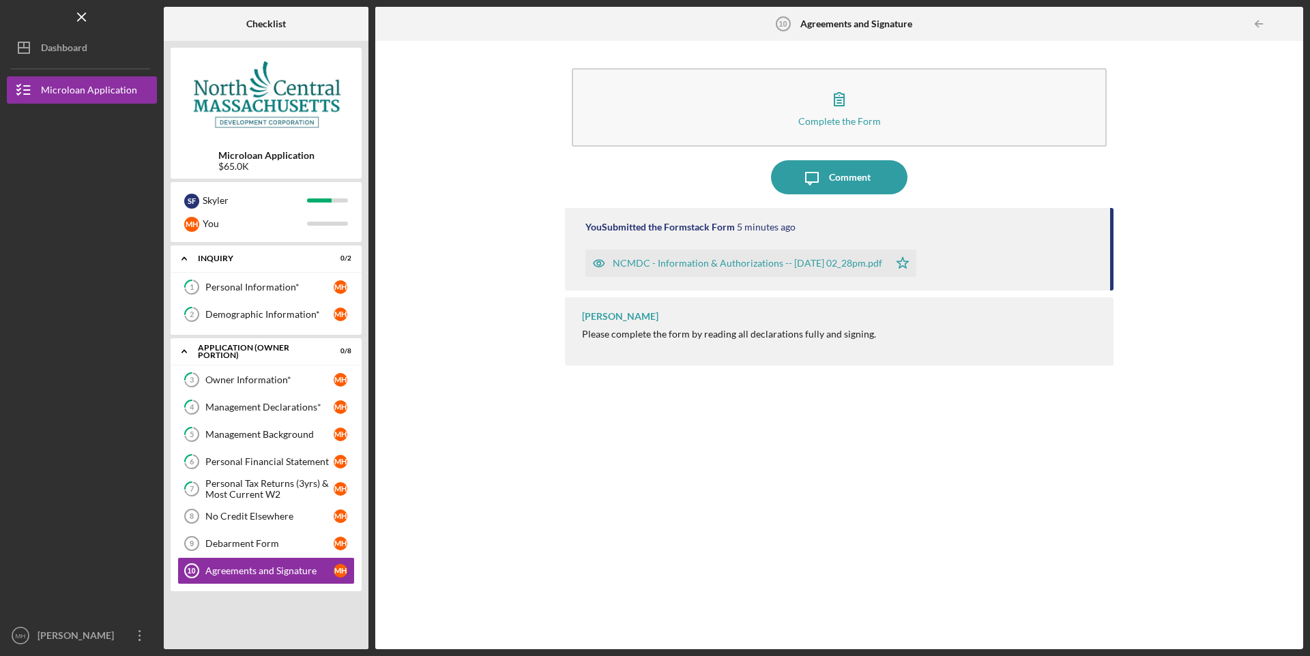
click at [1290, 18] on div at bounding box center [1289, 23] width 27 height 27
